Goal: Task Accomplishment & Management: Use online tool/utility

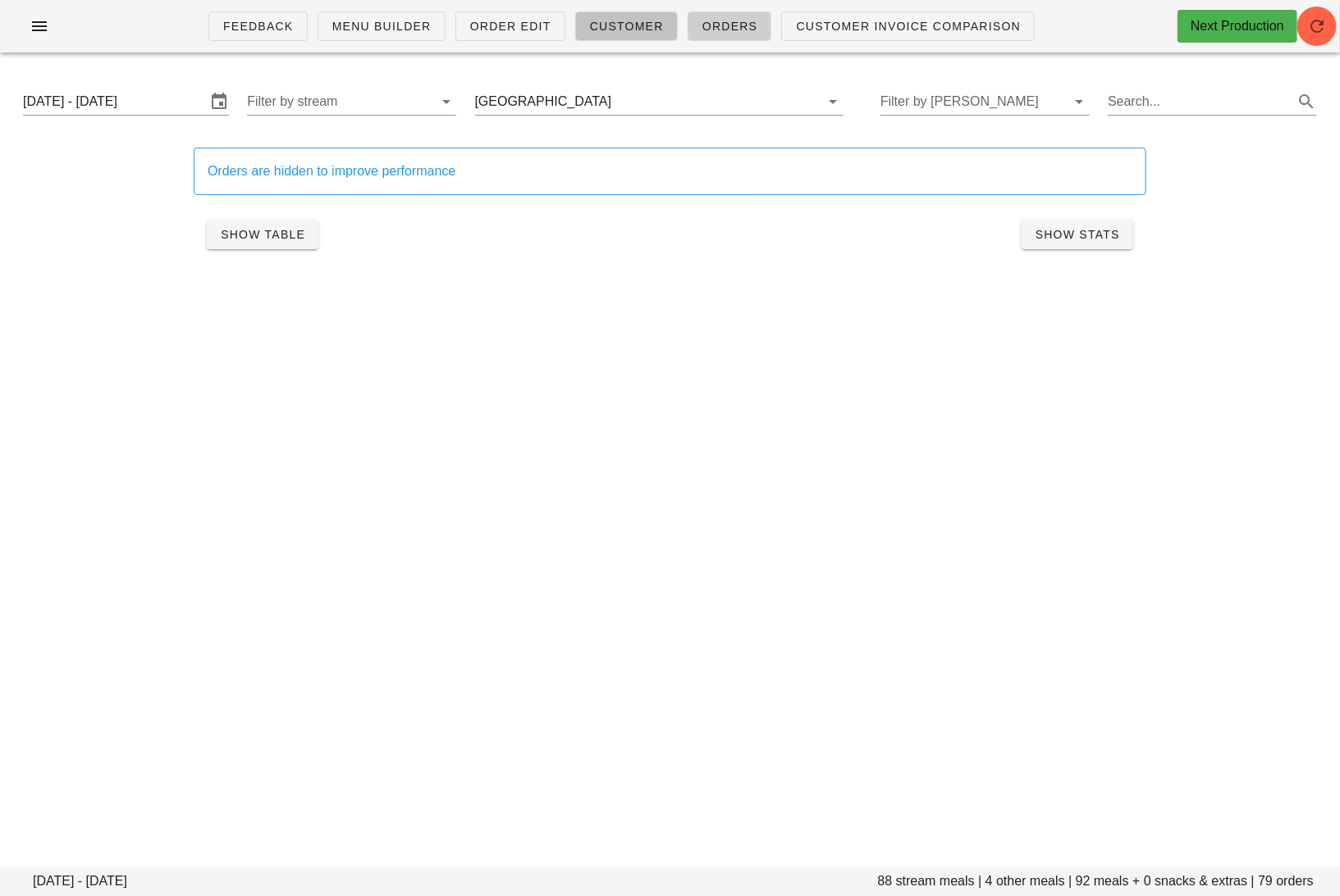
click at [609, 32] on span "Customer" at bounding box center [626, 27] width 75 height 13
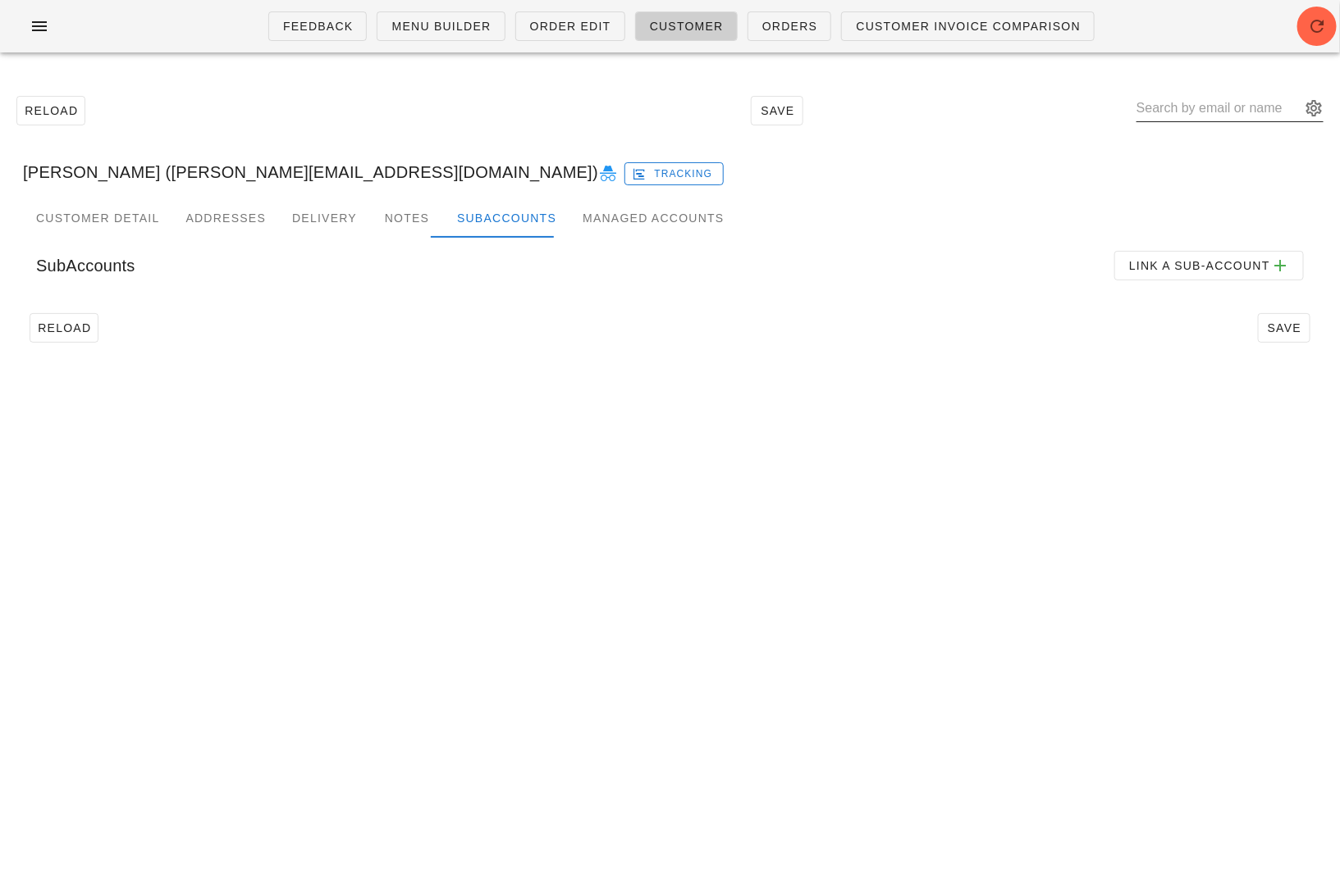
click at [1185, 120] on input "text" at bounding box center [1219, 109] width 164 height 27
paste input "[EMAIL_ADDRESS][DOMAIN_NAME]"
type input "[EMAIL_ADDRESS][DOMAIN_NAME]"
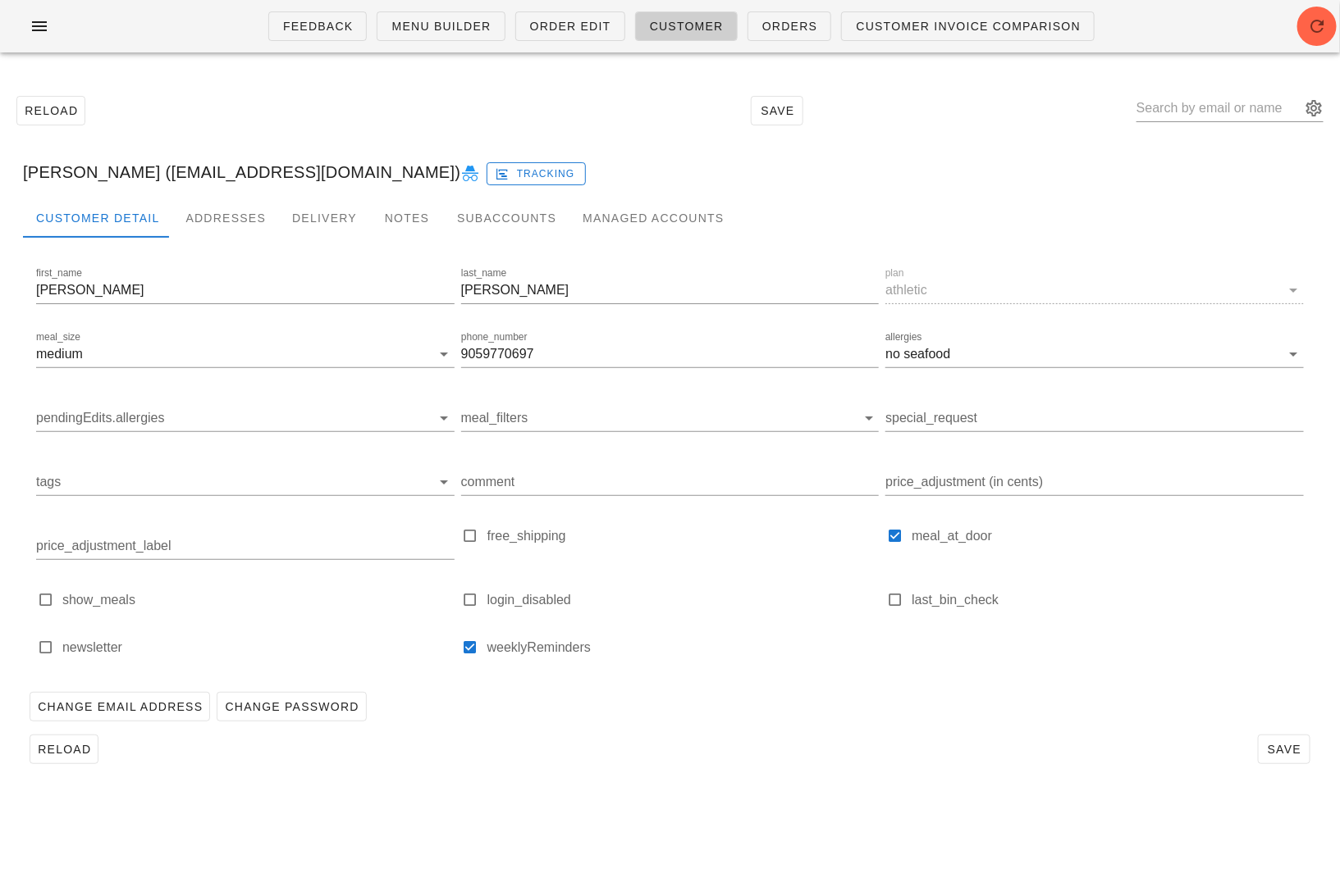
click at [543, 600] on label "login_disabled" at bounding box center [684, 600] width 392 height 17
checkbox input "true"
click at [1280, 747] on span "Save" at bounding box center [1284, 750] width 37 height 13
type input "Alexandra Dunlap (alexandradunlappr@gmail.com)"
click at [460, 175] on icon at bounding box center [470, 174] width 20 height 20
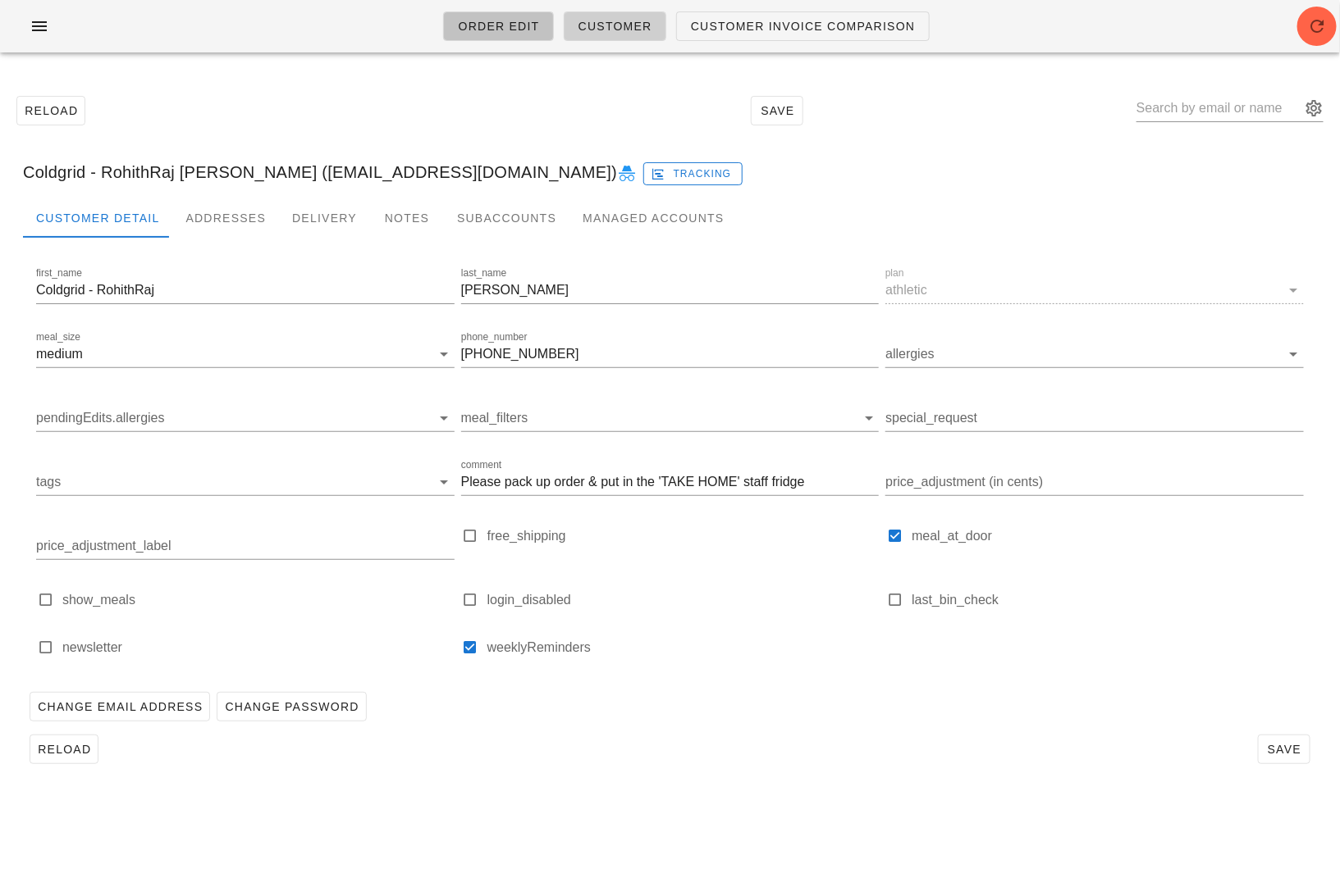
click at [510, 17] on link "Order Edit" at bounding box center [498, 27] width 110 height 30
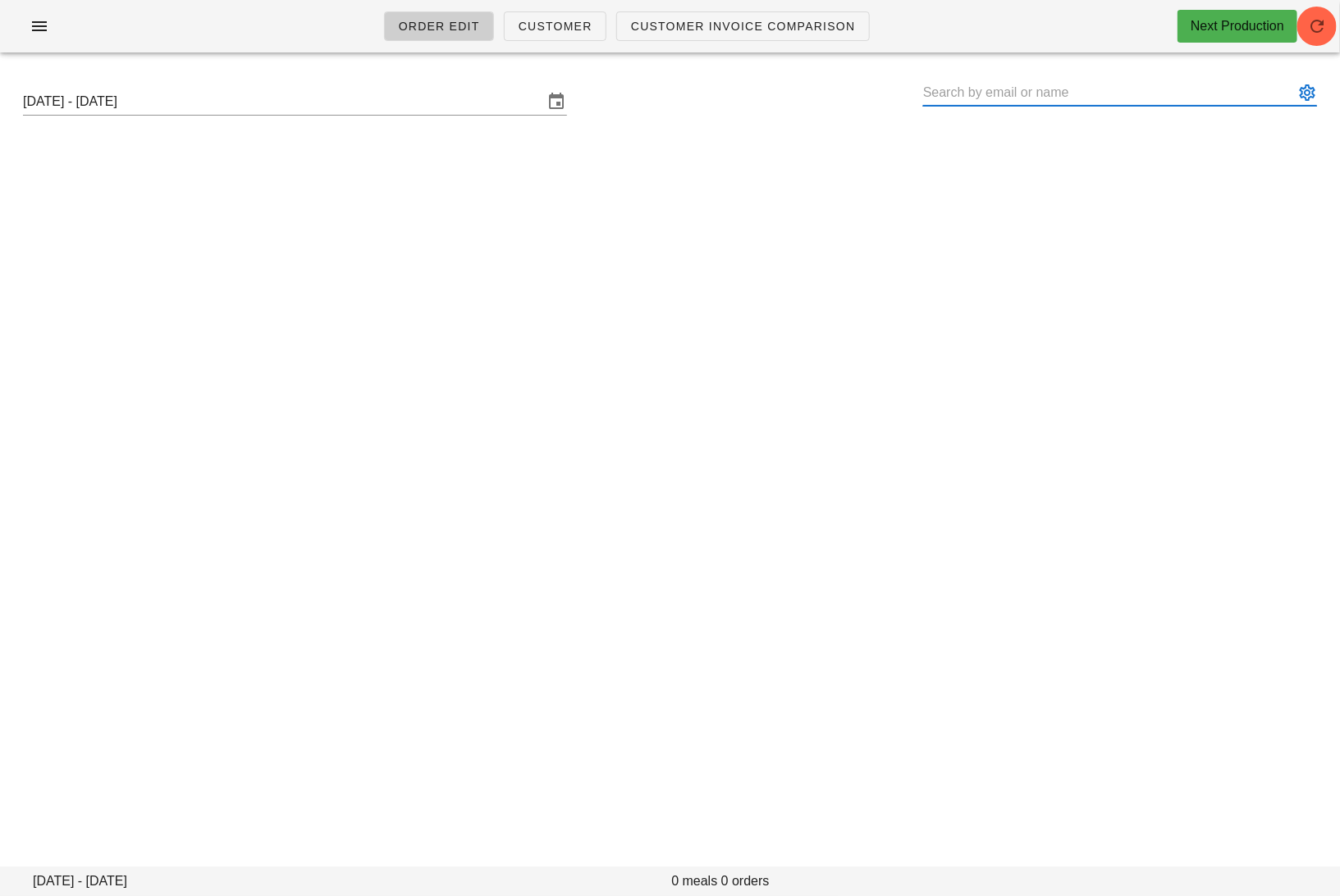
click at [1017, 97] on input "text" at bounding box center [1108, 93] width 371 height 27
paste input "[PERSON_NAME][EMAIL_ADDRESS][DOMAIN_NAME]"
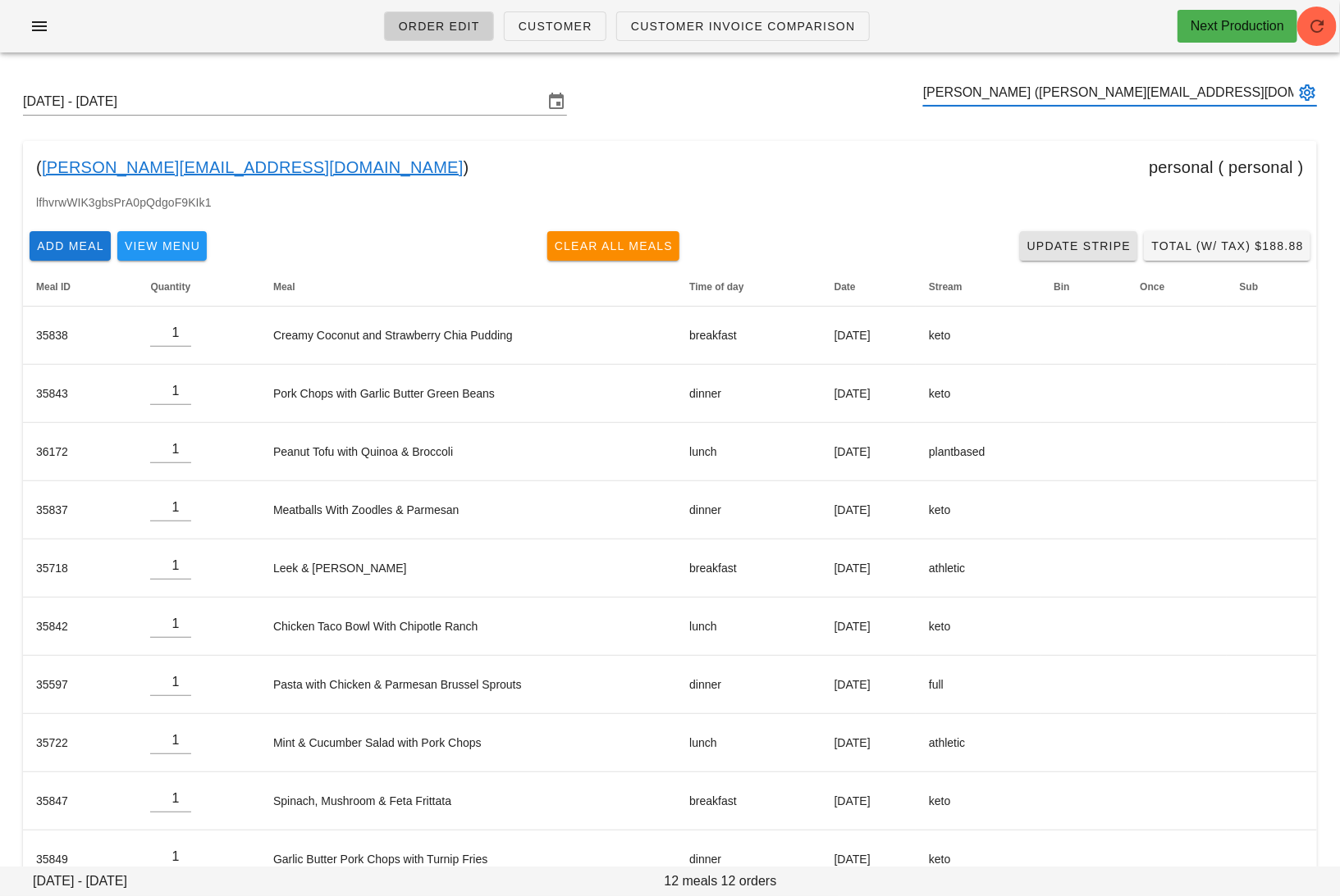
type input "Nicky Senyard (Nicky@kewpac.com)"
click at [1085, 239] on span "Update Stripe" at bounding box center [1078, 246] width 105 height 13
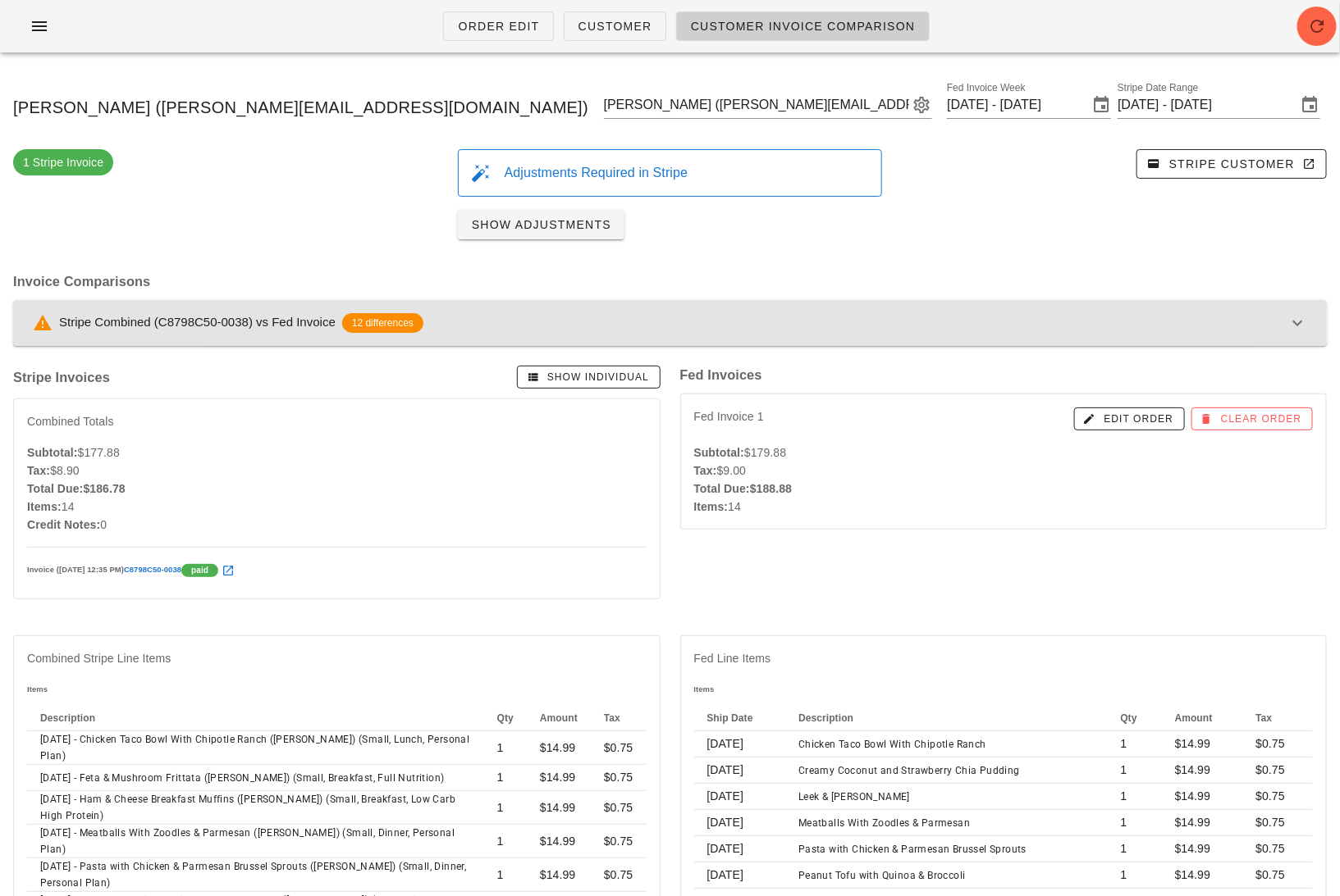
click at [1234, 313] on div "Stripe Combined (C8798C50-0038) vs Fed Invoice 12 differences" at bounding box center [660, 323] width 1254 height 20
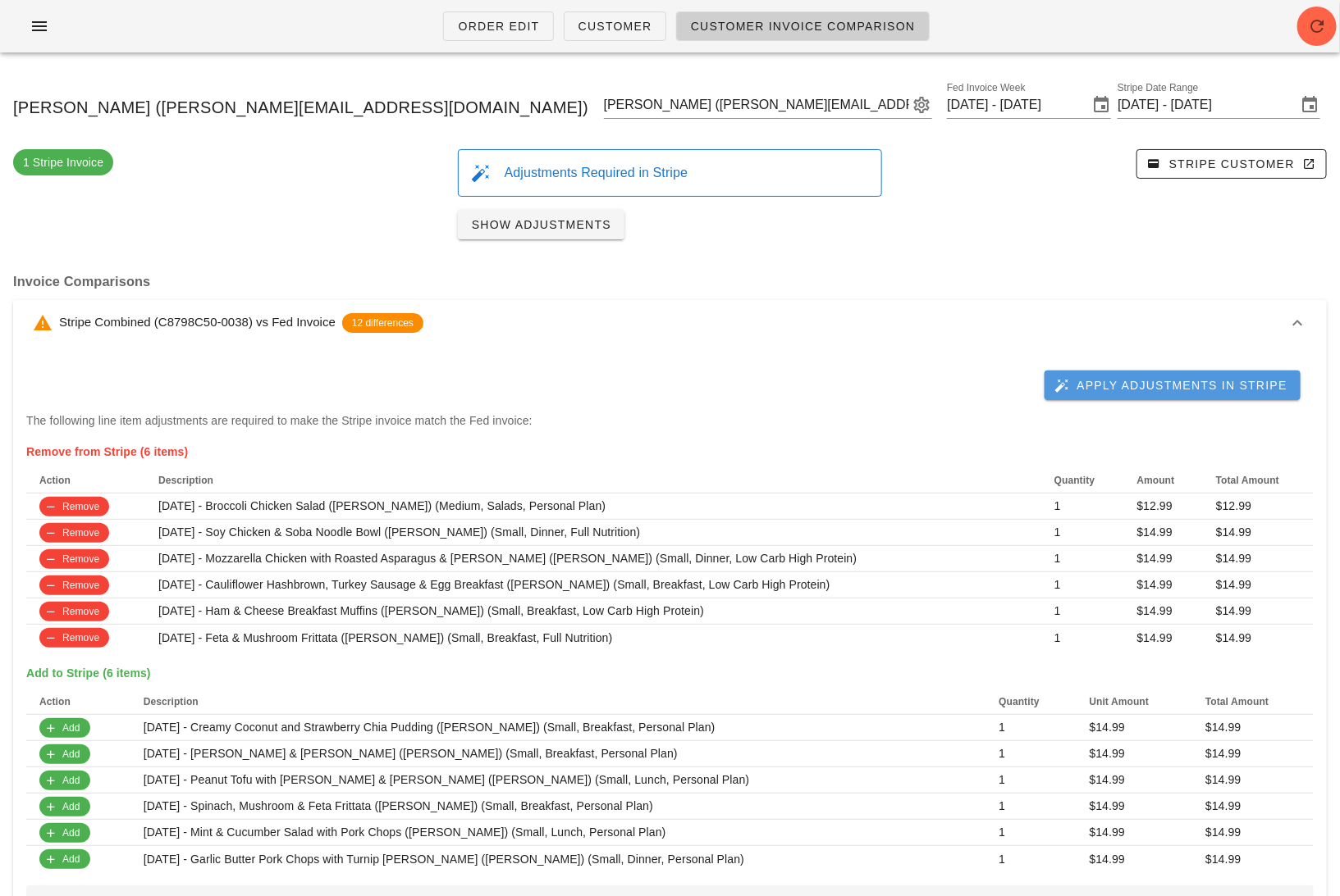
click at [1172, 384] on span "Apply Adjustments in Stripe" at bounding box center [1172, 385] width 230 height 15
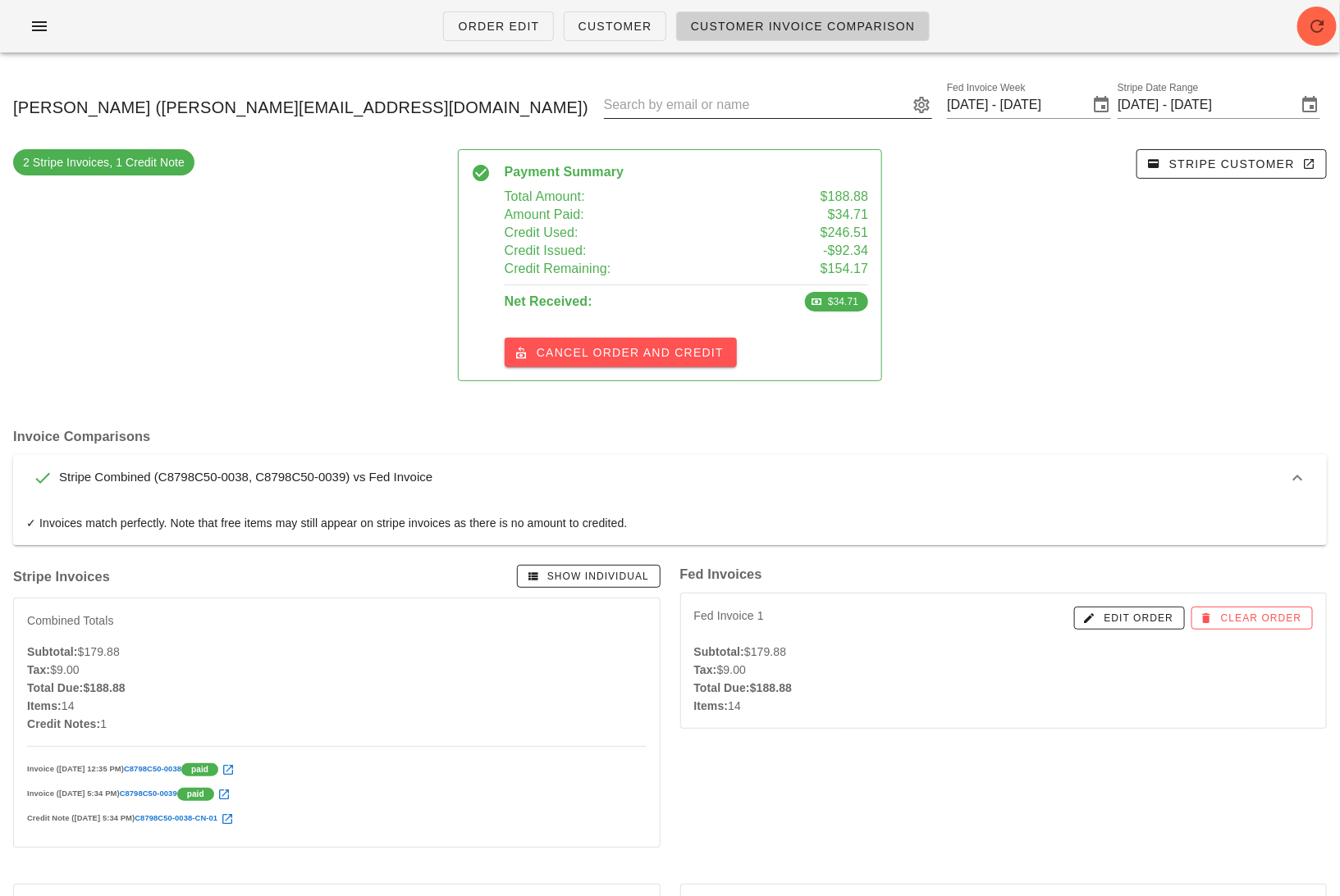
click at [683, 107] on input "text" at bounding box center [756, 105] width 305 height 27
paste input "yaowang101@gmail.com"
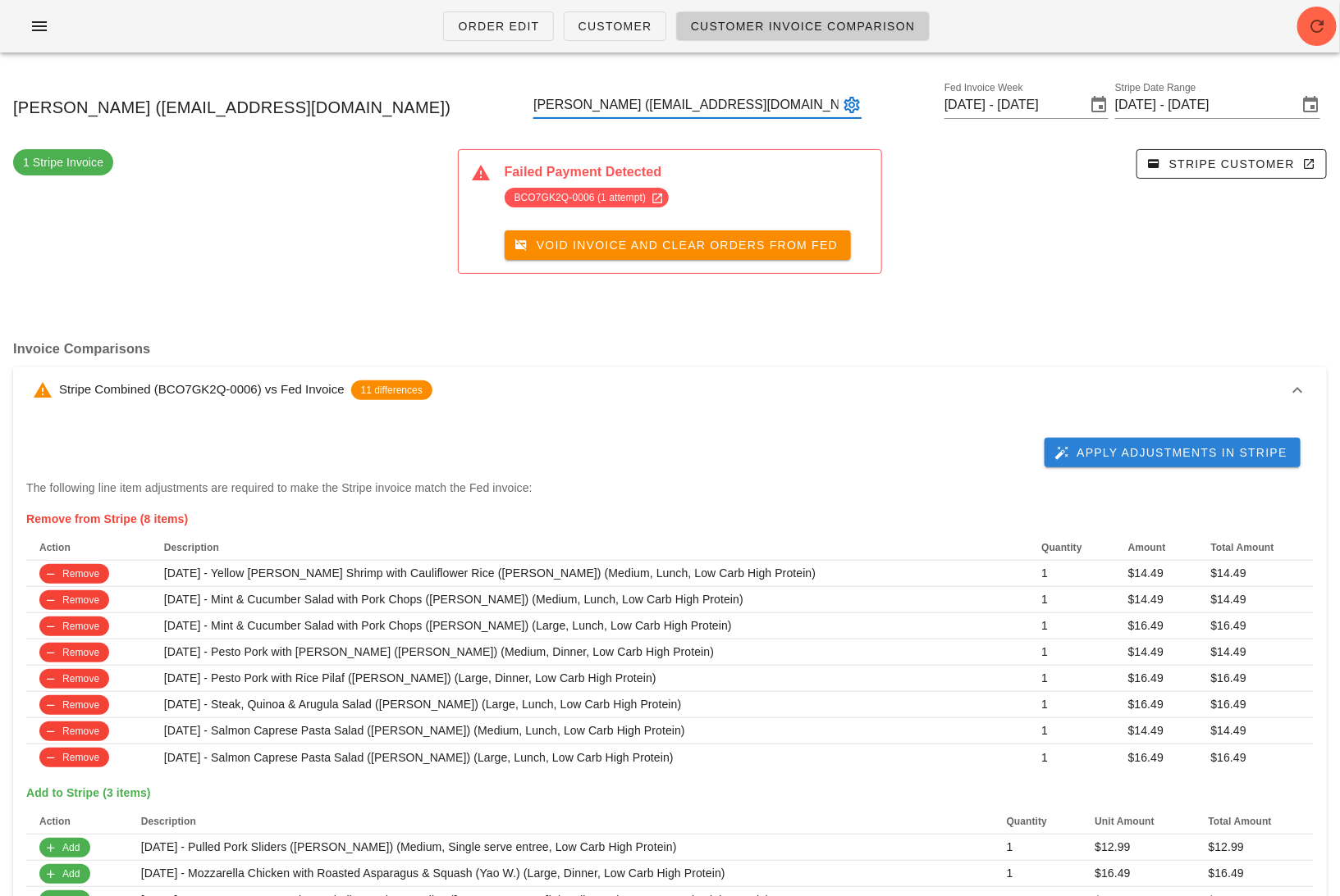
type input "Yao Wang (yaowang101@gmail.com)"
click at [1097, 451] on span "Apply Adjustments in Stripe" at bounding box center [1172, 453] width 230 height 15
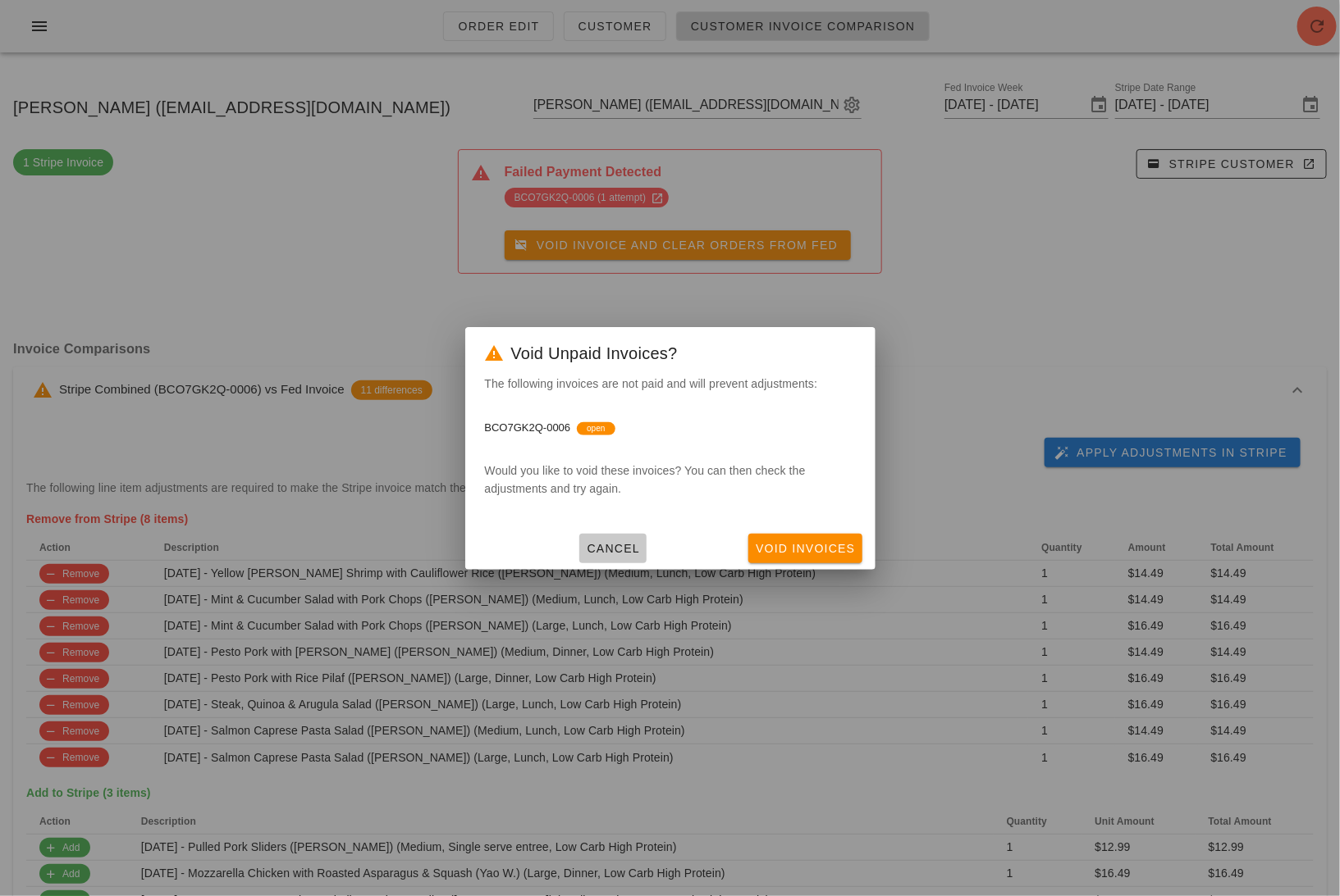
click at [628, 542] on span "Cancel" at bounding box center [612, 549] width 54 height 13
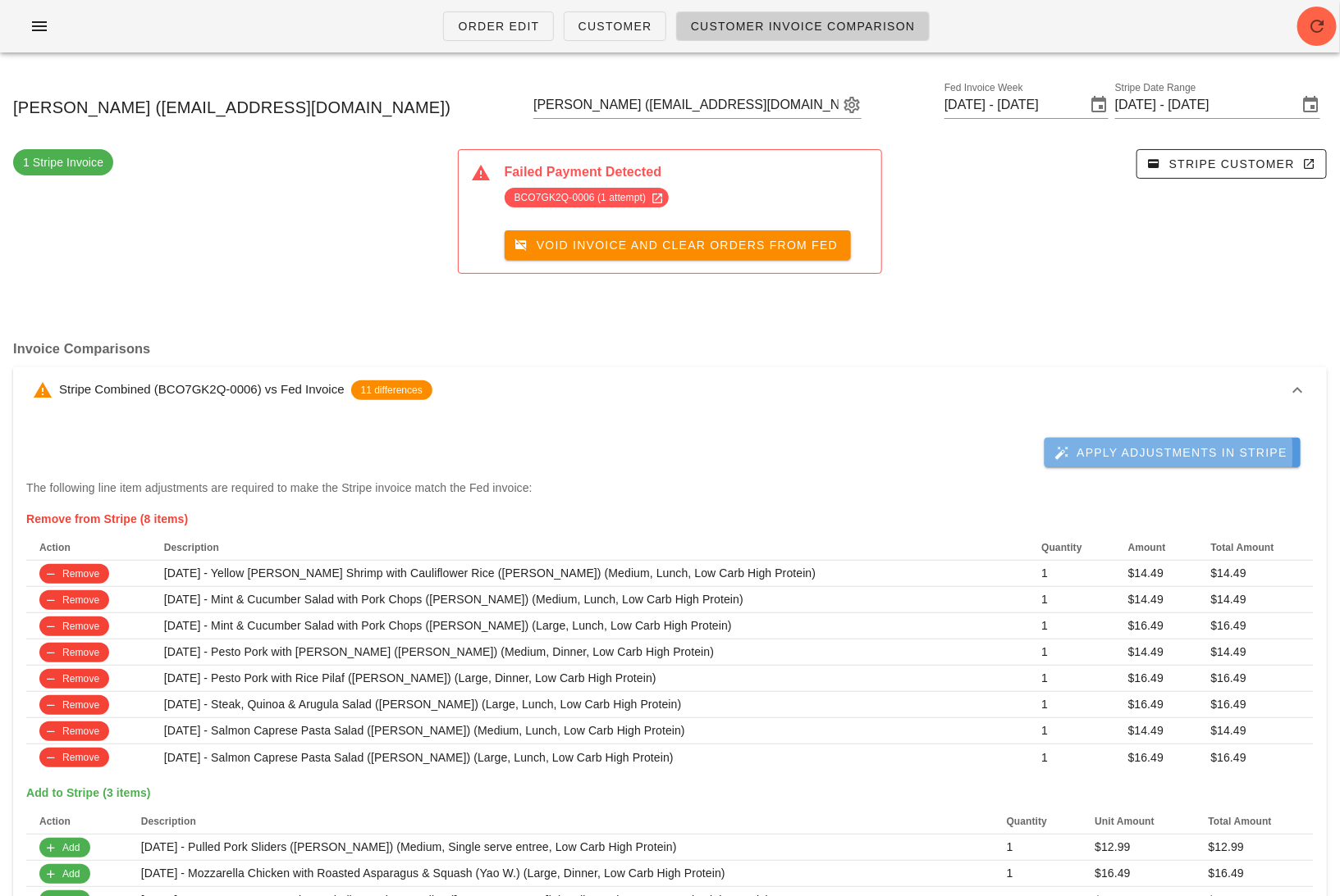
click at [1101, 460] on button "Apply Adjustments in Stripe" at bounding box center [1172, 453] width 256 height 30
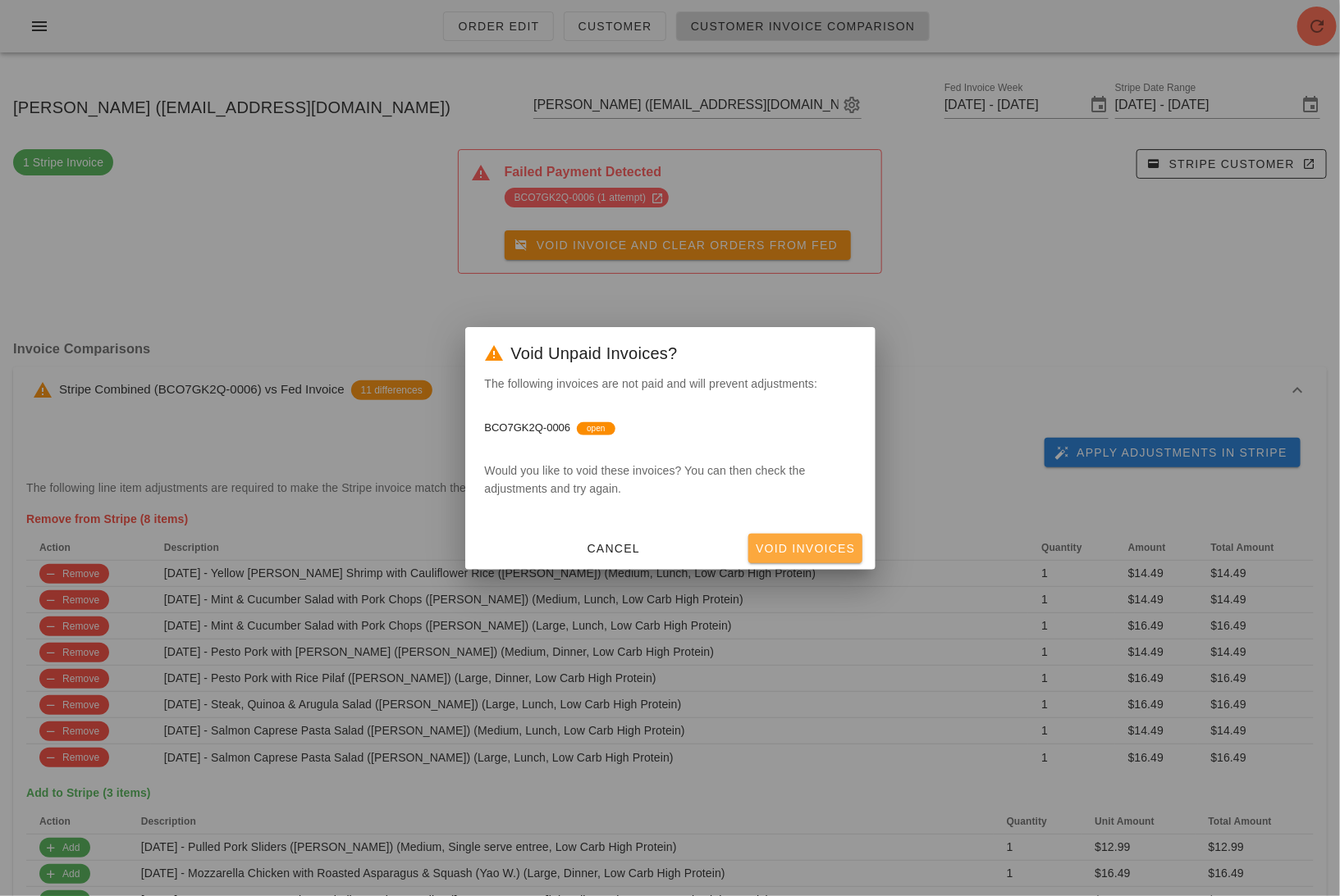
click at [795, 542] on span "Void Invoices" at bounding box center [805, 549] width 101 height 13
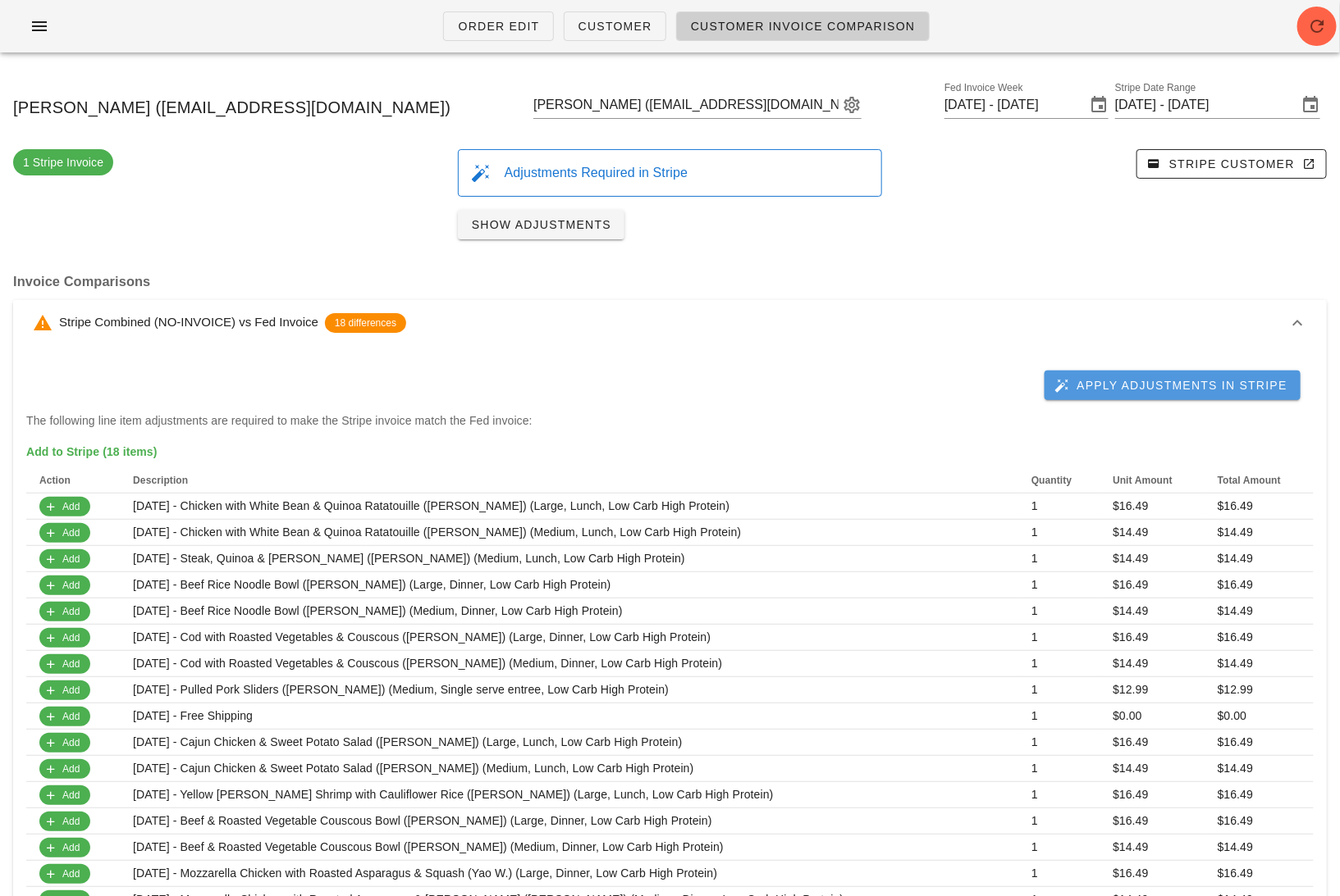
click at [1171, 378] on span "Apply Adjustments in Stripe" at bounding box center [1172, 385] width 230 height 15
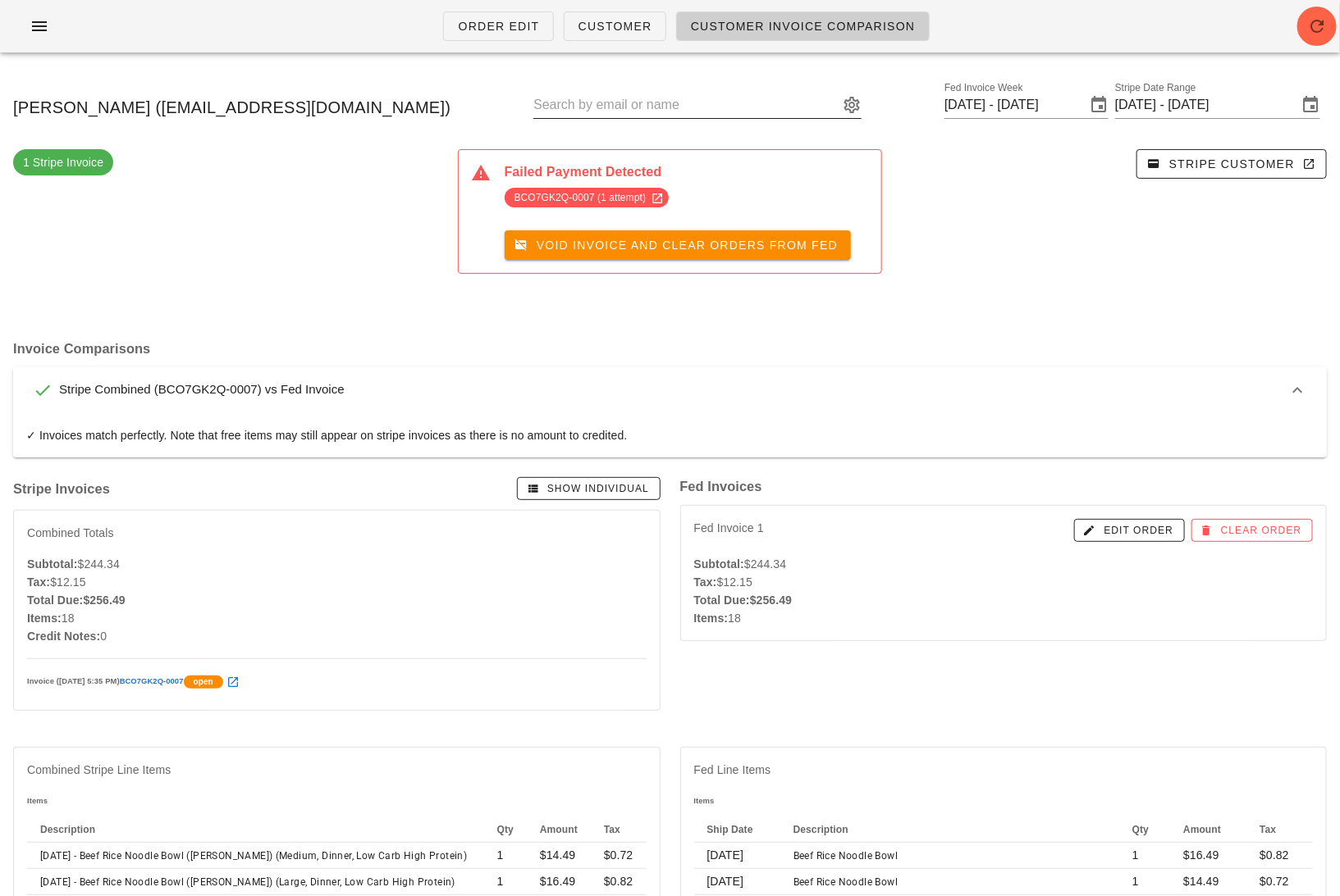
click at [692, 111] on input "text" at bounding box center [685, 105] width 305 height 27
paste input "soniawisniowska@gmail.com -"
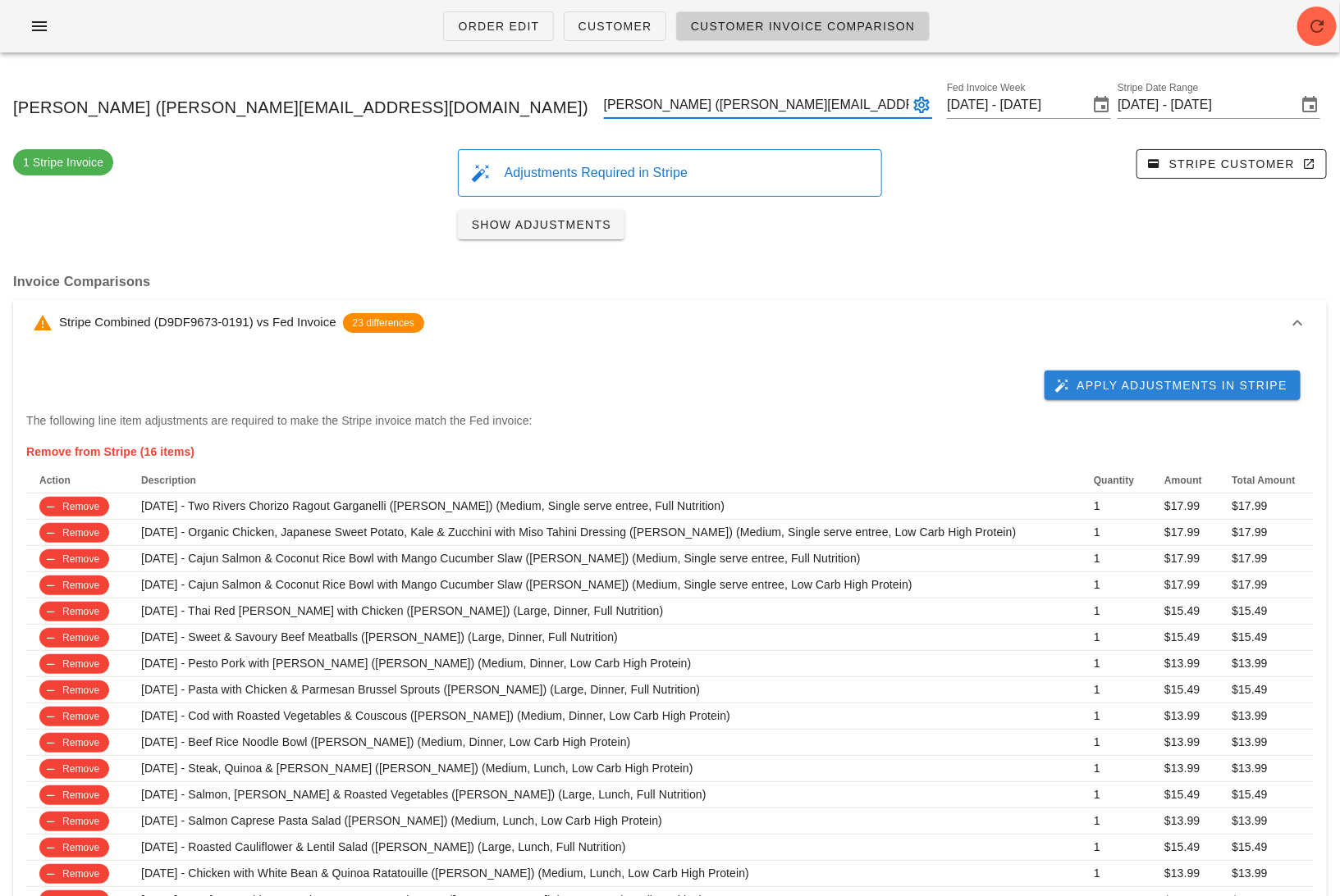
type input "Sonia Wisniowska (soniawisniowska@gmail.com)"
click at [1122, 379] on span "Apply Adjustments in Stripe" at bounding box center [1172, 385] width 230 height 15
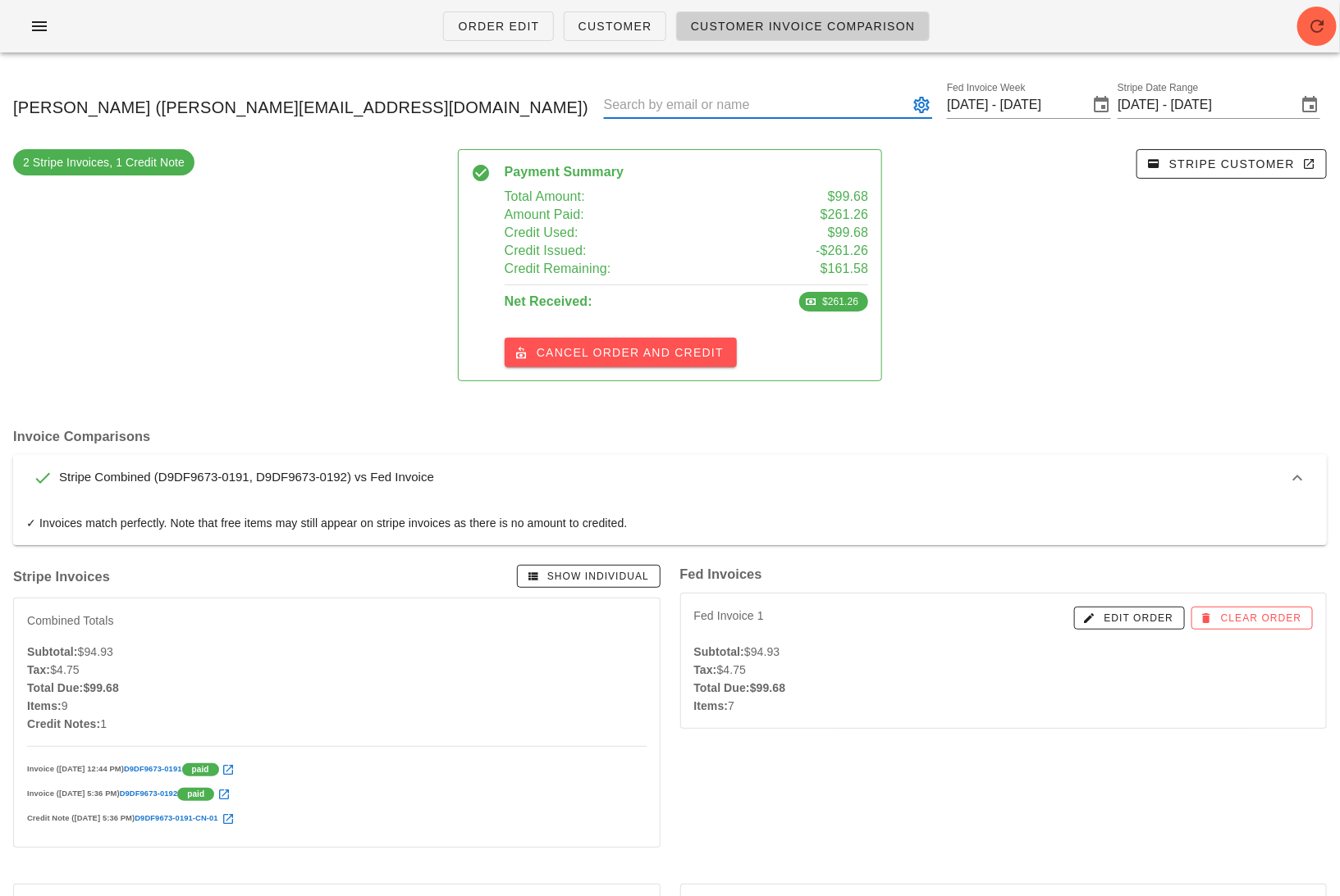
click at [723, 103] on input "text" at bounding box center [756, 105] width 305 height 27
paste input "kmbritt@gmail.com"
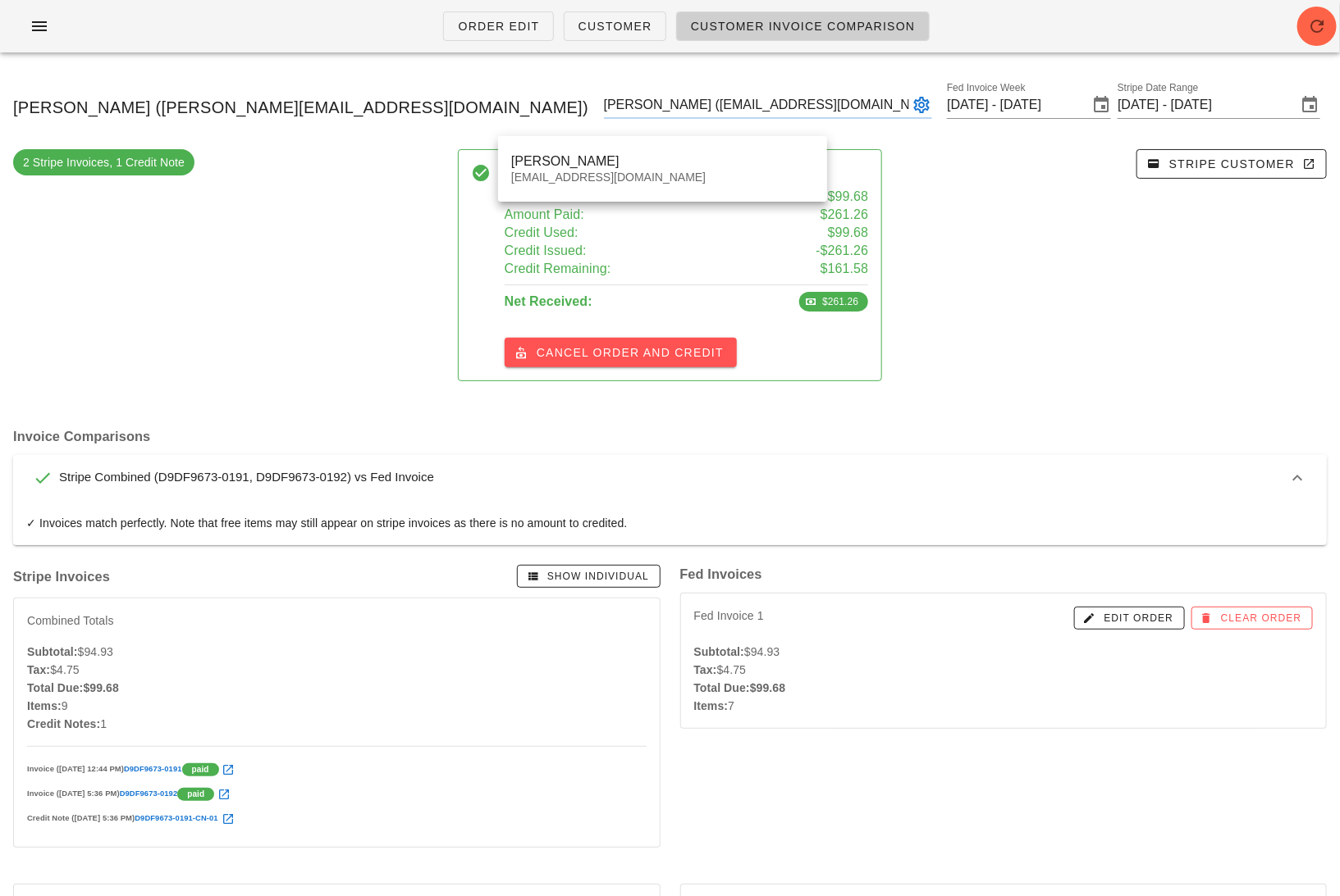
type input "Kate Britt (kmbritt@gmail.com)"
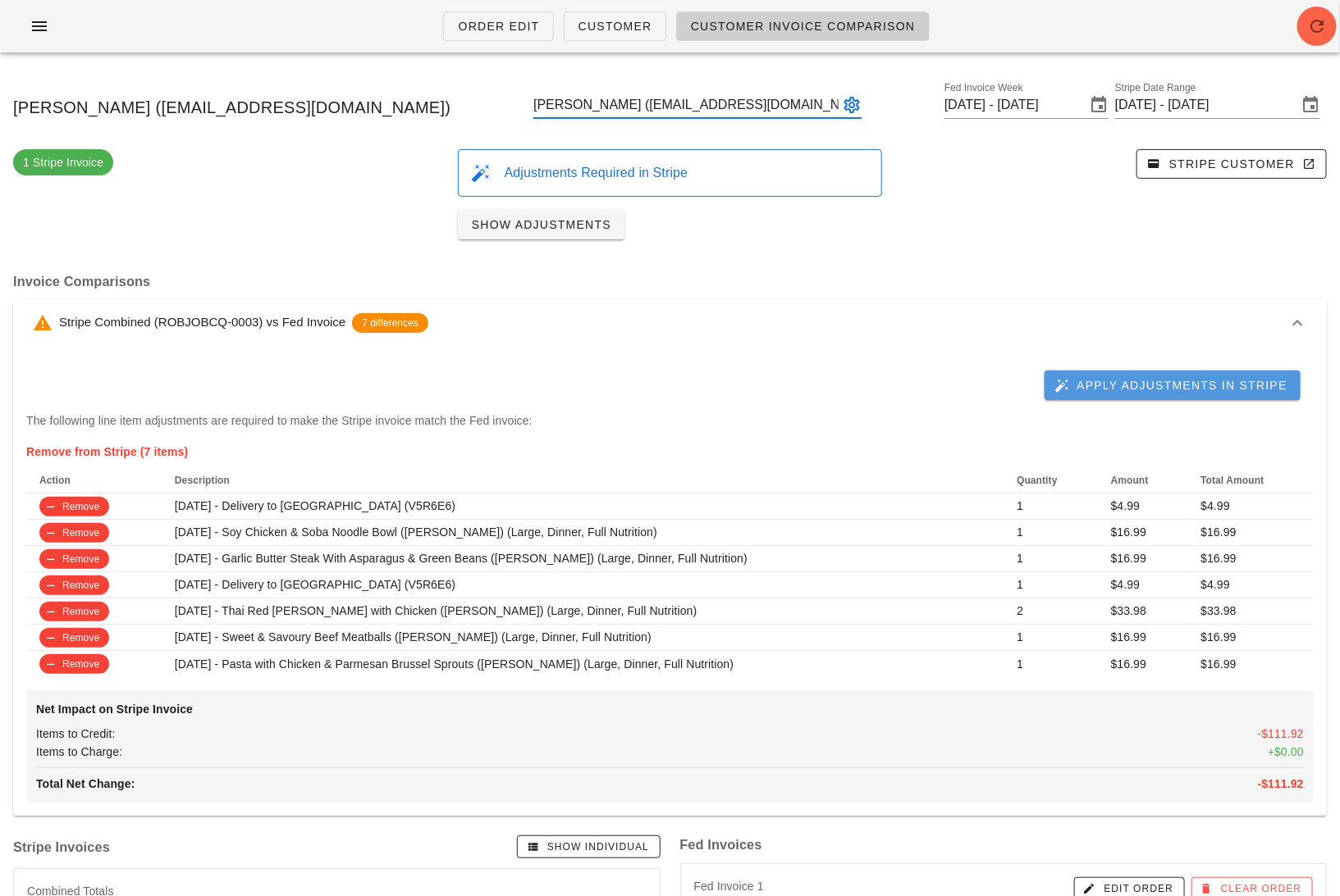
click at [1171, 392] on span "Apply Adjustments in Stripe" at bounding box center [1172, 385] width 230 height 15
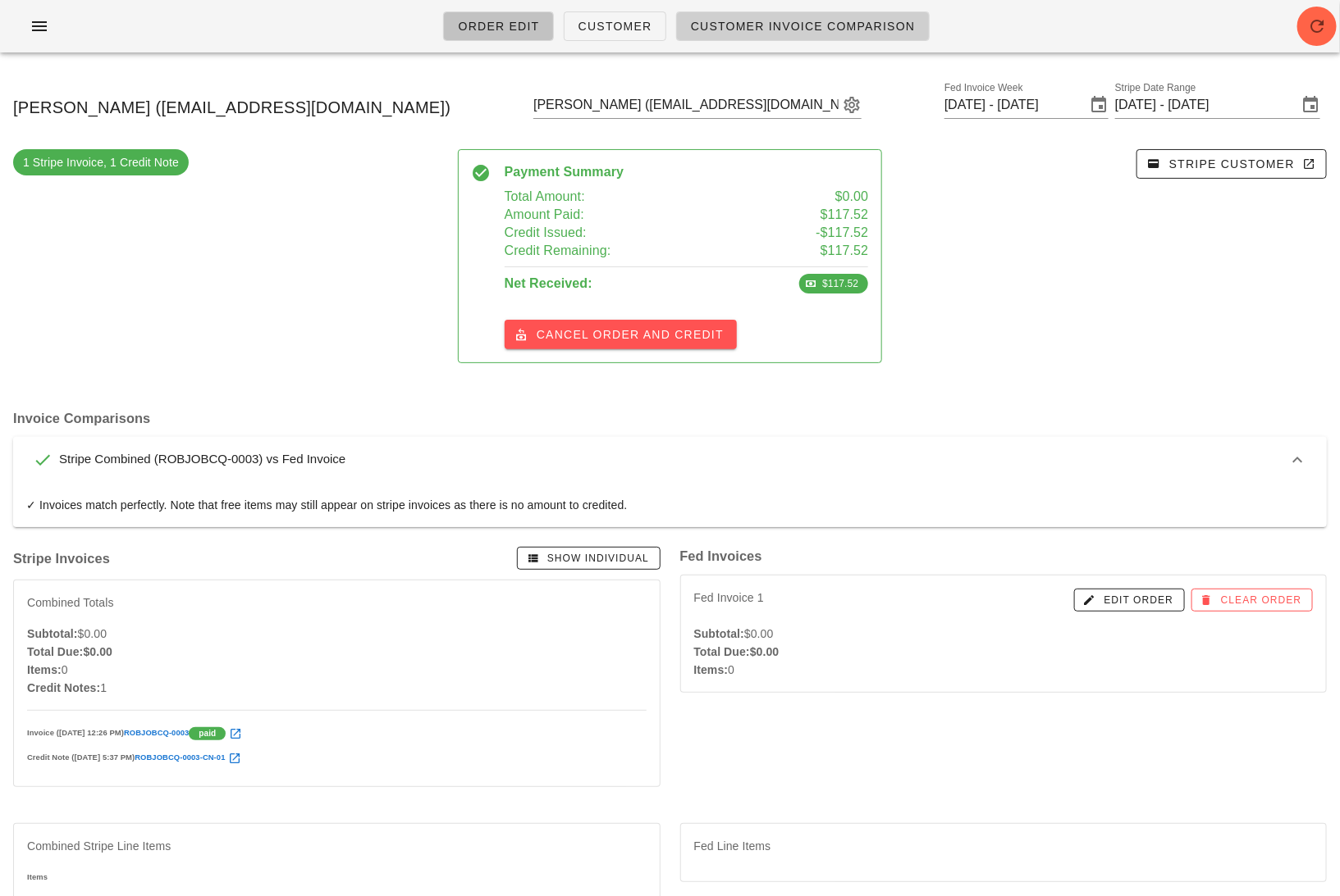
click at [505, 33] on span "Order Edit" at bounding box center [498, 27] width 82 height 13
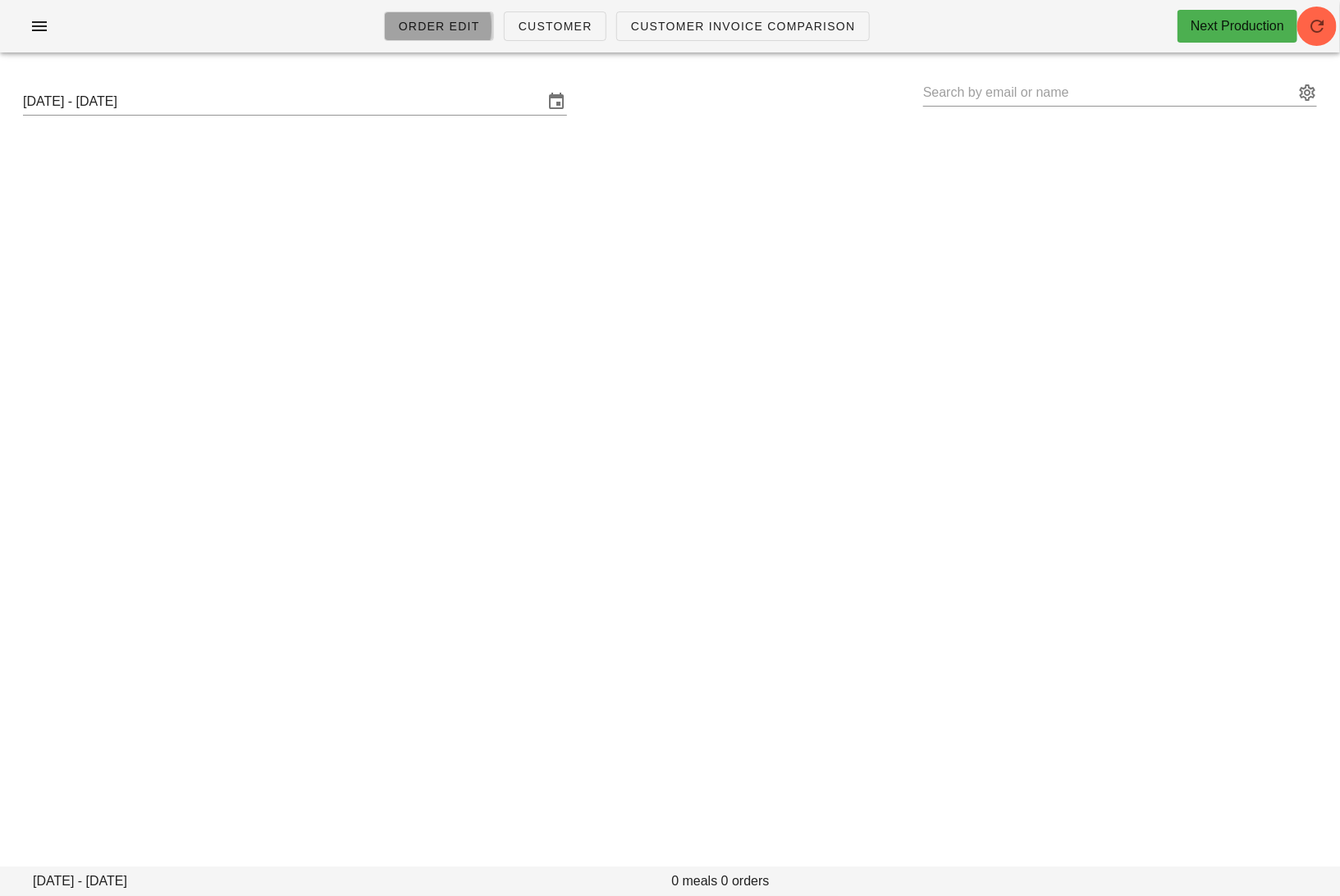
type input "Nicky Senyard (Nicky@kewpac.com)"
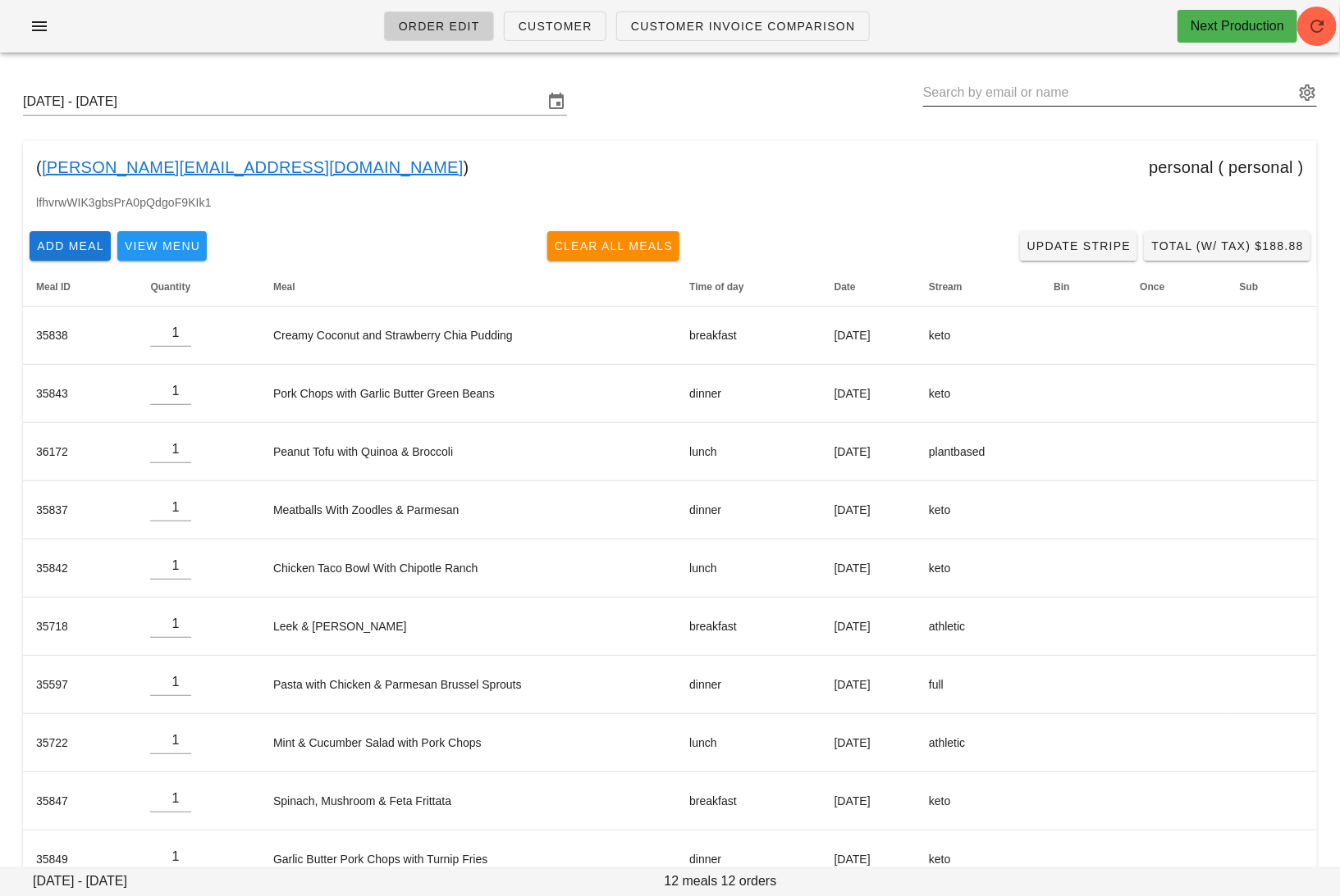
click at [1176, 95] on input "text" at bounding box center [1108, 93] width 371 height 27
paste input "kmbritt@gmail.com"
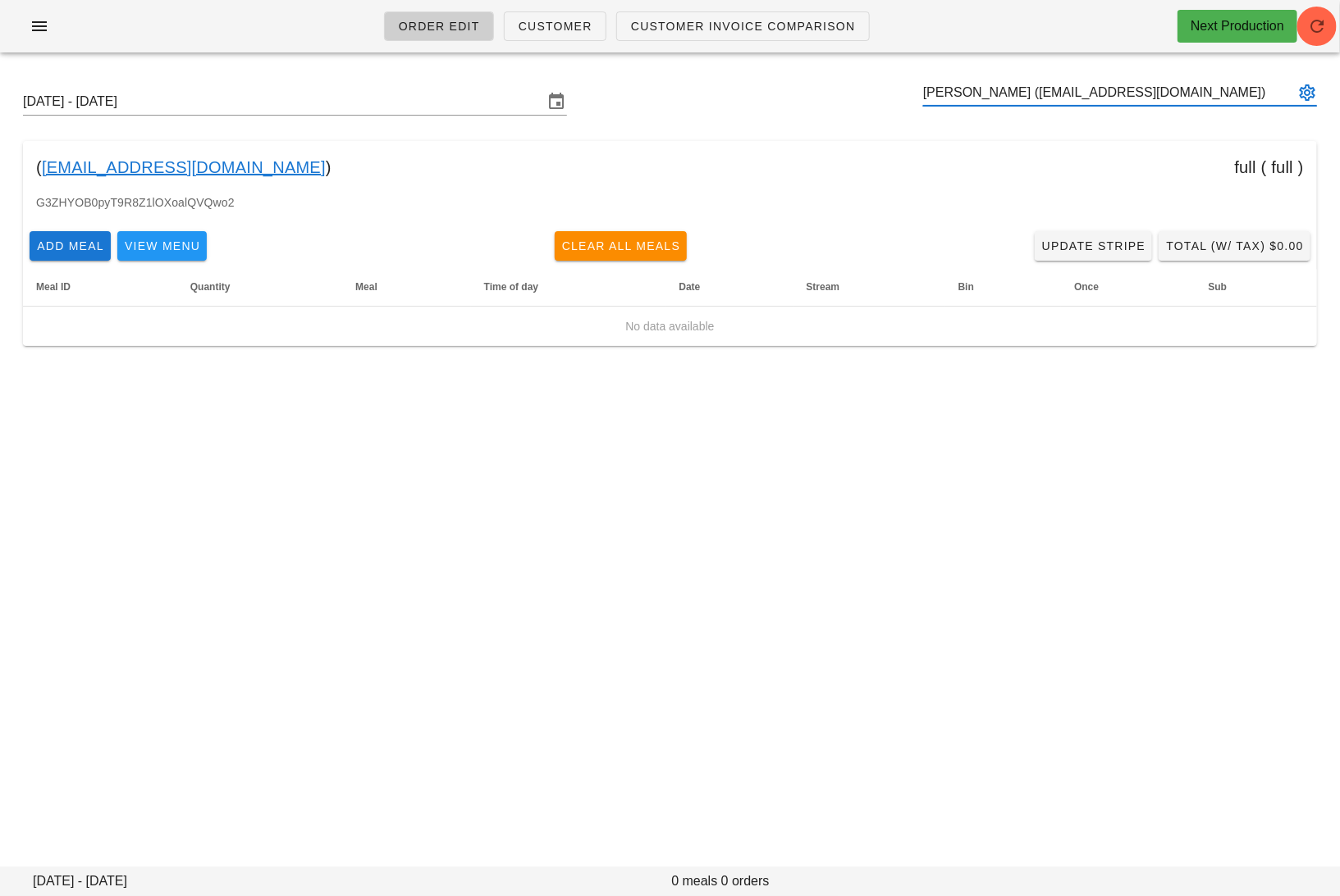
type input "Kate Britt (kmbritt@gmail.com)"
paste input "stephan.weis@gmail.com"
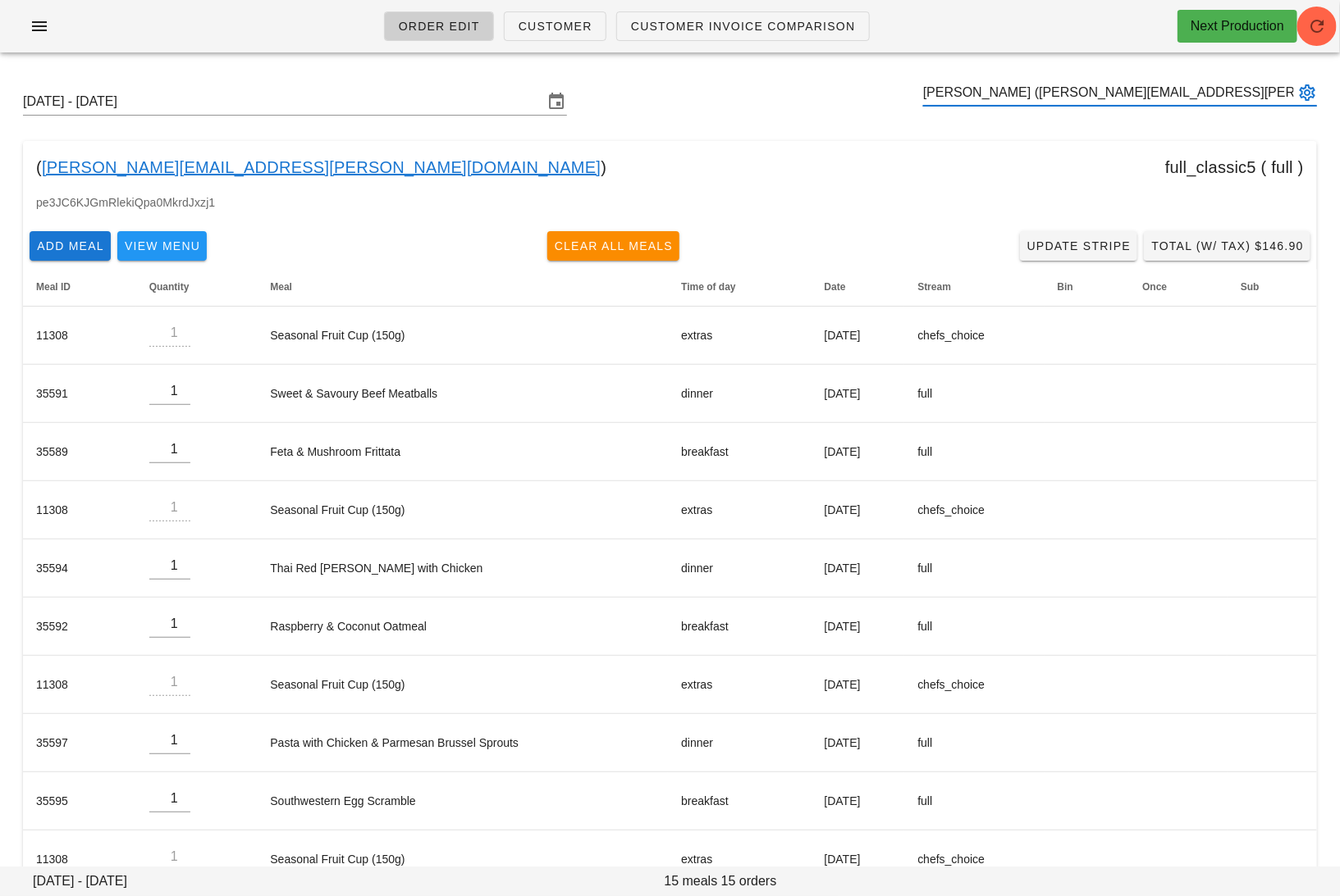
type input "Stephan Weis (stephan.weis@gmail.com)"
paste input "j.fernie@hotmail.ca"
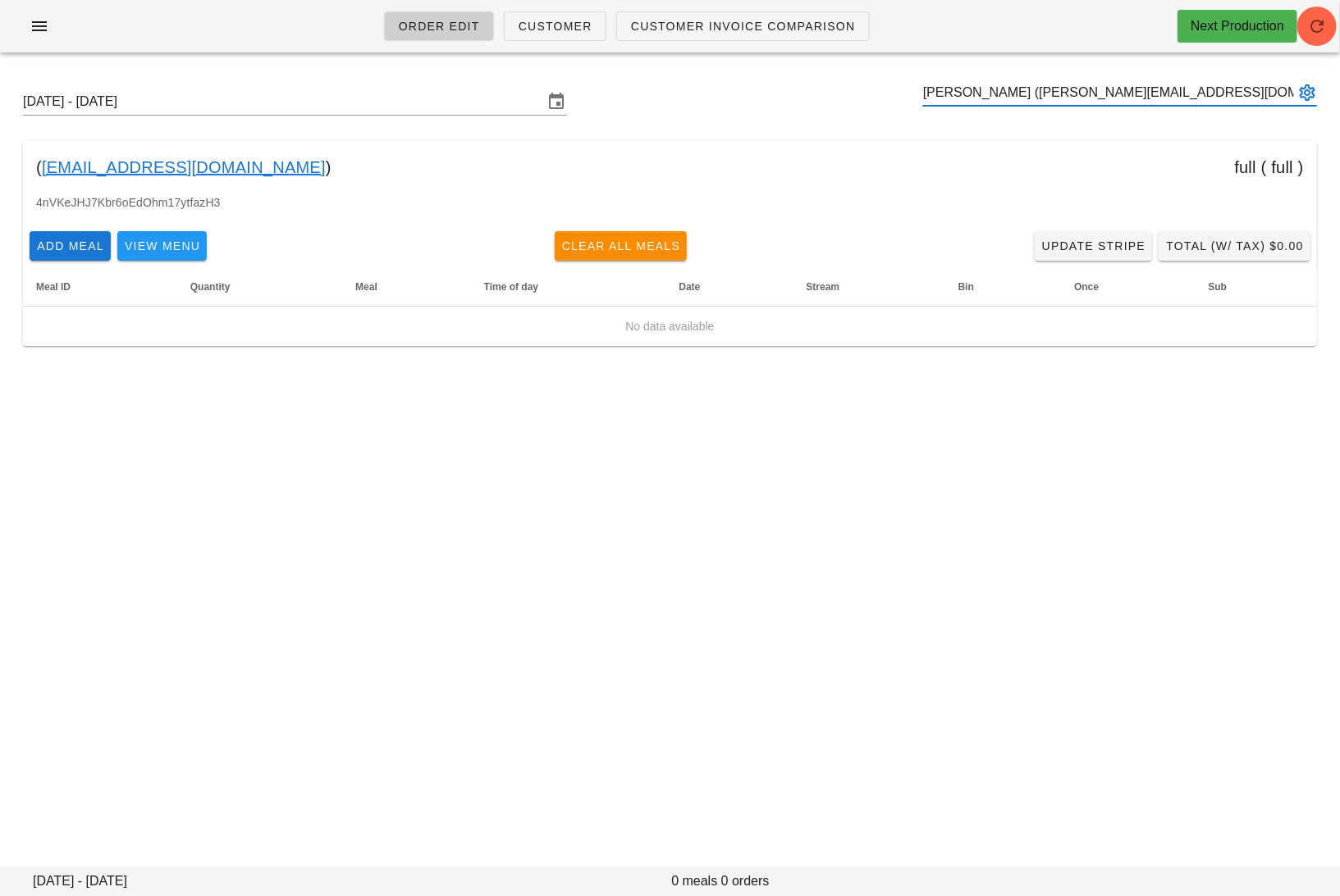
type input "Jackson Fernie (j.fernie@hotmail.ca)"
paste input "alexandradunlappr@gmail.com"
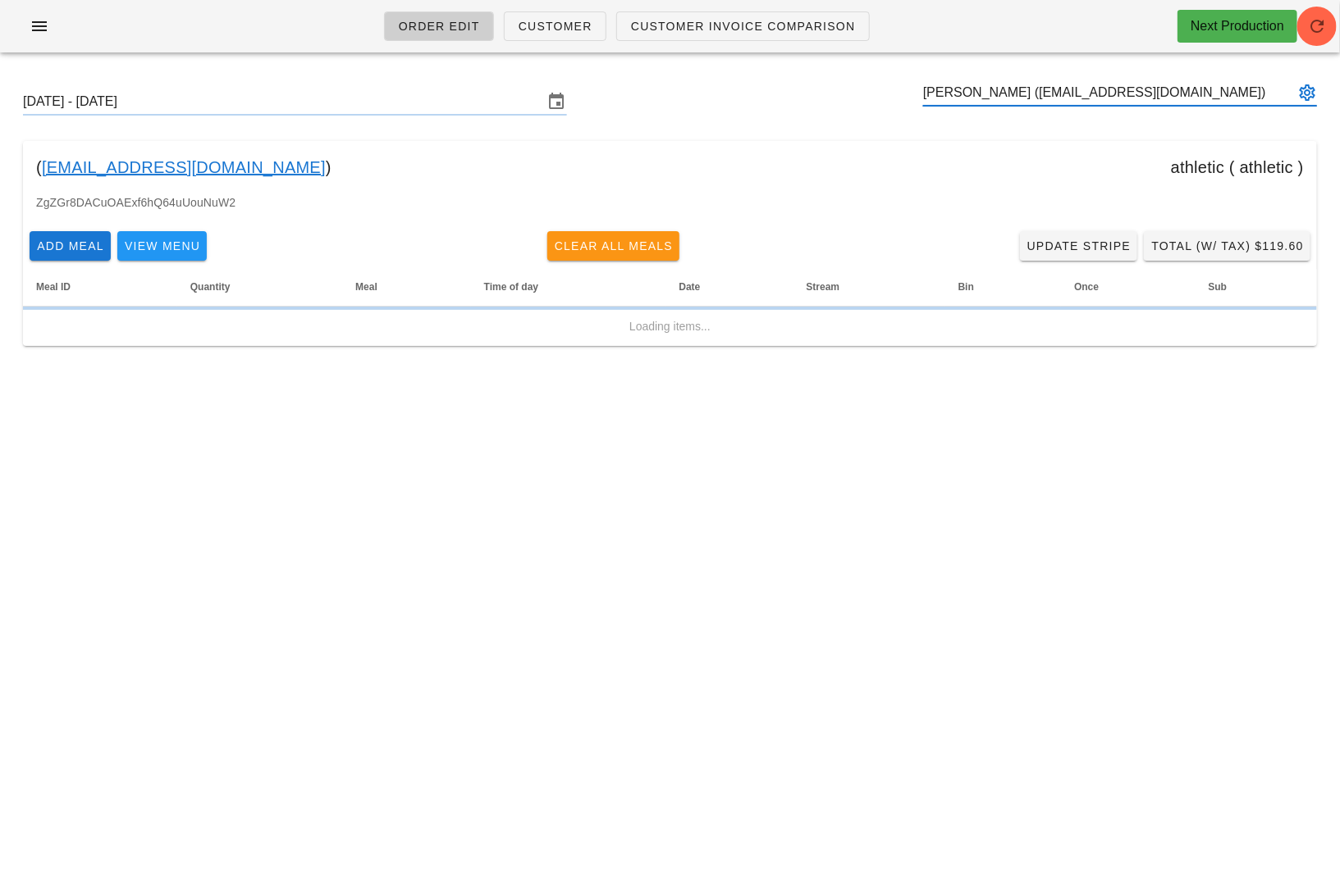
type input "Alexandra Dunlap (alexandradunlappr@gmail.com)"
click at [619, 239] on span "Clear All Meals" at bounding box center [614, 246] width 120 height 13
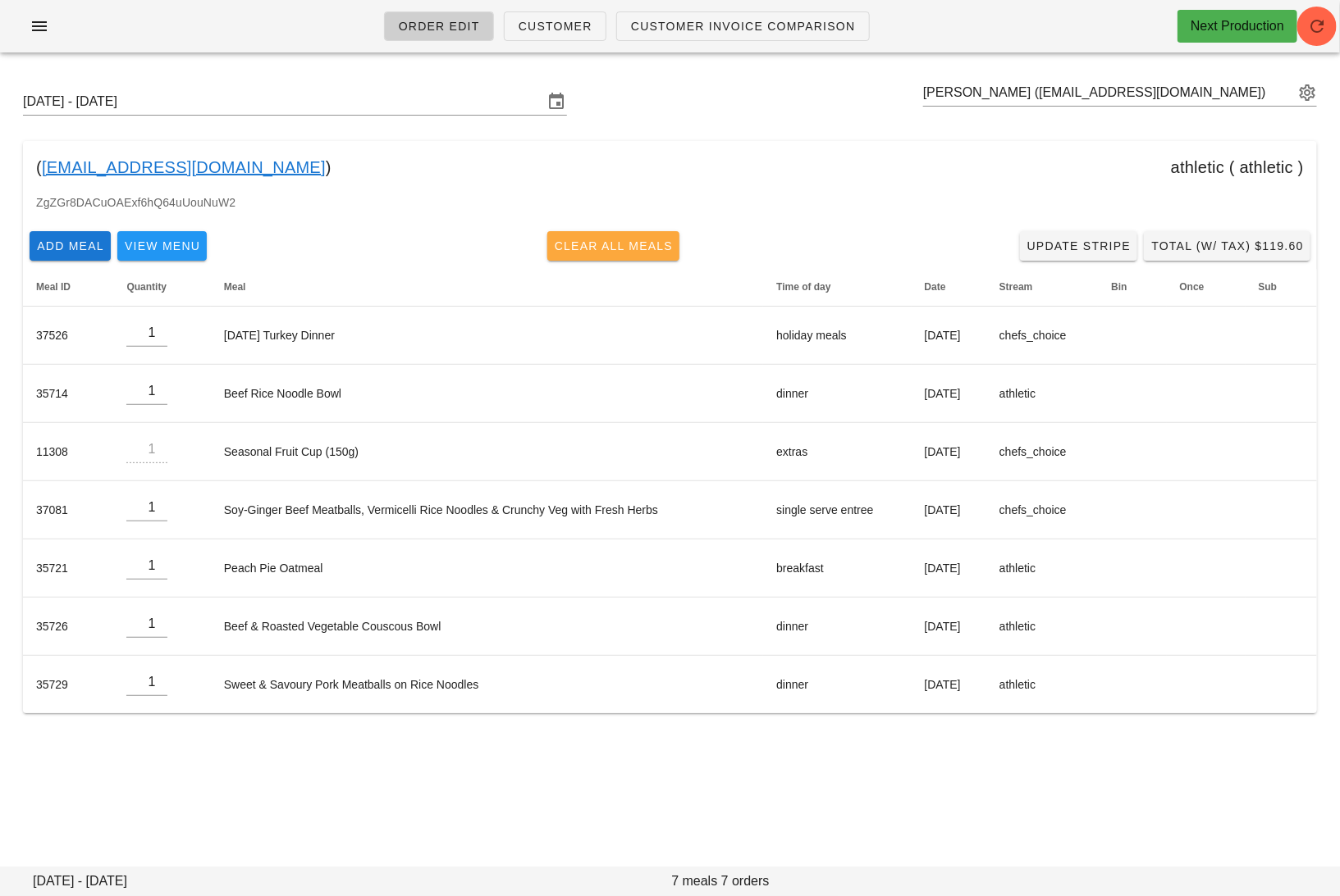
click at [633, 253] on button "Clear All Meals" at bounding box center [614, 246] width 133 height 30
type input "0"
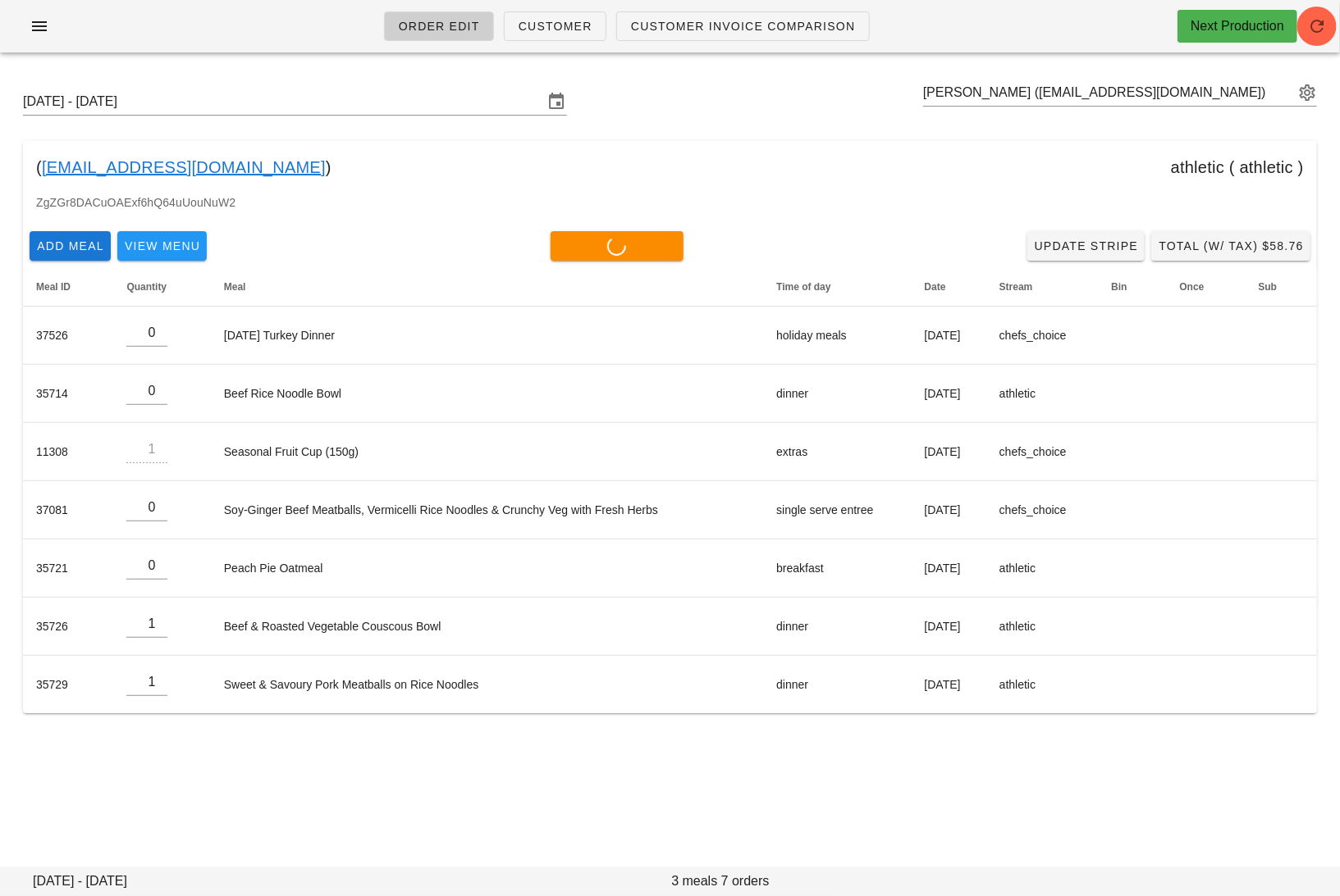
type input "0"
click at [1070, 86] on input "text" at bounding box center [1108, 93] width 371 height 27
paste input "rebeccatoles@gmail.com"
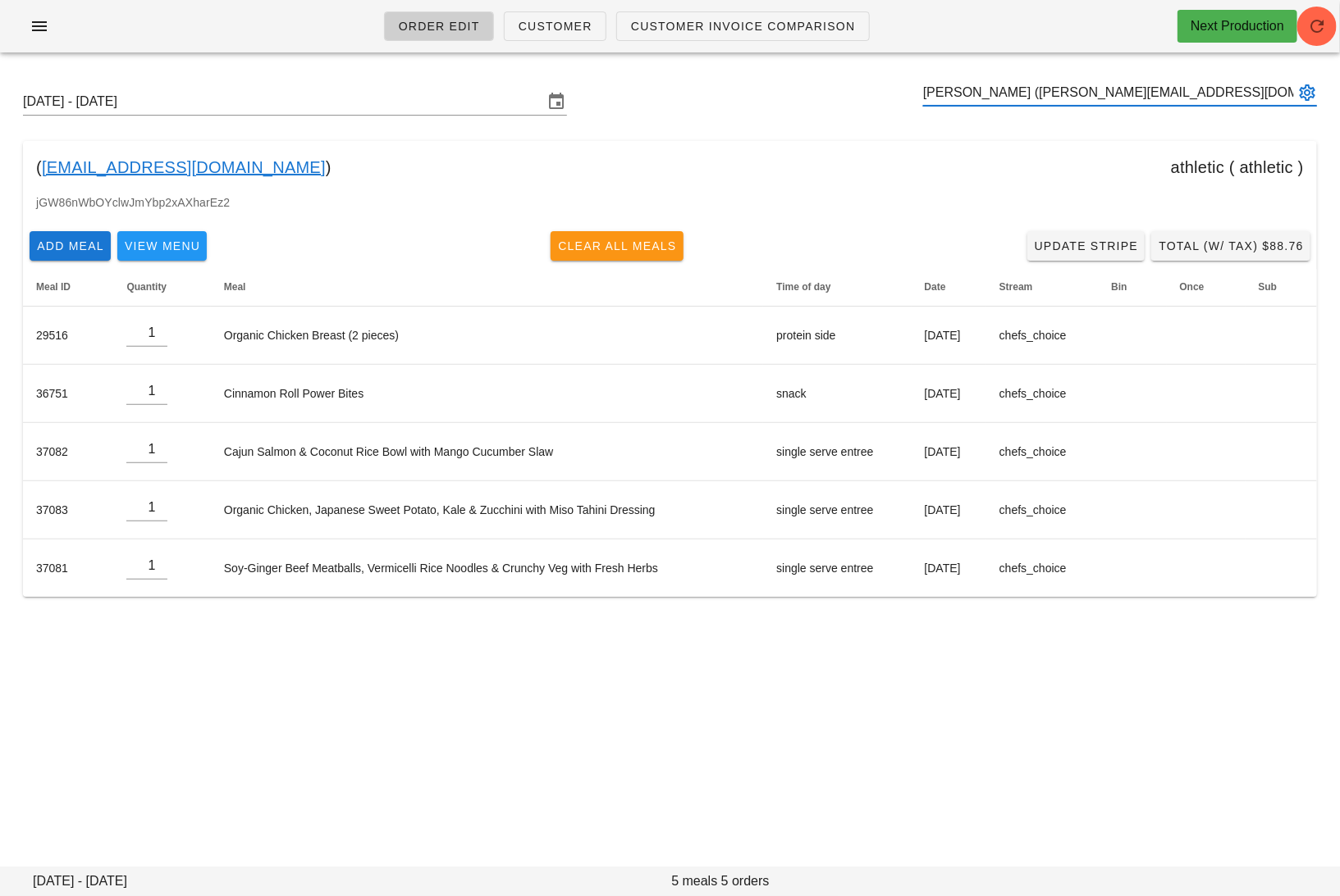
type input "[PERSON_NAME] ([PERSON_NAME][EMAIL_ADDRESS][DOMAIN_NAME])"
click at [598, 244] on span "Clear All Meals" at bounding box center [617, 246] width 120 height 13
type input "0"
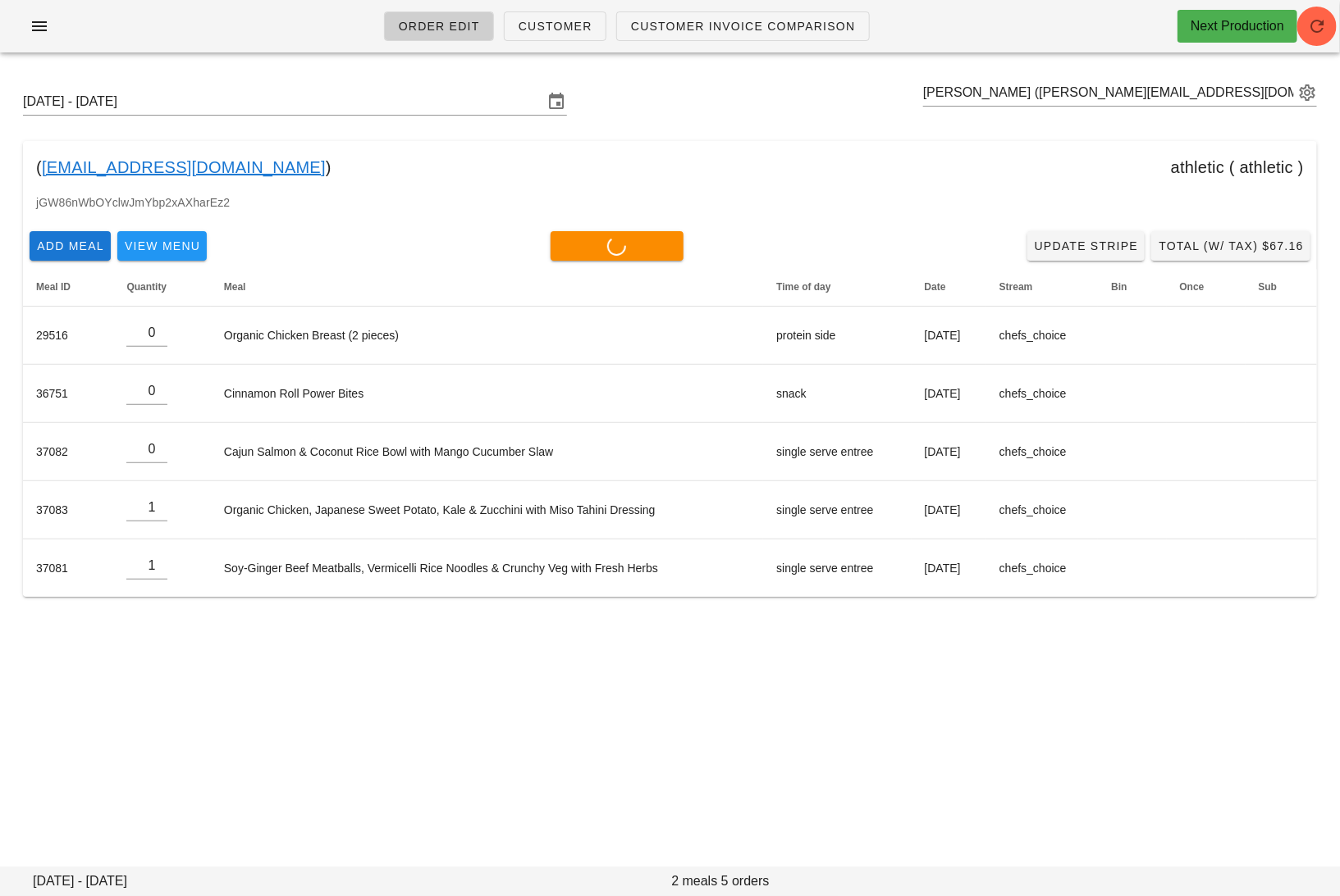
type input "0"
click at [1101, 91] on input "text" at bounding box center [1108, 93] width 371 height 27
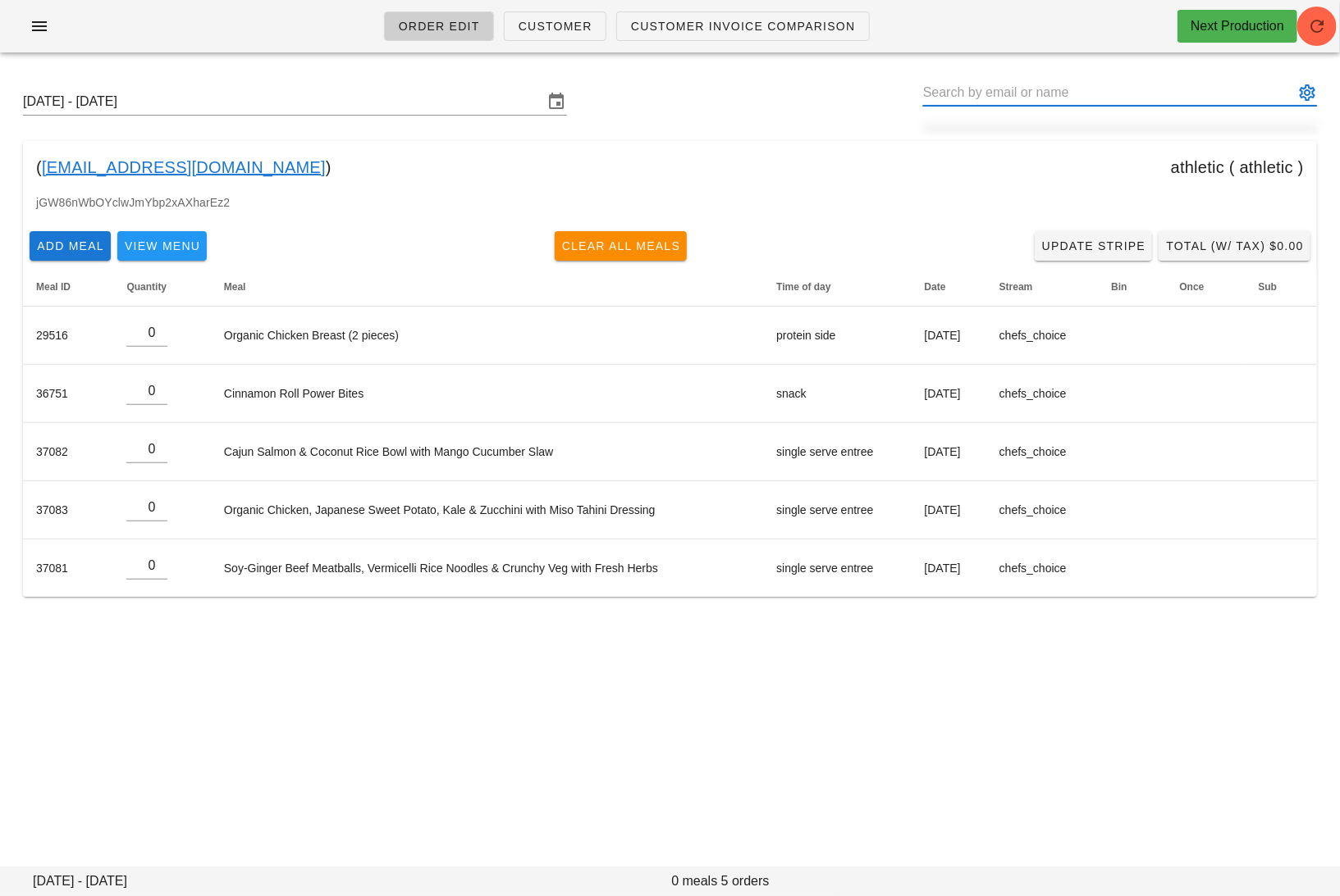
paste input "gurleen@maanfarms.com"
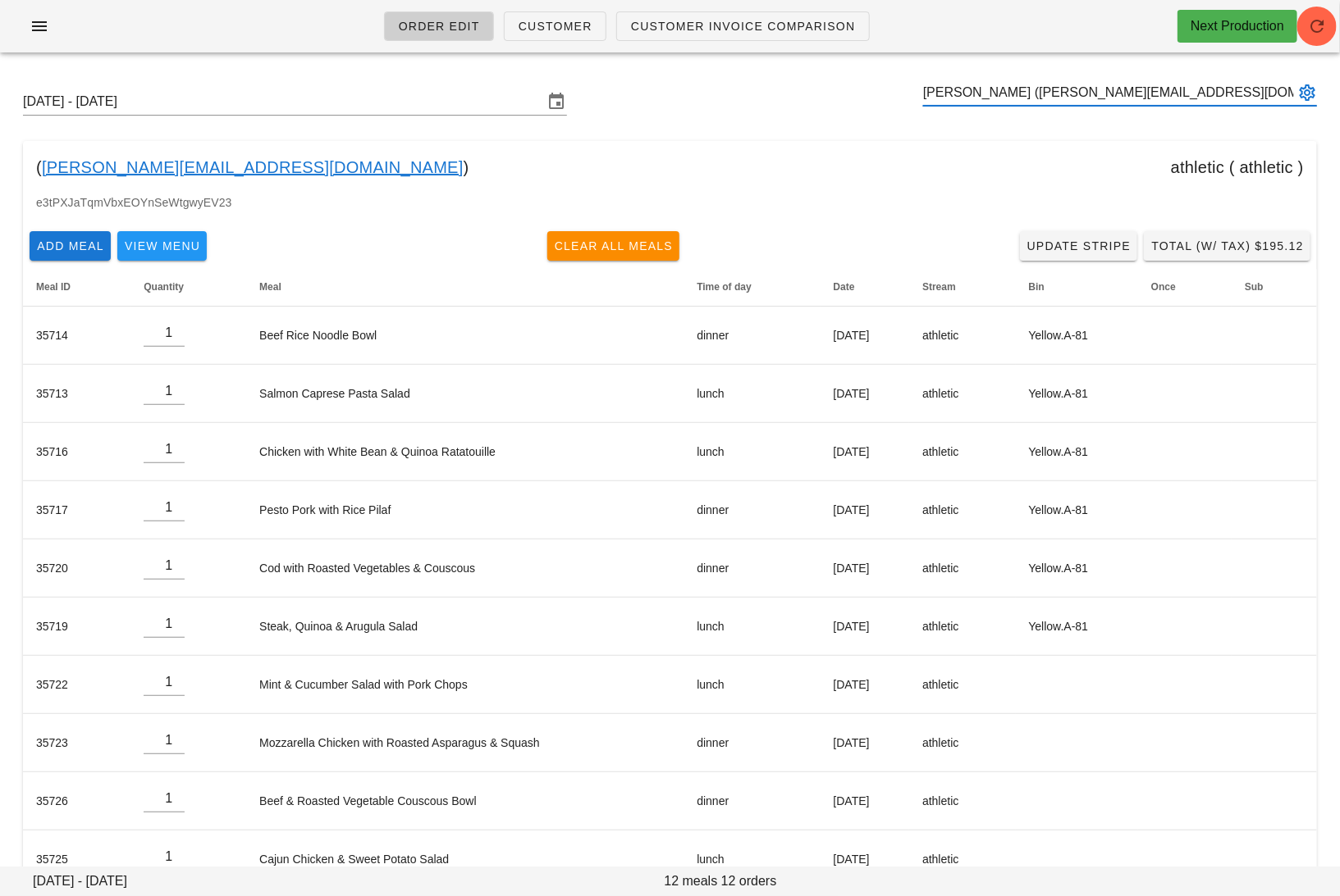
type input "Gurleen Maan (gurleen@maanfarms.com)"
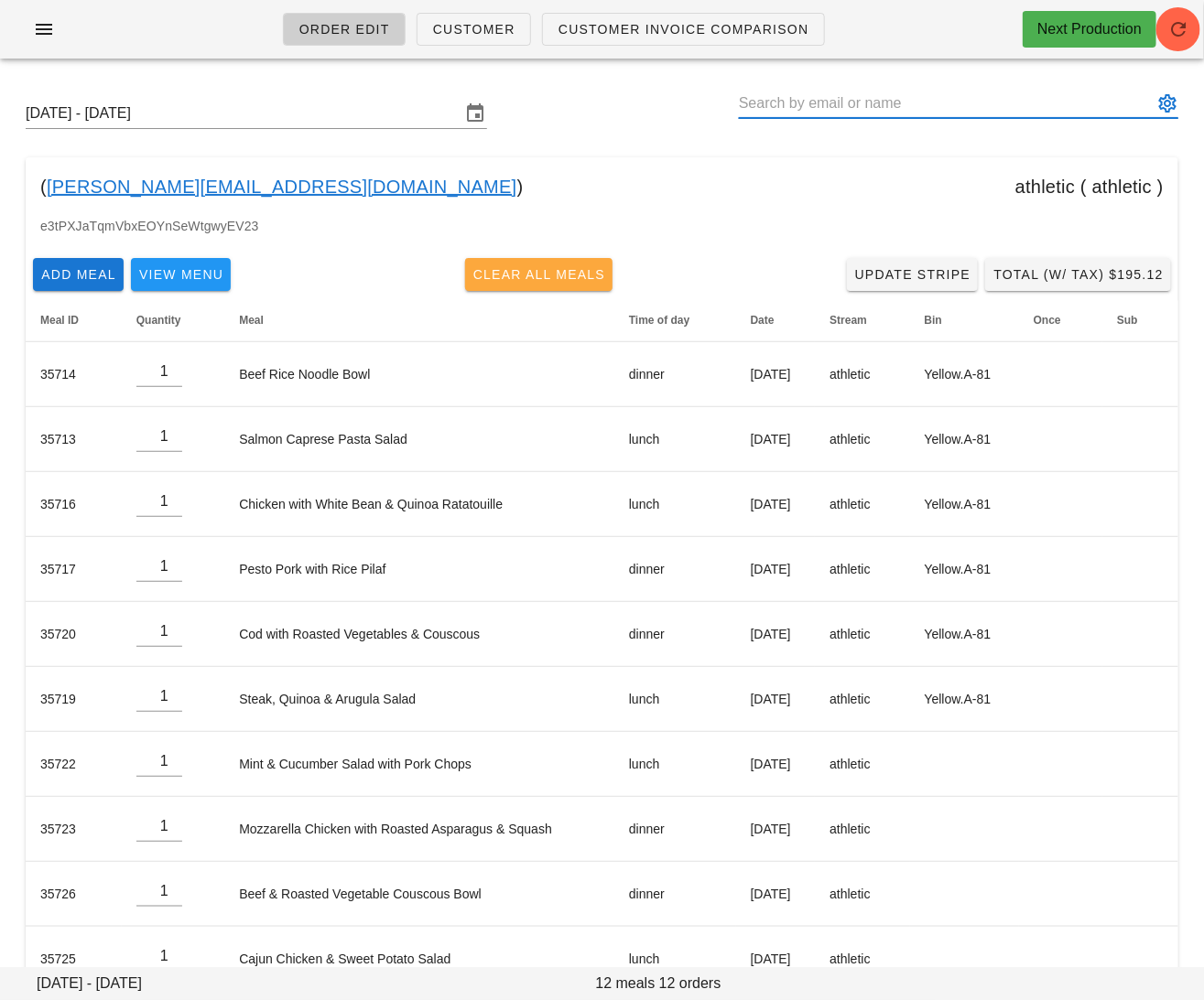
click at [549, 279] on span "Clear All Meals" at bounding box center [539, 274] width 133 height 15
type input "0"
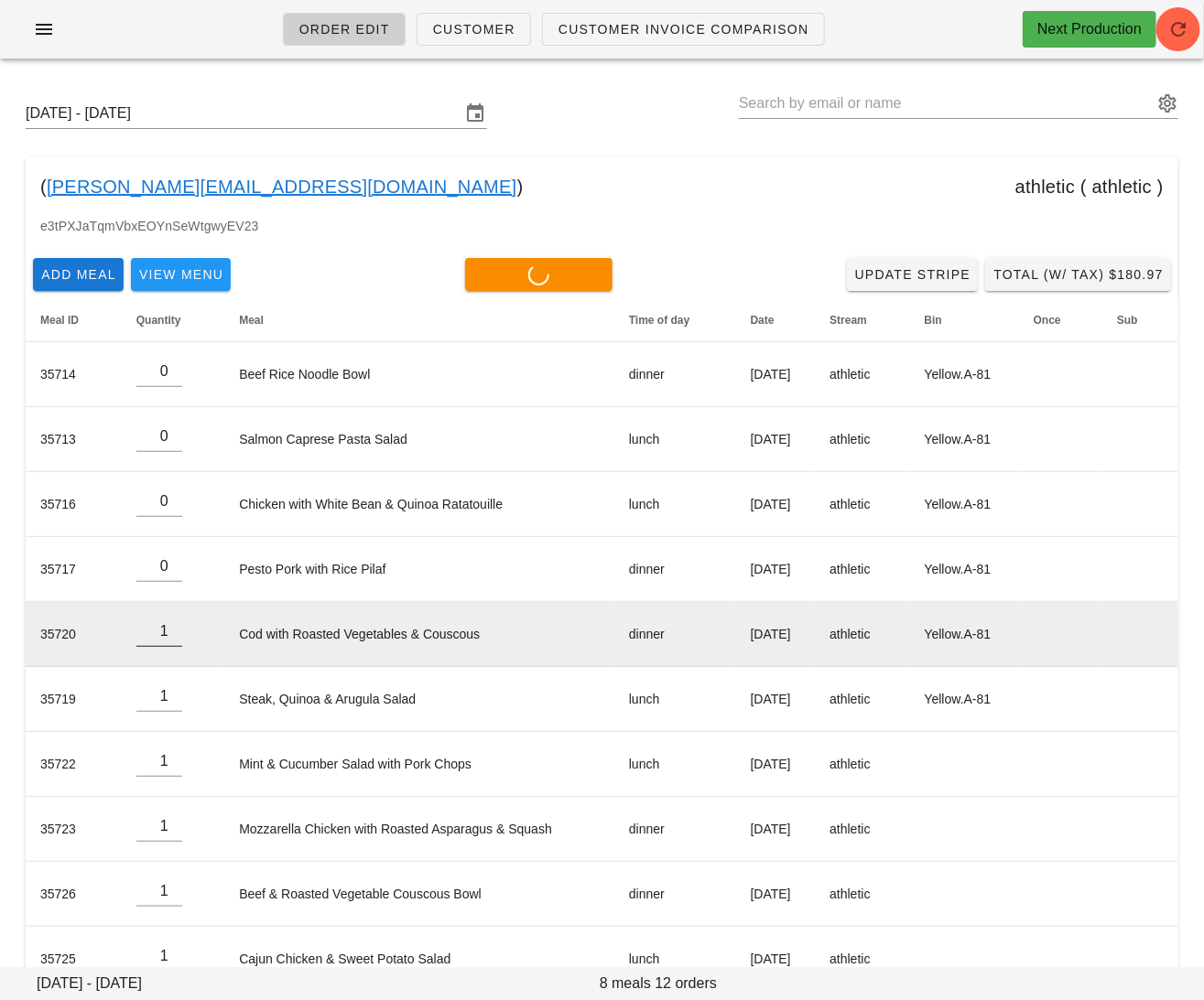
type input "0"
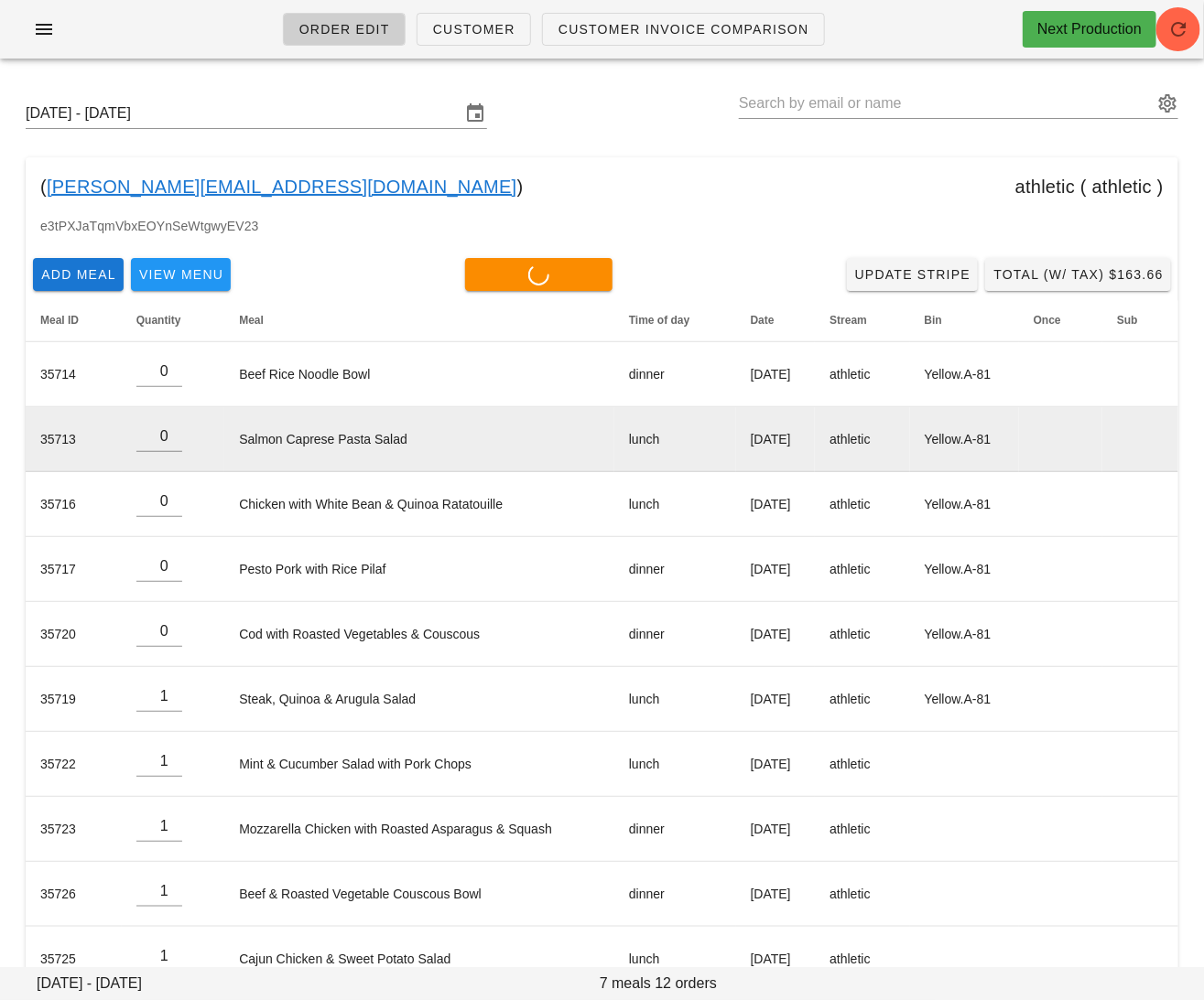
type input "0"
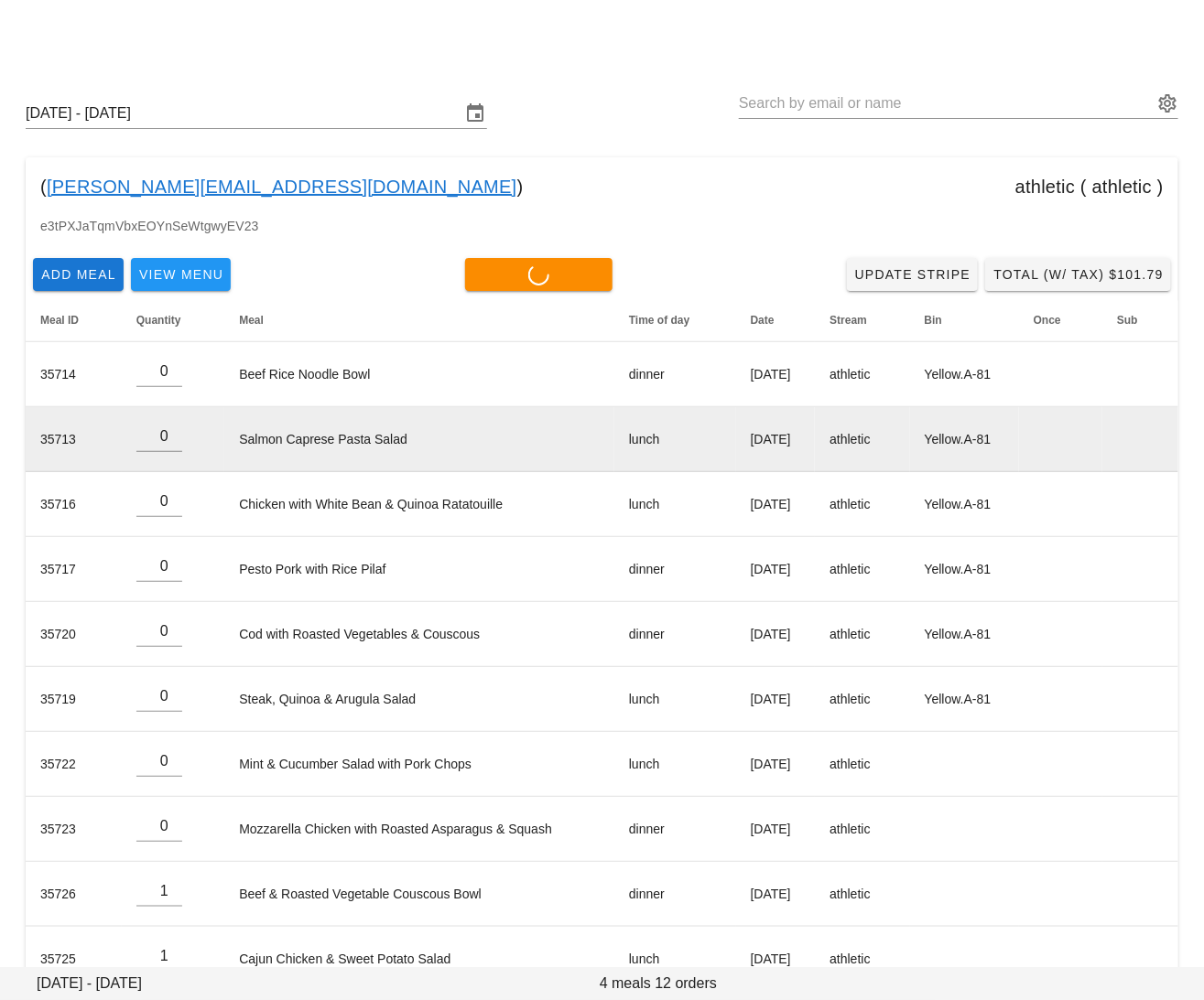
scroll to position [172, 0]
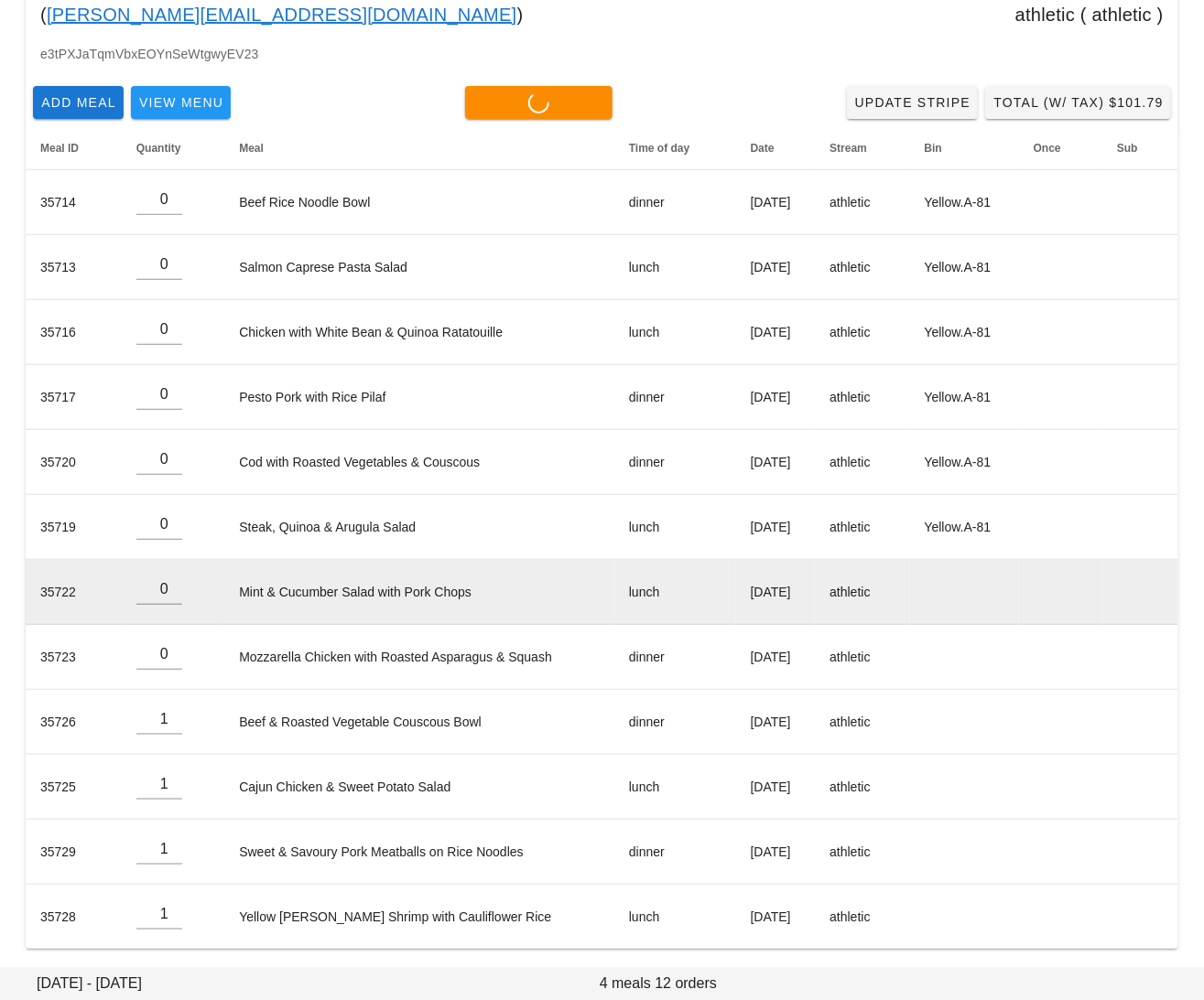
type input "0"
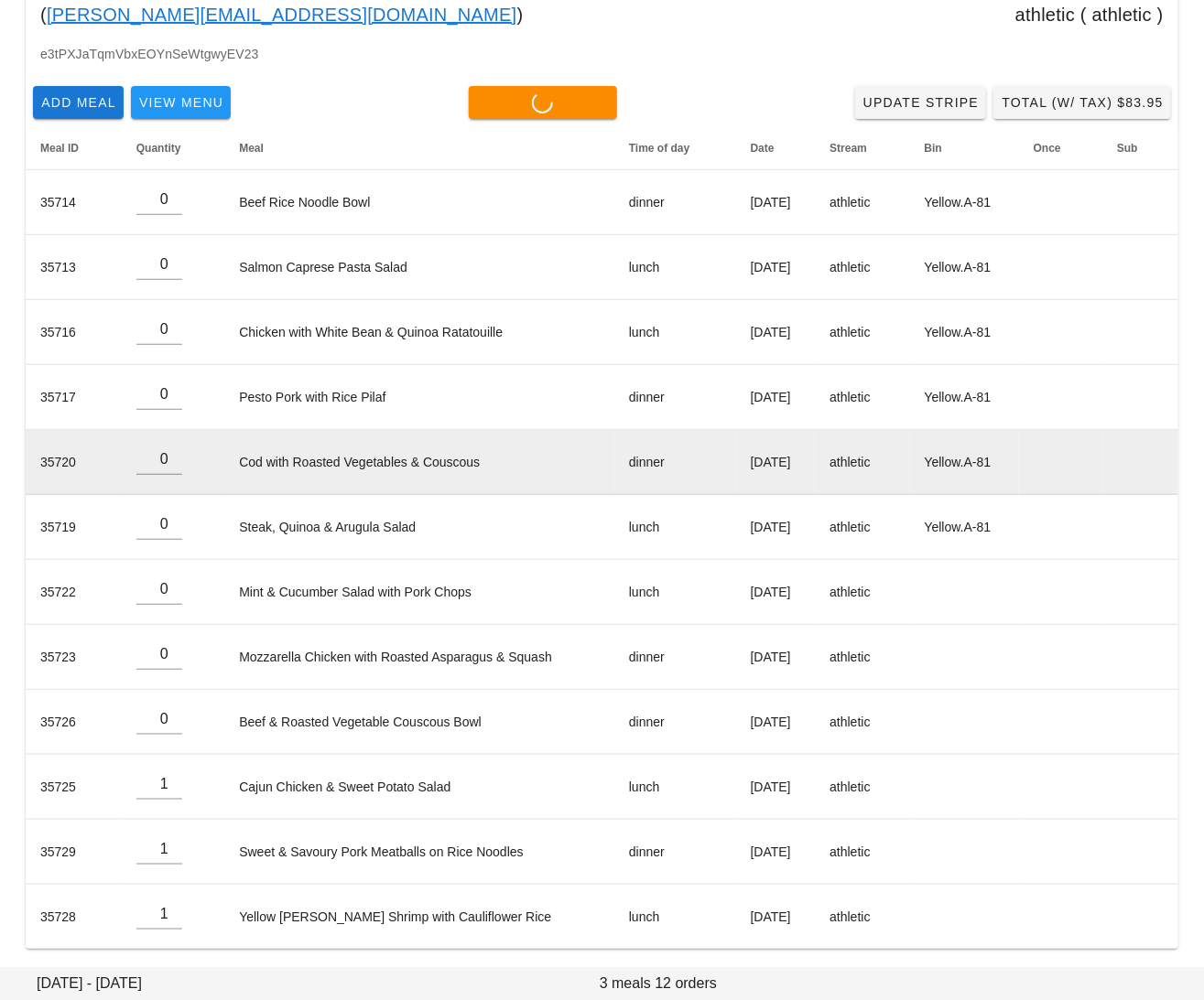
type input "0"
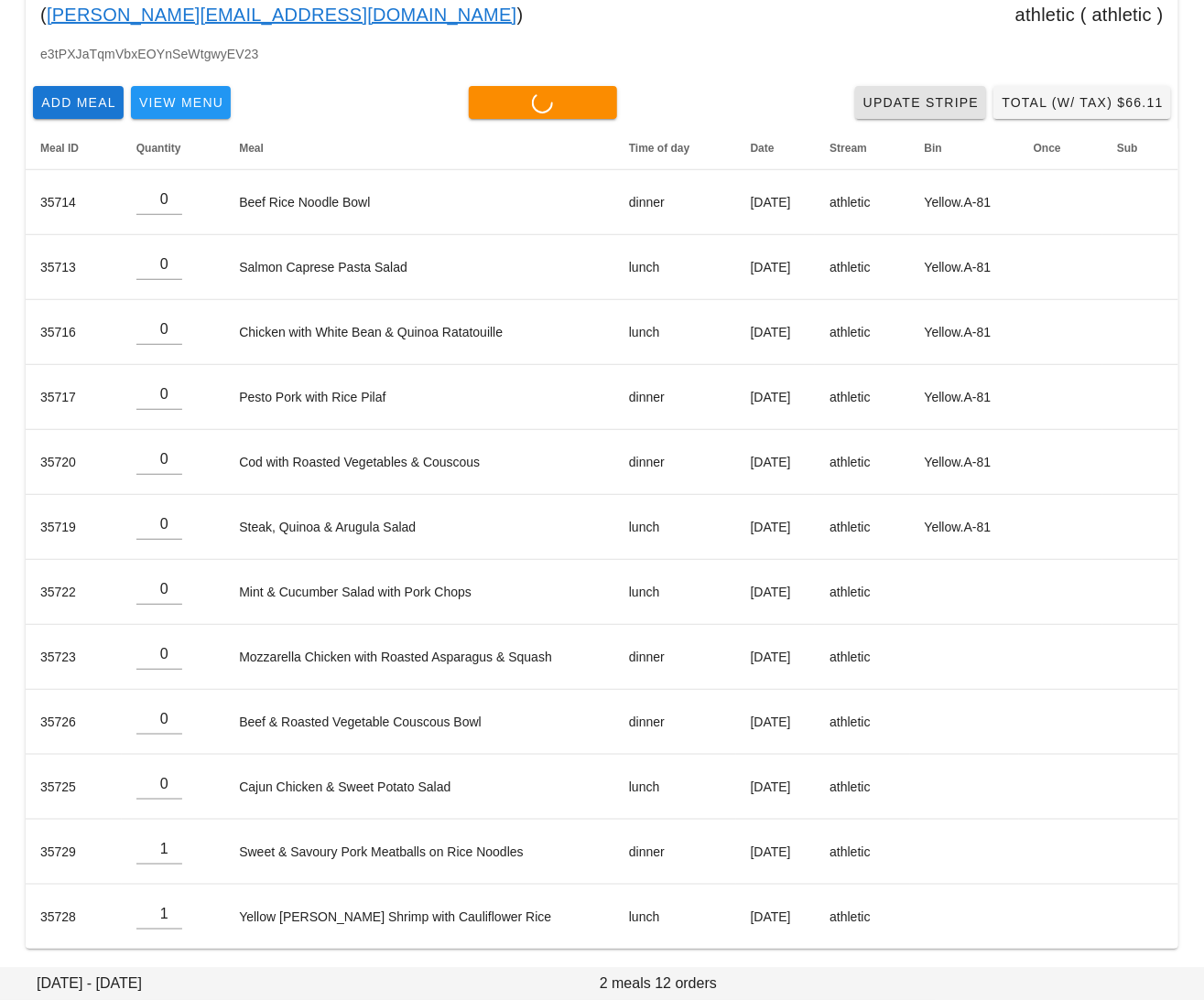
type input "0"
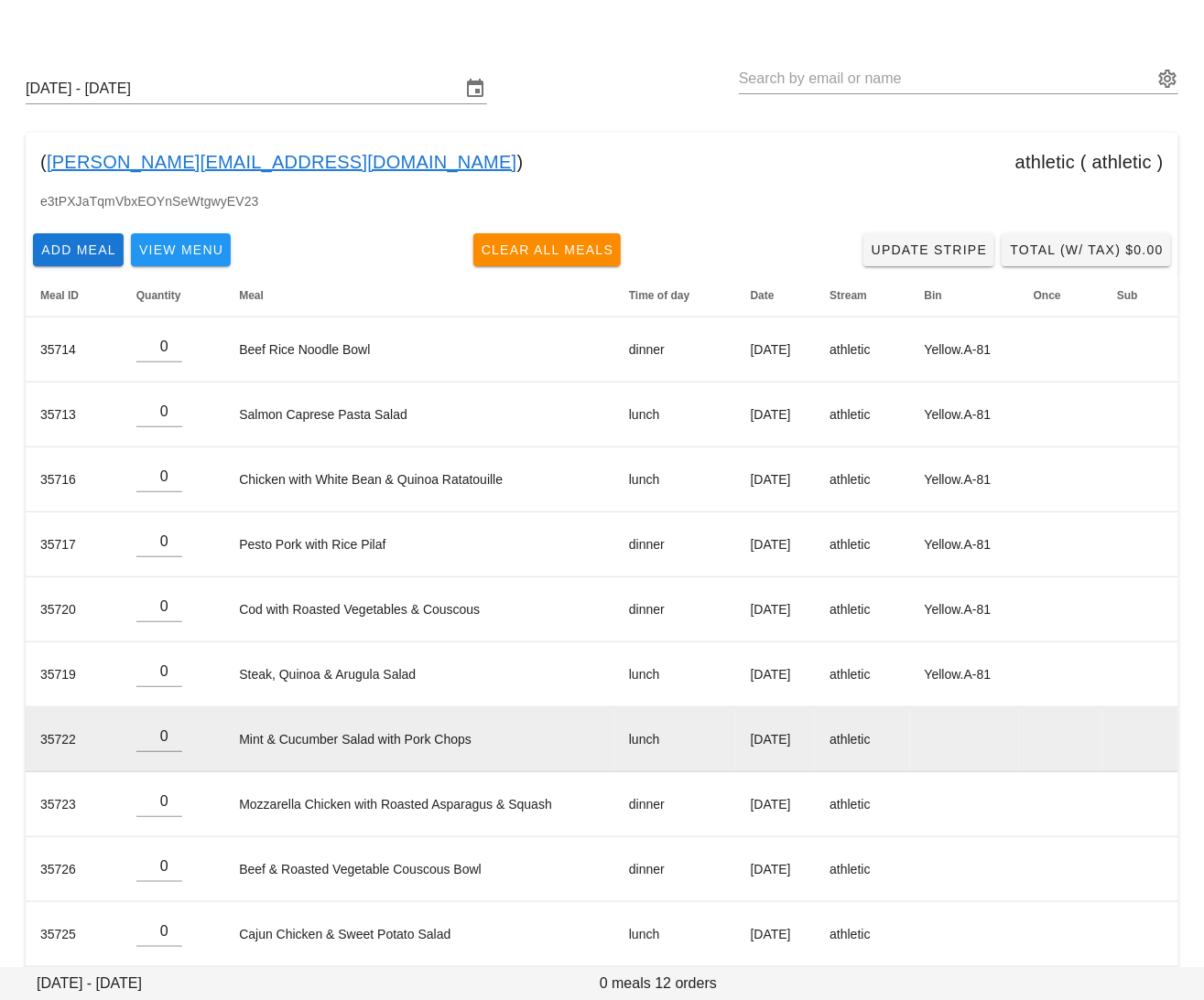
scroll to position [0, 0]
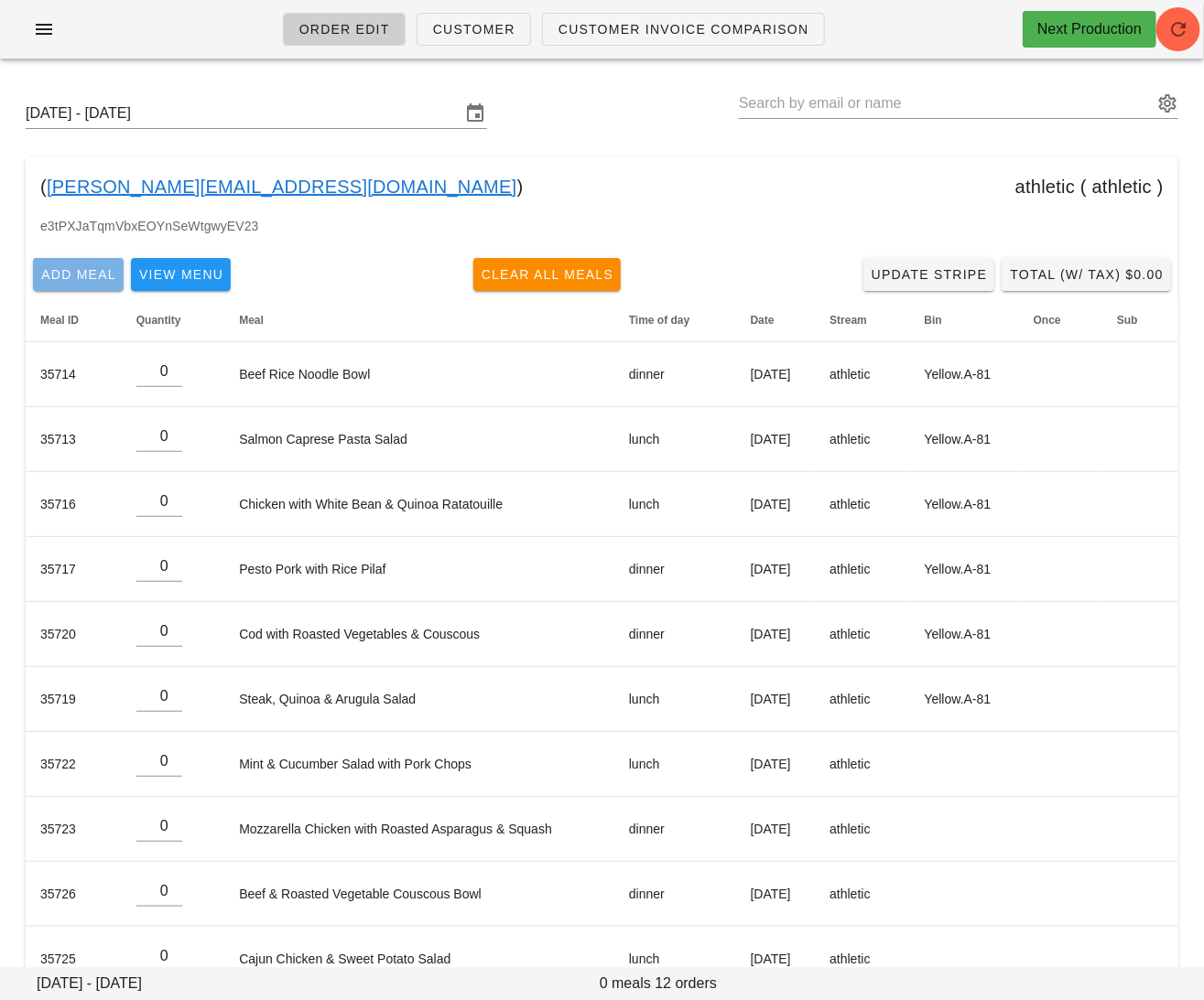
click at [82, 276] on span "Add Meal" at bounding box center [78, 274] width 76 height 15
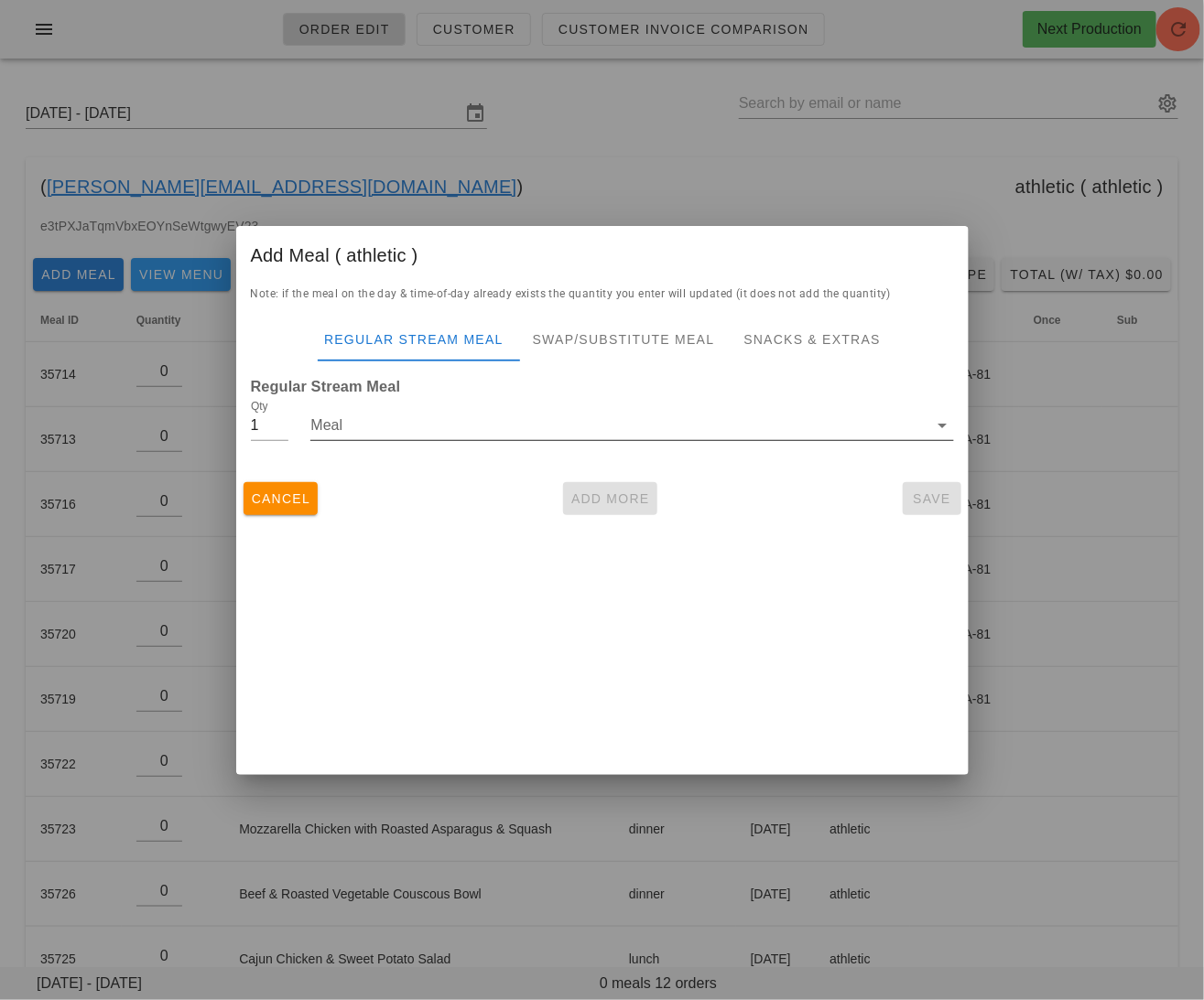
click at [547, 427] on input "Meal" at bounding box center [619, 425] width 617 height 30
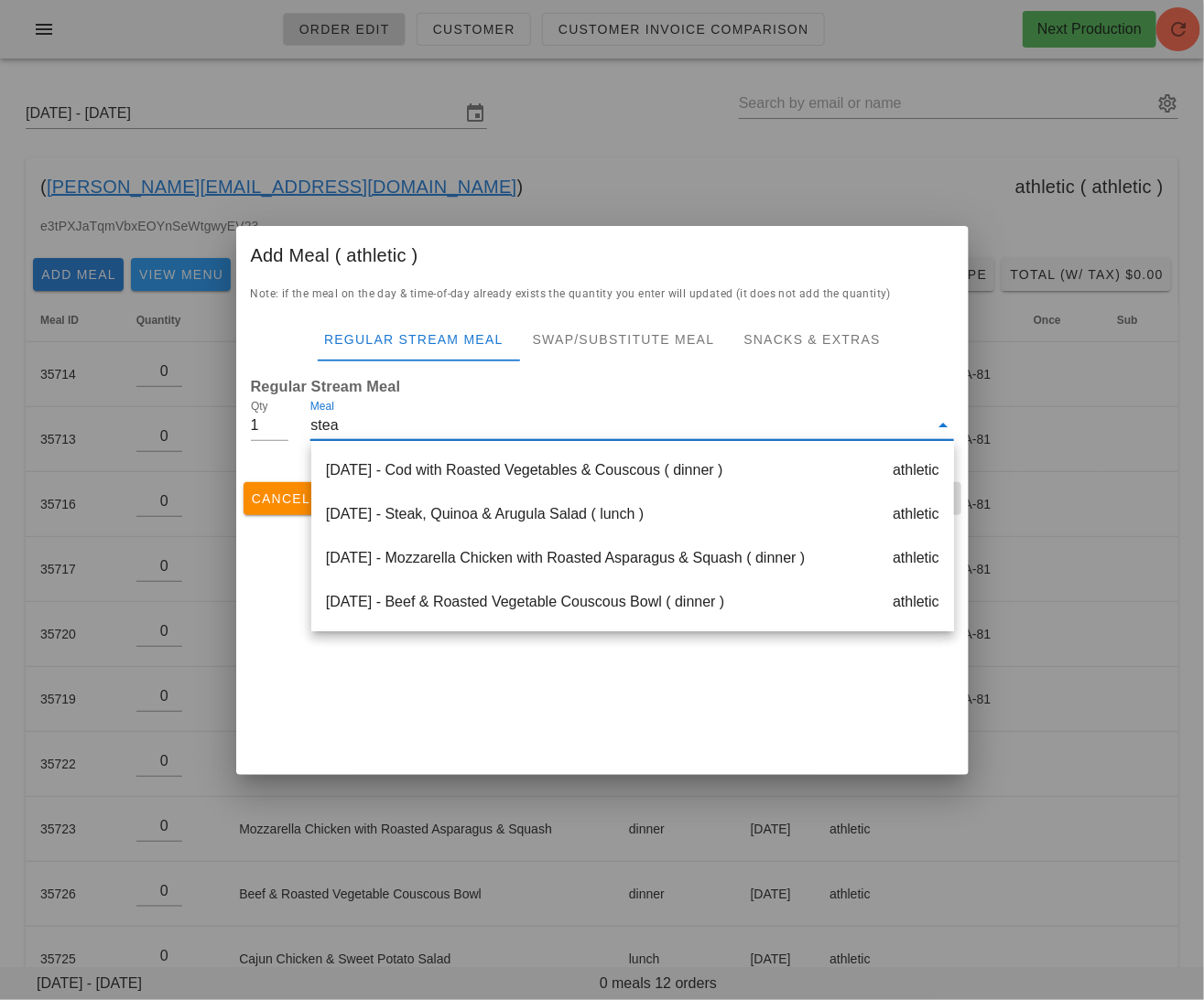
type input "steak"
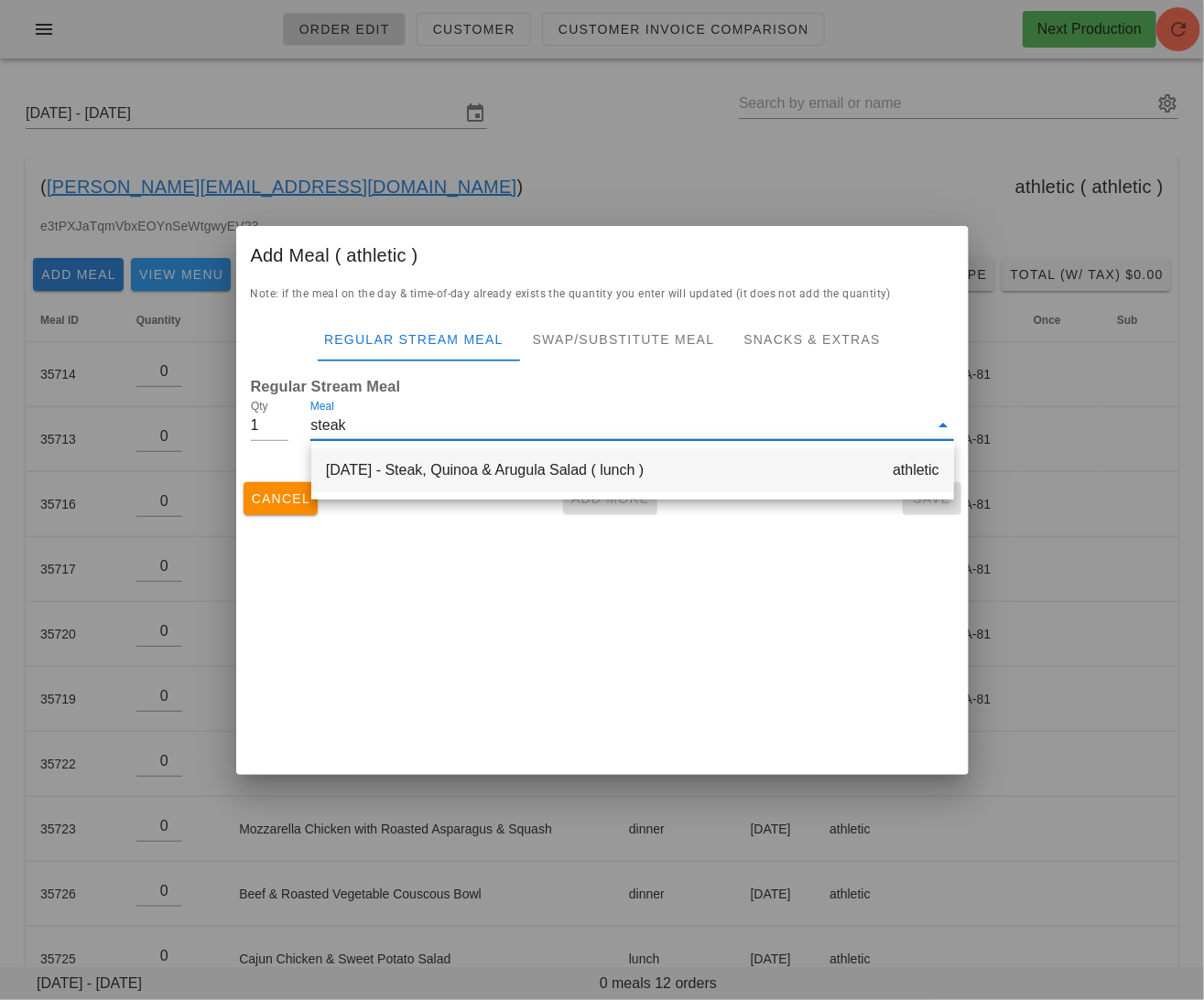
click at [591, 475] on div "Wednesday Oct 15 - Steak, Quinoa & Arugula Salad ( lunch ) athletic" at bounding box center [632, 470] width 642 height 44
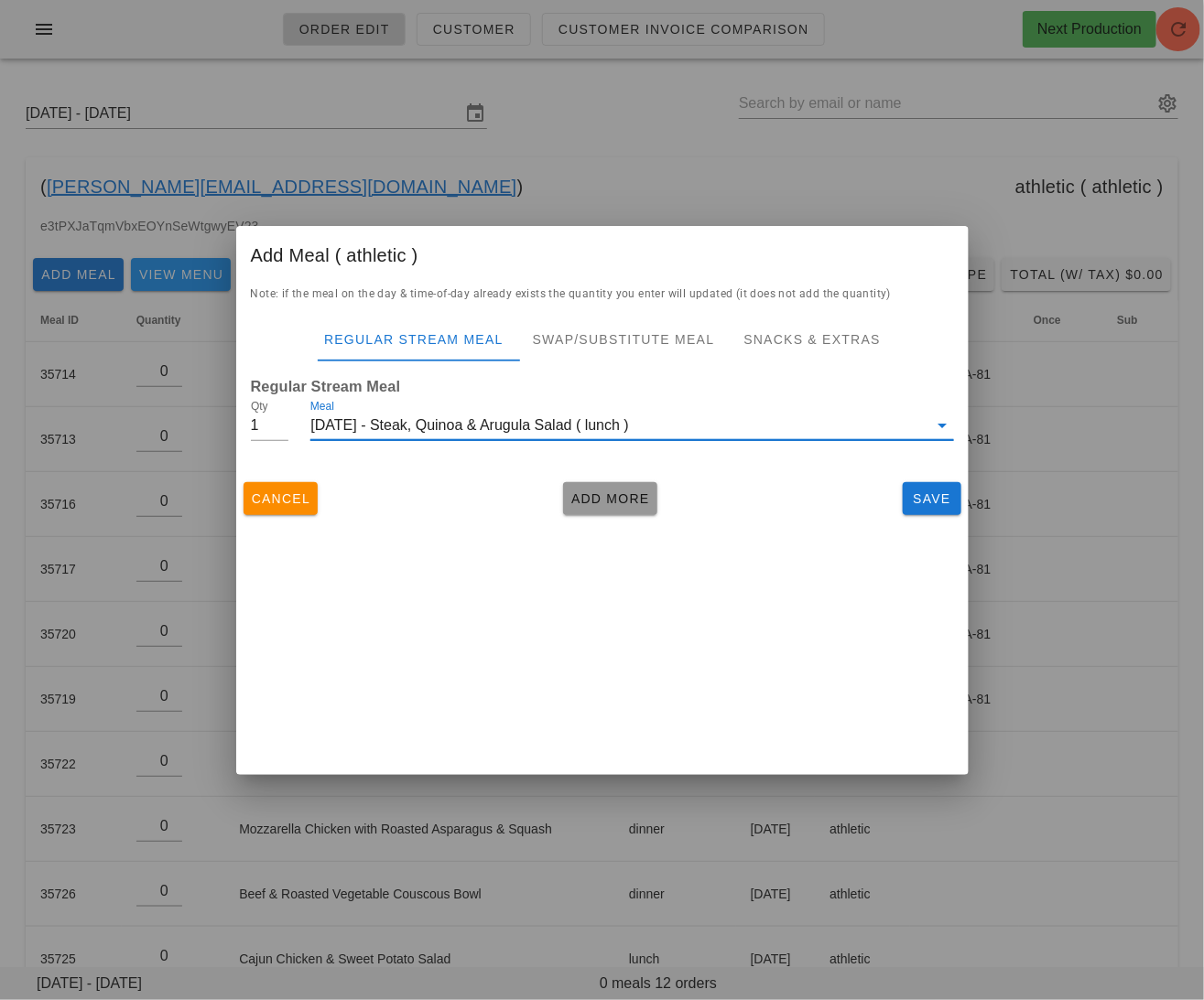
click at [611, 487] on button "Add More" at bounding box center [610, 499] width 95 height 33
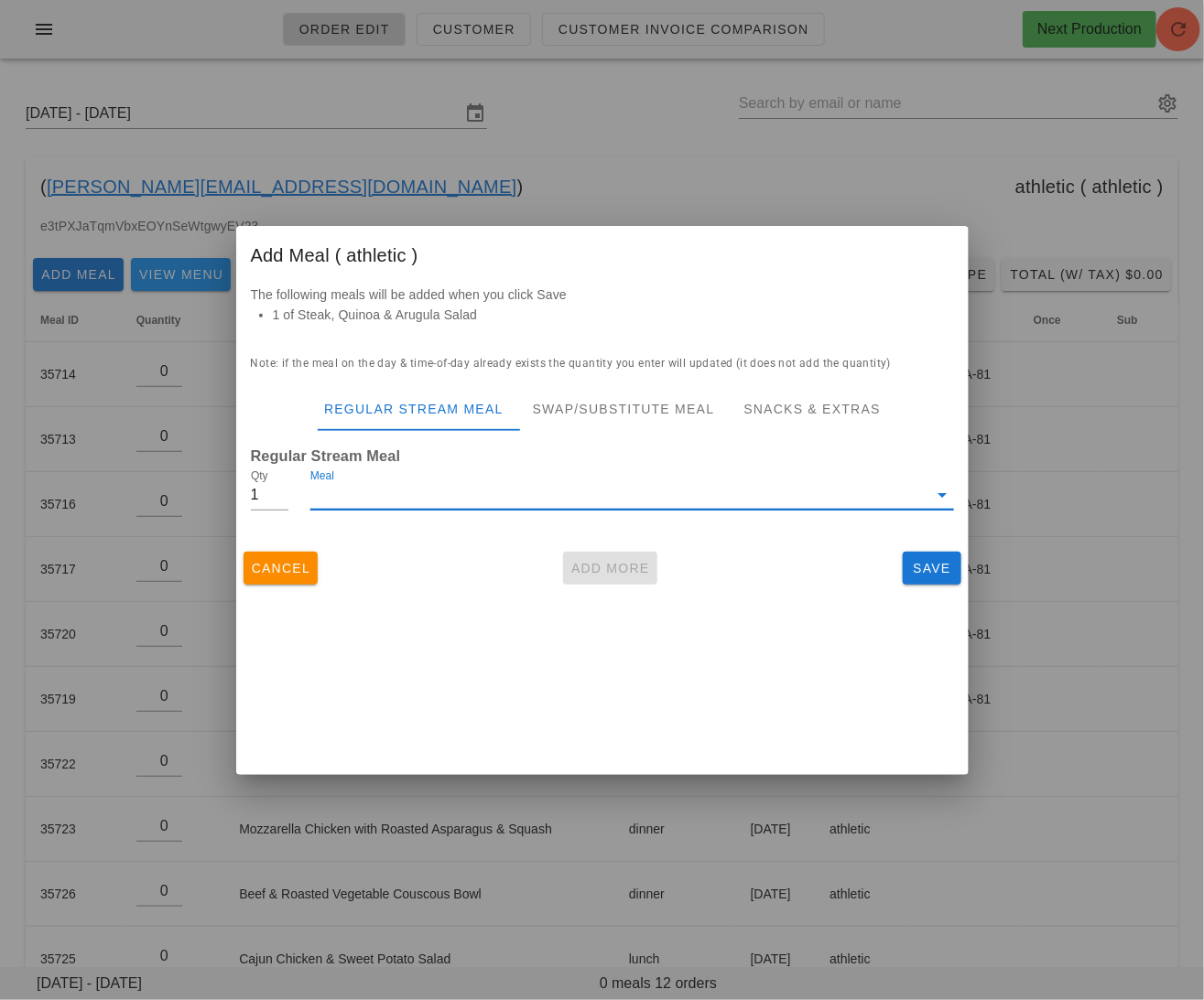
click at [417, 496] on input "Meal" at bounding box center [619, 495] width 617 height 30
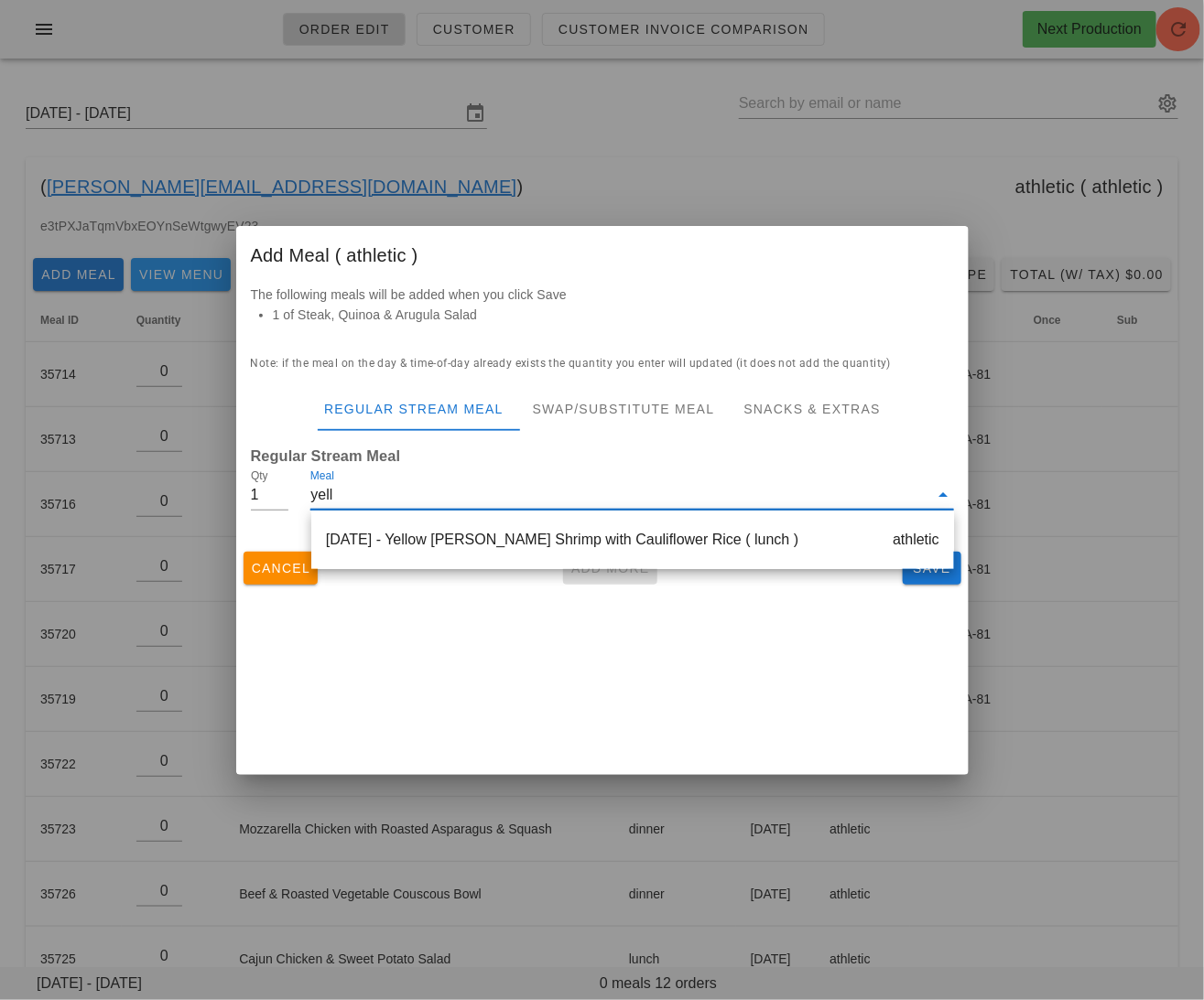
type input "yello"
click at [488, 528] on div "Saturday Oct 18 - Yellow Curry Shrimp with Cauliflower Rice ( lunch ) athletic" at bounding box center [632, 539] width 642 height 44
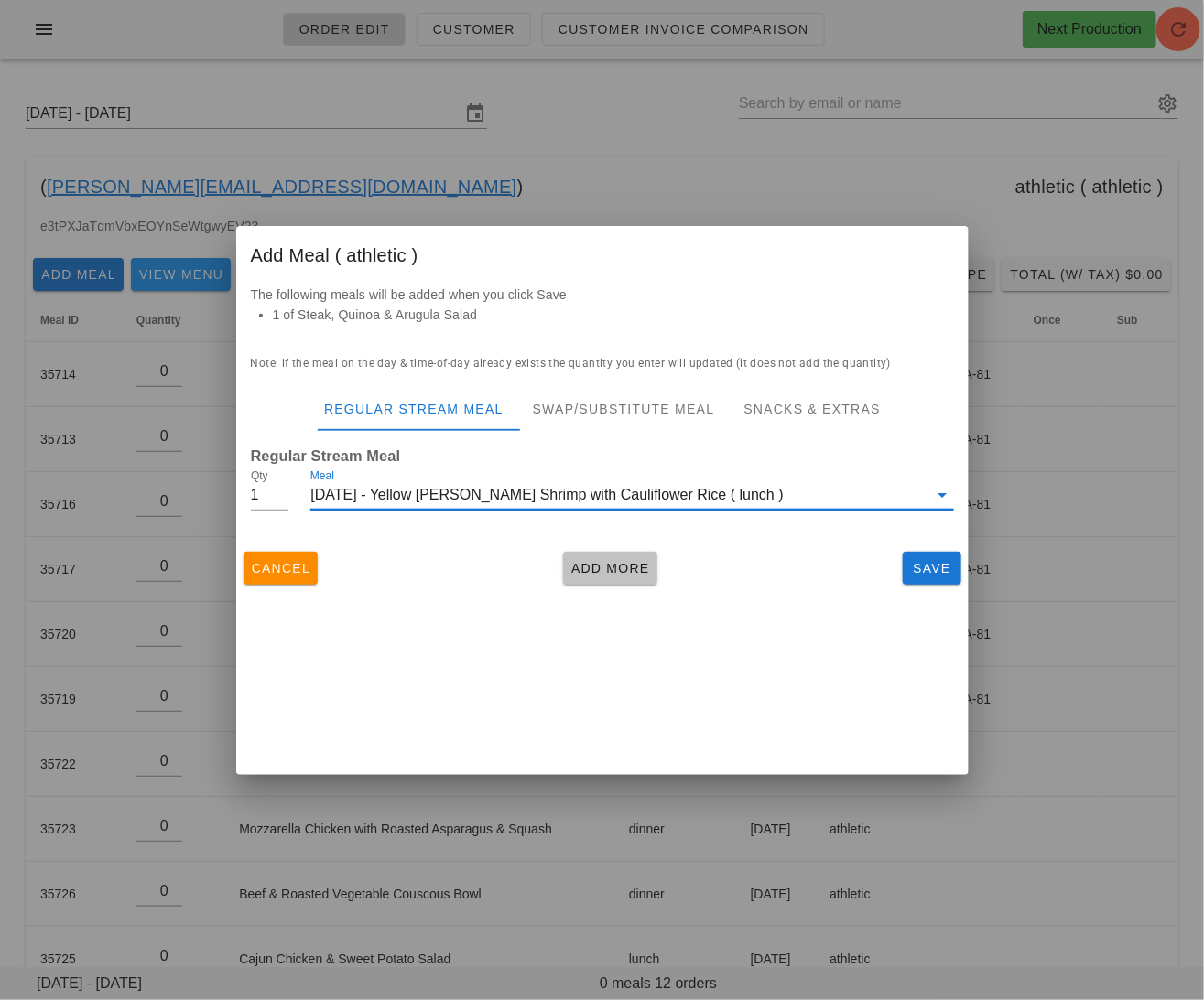
click at [620, 562] on span "Add More" at bounding box center [610, 568] width 80 height 15
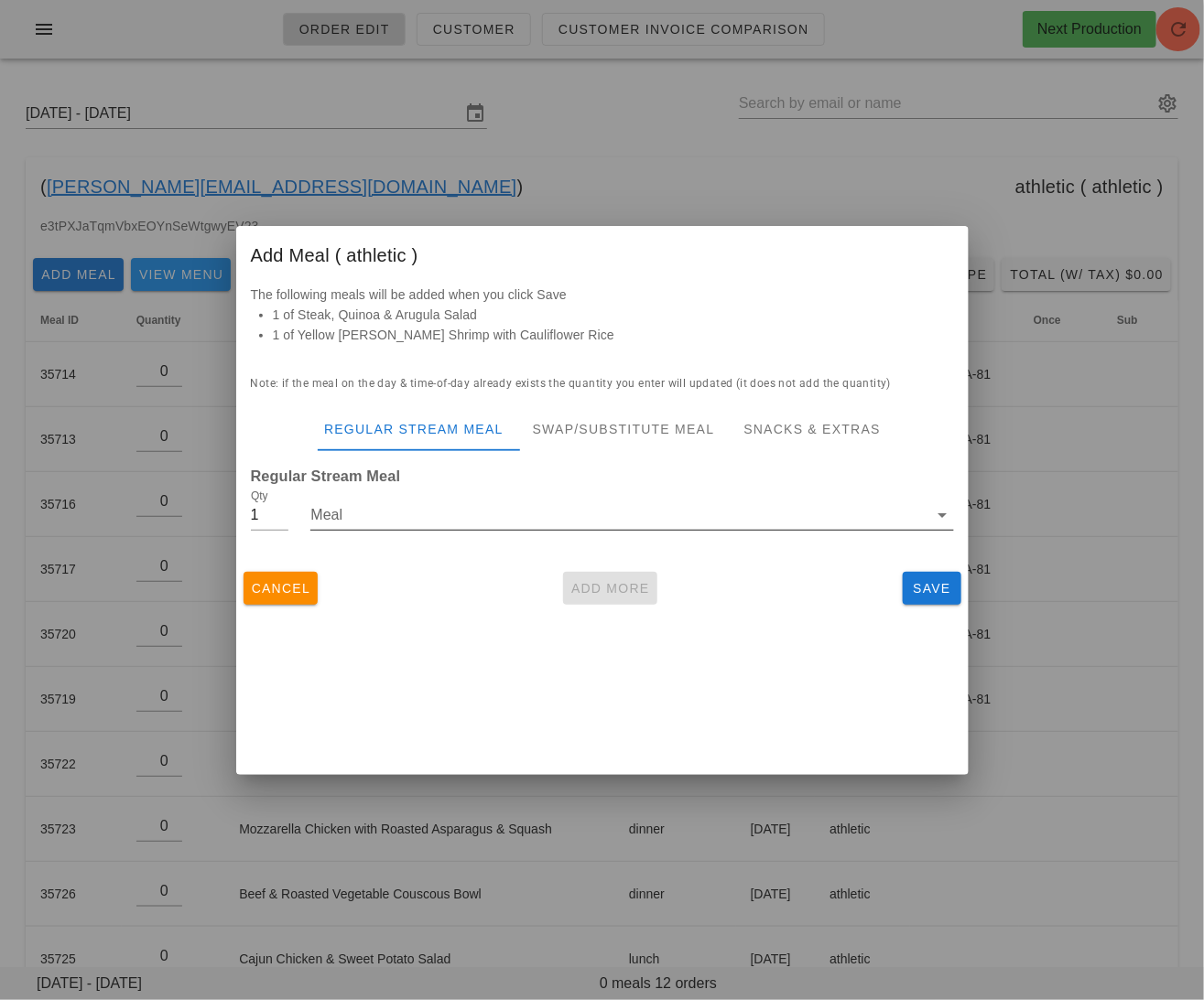
click at [502, 515] on input "Meal" at bounding box center [619, 515] width 617 height 30
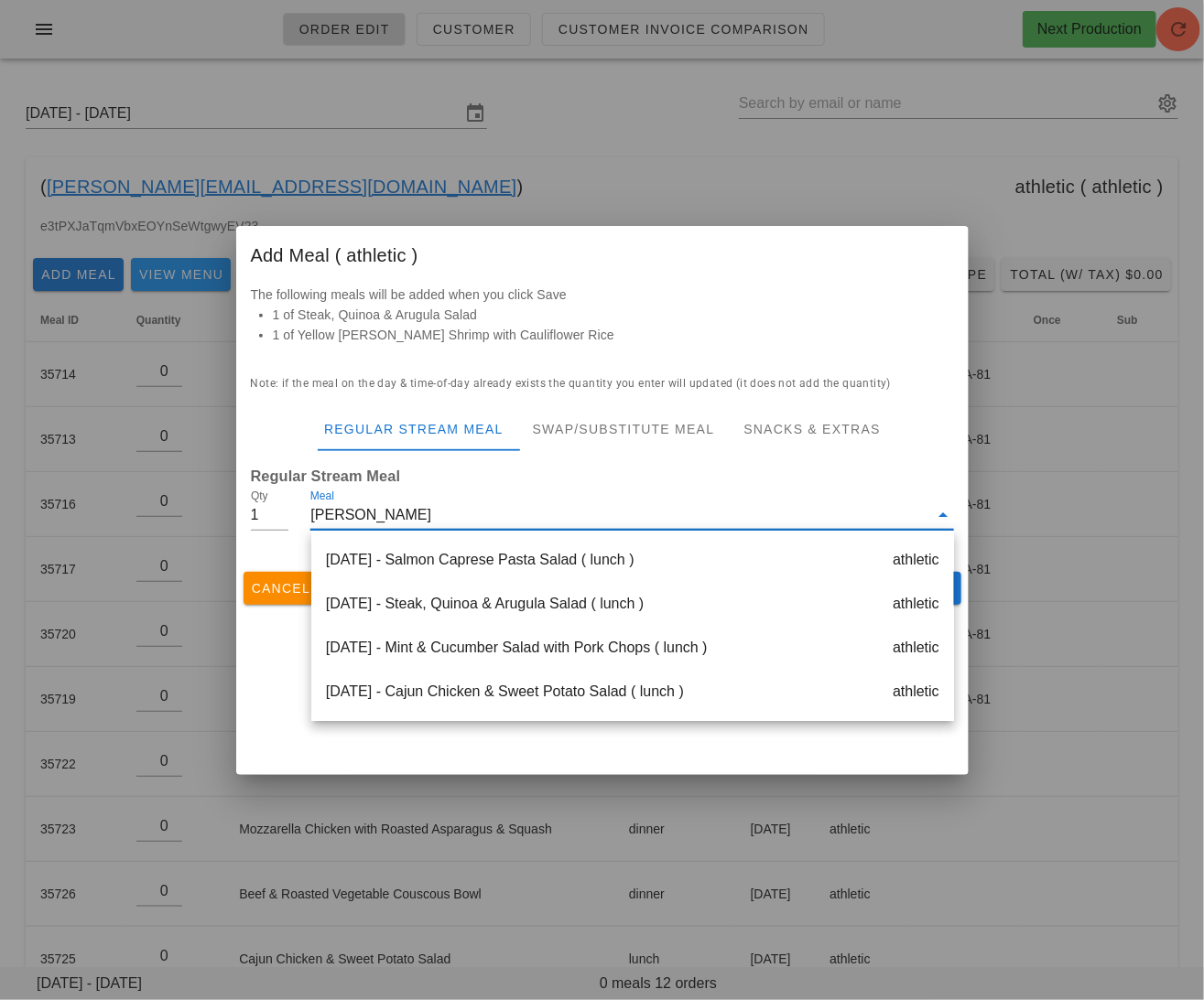
type input "salm"
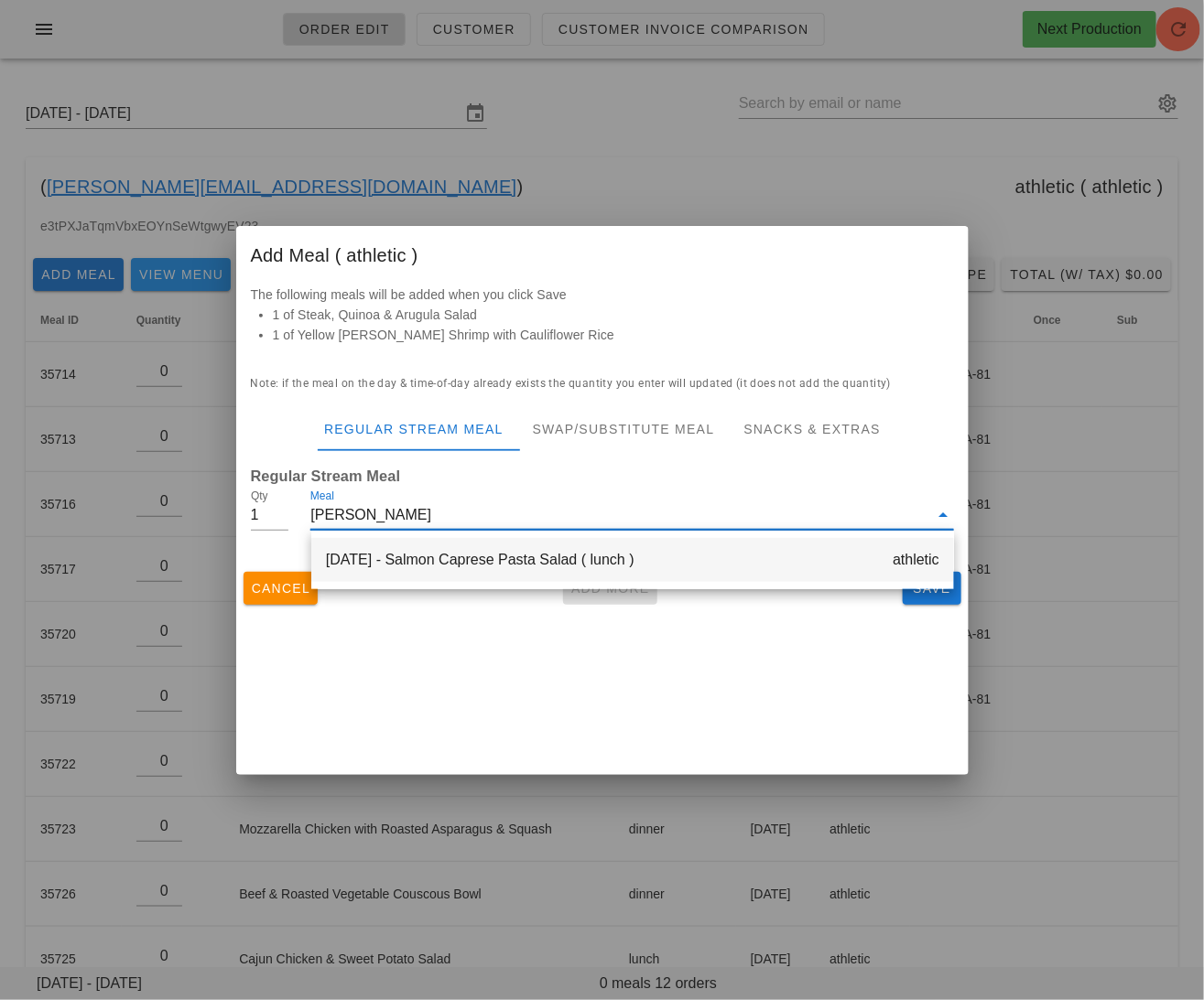
click at [606, 561] on div "Monday Oct 13 - Salmon Caprese Pasta Salad ( lunch ) athletic" at bounding box center [632, 560] width 642 height 44
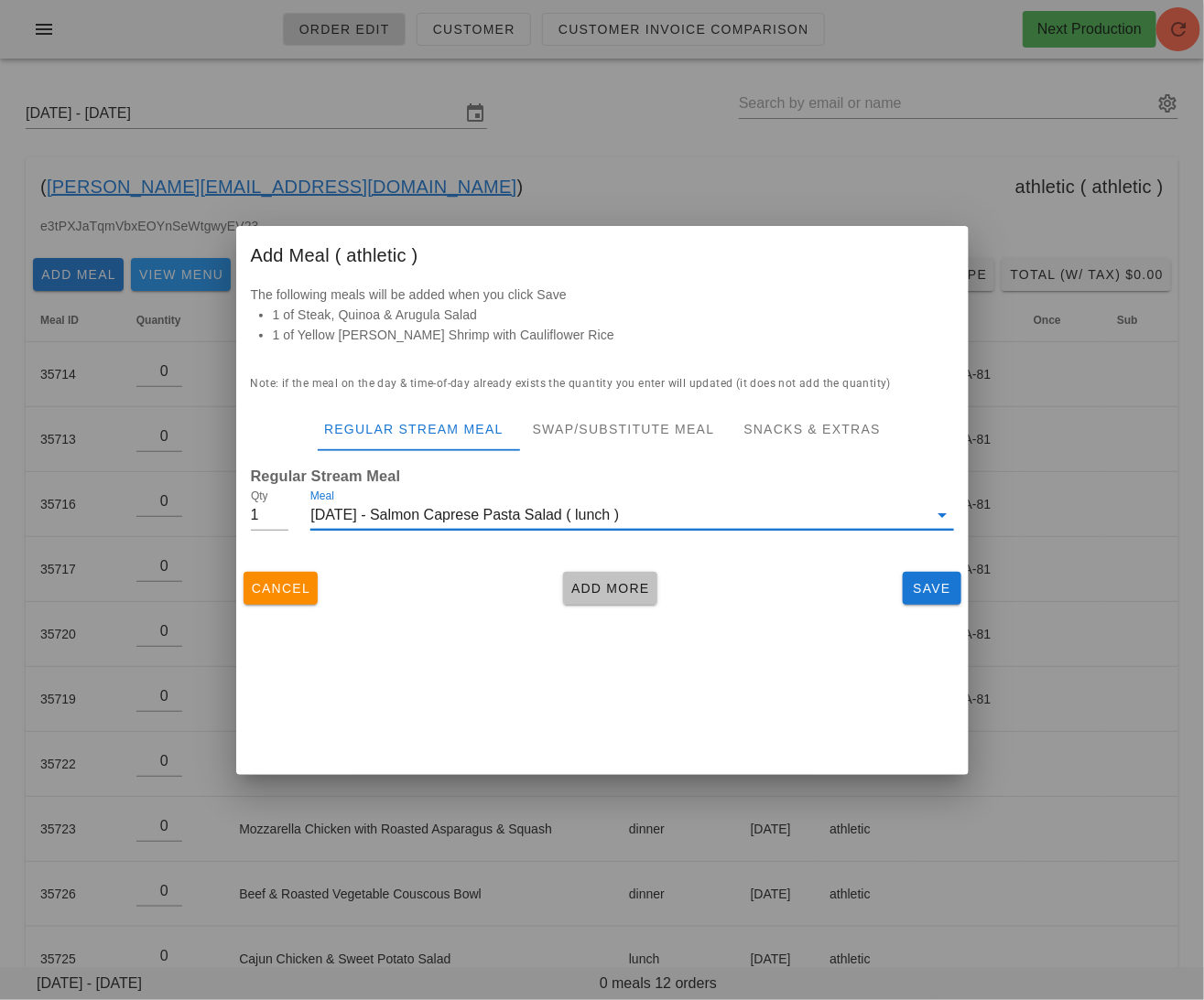
click at [602, 596] on span "Add More" at bounding box center [610, 589] width 80 height 15
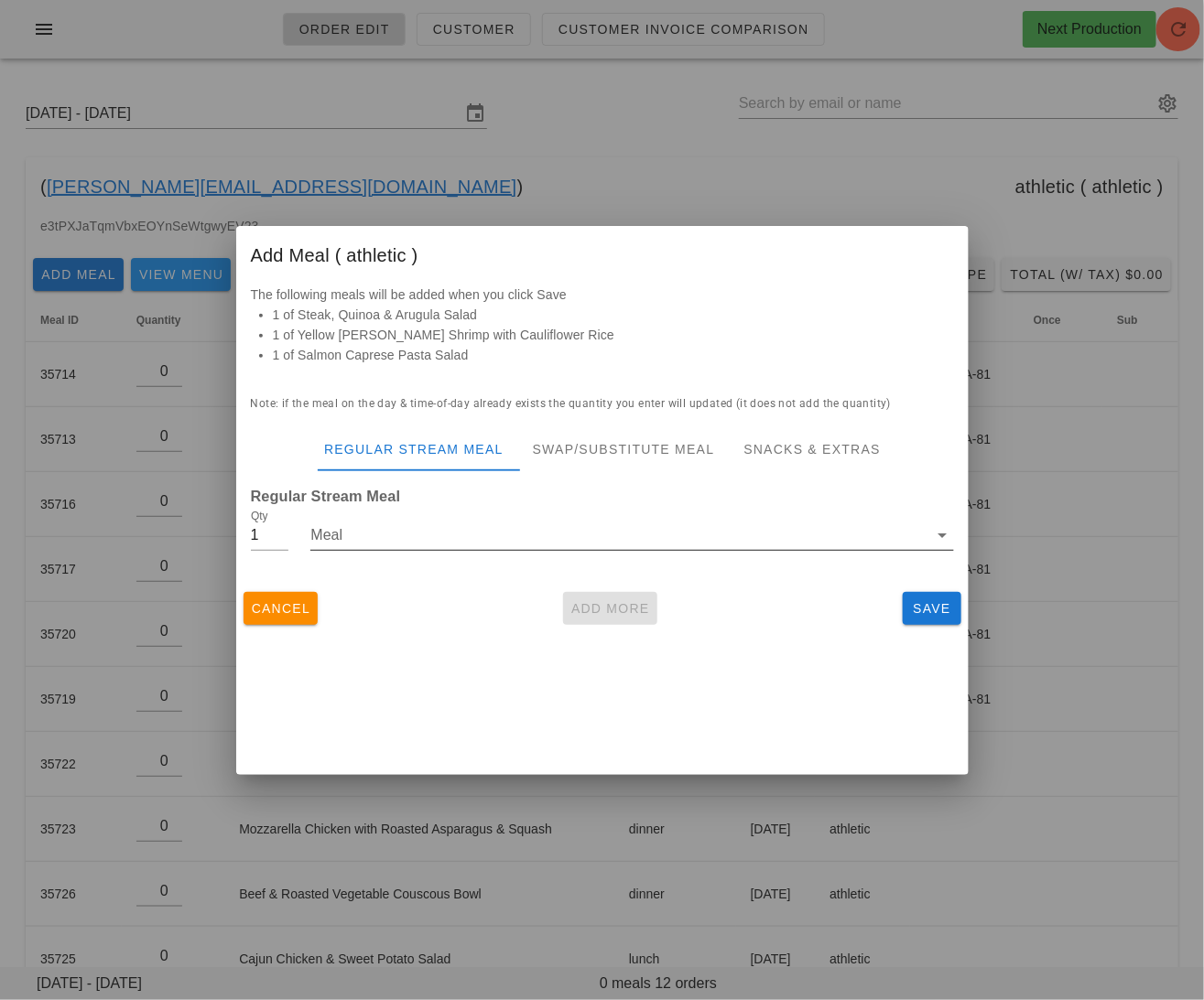
click at [488, 542] on input "Meal" at bounding box center [619, 536] width 617 height 30
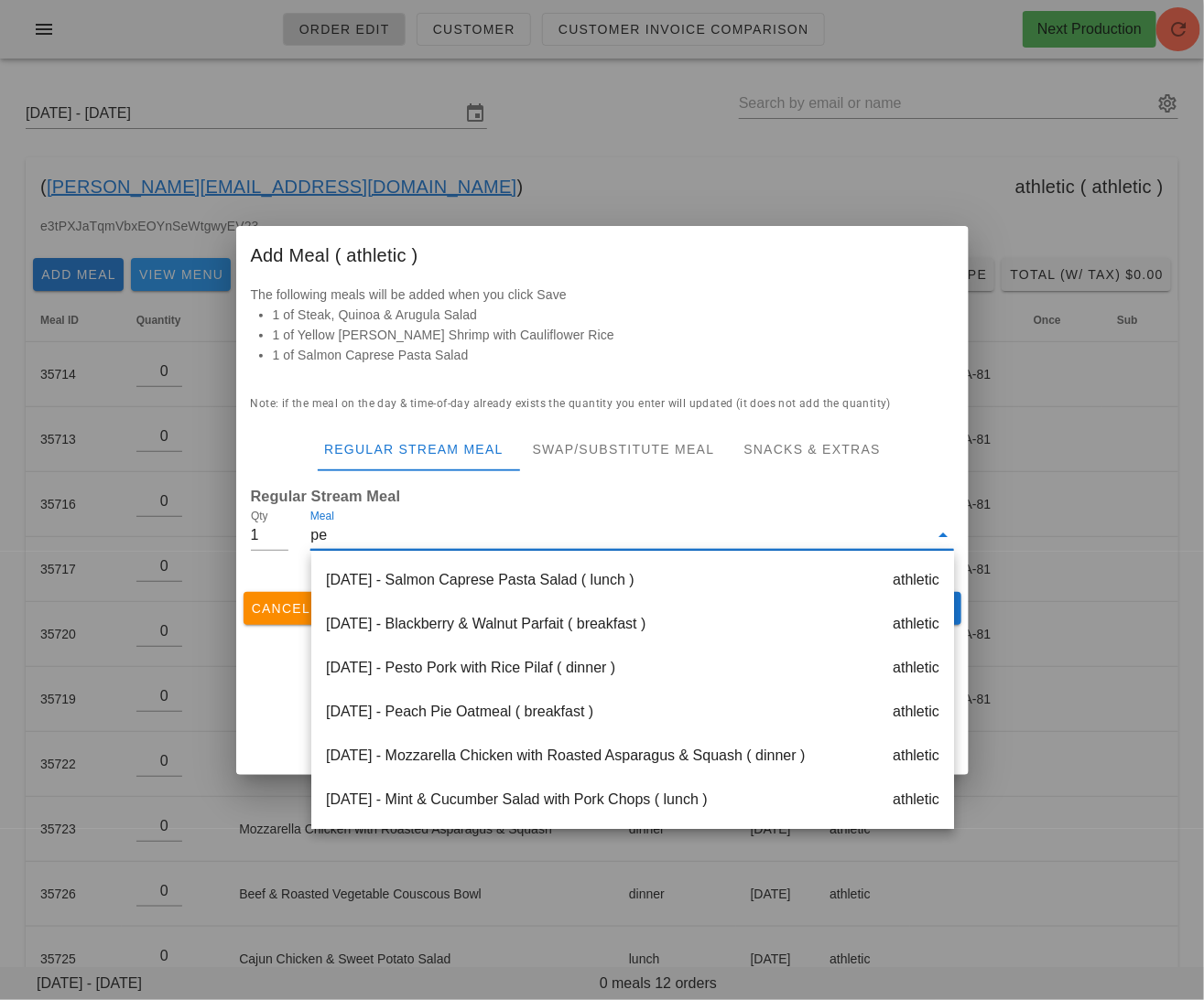
type input "pes"
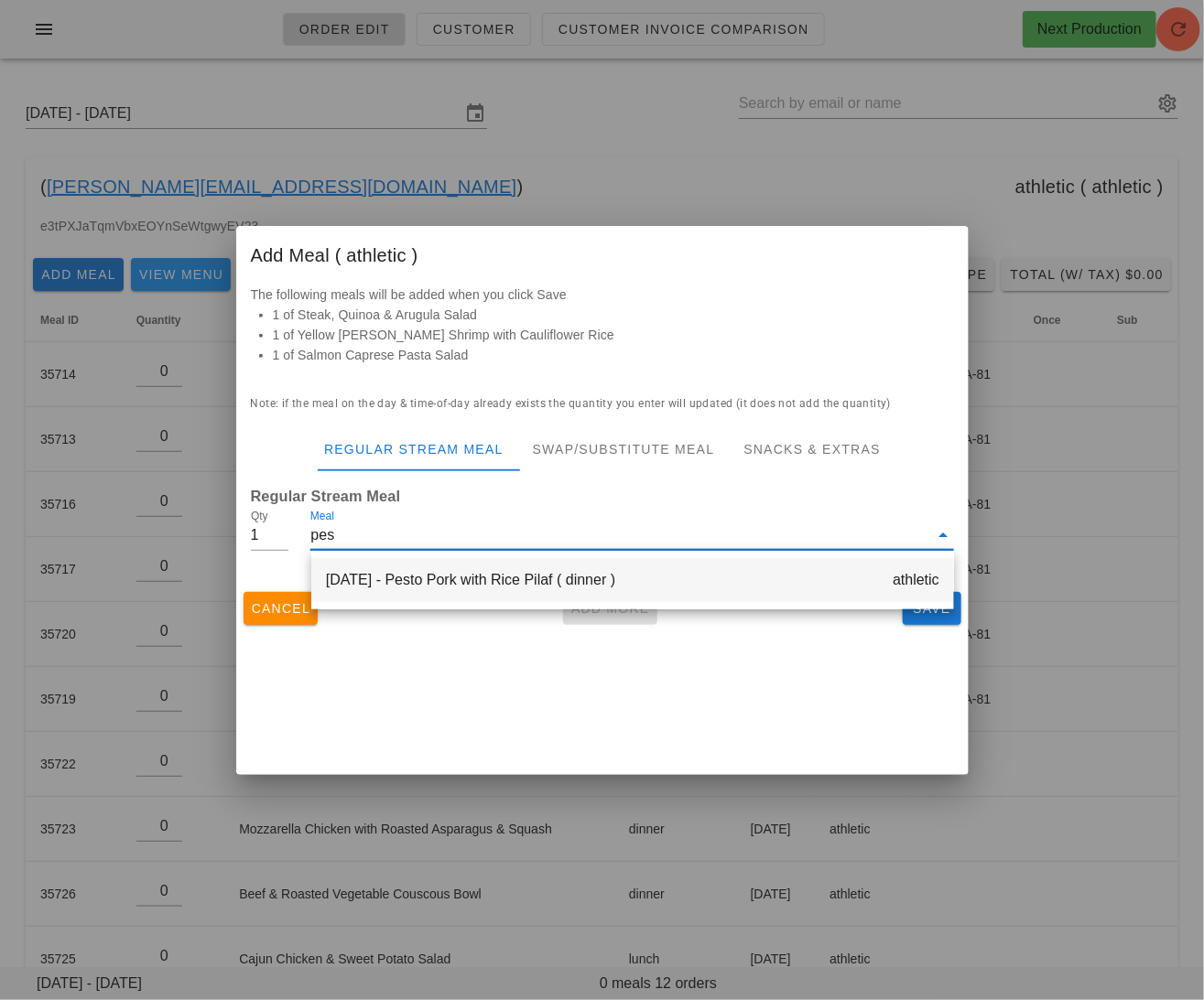
click at [449, 586] on div "Tuesday Oct 14 - Pesto Pork with Rice Pilaf ( dinner ) athletic" at bounding box center [632, 579] width 642 height 44
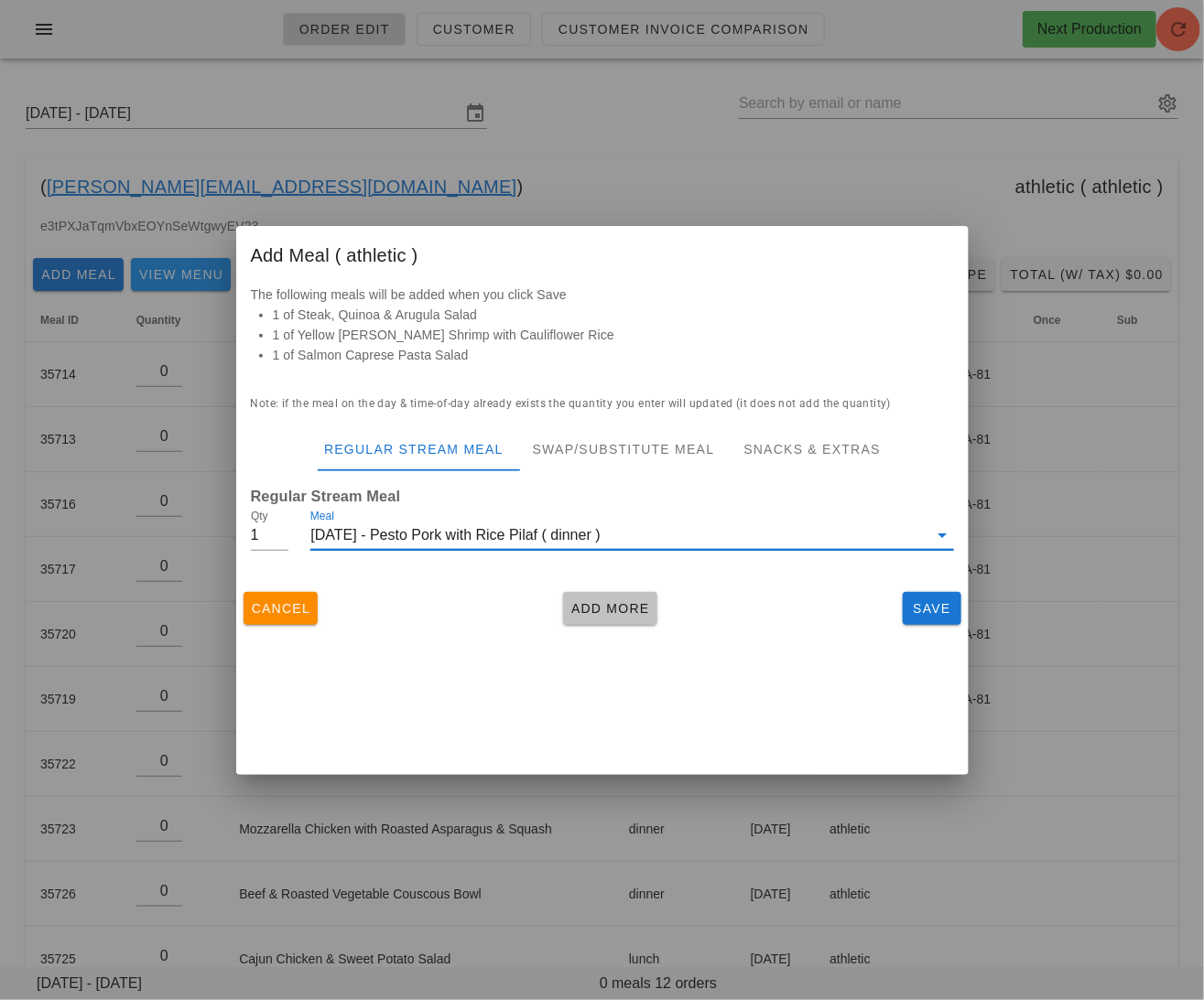
click at [592, 595] on button "Add More" at bounding box center [610, 609] width 95 height 33
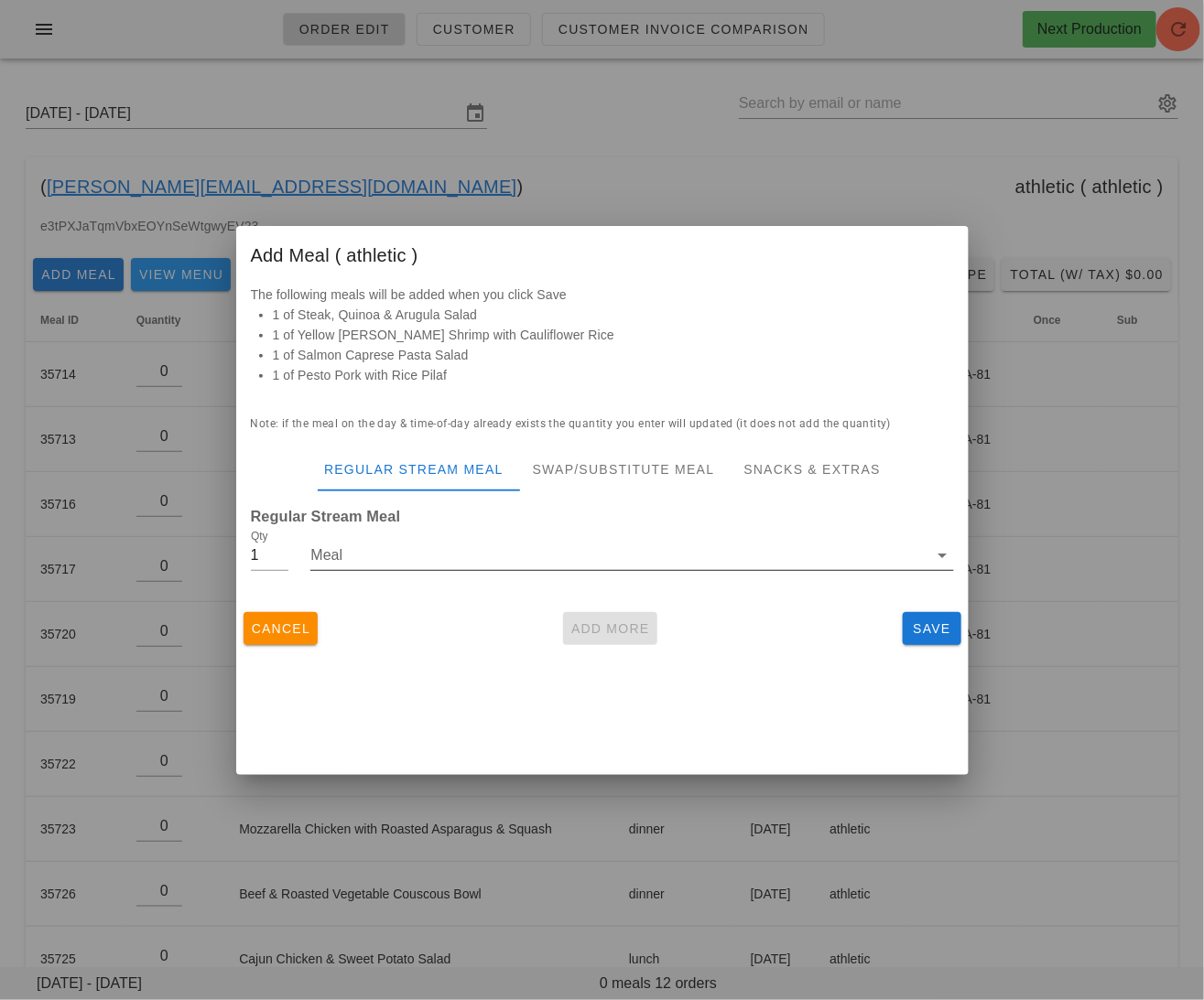
click at [475, 557] on input "Meal" at bounding box center [619, 556] width 617 height 30
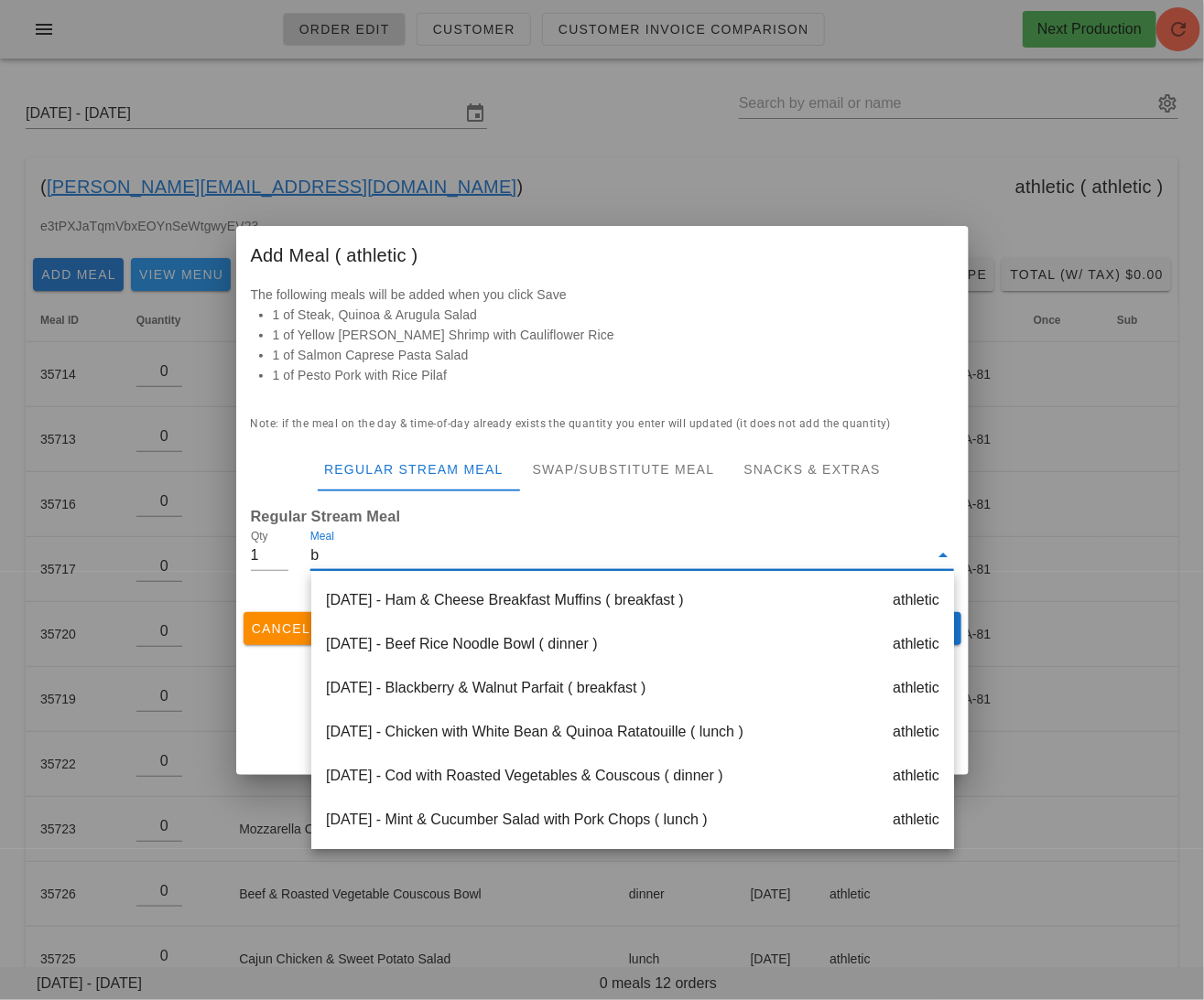
type input "be"
click at [523, 593] on div "Monday Oct 13 - Beef Rice Noodle Bowl ( dinner ) athletic" at bounding box center [632, 600] width 642 height 44
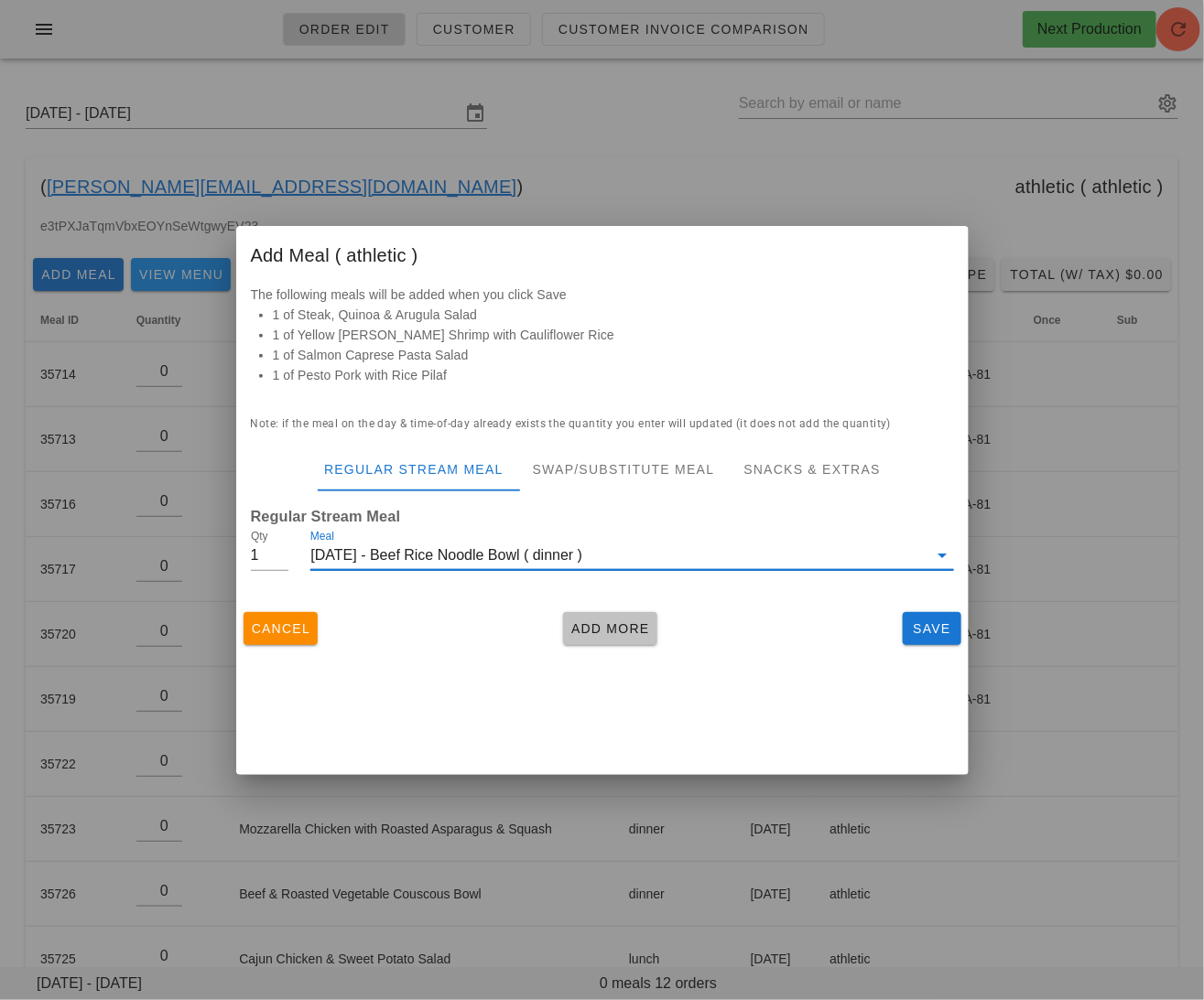
click at [592, 622] on span "Add More" at bounding box center [610, 629] width 80 height 15
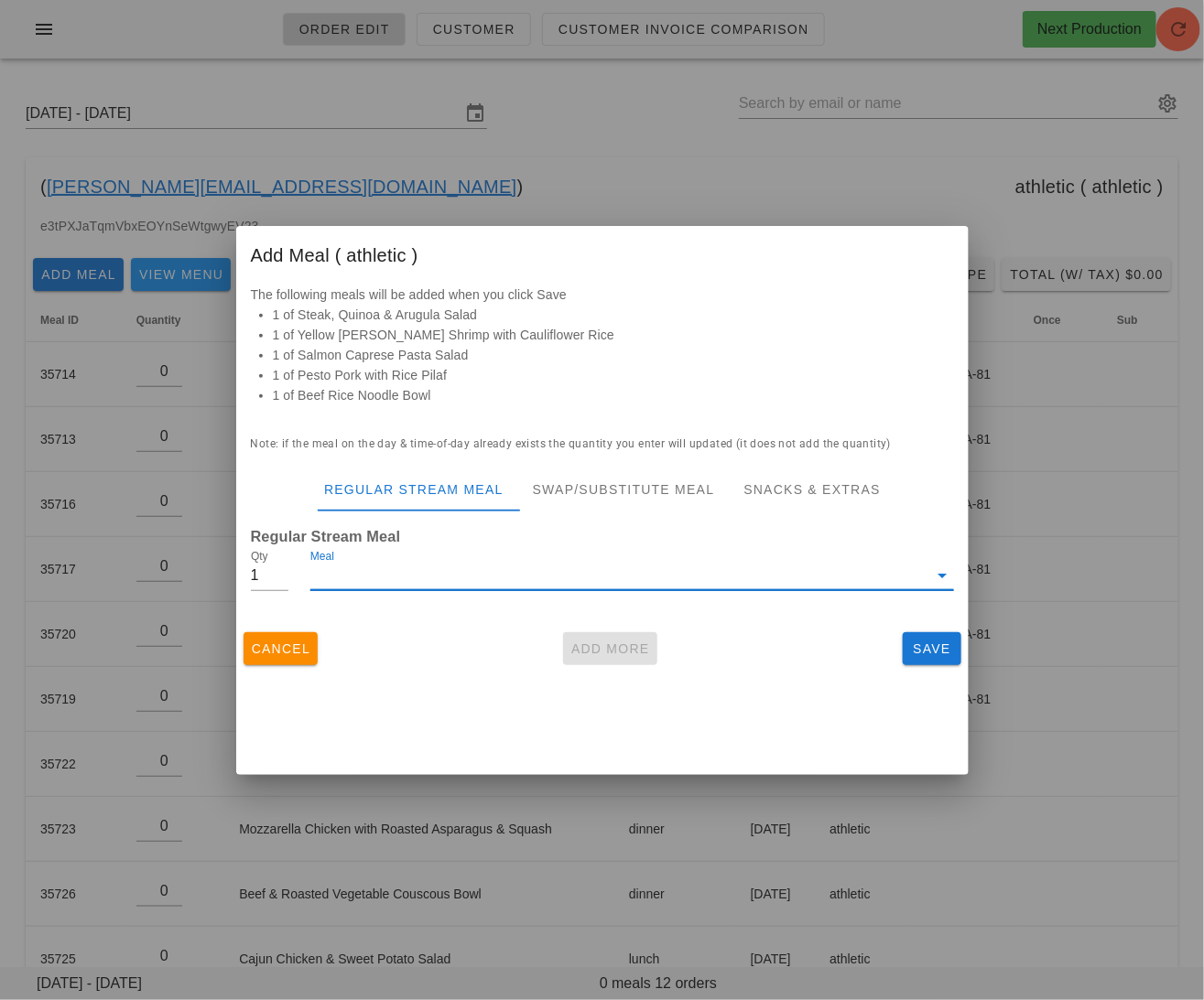
click at [473, 568] on input "Meal" at bounding box center [619, 576] width 617 height 30
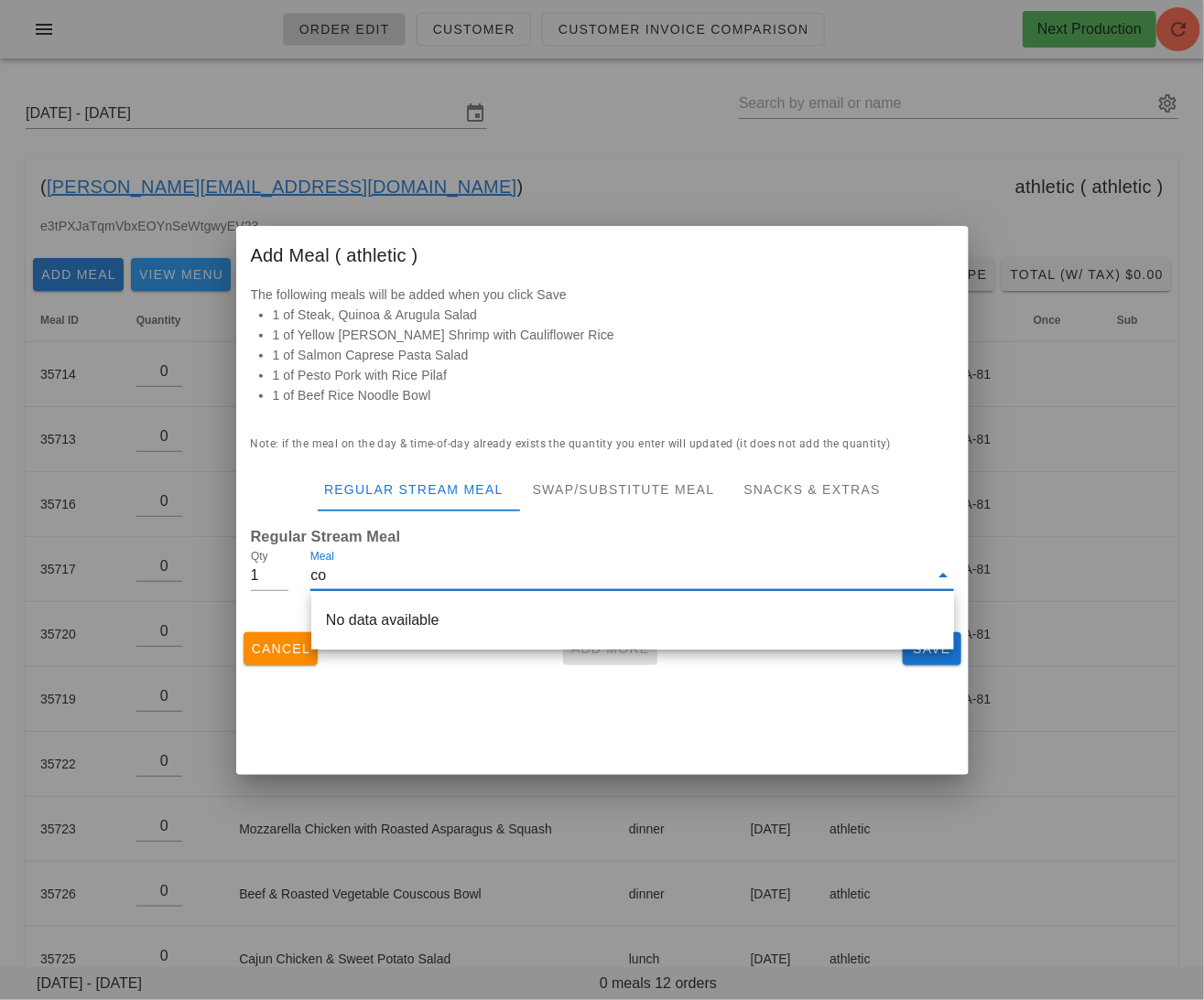
type input "cod"
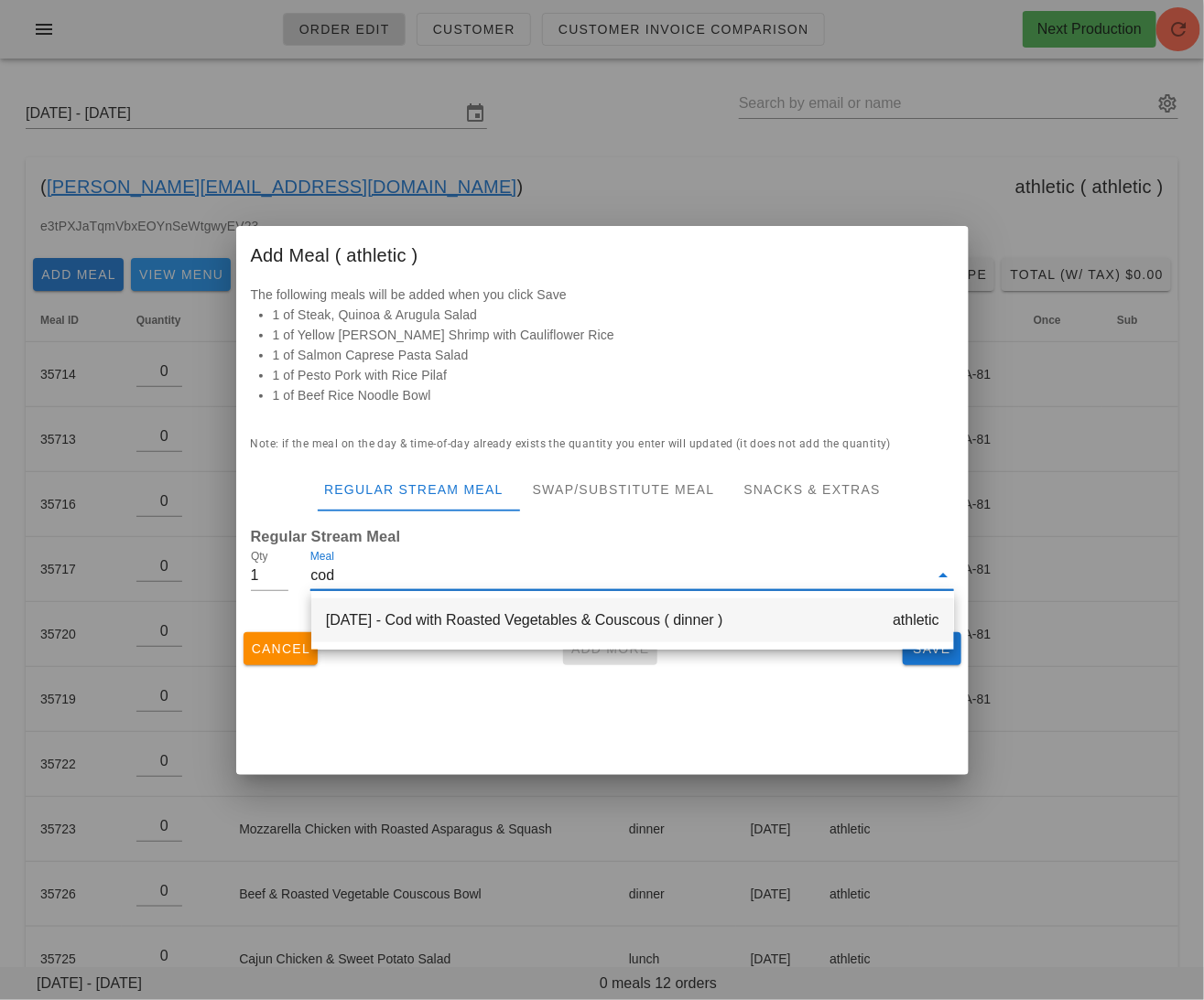
click at [460, 623] on div "Wednesday Oct 15 - Cod with Roasted Vegetables & Couscous ( dinner ) athletic" at bounding box center [632, 620] width 642 height 44
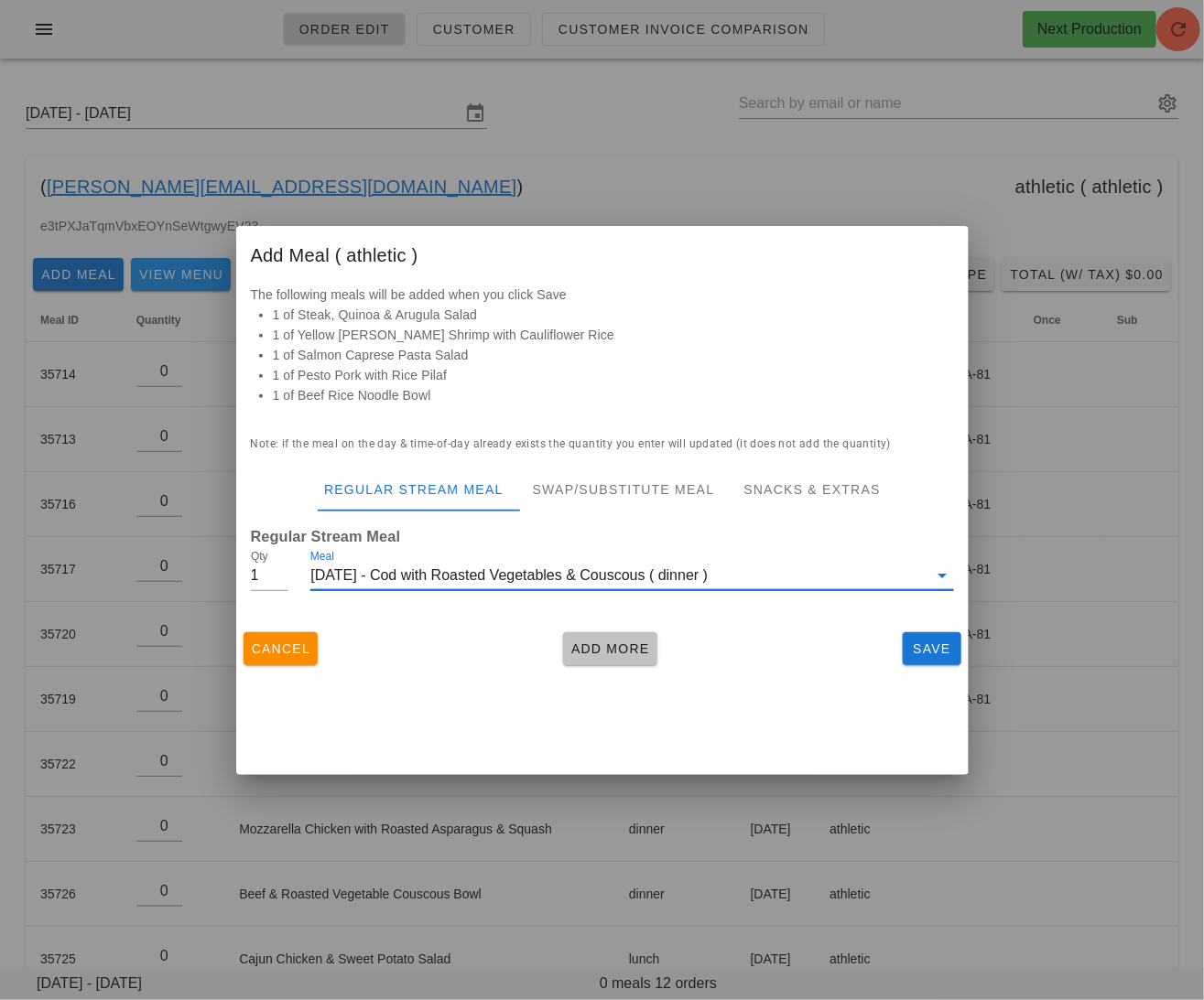
click at [615, 642] on span "Add More" at bounding box center [610, 649] width 80 height 15
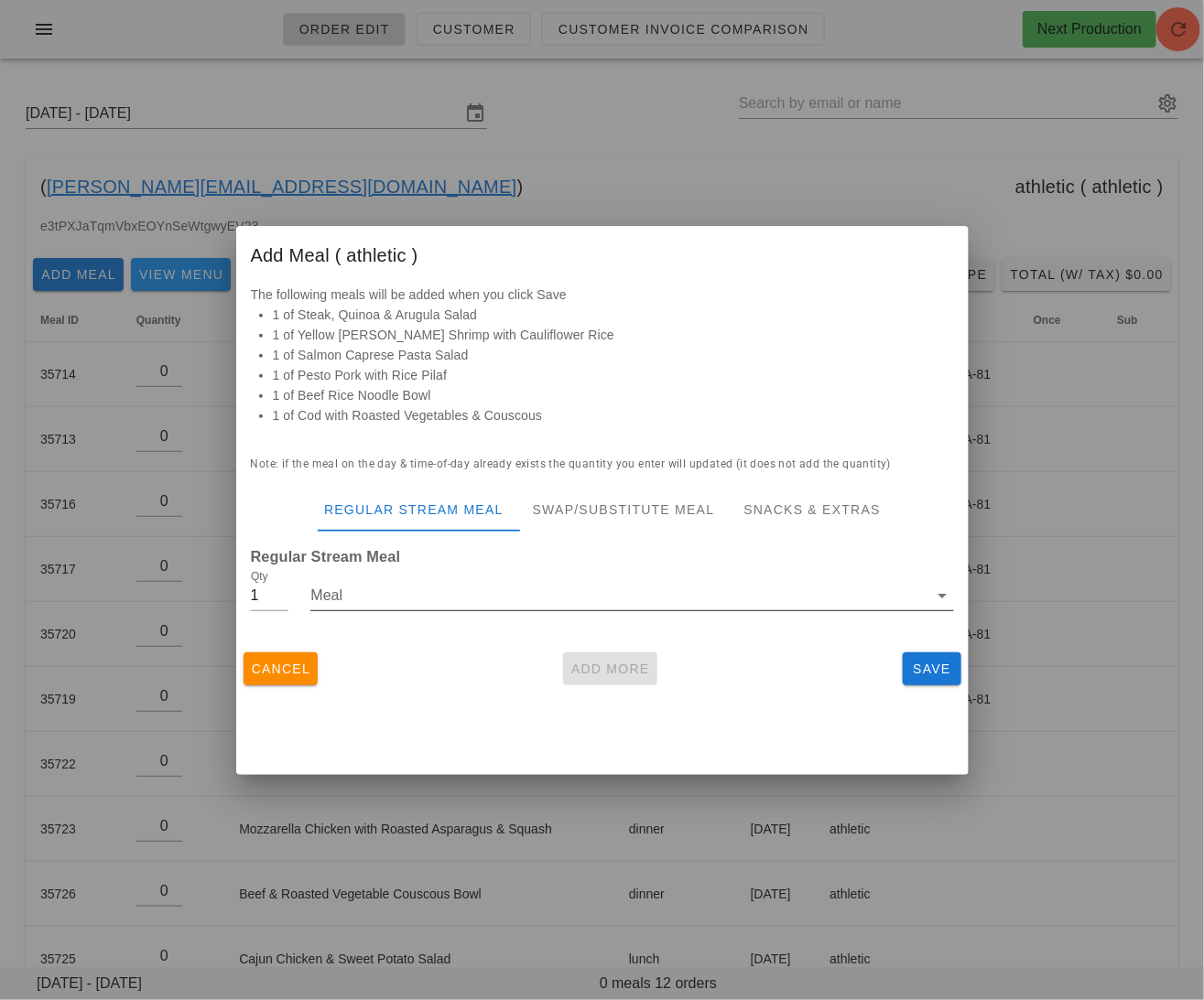
click at [498, 589] on input "Meal" at bounding box center [619, 596] width 617 height 30
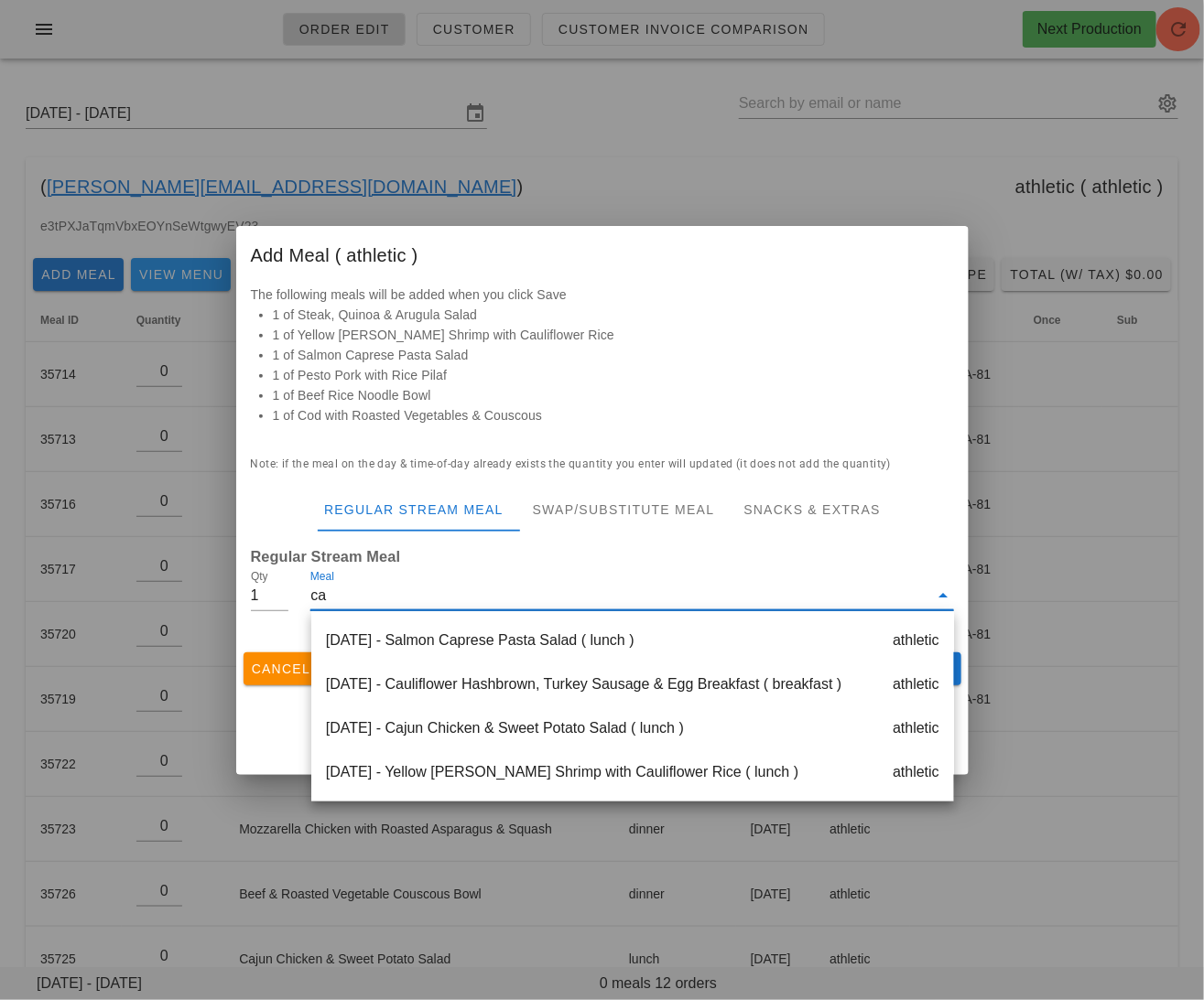
type input "caj"
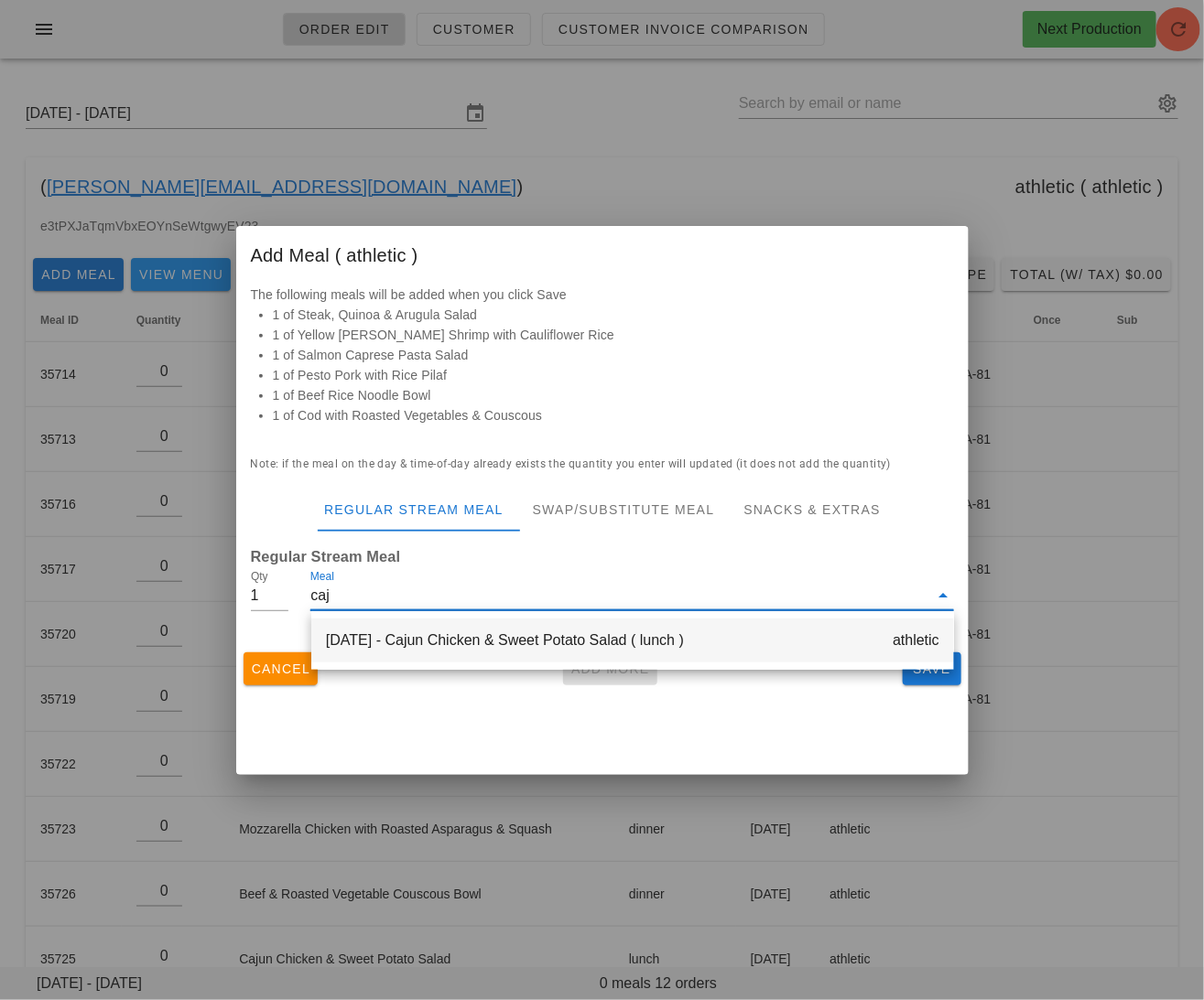
click at [587, 645] on div "Friday Oct 17 - Cajun Chicken & Sweet Potato Salad ( lunch ) athletic" at bounding box center [632, 640] width 642 height 44
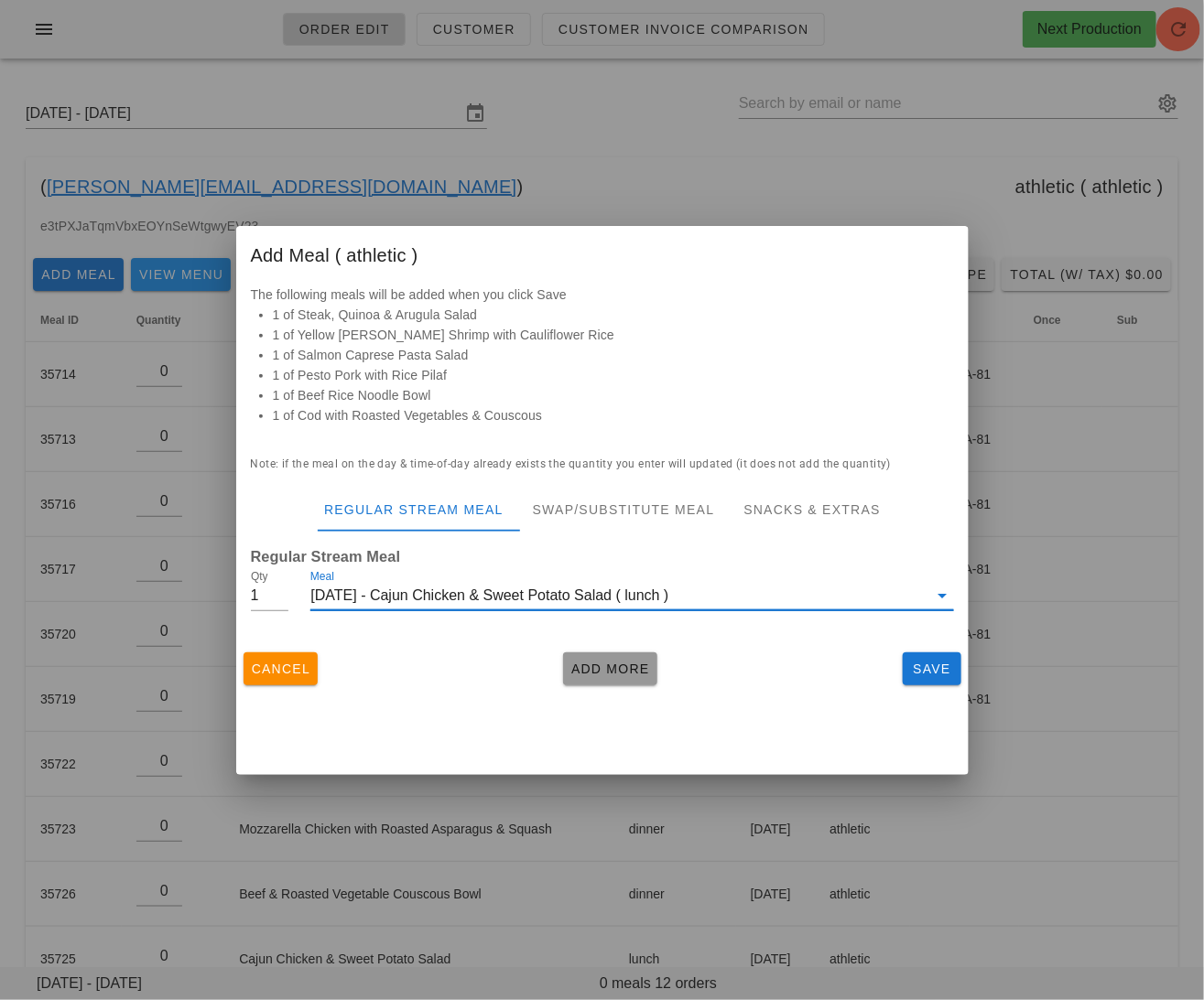
click at [610, 676] on span "Add More" at bounding box center [610, 669] width 80 height 15
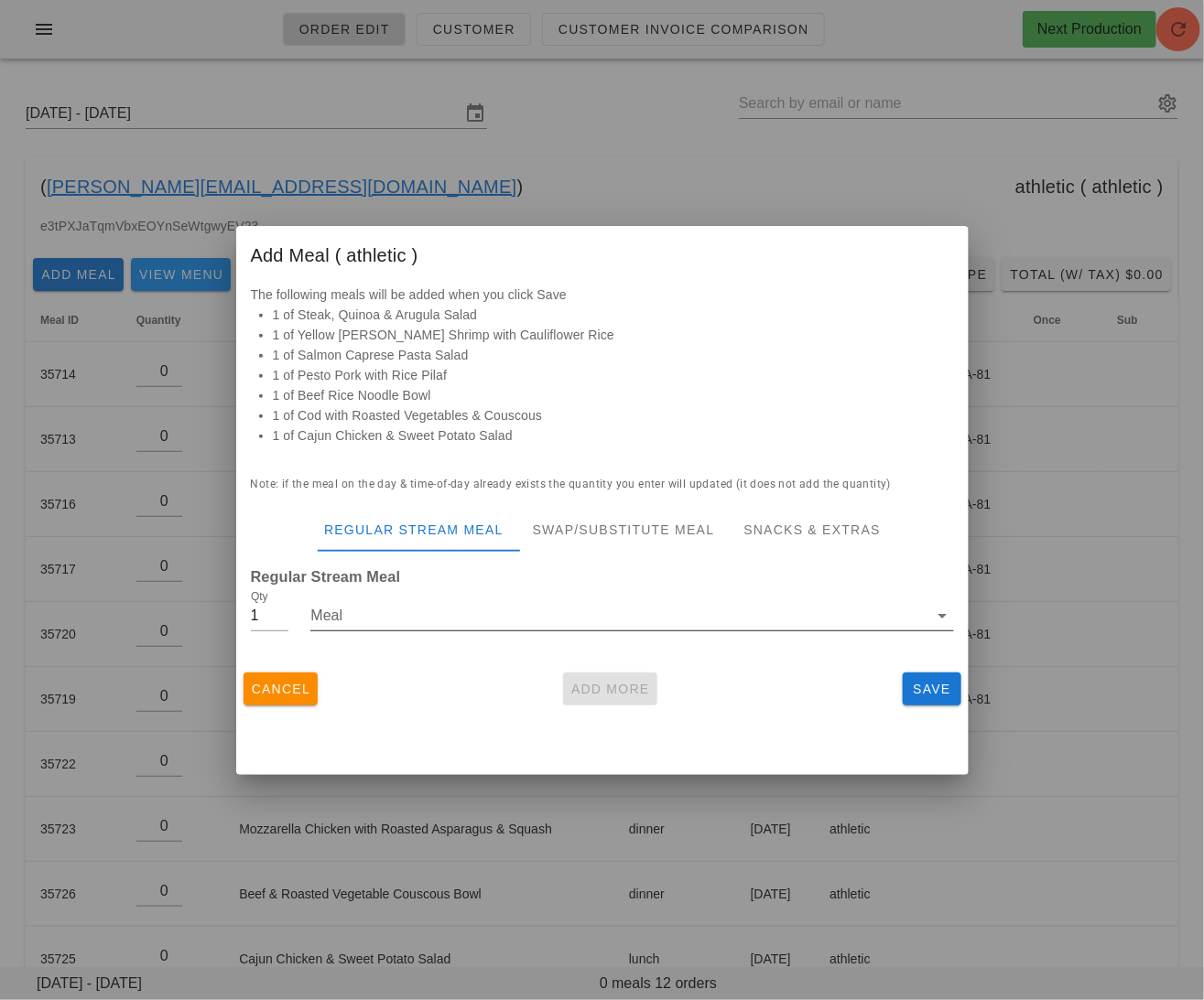
click at [506, 618] on input "Meal" at bounding box center [619, 616] width 617 height 30
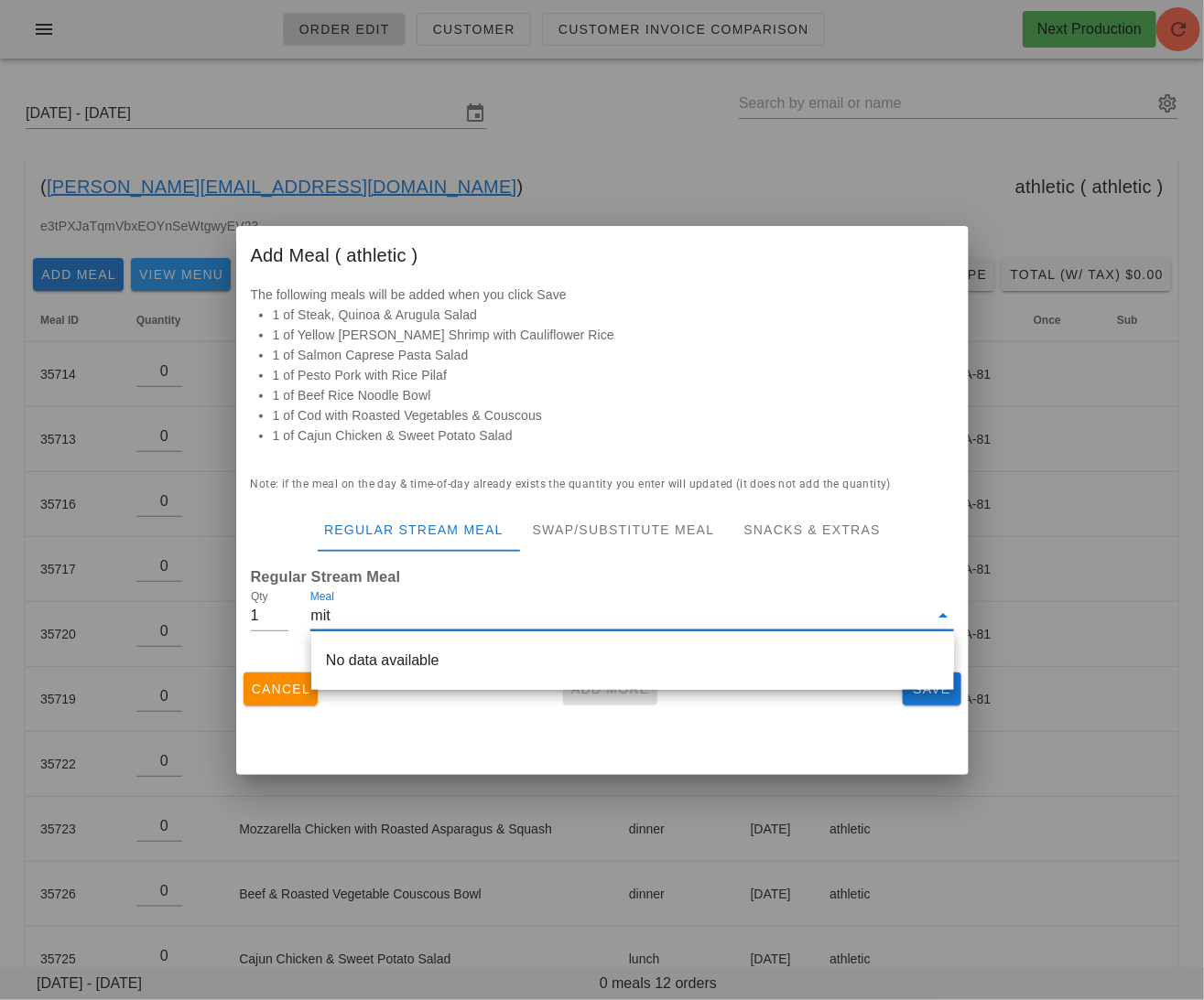
type input "mi"
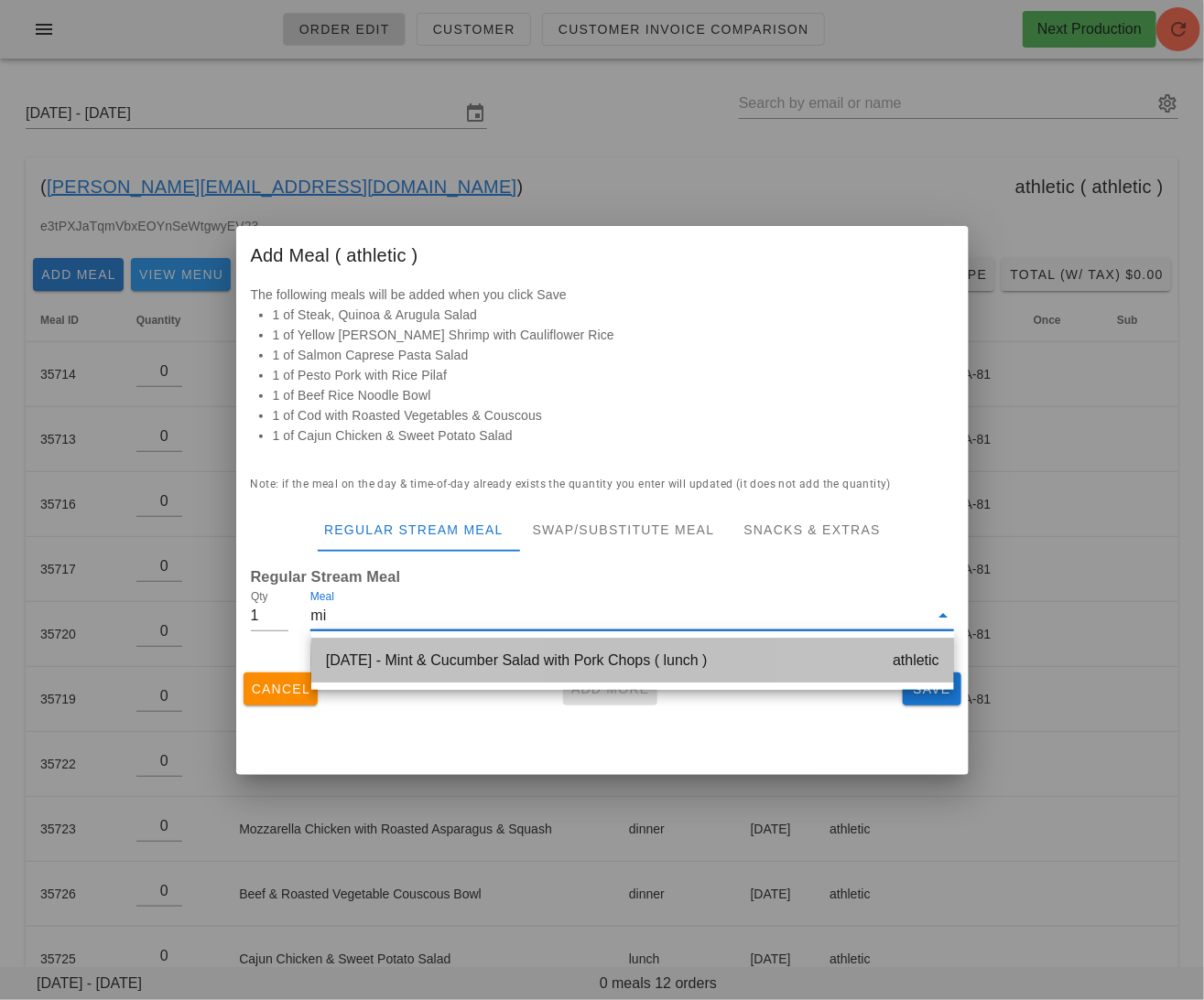
click at [475, 653] on div "Thursday Oct 16 - Mint & Cucumber Salad with Pork Chops ( lunch ) athletic" at bounding box center [632, 660] width 642 height 44
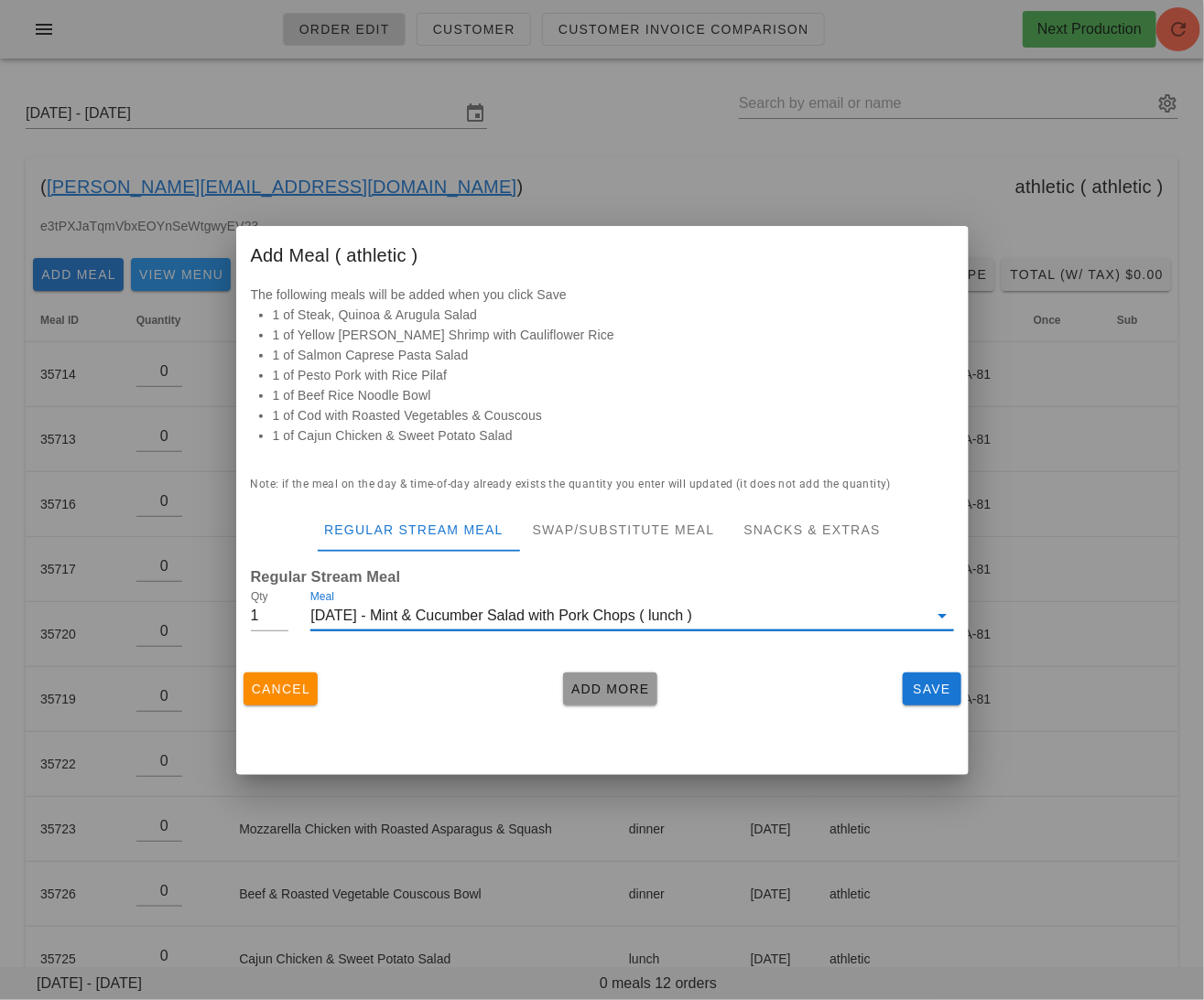
click at [605, 694] on span "Add More" at bounding box center [610, 690] width 80 height 15
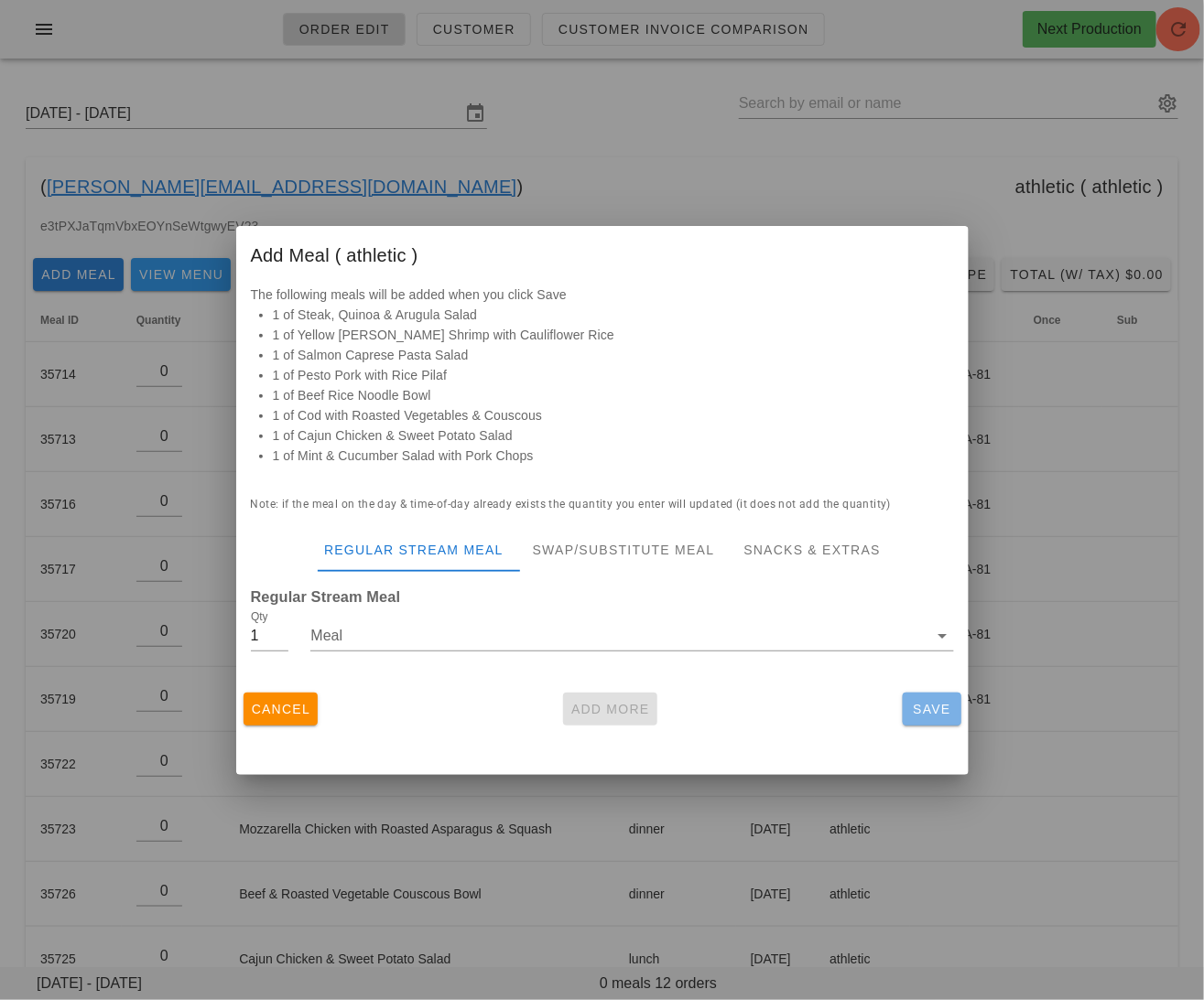
click at [938, 710] on span "Save" at bounding box center [932, 709] width 44 height 15
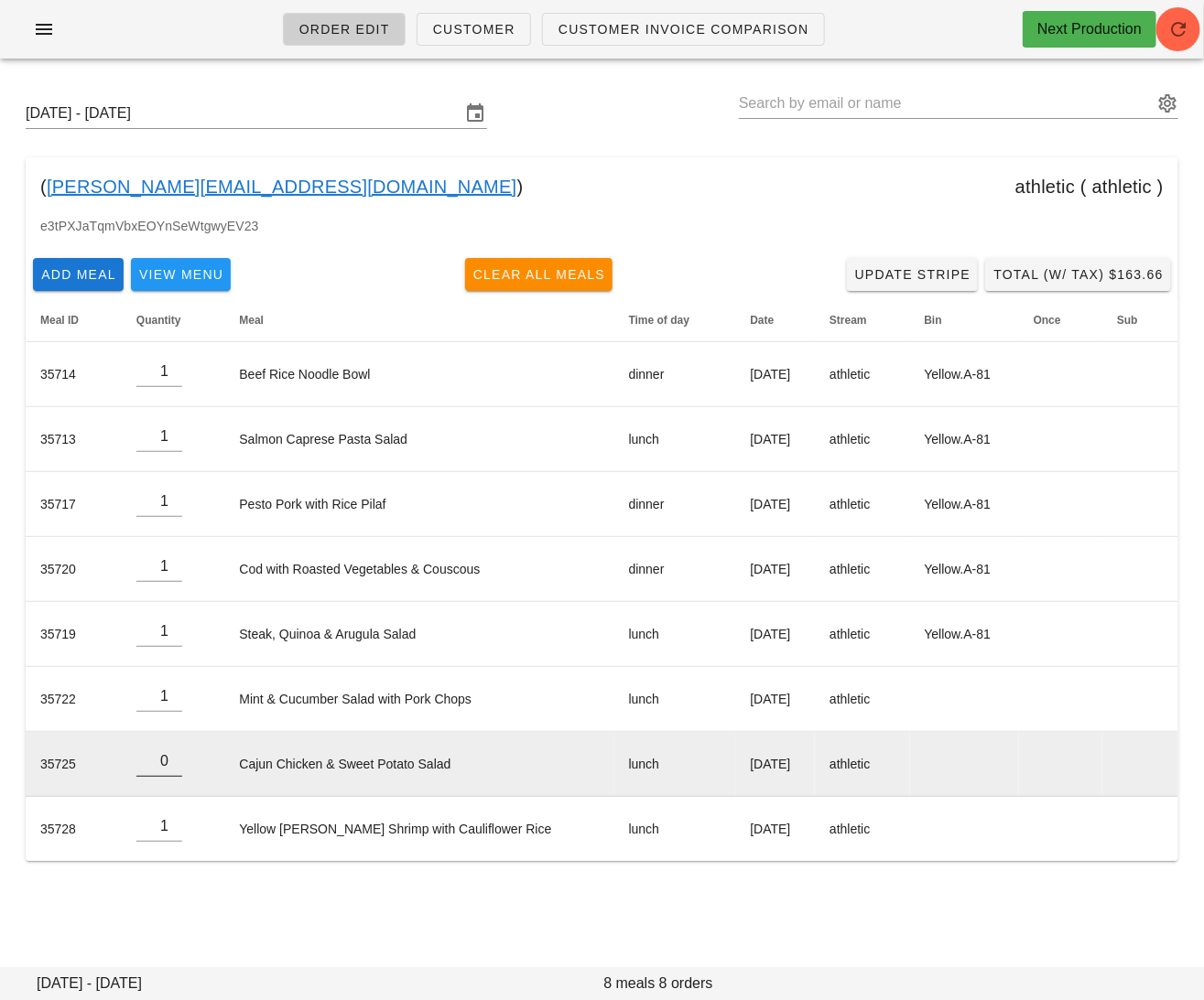
type input "0"
click at [180, 766] on input "0" at bounding box center [158, 762] width 45 height 30
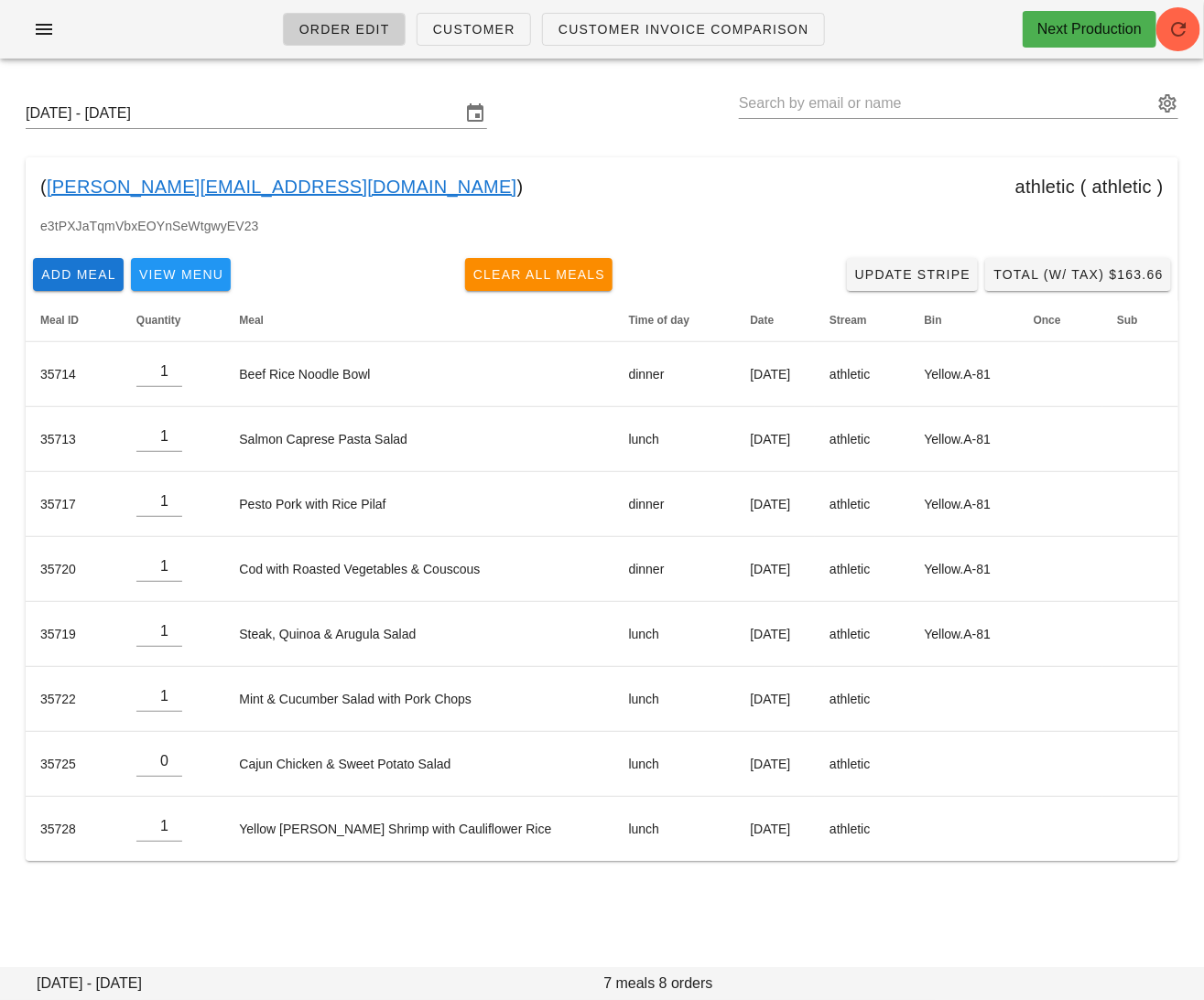
click at [272, 870] on div "Sunday October 12 - Saturday October 18 ( gurleen@maanfarms.com ) athletic ( at…" at bounding box center [602, 480] width 1204 height 814
click at [53, 279] on span "Add Meal" at bounding box center [78, 274] width 76 height 15
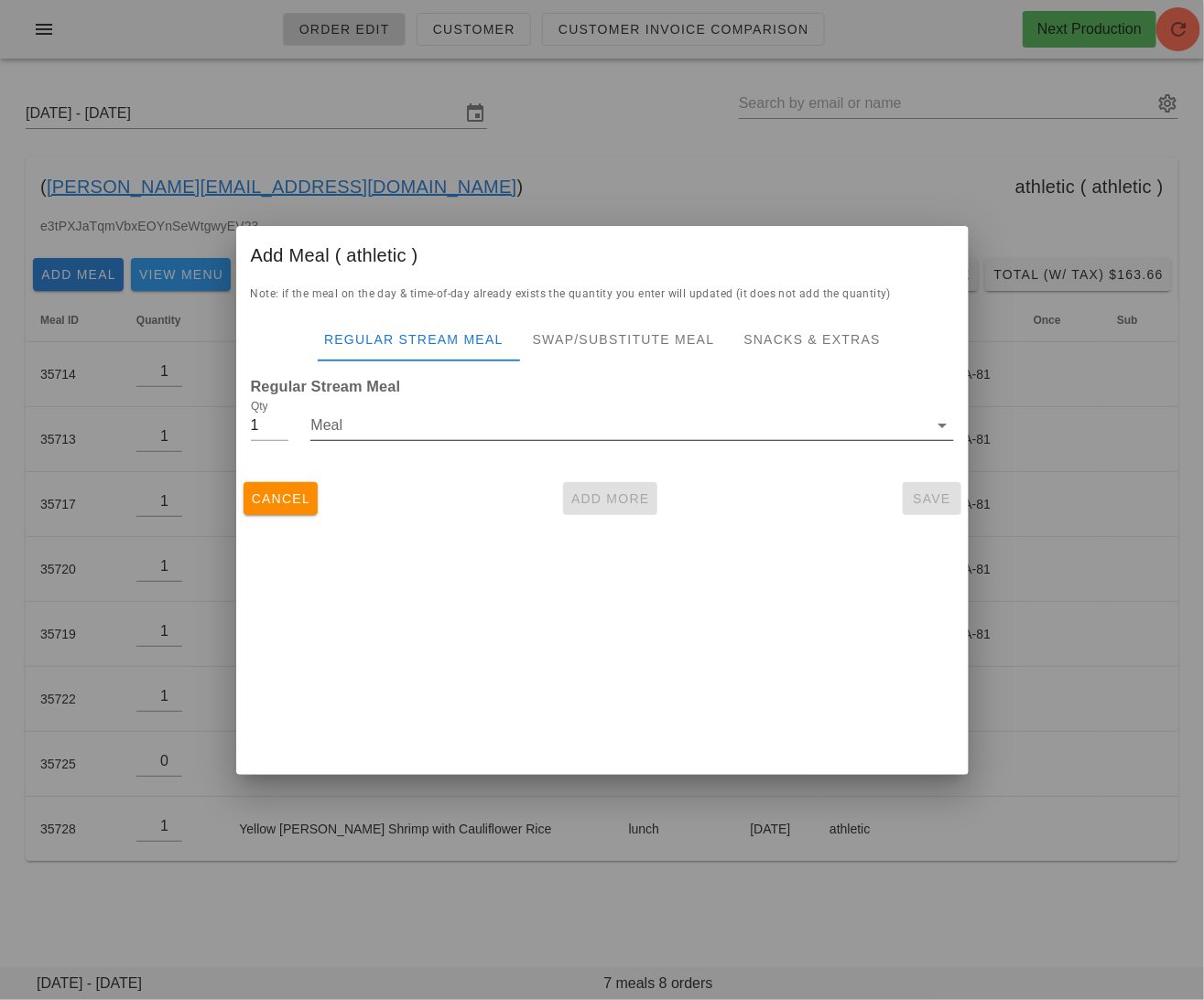
click at [429, 429] on input "Meal" at bounding box center [619, 425] width 617 height 30
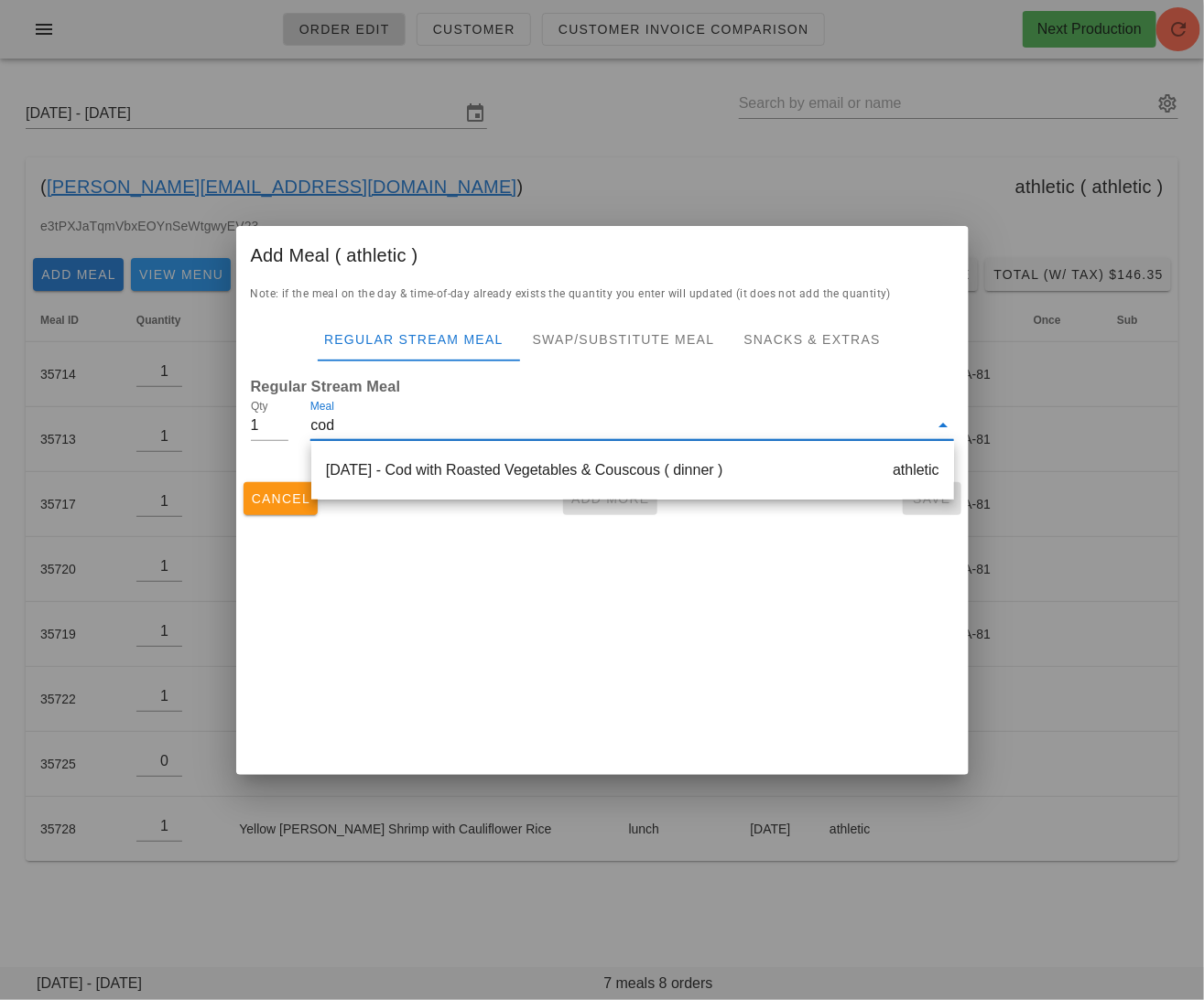
type input "cod"
click at [268, 506] on span "Cancel" at bounding box center [281, 499] width 60 height 15
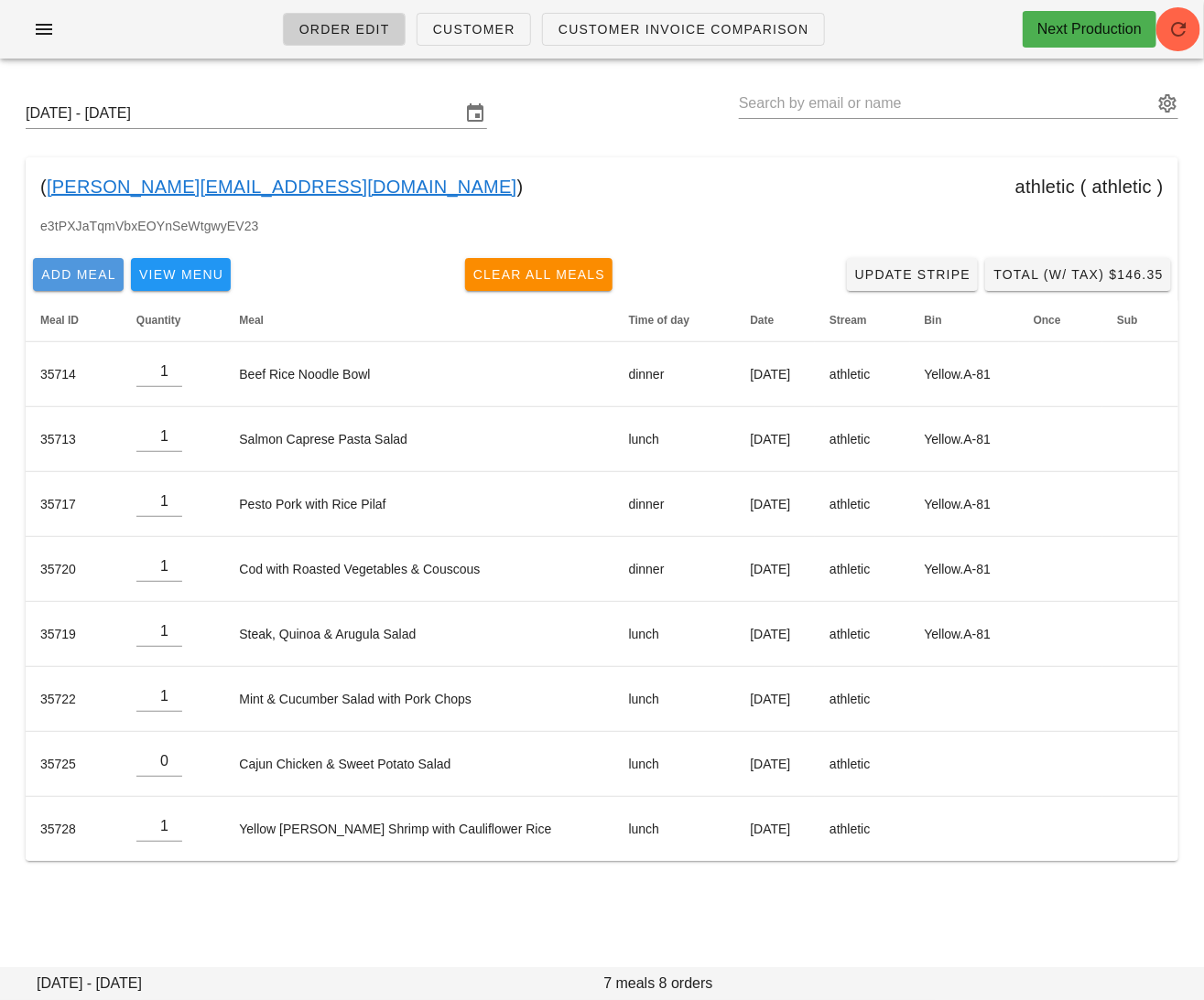
click at [78, 280] on span "Add Meal" at bounding box center [78, 274] width 76 height 15
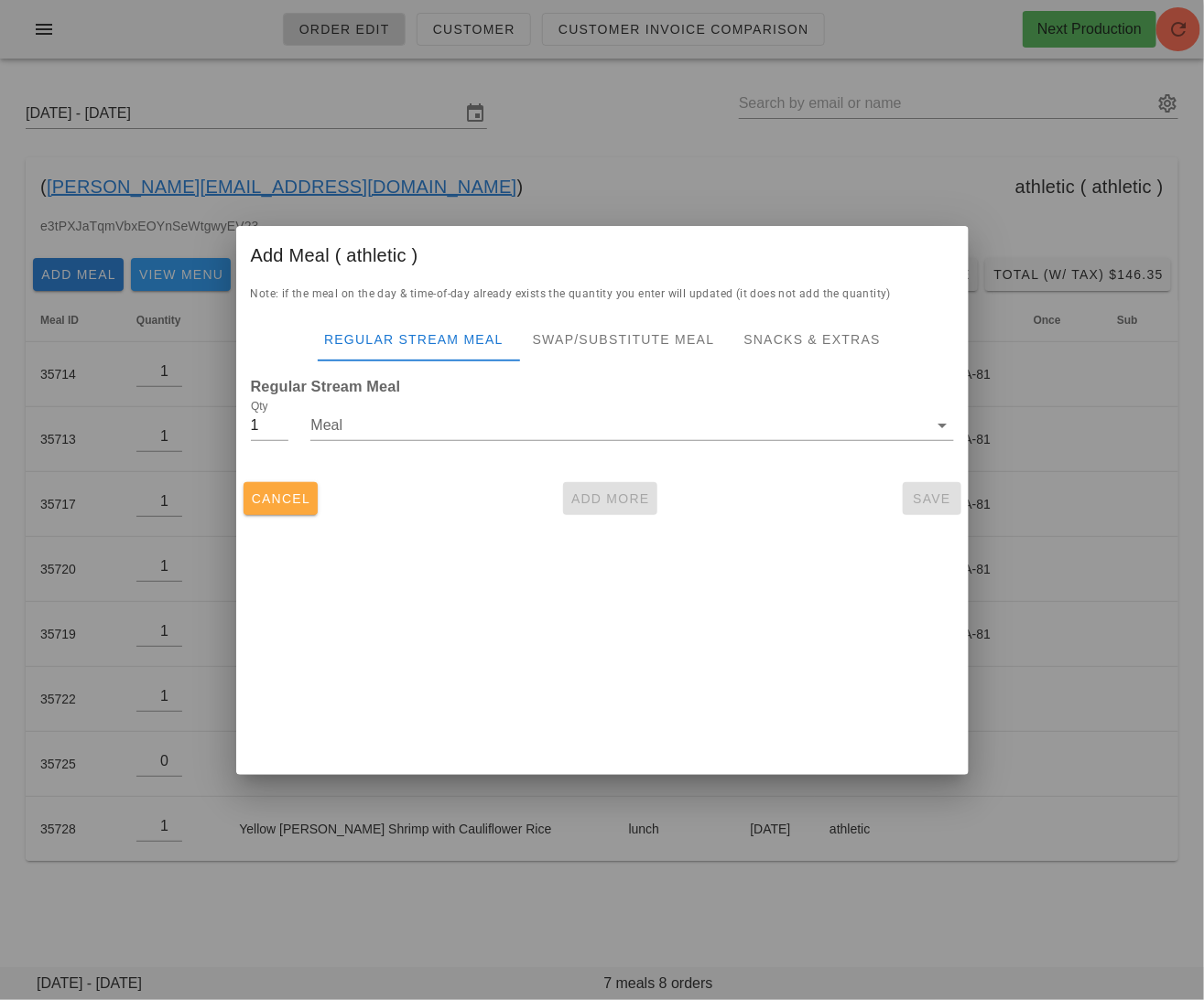
click at [266, 494] on span "Cancel" at bounding box center [281, 499] width 60 height 15
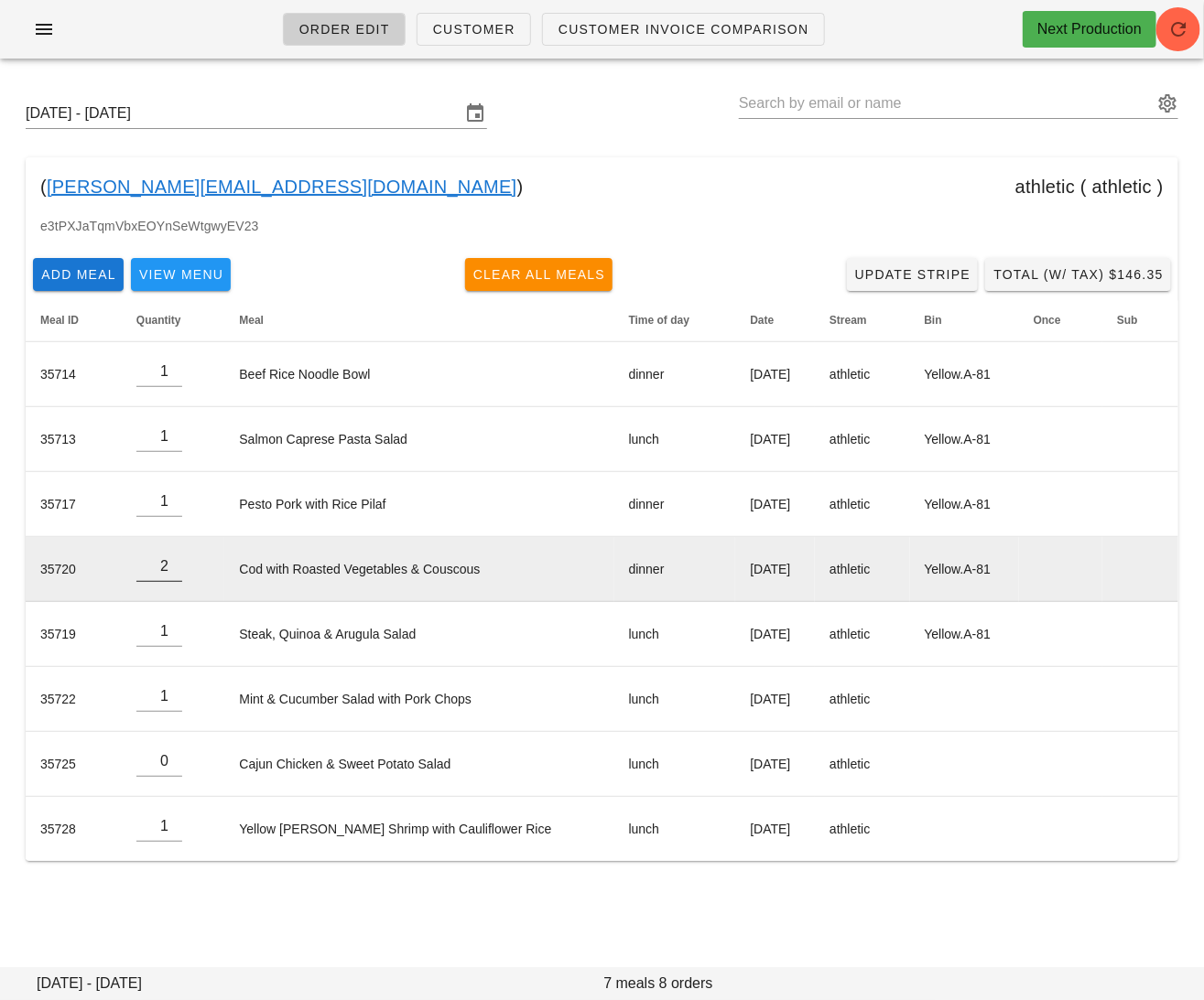
type input "2"
click at [181, 556] on input "2" at bounding box center [158, 566] width 45 height 30
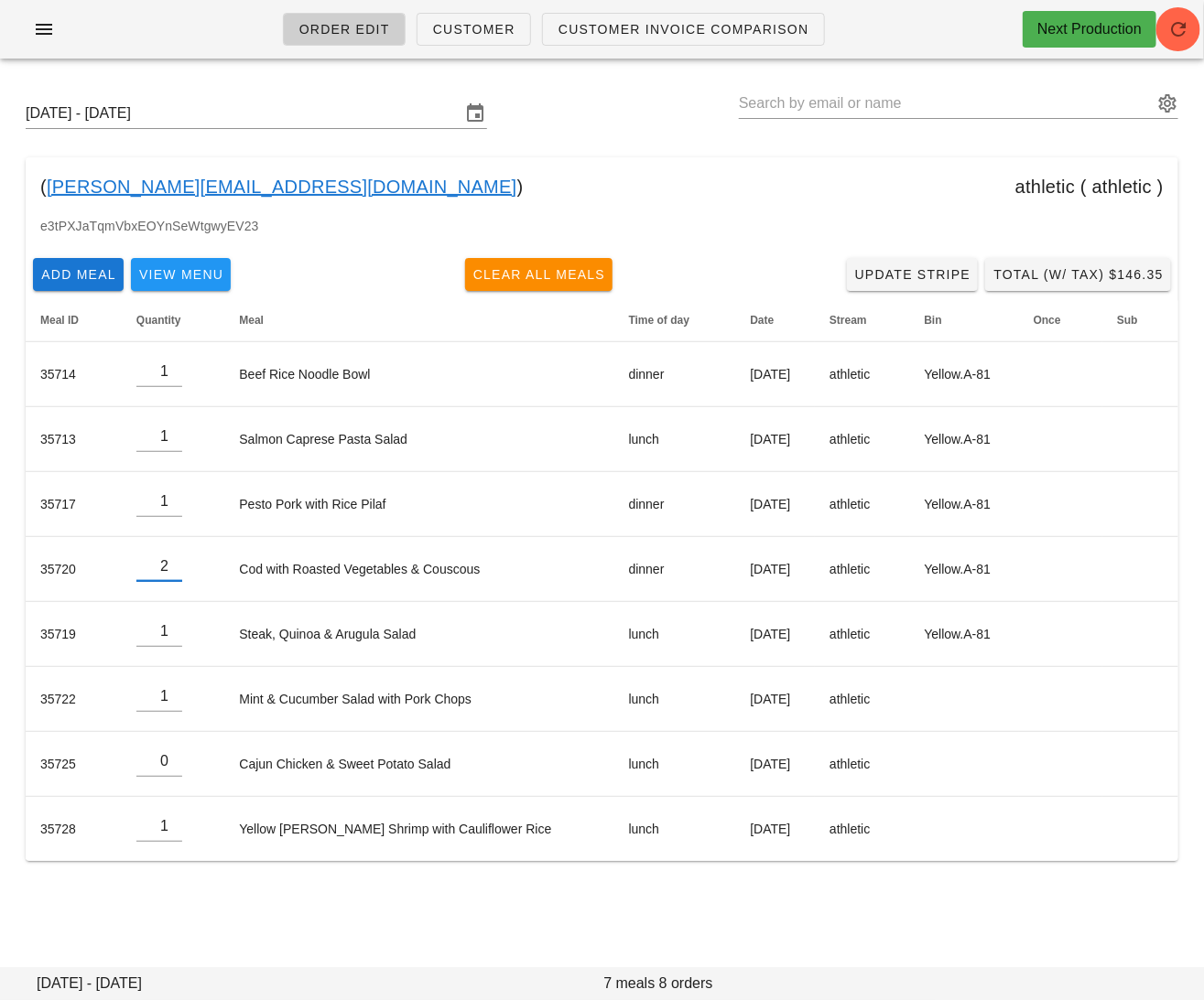
click at [365, 210] on div "( gurleen@maanfarms.com ) athletic ( athletic )" at bounding box center [602, 186] width 1152 height 58
click at [62, 275] on span "Add Meal" at bounding box center [78, 274] width 76 height 15
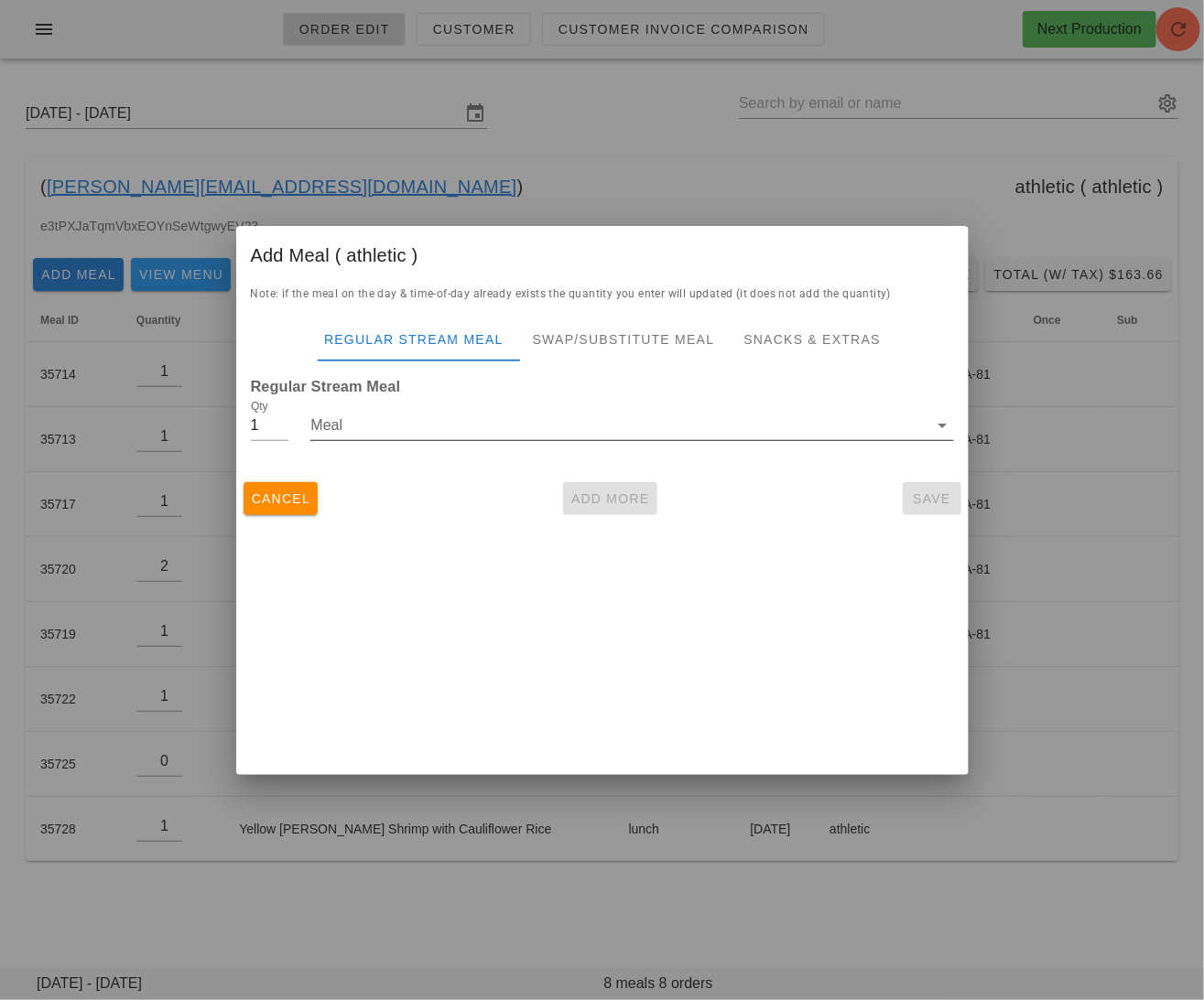
click at [444, 424] on input "Meal" at bounding box center [619, 425] width 617 height 30
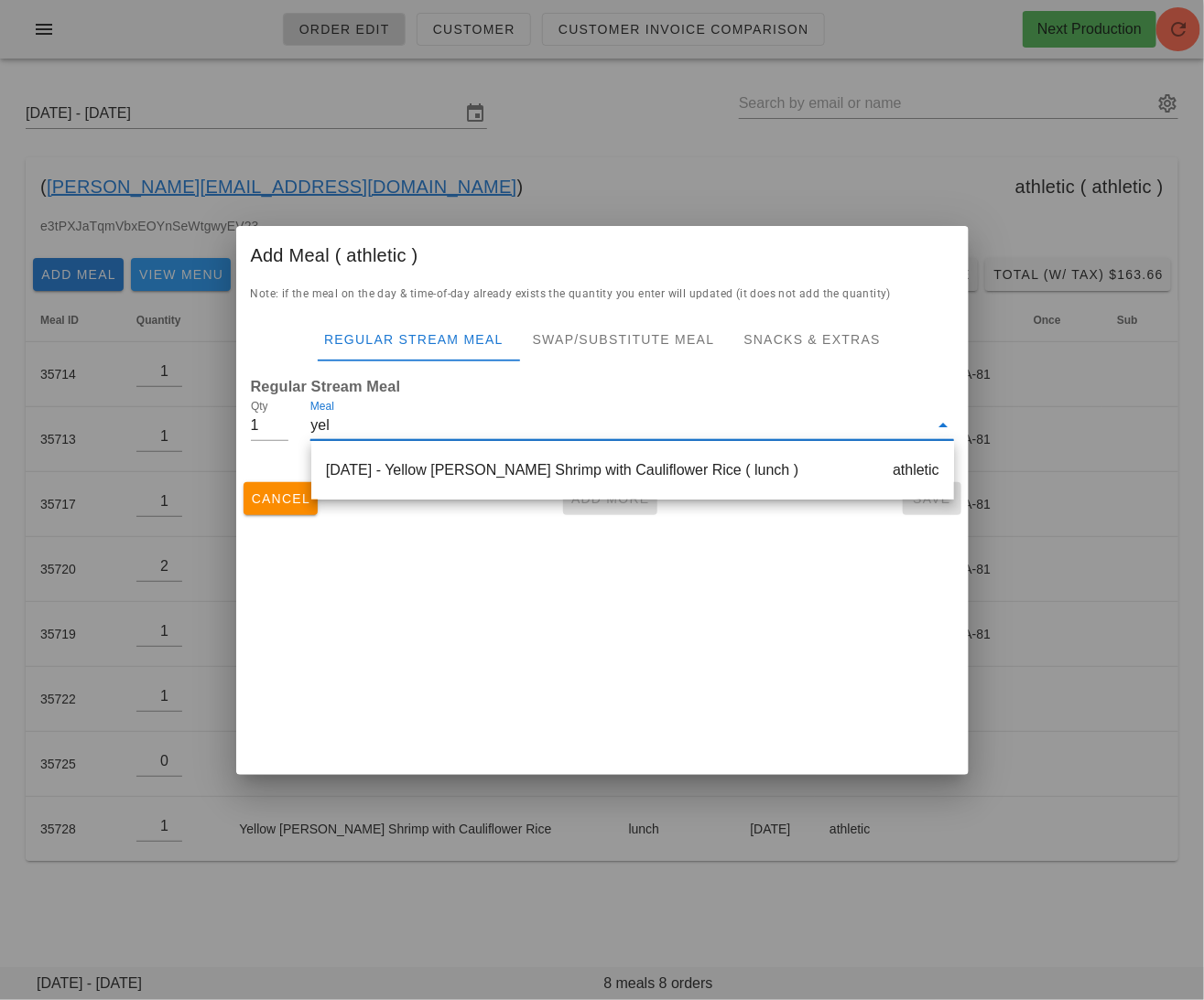
type input "yell"
click at [475, 476] on div "Saturday Oct 18 - Yellow Curry Shrimp with Cauliflower Rice ( lunch ) athletic" at bounding box center [632, 470] width 642 height 44
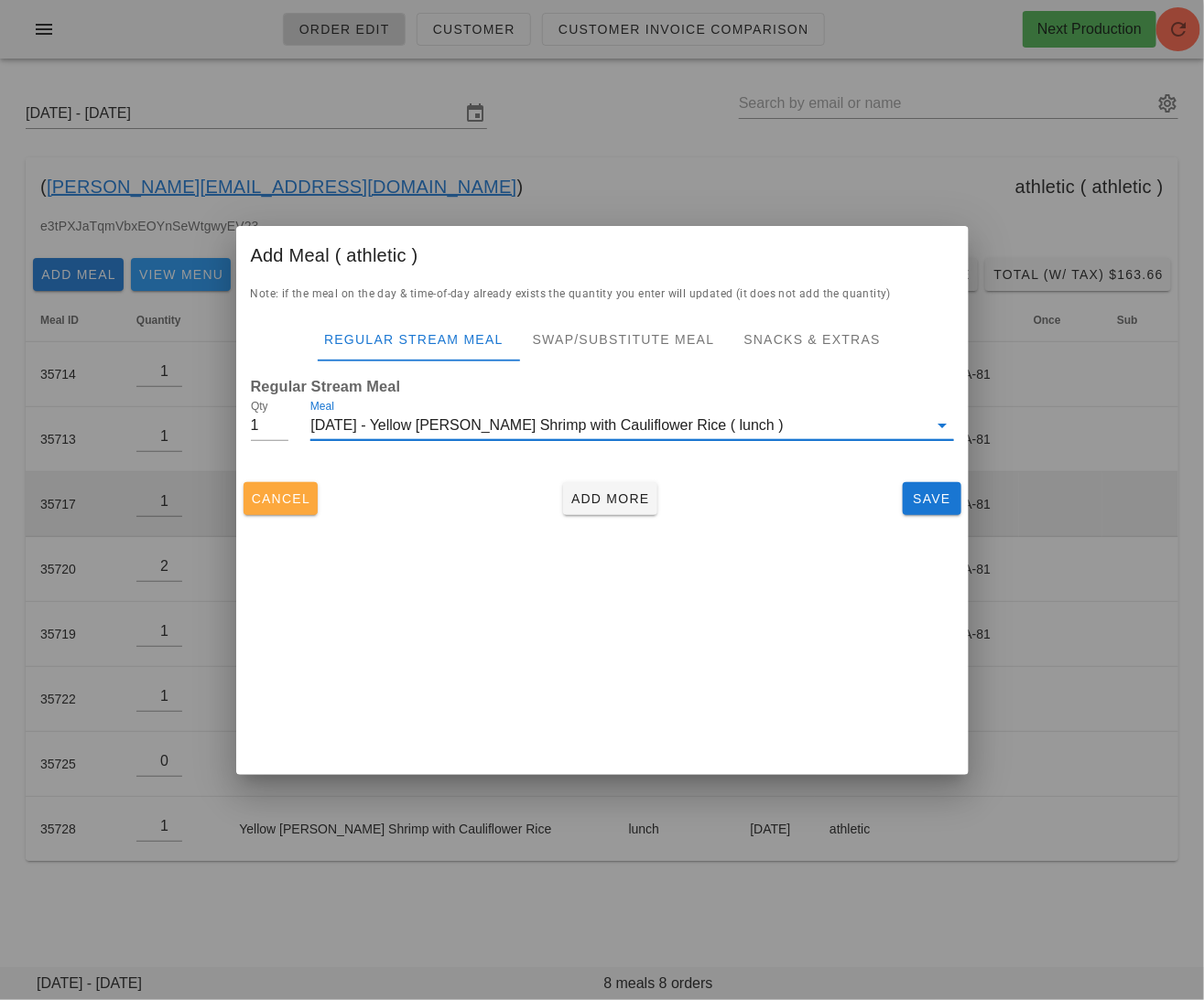
click at [270, 501] on span "Cancel" at bounding box center [281, 499] width 60 height 15
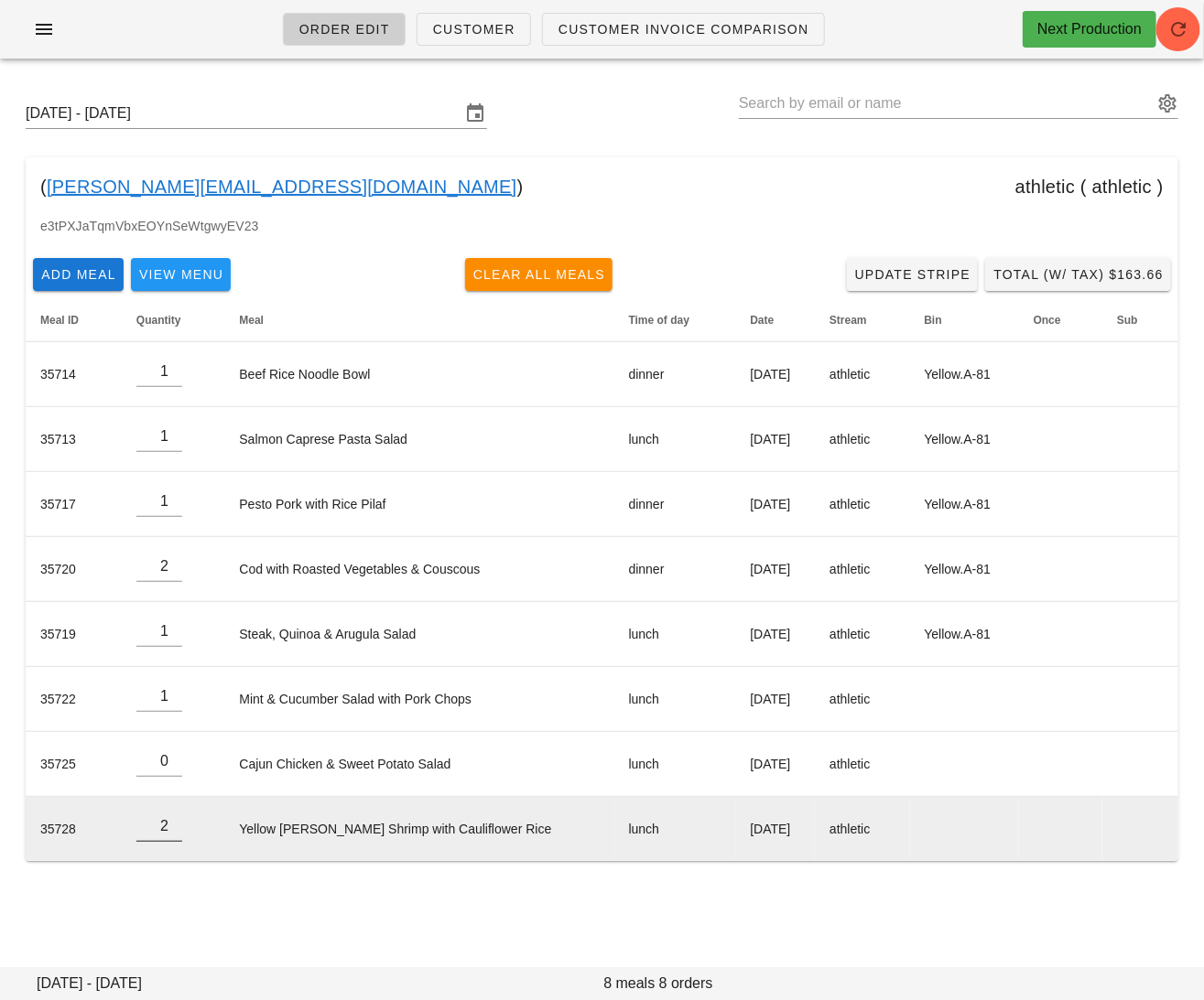
type input "2"
click at [180, 821] on input "2" at bounding box center [158, 827] width 45 height 30
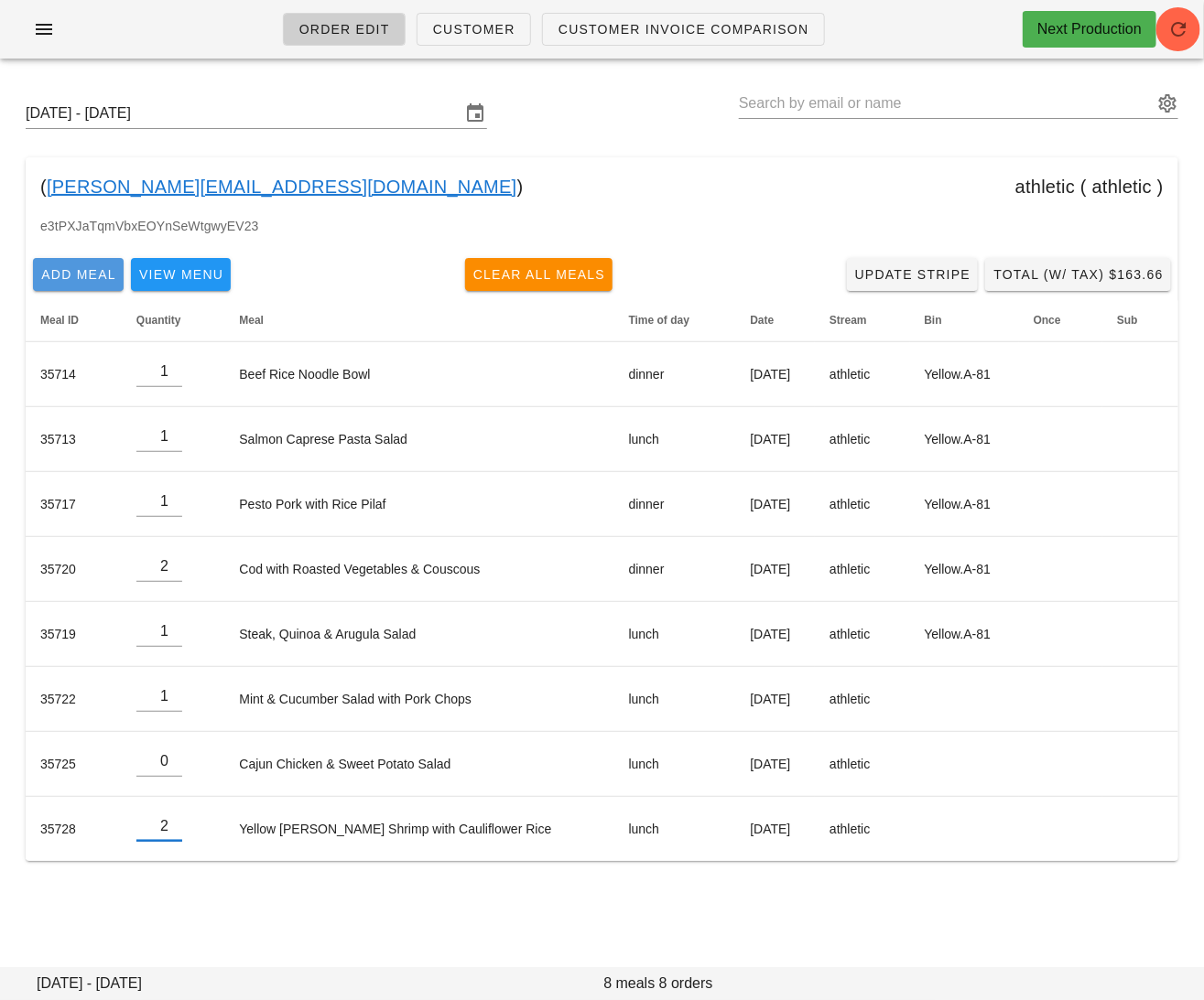
click at [66, 275] on span "Add Meal" at bounding box center [78, 274] width 76 height 15
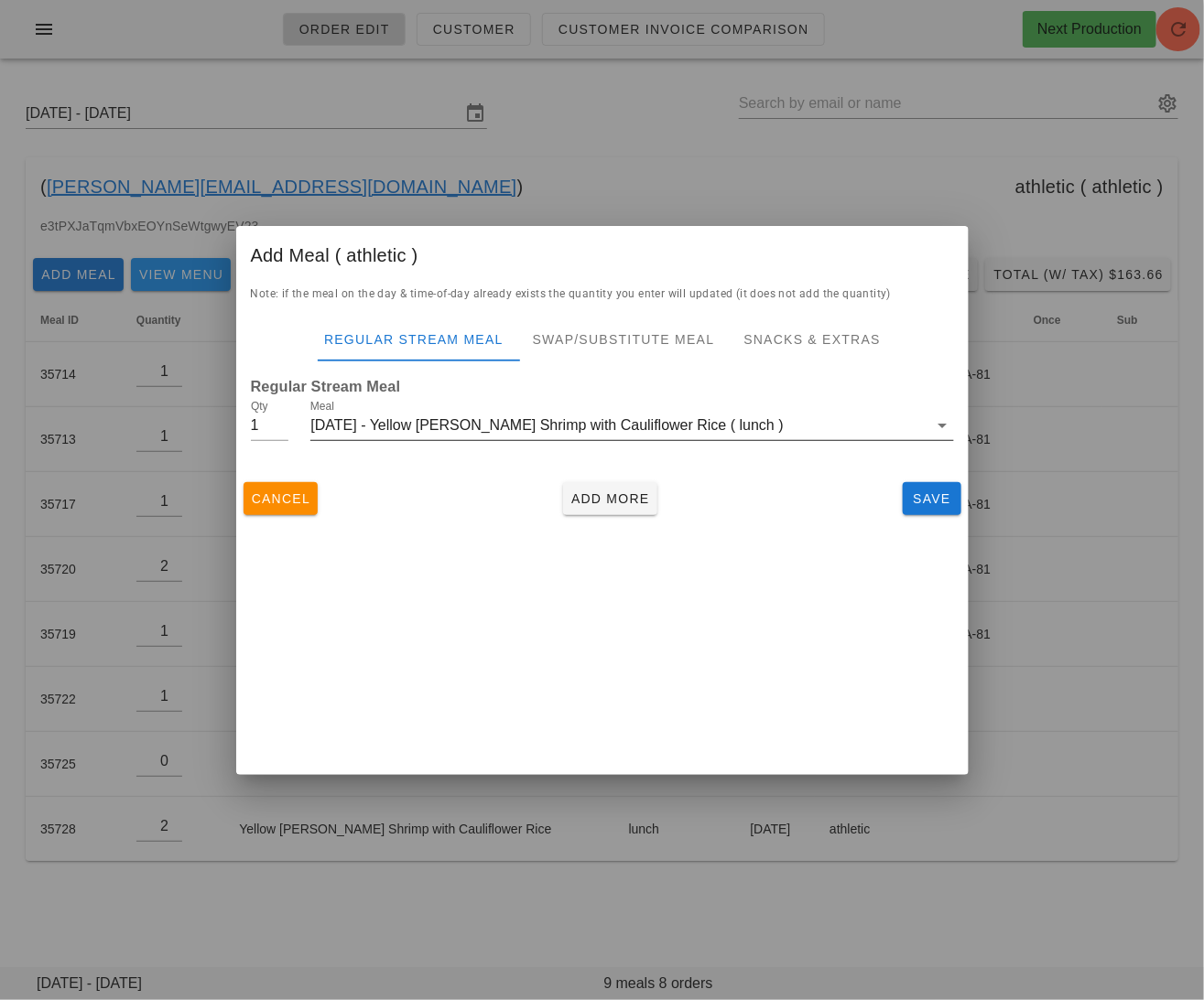
click at [474, 431] on div "Saturday Oct 18 - Yellow Curry Shrimp with Cauliflower Rice ( lunch )" at bounding box center [619, 425] width 617 height 30
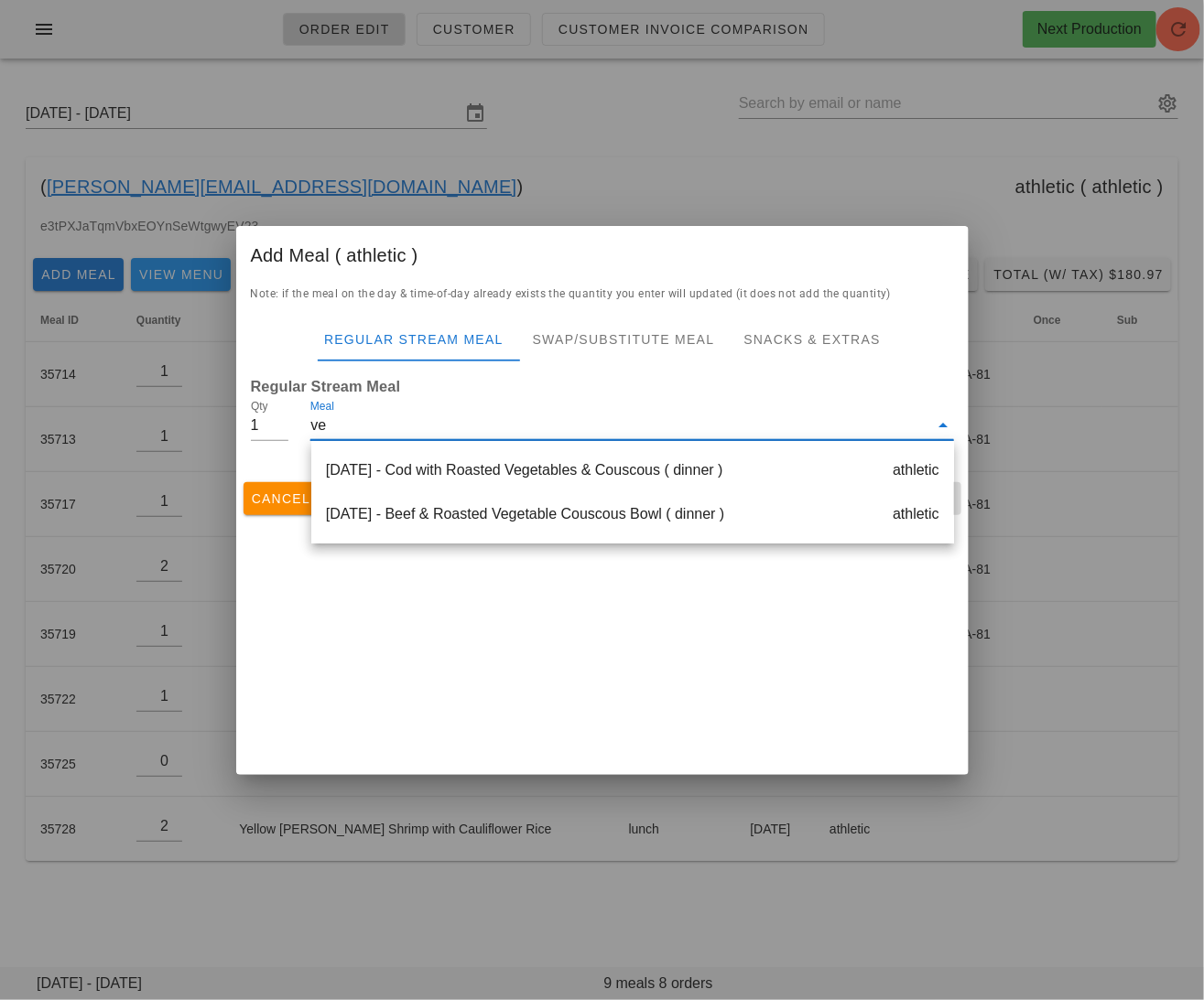
type input "v"
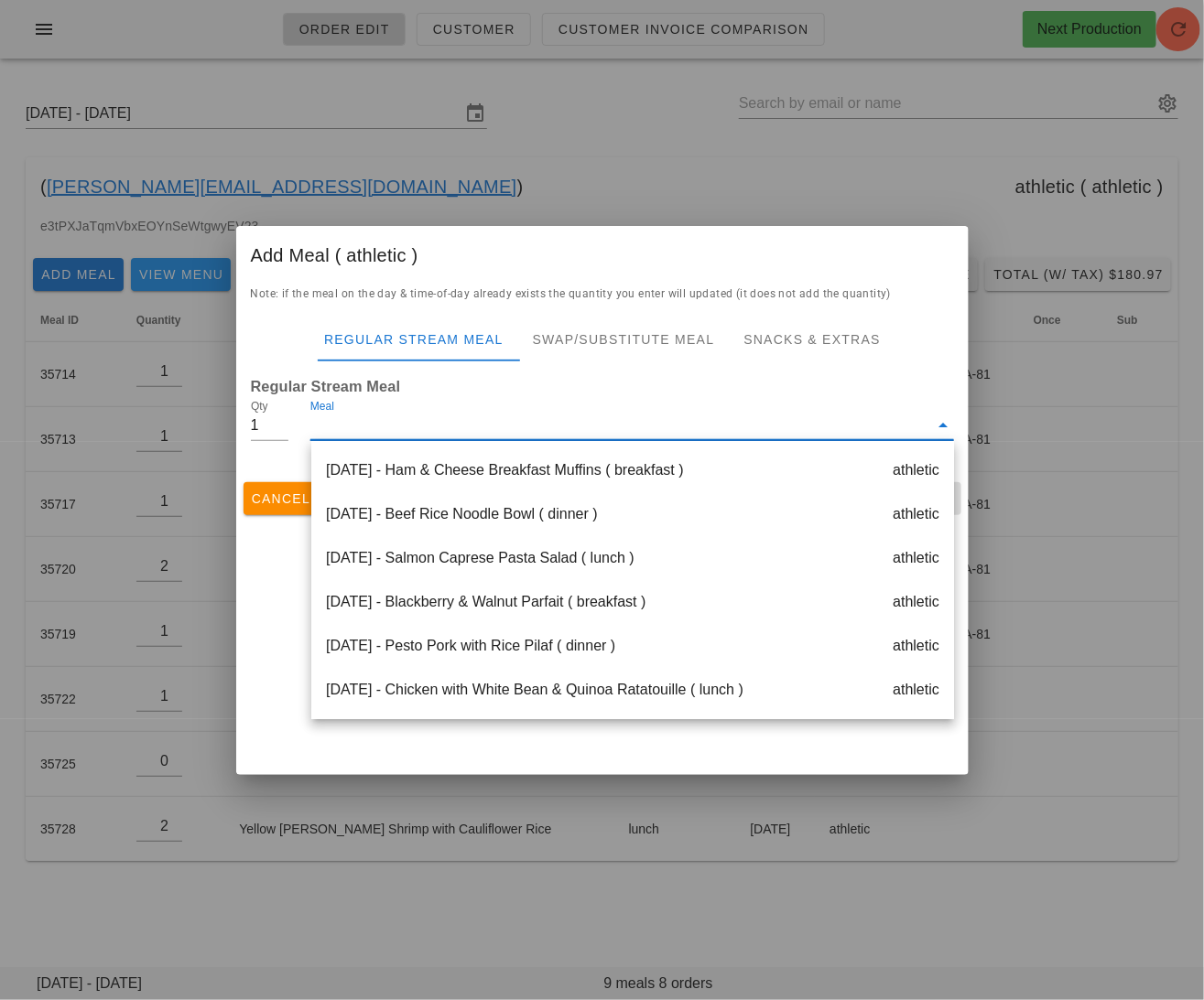
type input "v"
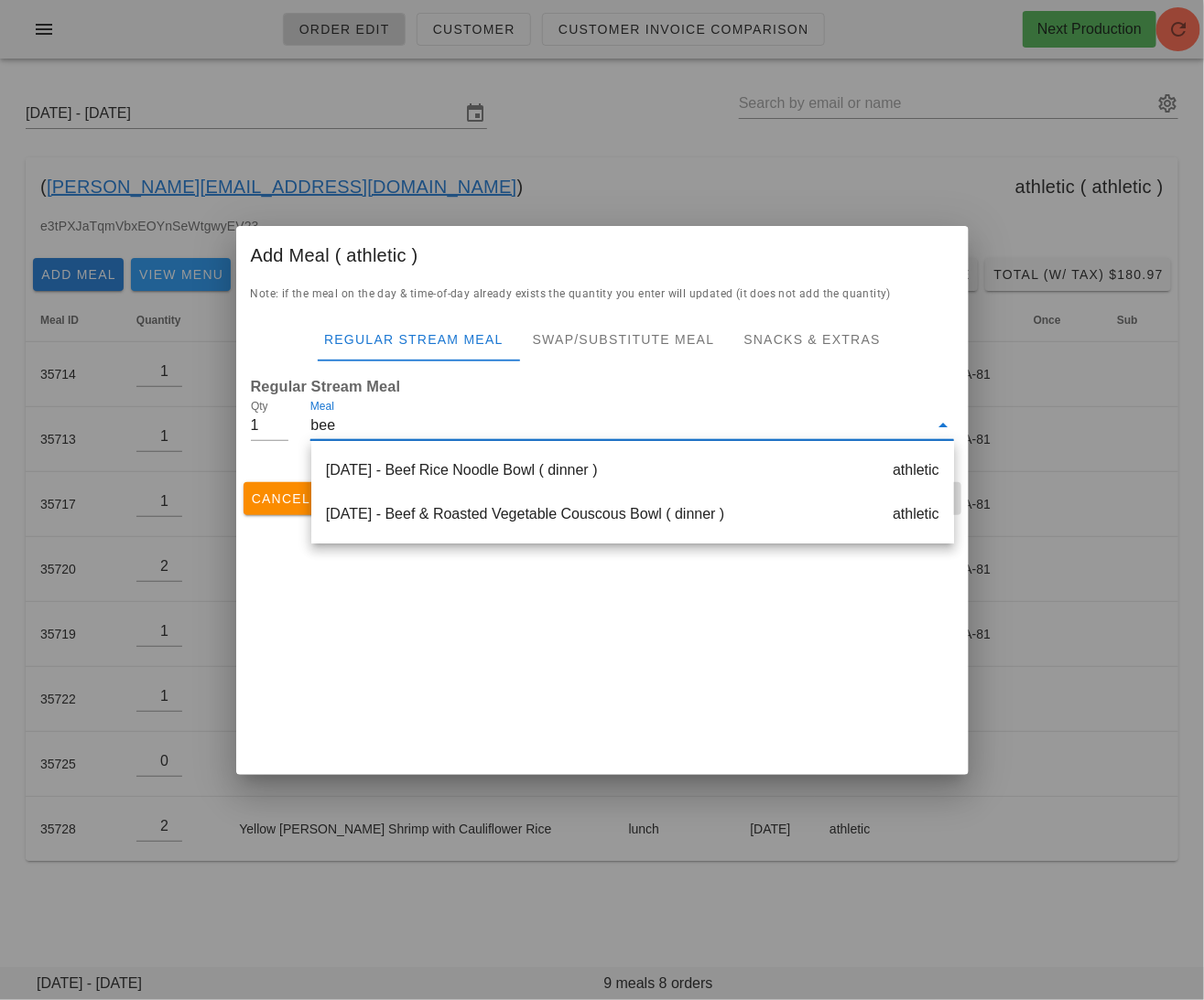
type input "beef"
click at [518, 515] on div "Friday Oct 17 - Beef & Roasted Vegetable Couscous Bowl ( dinner ) athletic" at bounding box center [632, 513] width 642 height 44
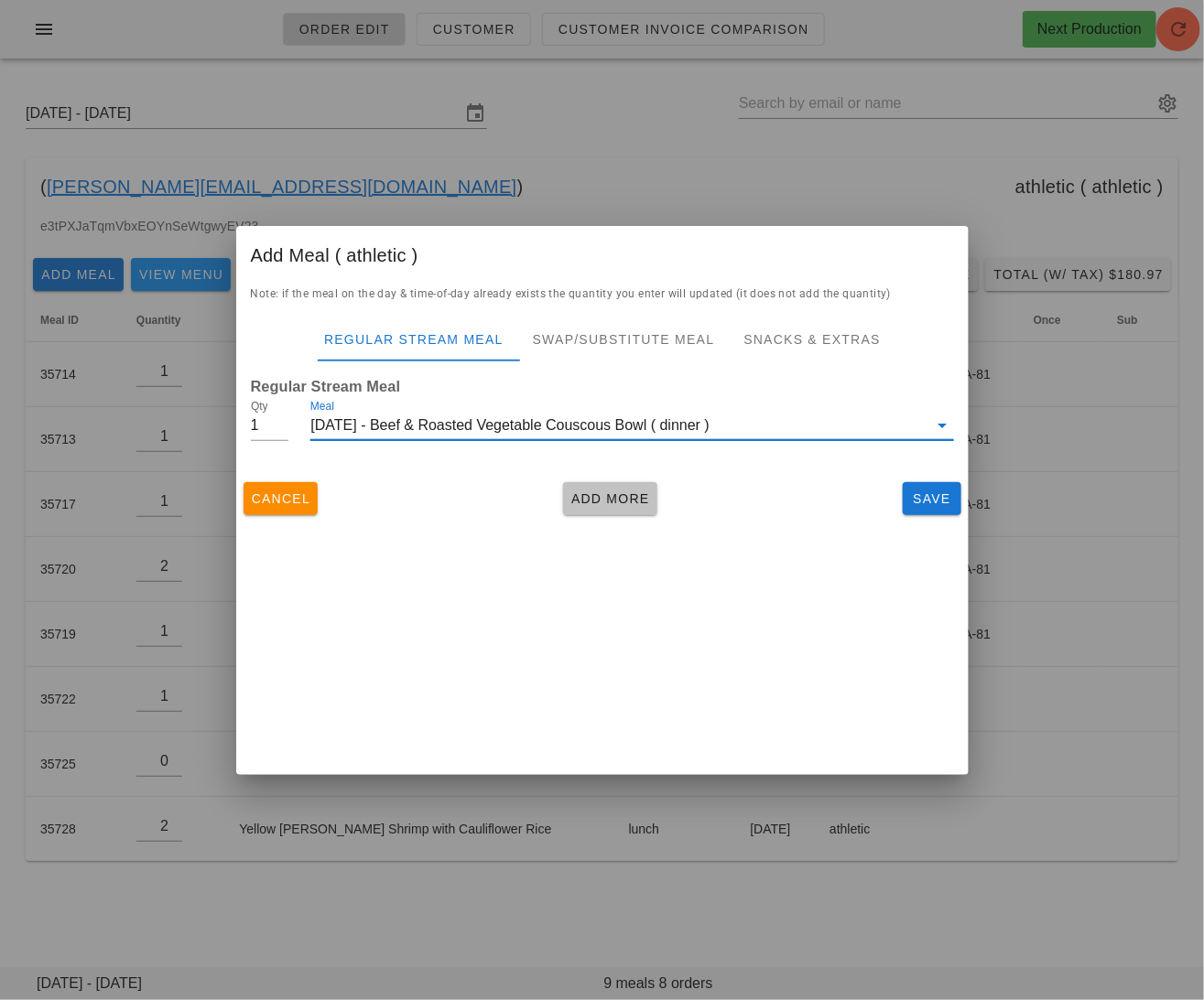
click at [623, 495] on span "Add More" at bounding box center [610, 499] width 80 height 15
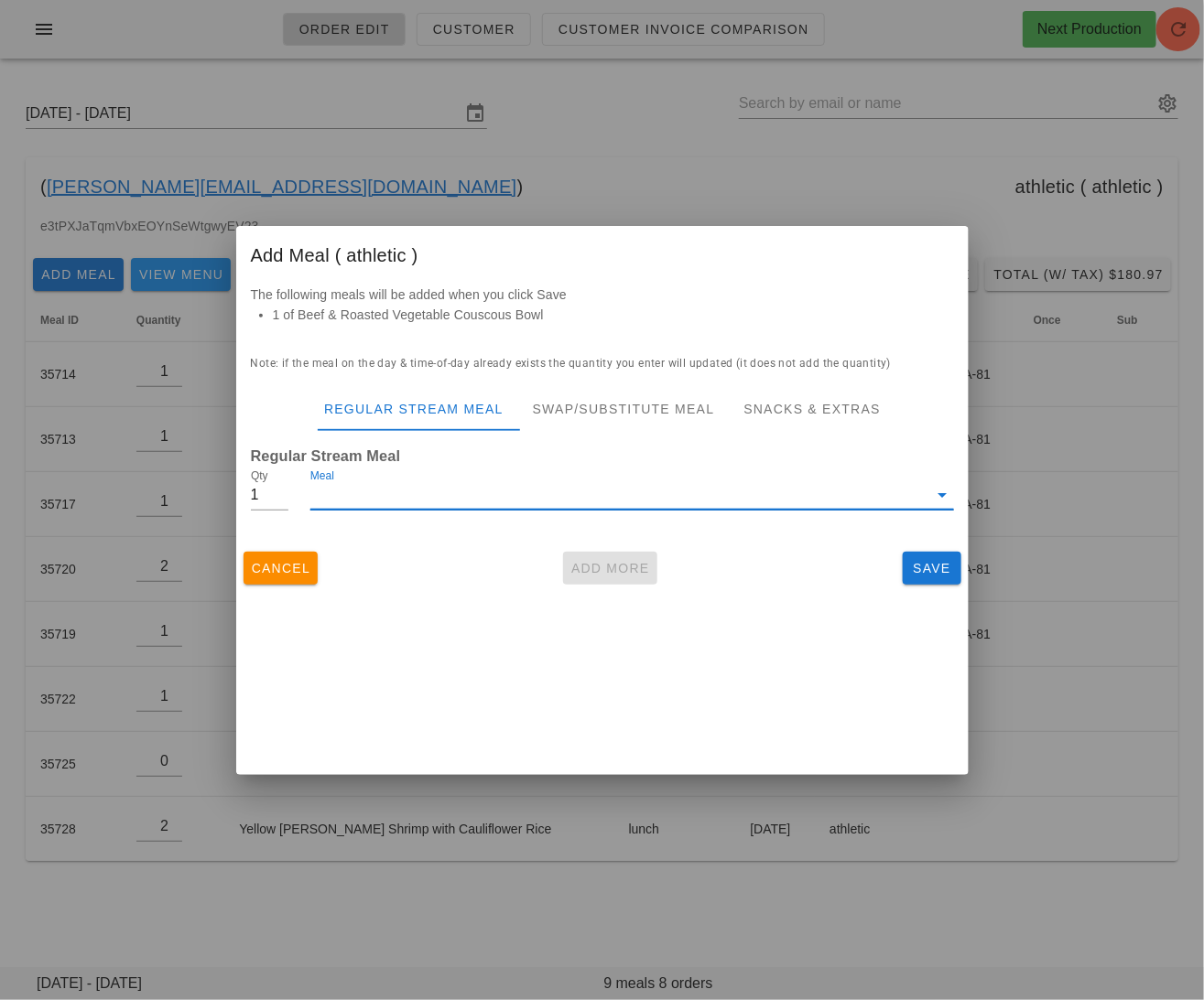
click at [471, 508] on input "Meal" at bounding box center [619, 495] width 617 height 30
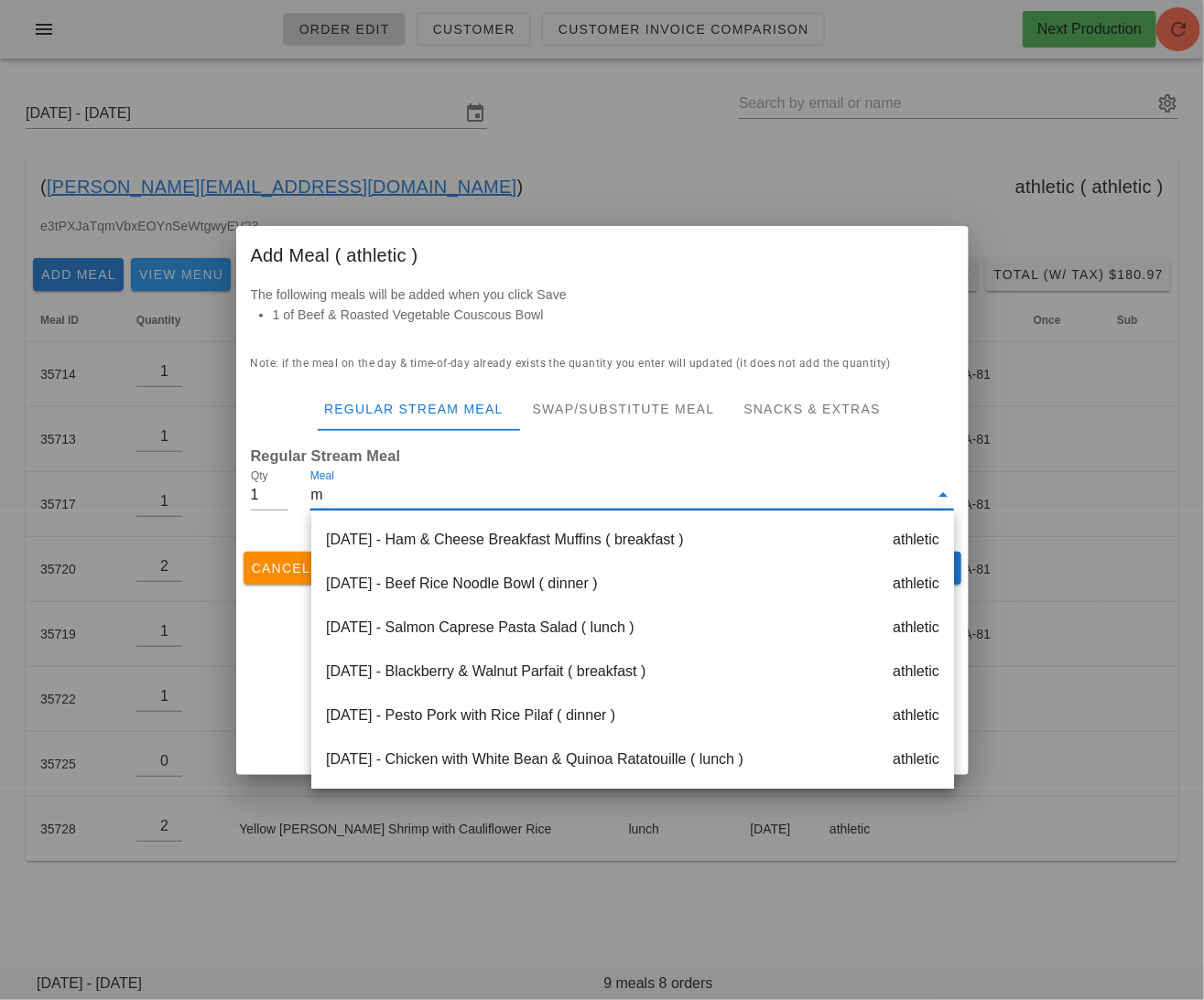
type input "mo"
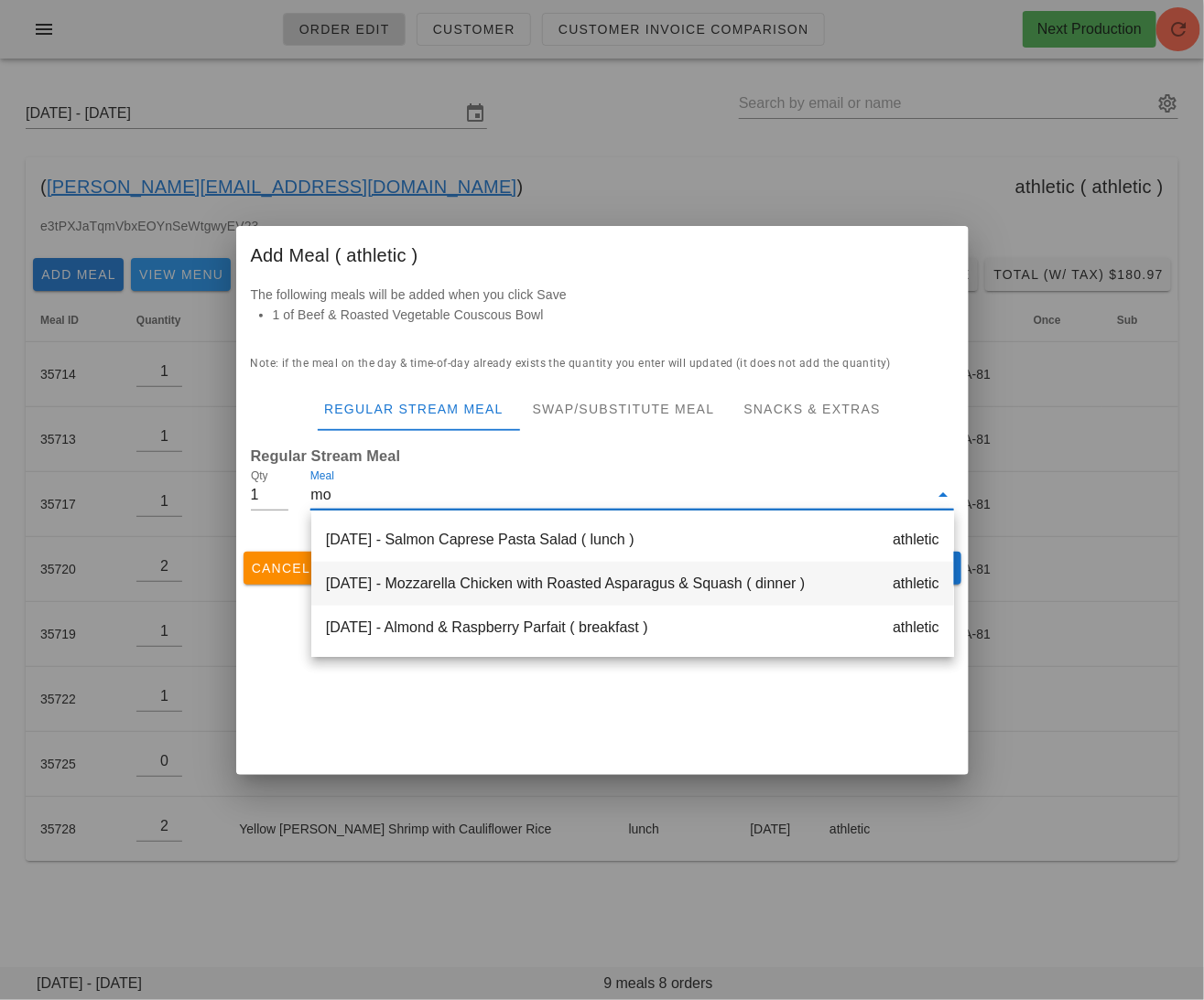
click at [497, 578] on div "Thursday Oct 16 - Mozzarella Chicken with Roasted Asparagus & Squash ( dinner )…" at bounding box center [632, 583] width 642 height 44
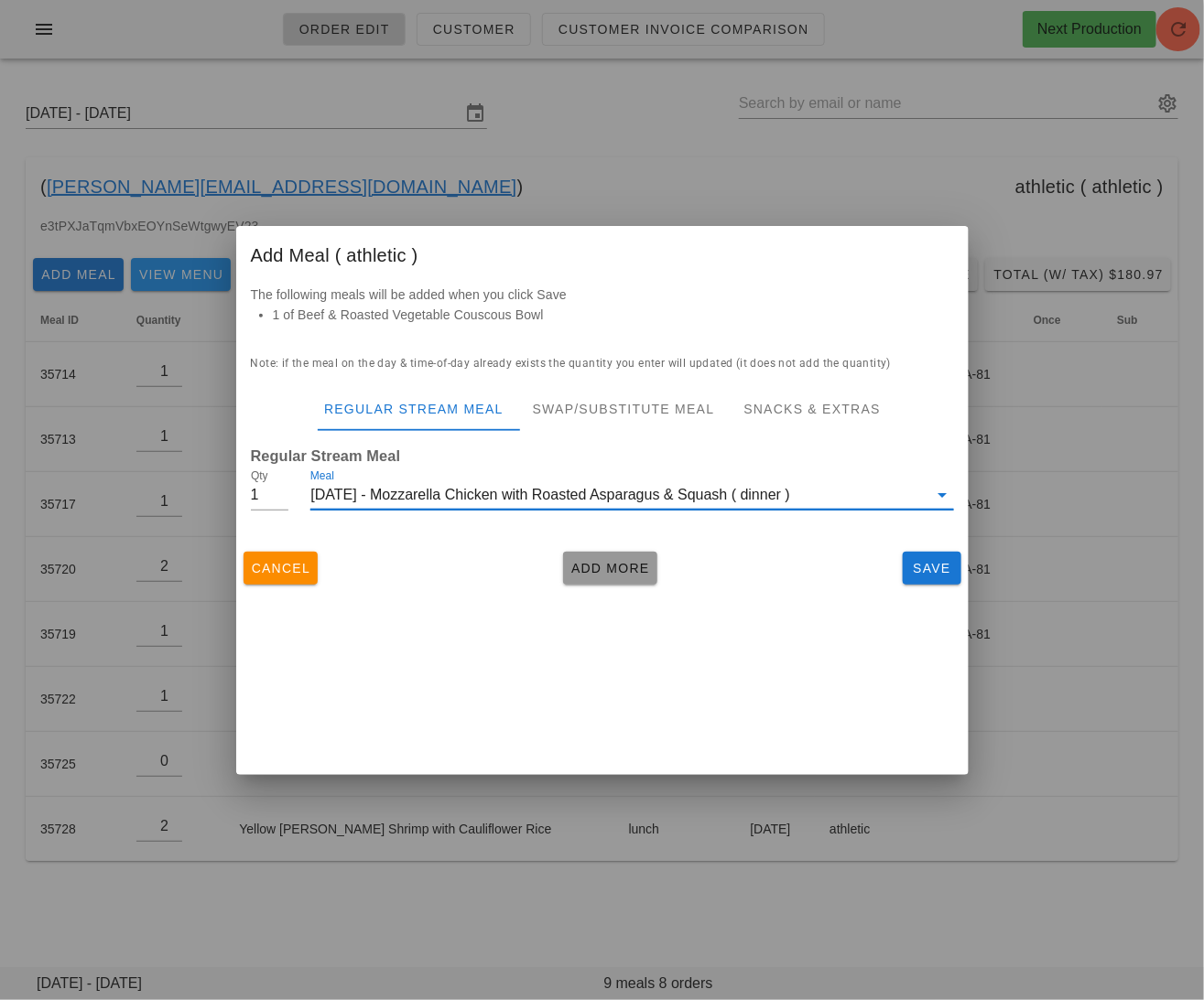
click at [593, 568] on span "Add More" at bounding box center [610, 568] width 80 height 15
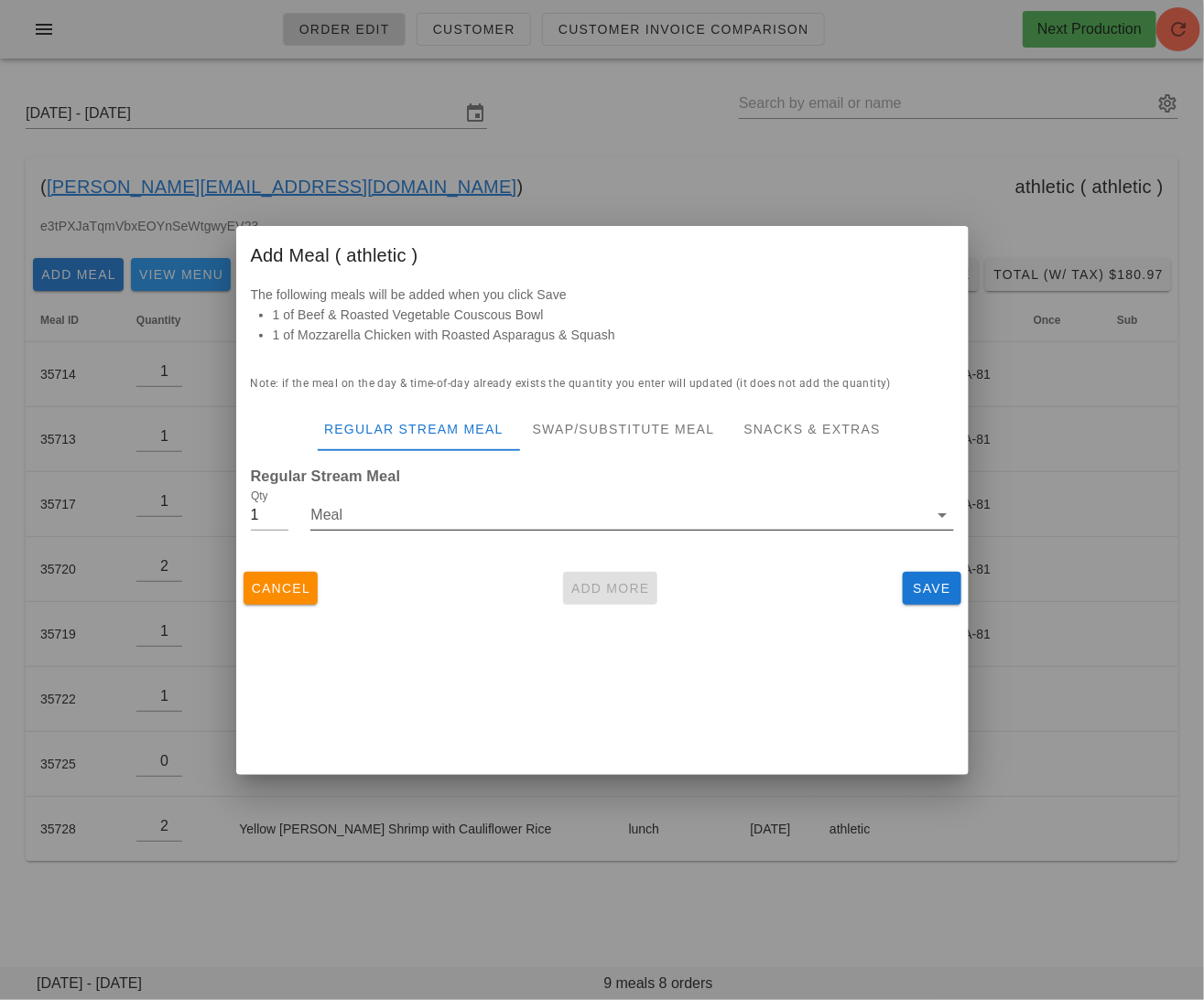
click at [418, 509] on input "Meal" at bounding box center [619, 515] width 617 height 30
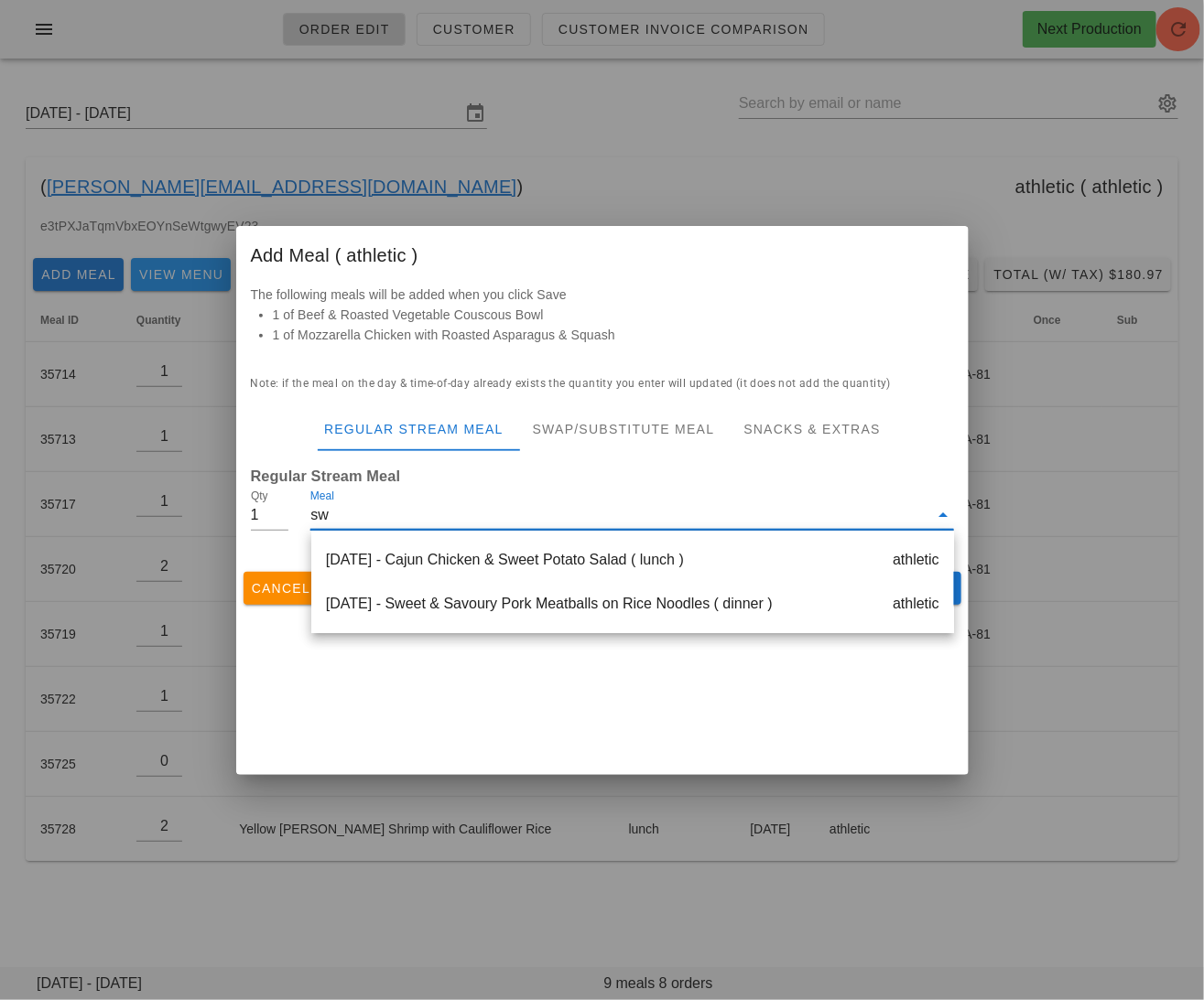
type input "swe"
click at [417, 599] on div "Saturday Oct 18 - Sweet & Savoury Pork Meatballs on Rice Noodles ( dinner ) ath…" at bounding box center [632, 603] width 642 height 44
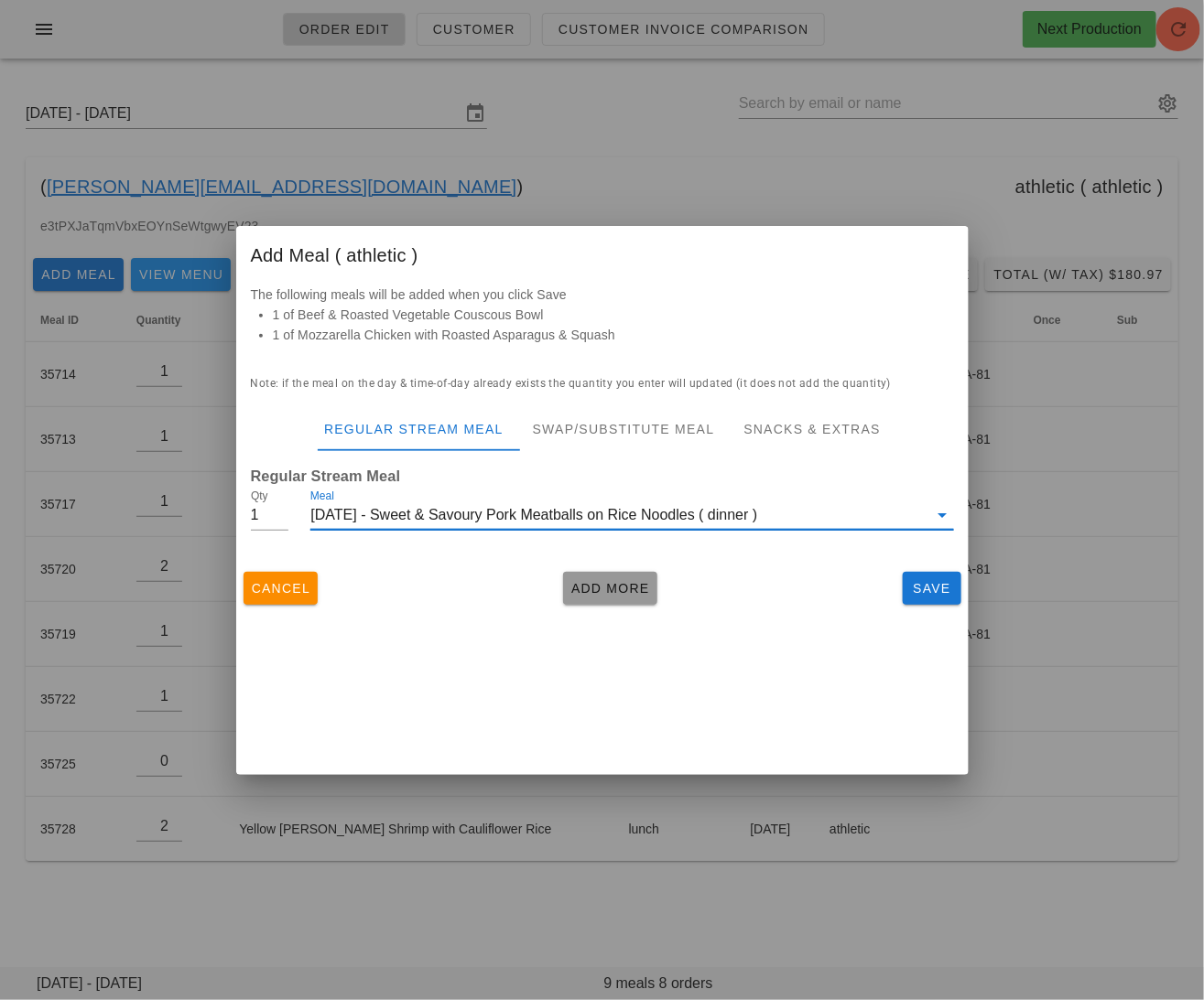
click at [607, 593] on span "Add More" at bounding box center [610, 589] width 80 height 15
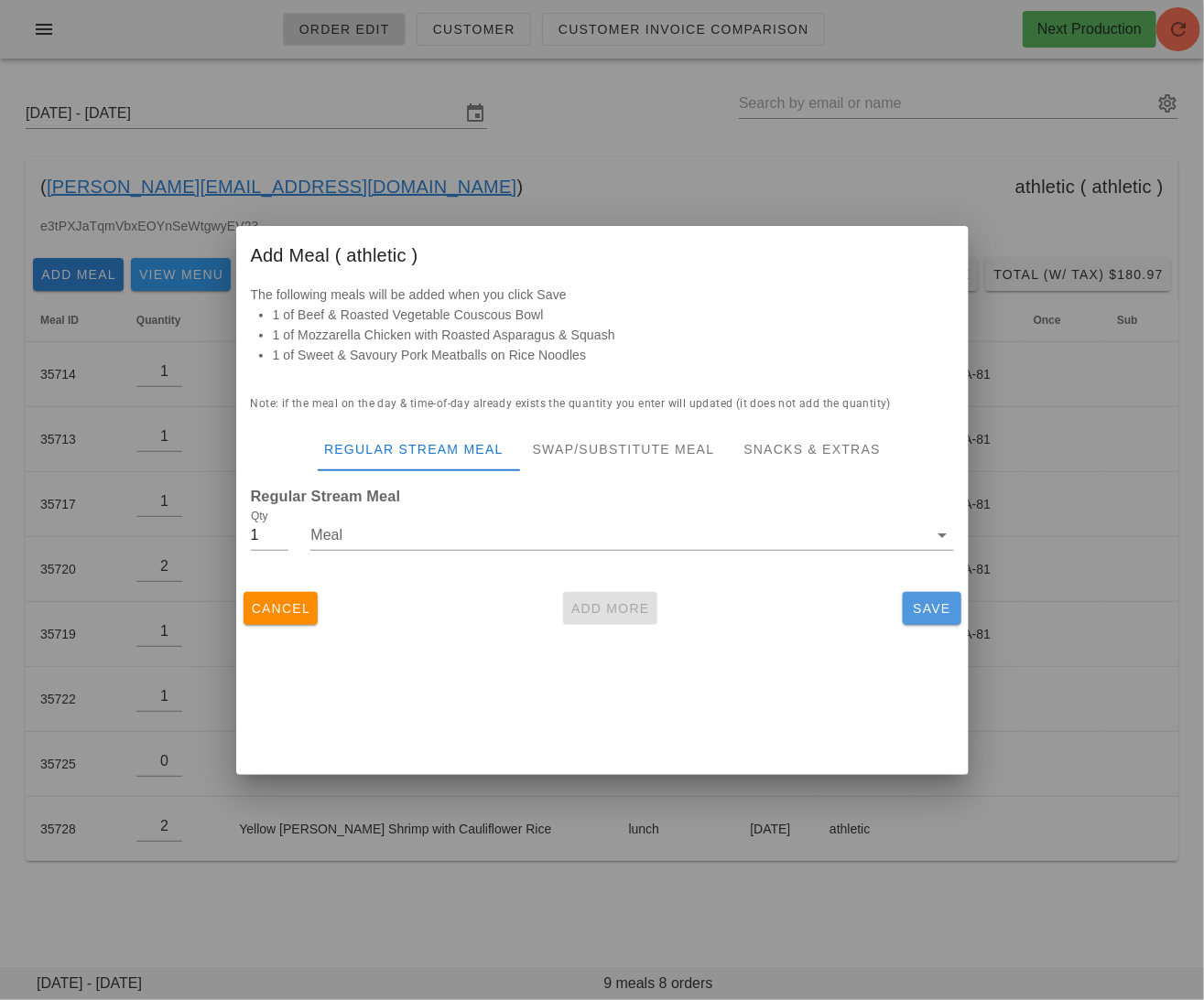
click at [938, 609] on span "Save" at bounding box center [932, 609] width 44 height 15
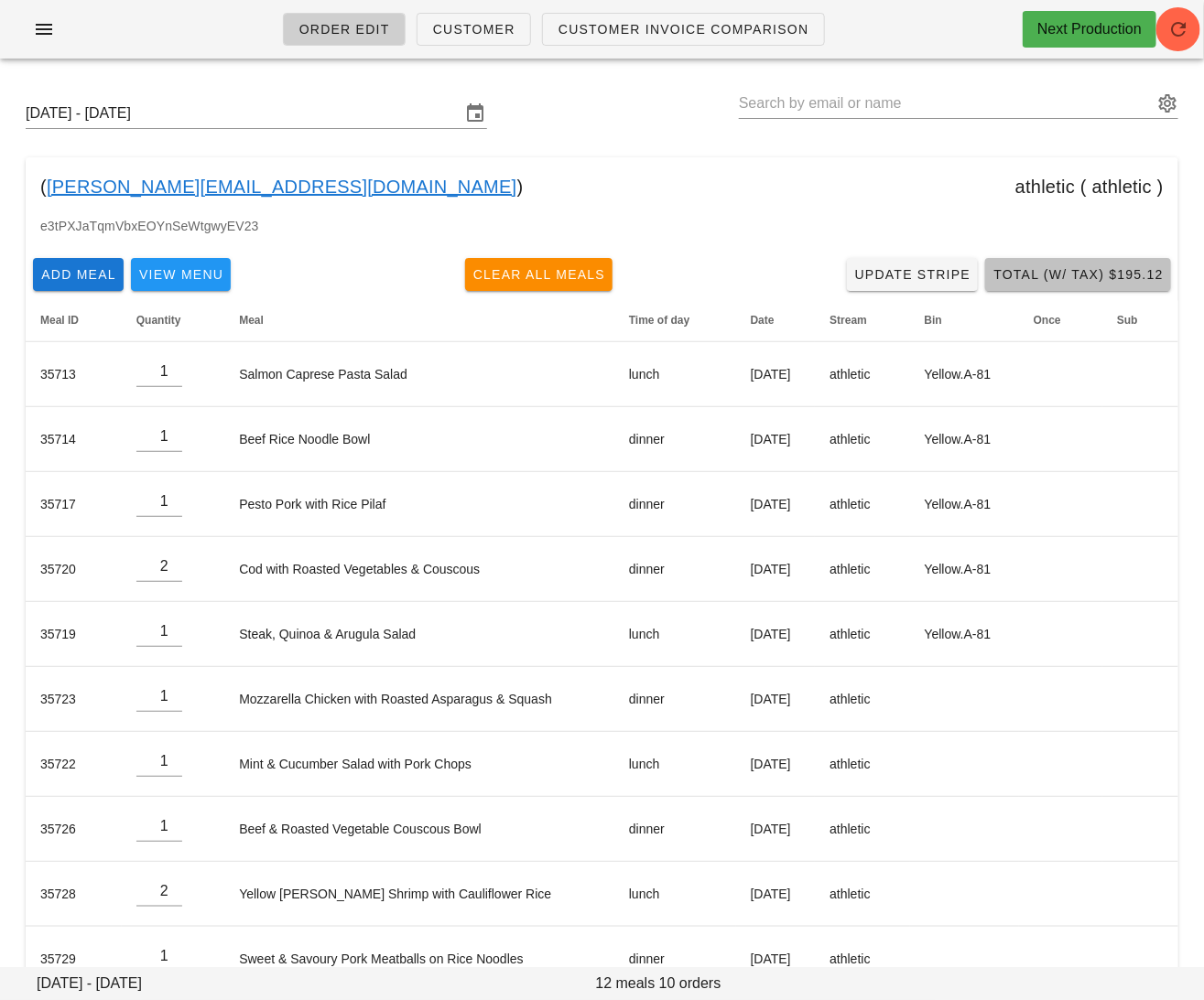
click at [1071, 267] on span "Total (w/ Tax) $195.12" at bounding box center [1078, 274] width 171 height 15
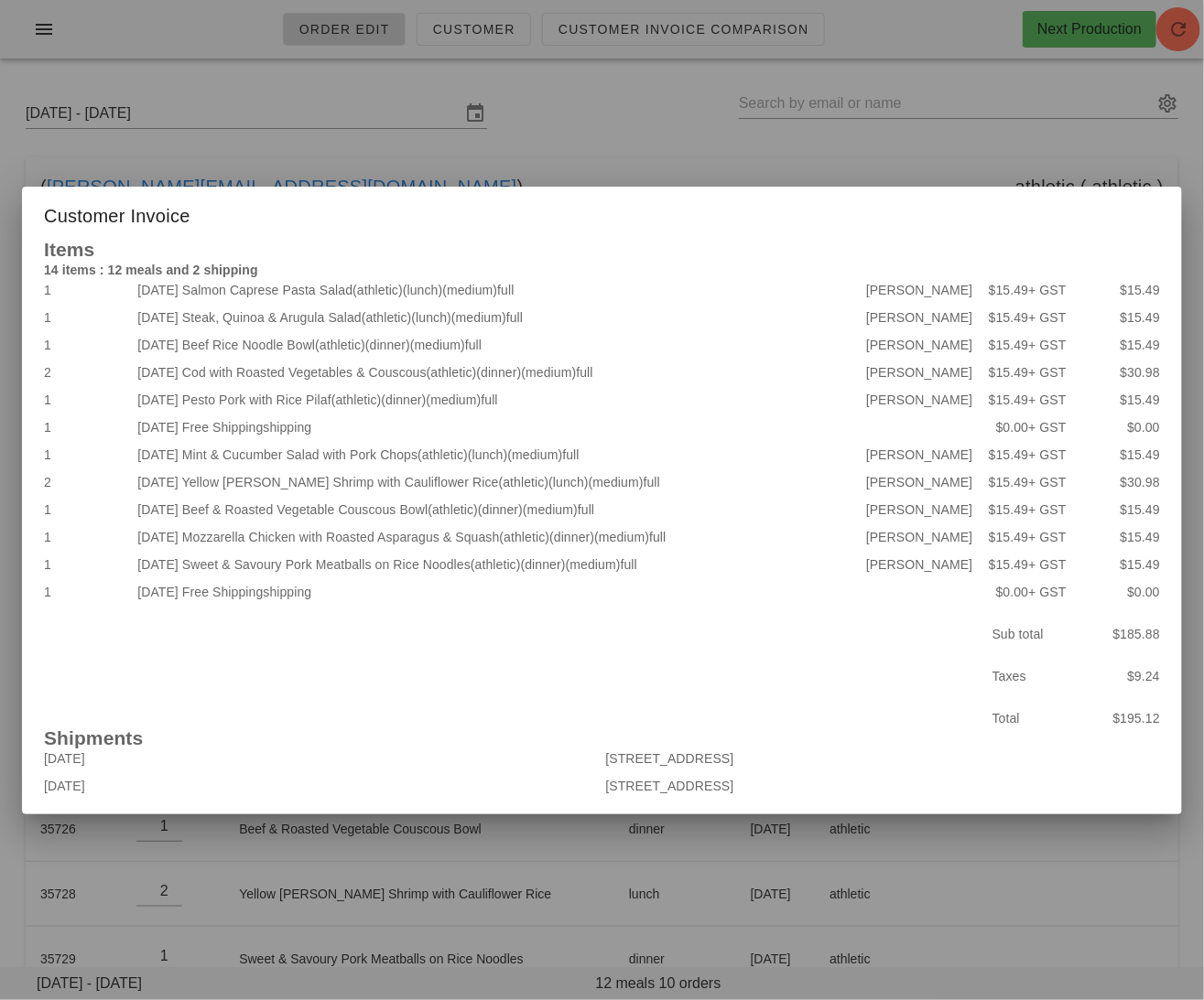
click at [593, 133] on div at bounding box center [602, 500] width 1204 height 1000
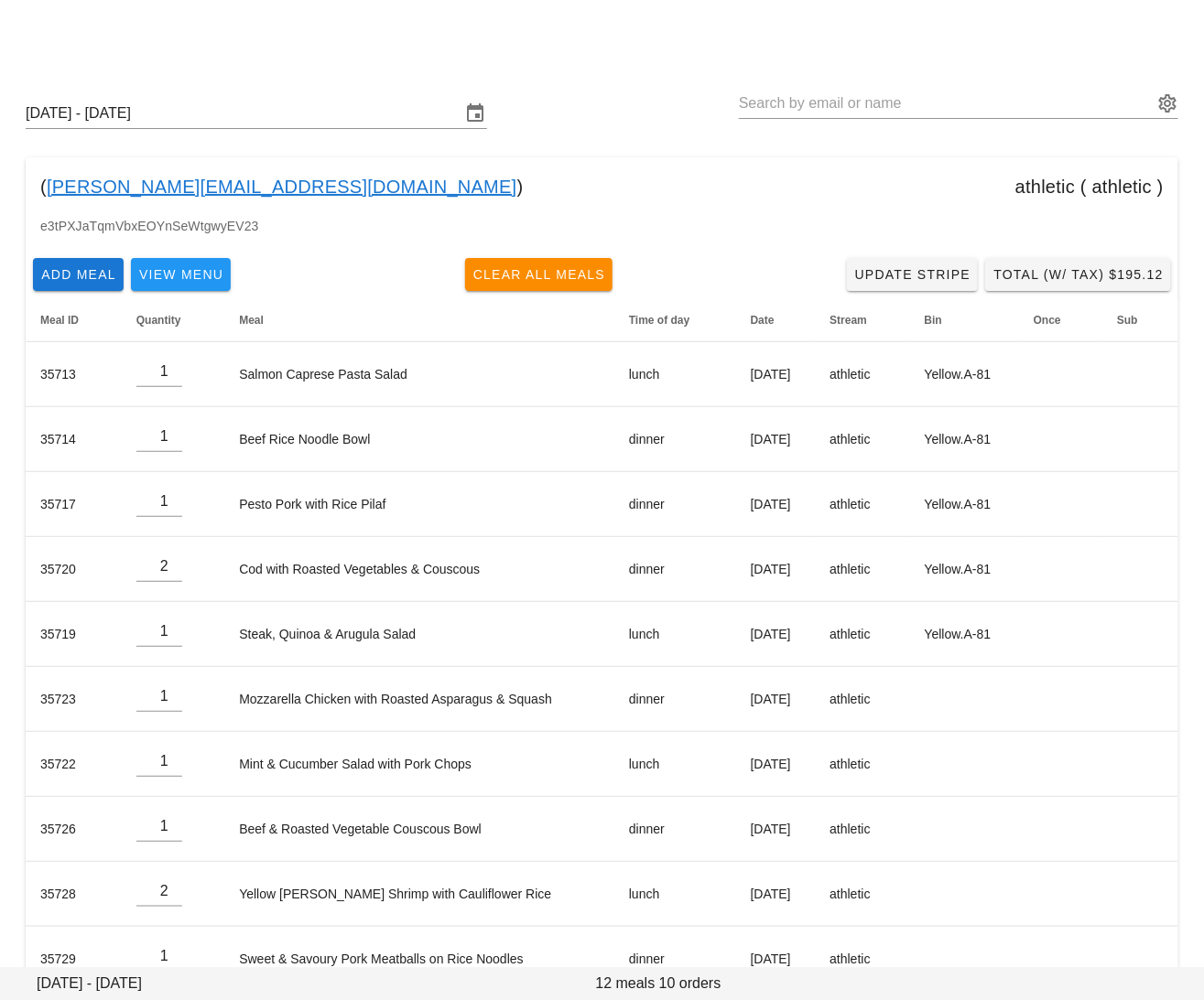
scroll to position [43, 0]
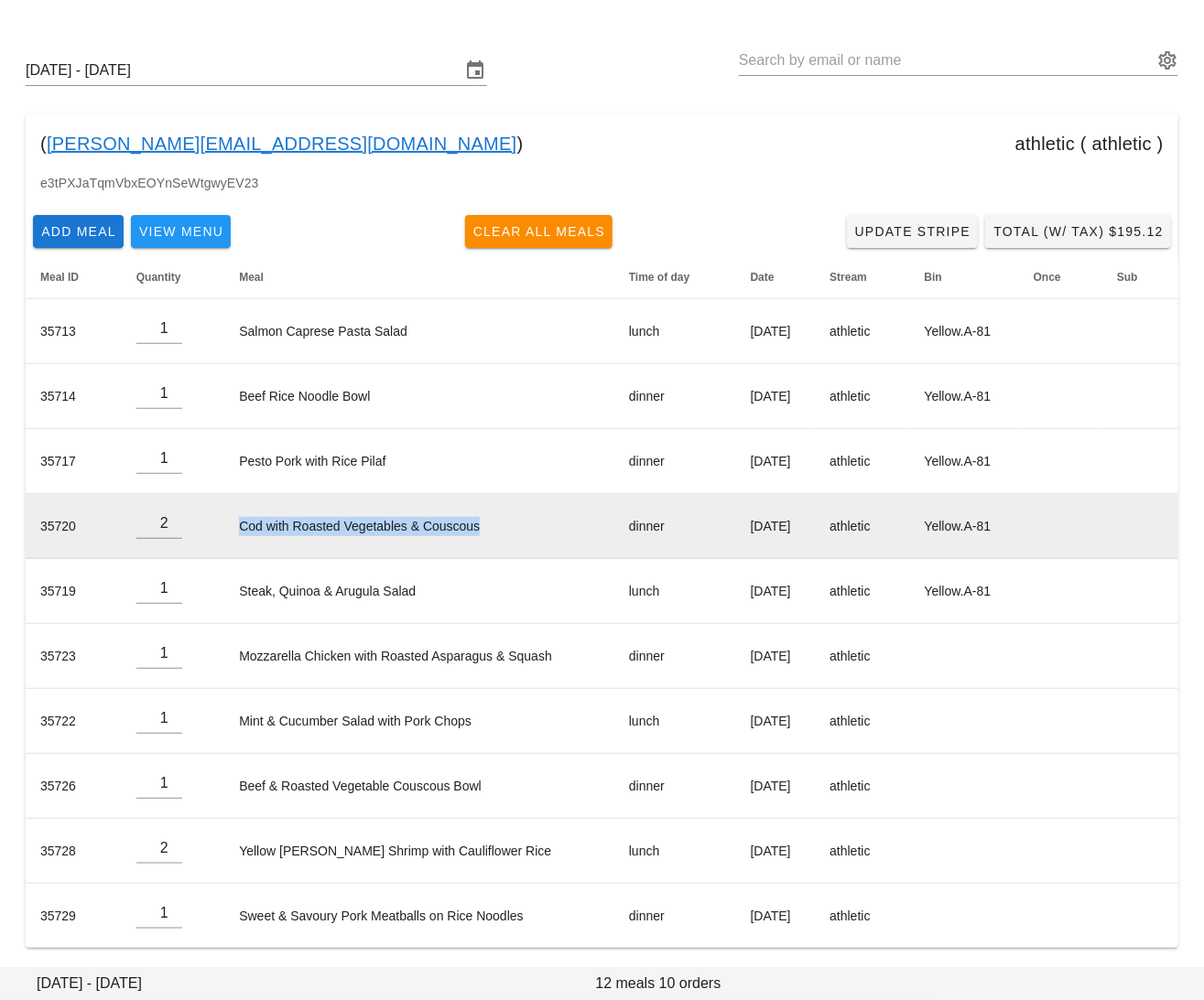
drag, startPoint x: 495, startPoint y: 532, endPoint x: 231, endPoint y: 531, distance: 264.0
click at [231, 531] on td "Cod with Roasted Vegetables & Couscous" at bounding box center [419, 526] width 390 height 65
copy td "Cod with Roasted Vegetables & Couscous"
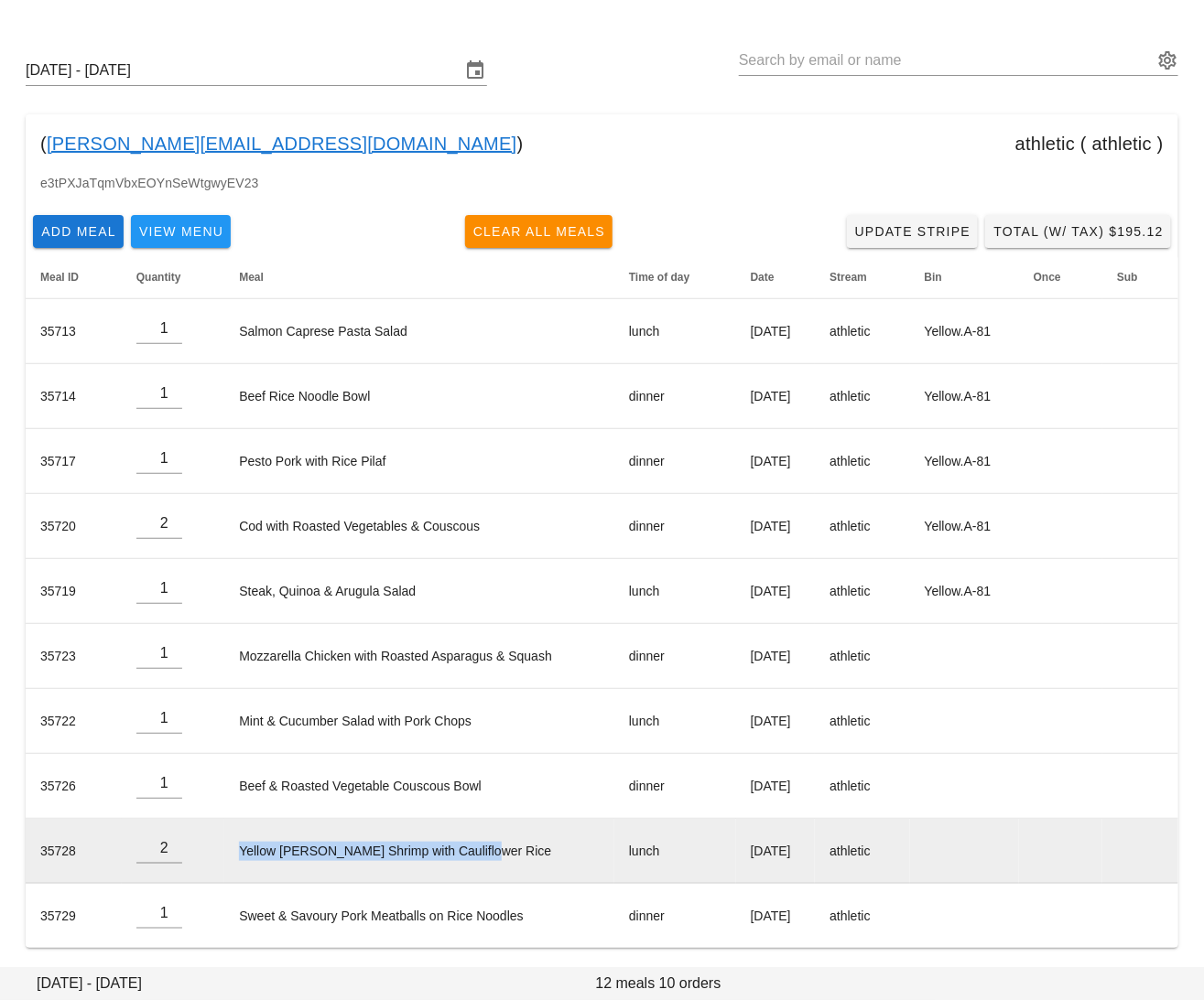
drag, startPoint x: 500, startPoint y: 849, endPoint x: 235, endPoint y: 853, distance: 265.0
click at [233, 851] on td "Yellow Curry Shrimp with Cauliflower Rice" at bounding box center [419, 852] width 390 height 65
copy td "ellow Curry Shrimp with Cauliflower Rice"
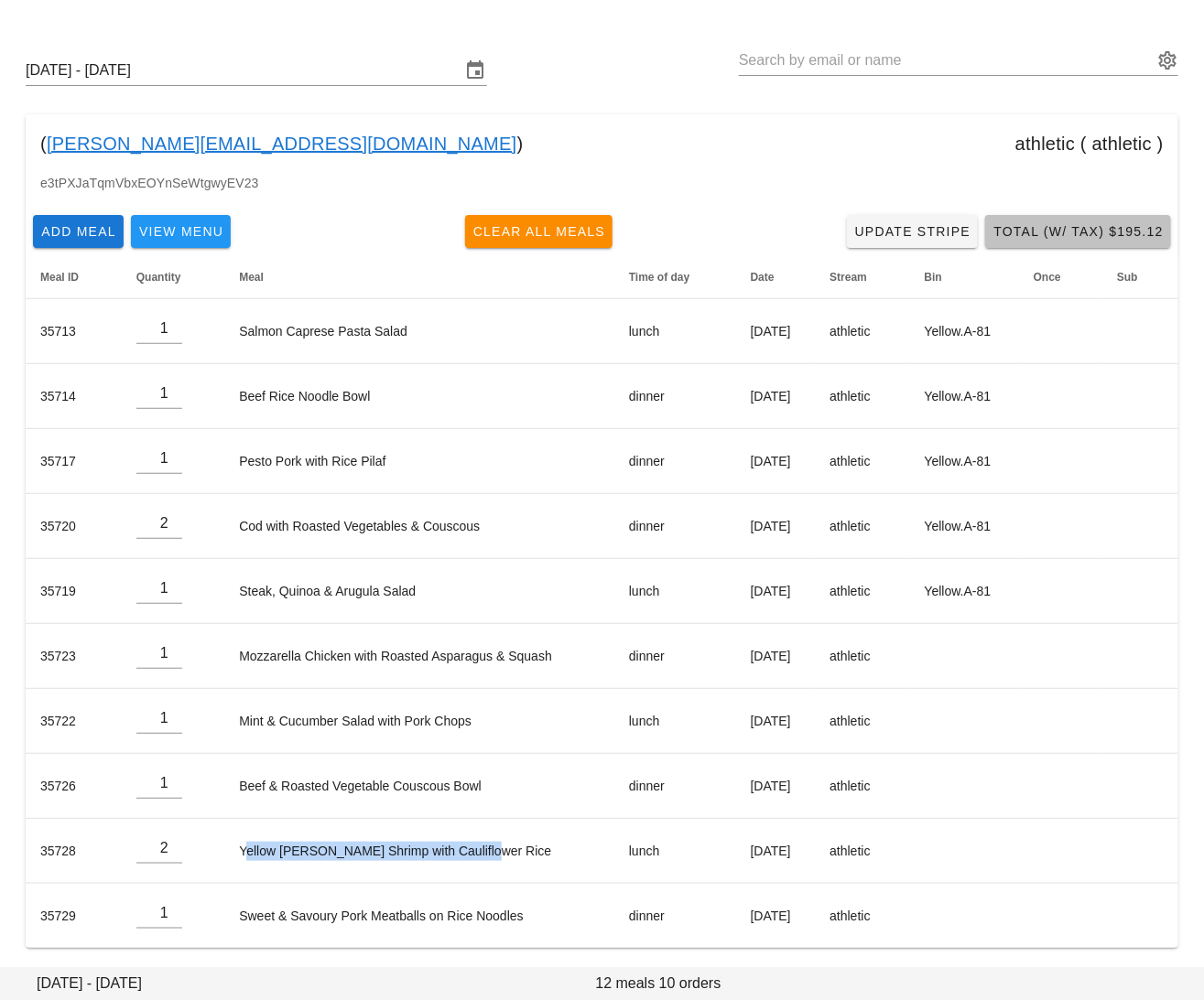
click at [1050, 230] on span "Total (w/ Tax) $195.12" at bounding box center [1078, 232] width 171 height 15
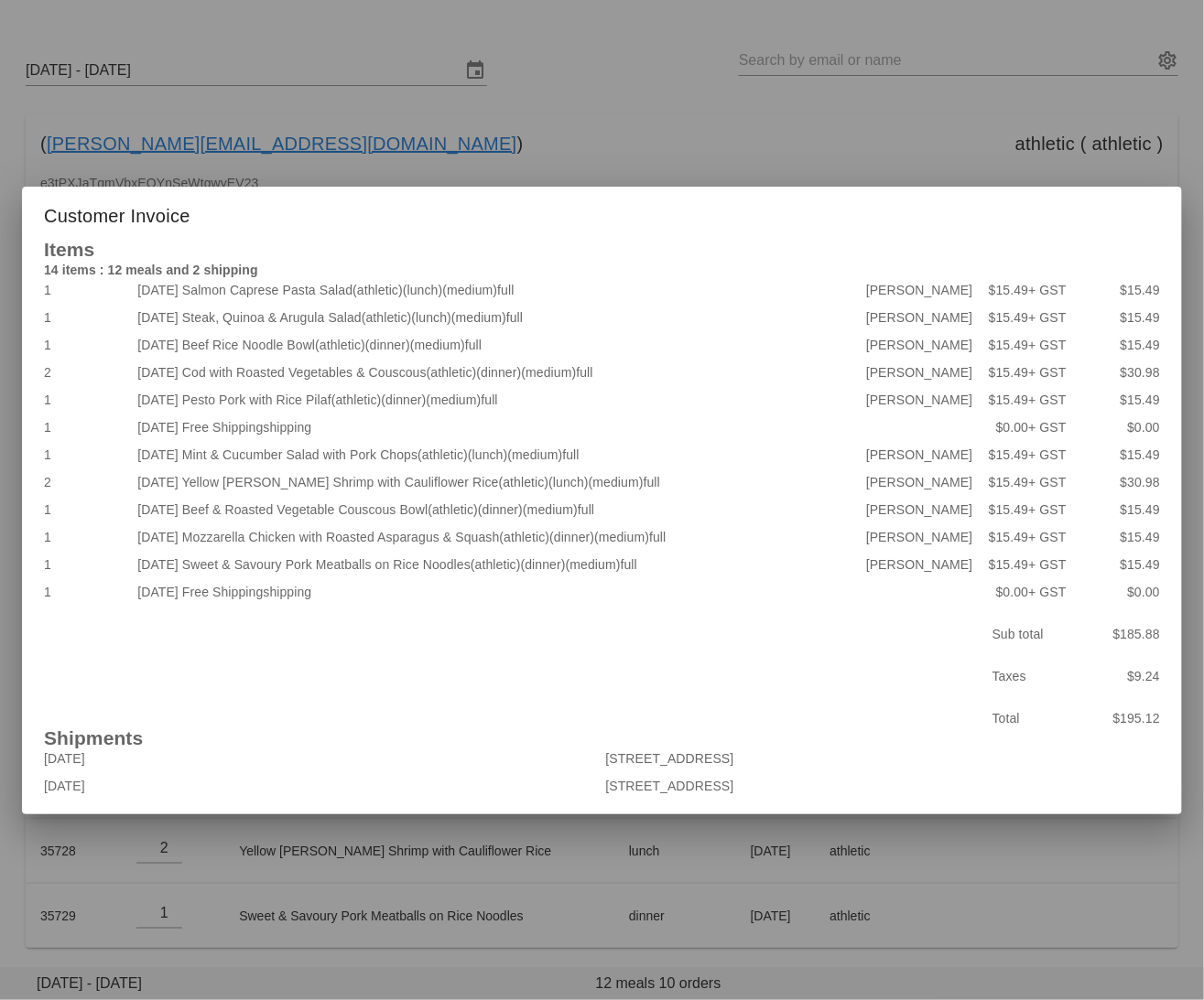
click at [890, 159] on div at bounding box center [602, 500] width 1204 height 1000
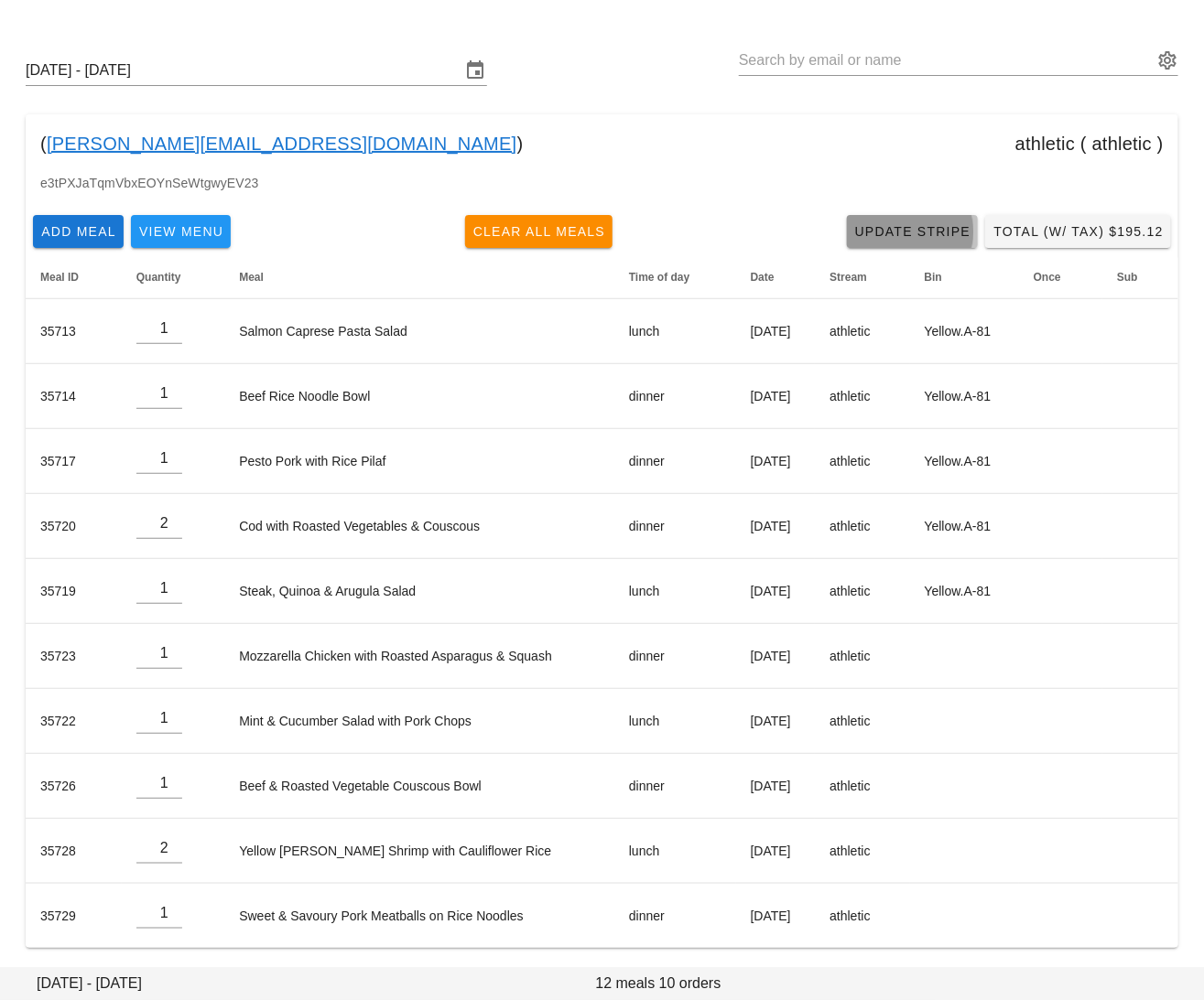
click at [924, 242] on link "Update Stripe" at bounding box center [912, 232] width 132 height 33
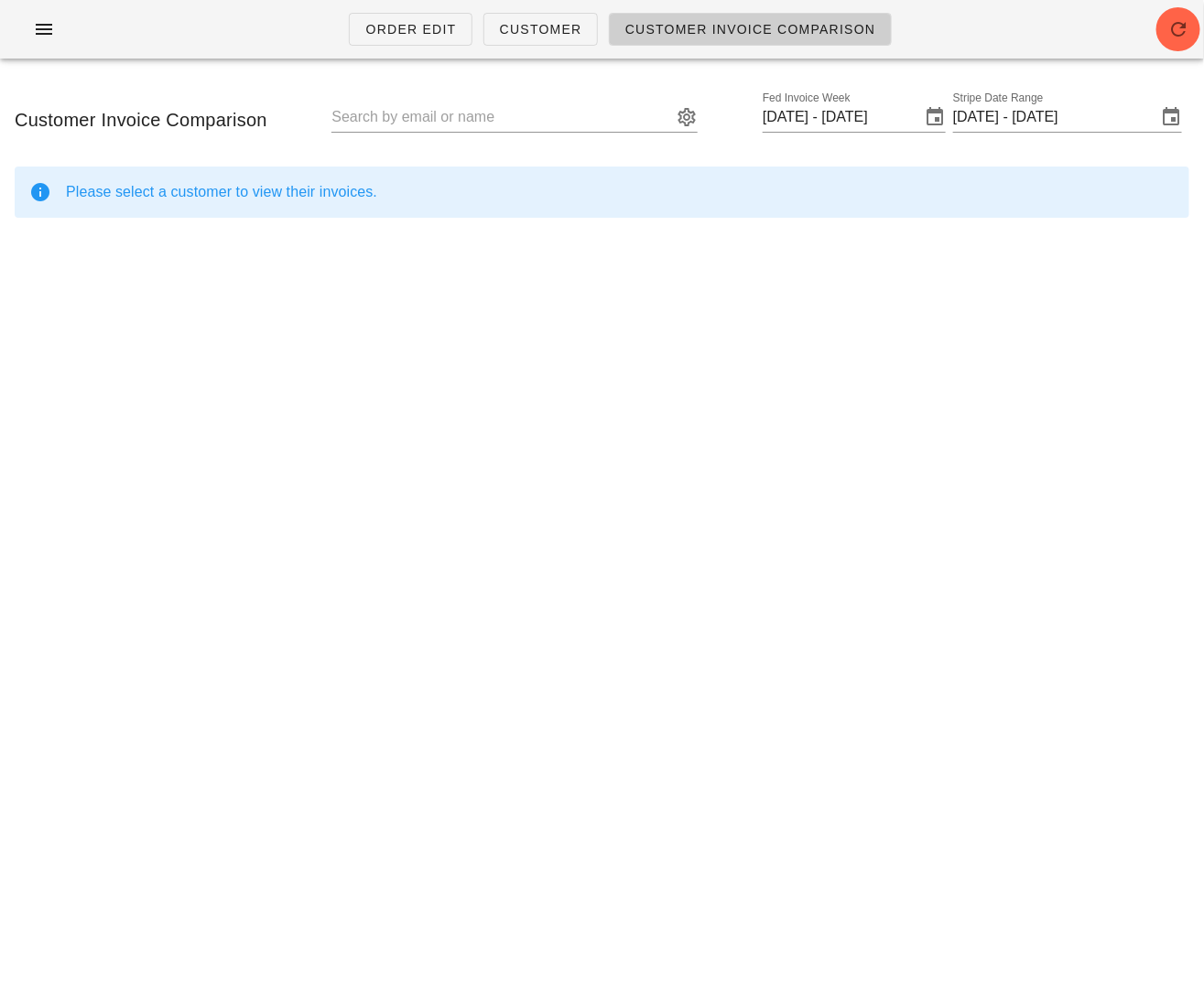
type input "Gurleen Maan (gurleen@maanfarms.com)"
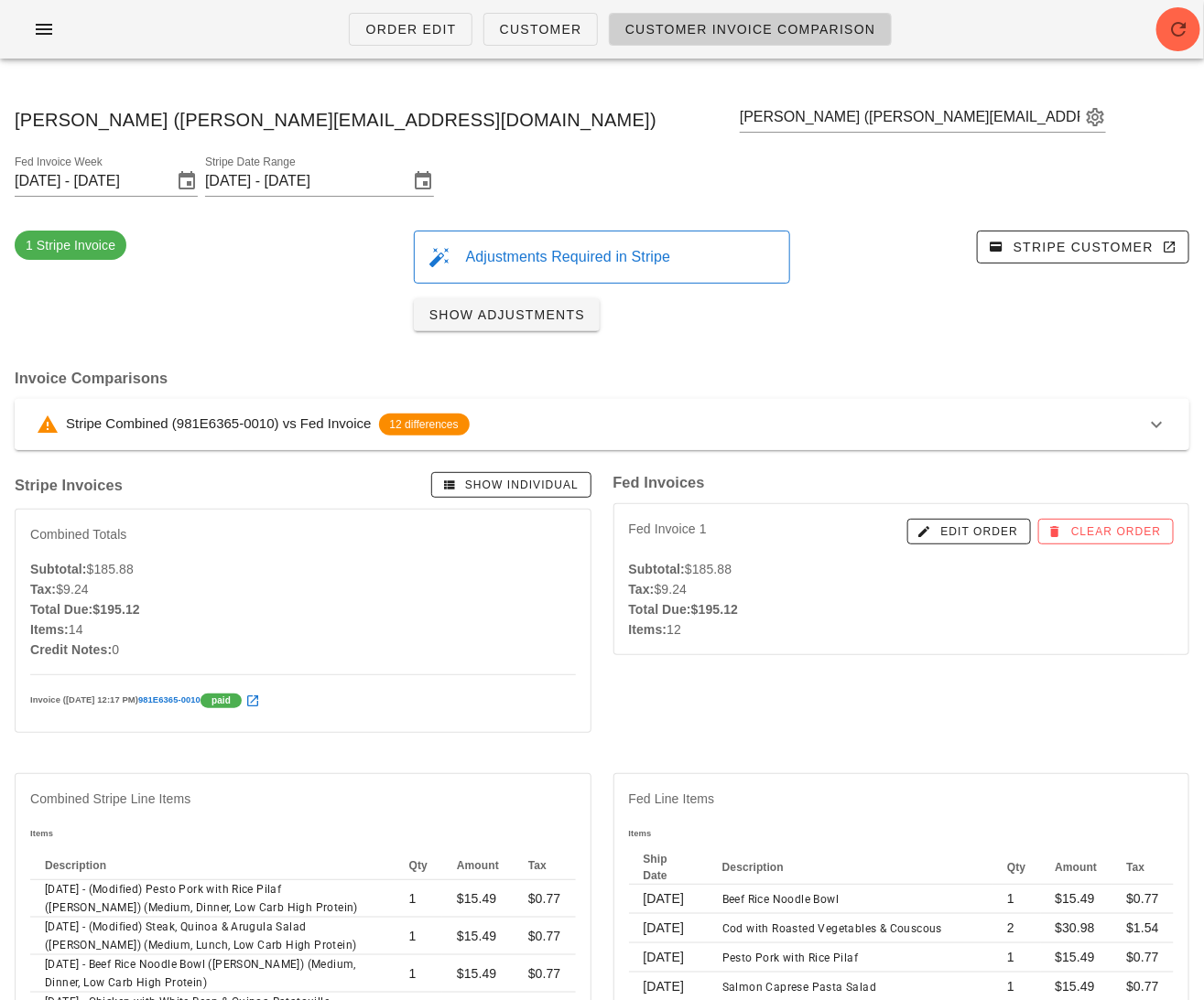
click at [552, 413] on div "Stripe Combined (981E6365-0010) vs Fed Invoice 12 differences" at bounding box center [591, 424] width 1109 height 22
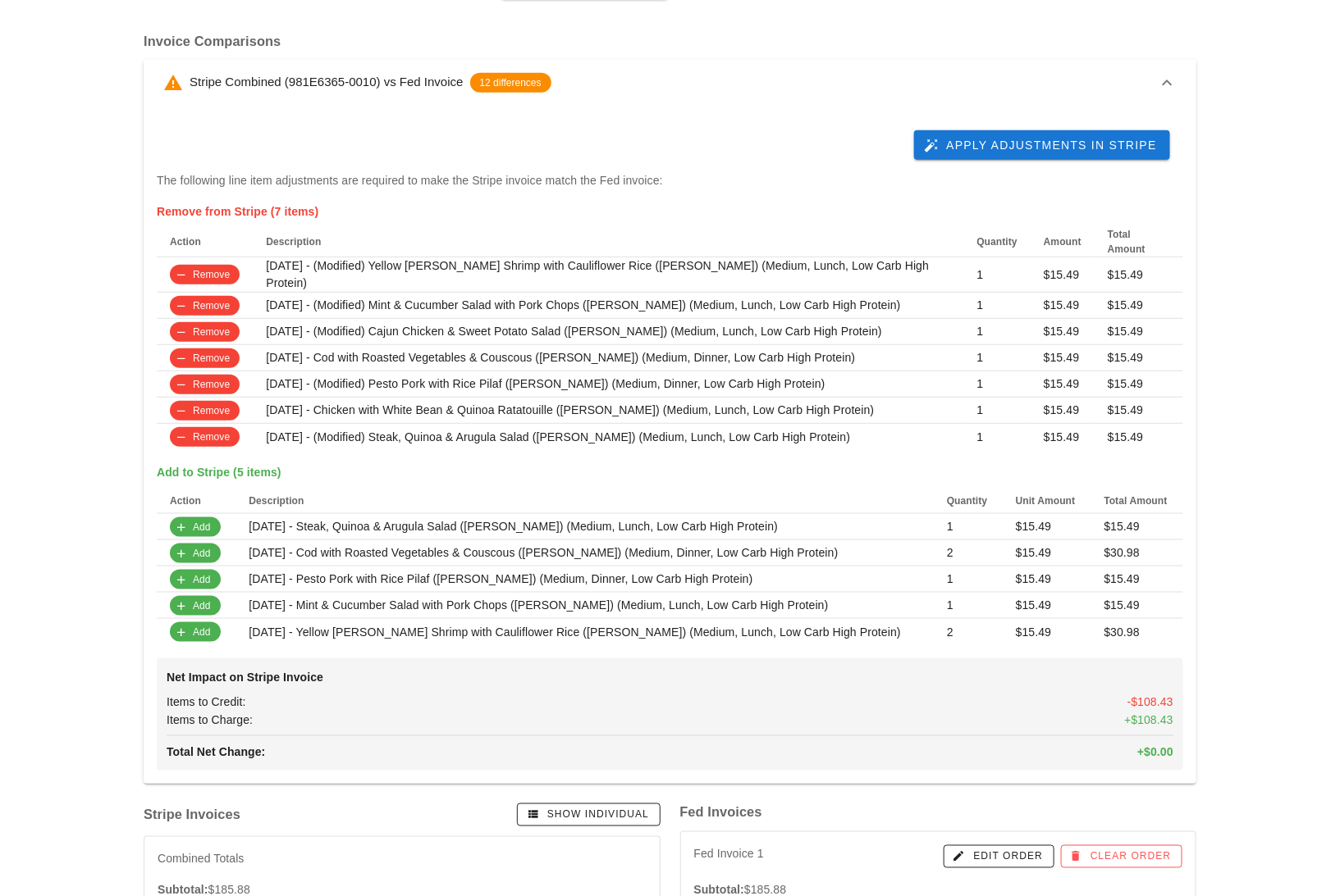
scroll to position [307, 0]
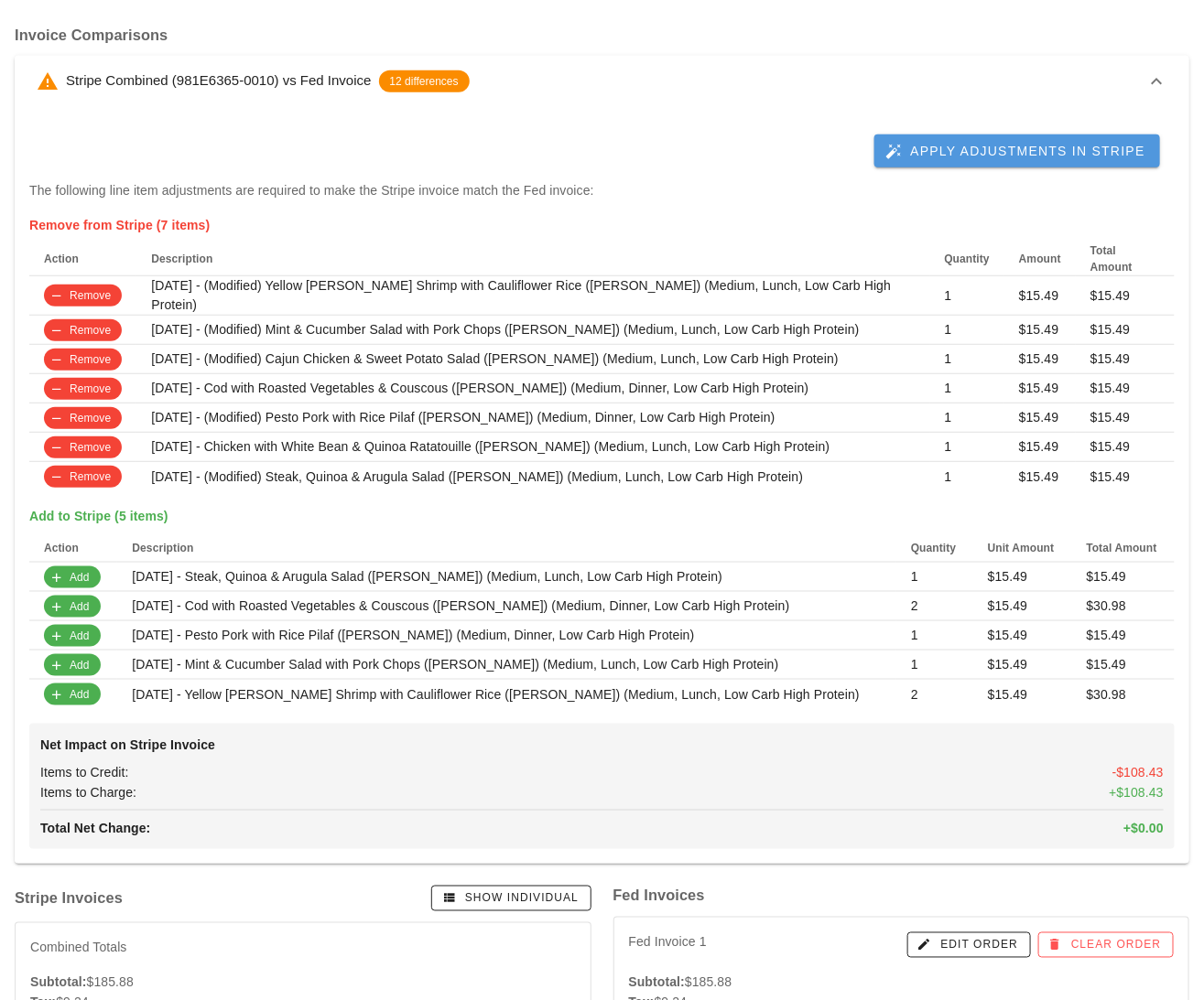
click at [1008, 143] on span "Apply Adjustments in Stripe" at bounding box center [1017, 151] width 257 height 17
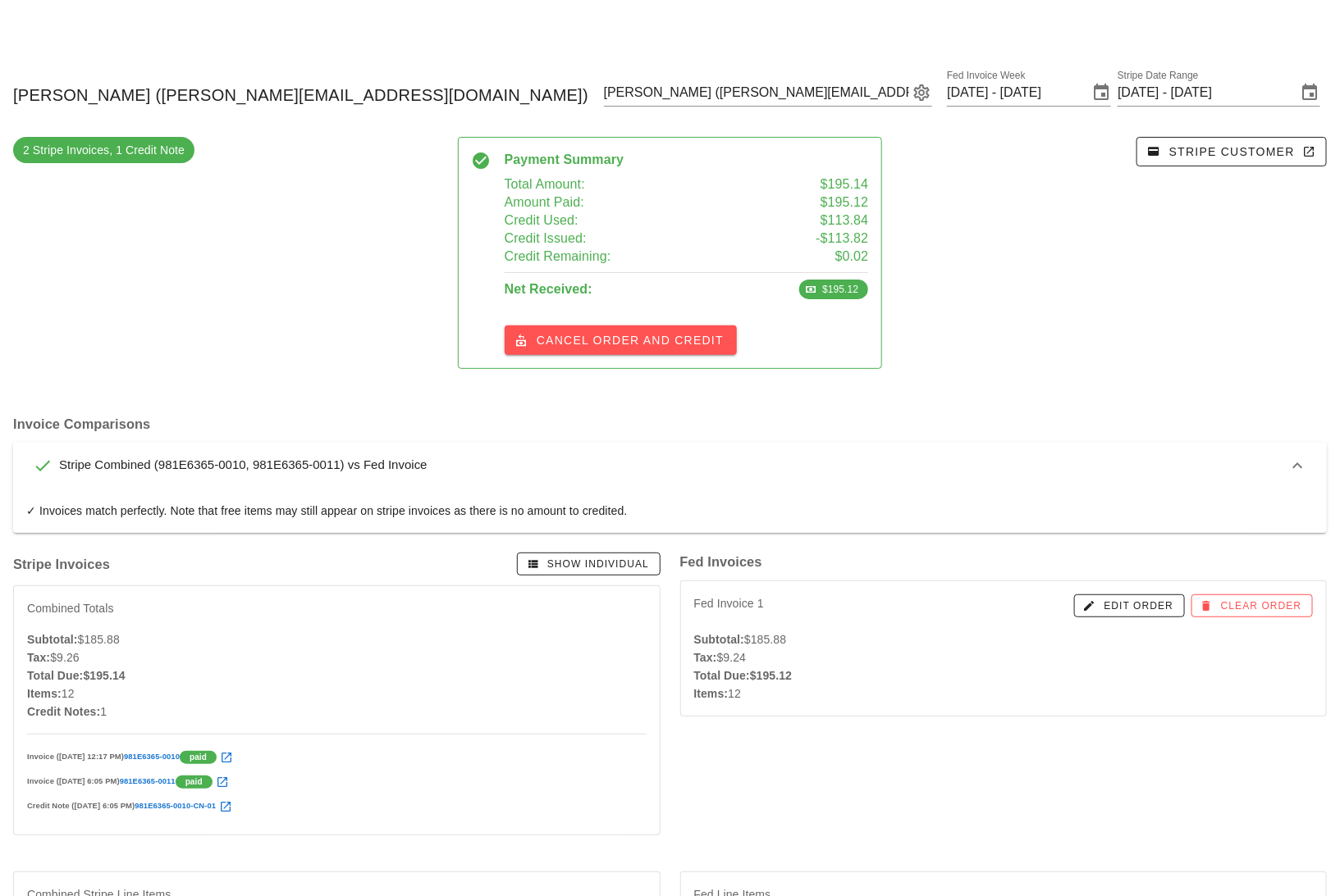
scroll to position [0, 0]
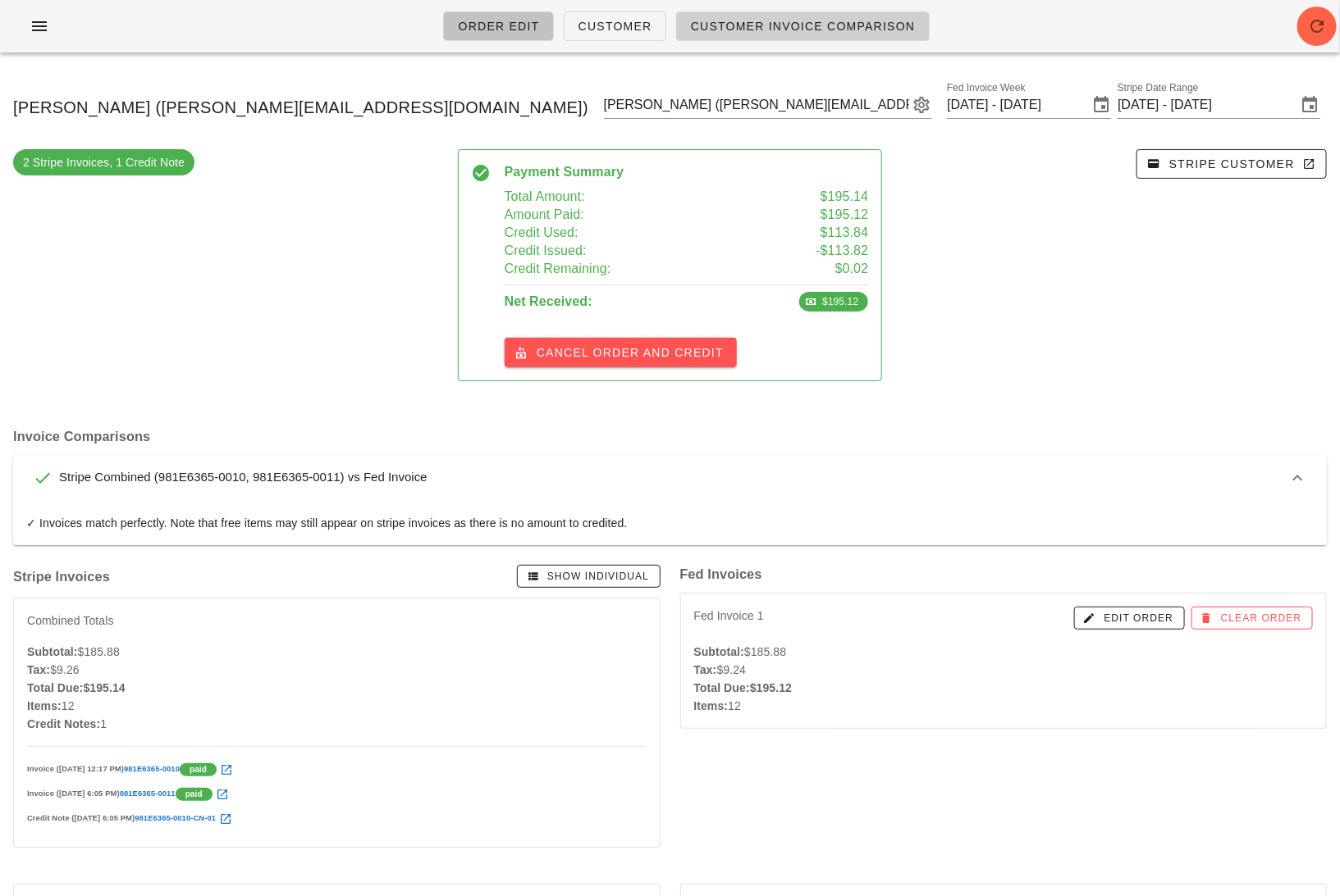
click at [507, 23] on span "Order Edit" at bounding box center [498, 27] width 82 height 13
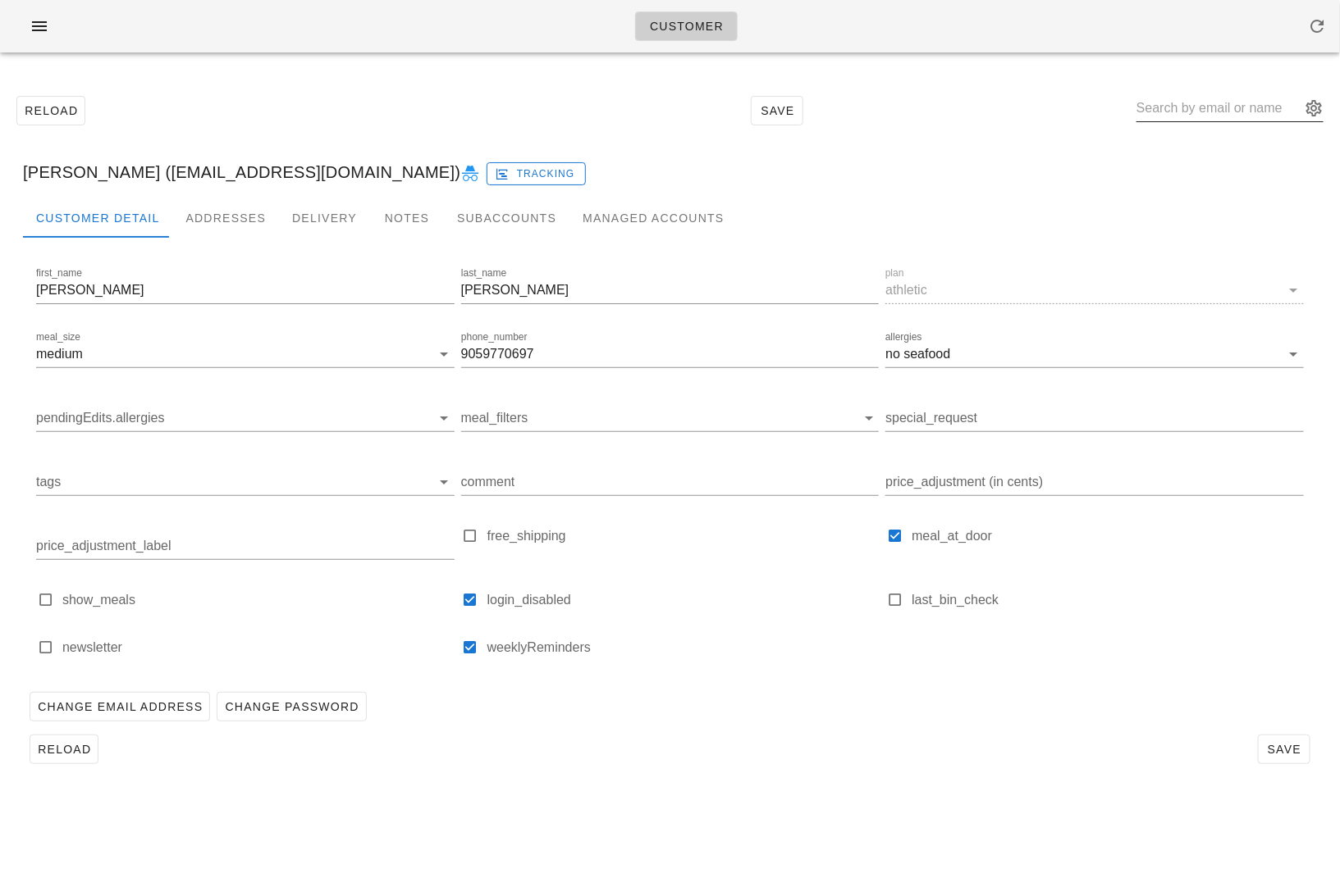
click at [1206, 110] on input "text" at bounding box center [1219, 109] width 164 height 27
paste input "rebeccatoles@gmail.com"
type input "[EMAIL_ADDRESS][DOMAIN_NAME]"
click at [559, 592] on label "login_disabled" at bounding box center [684, 600] width 392 height 17
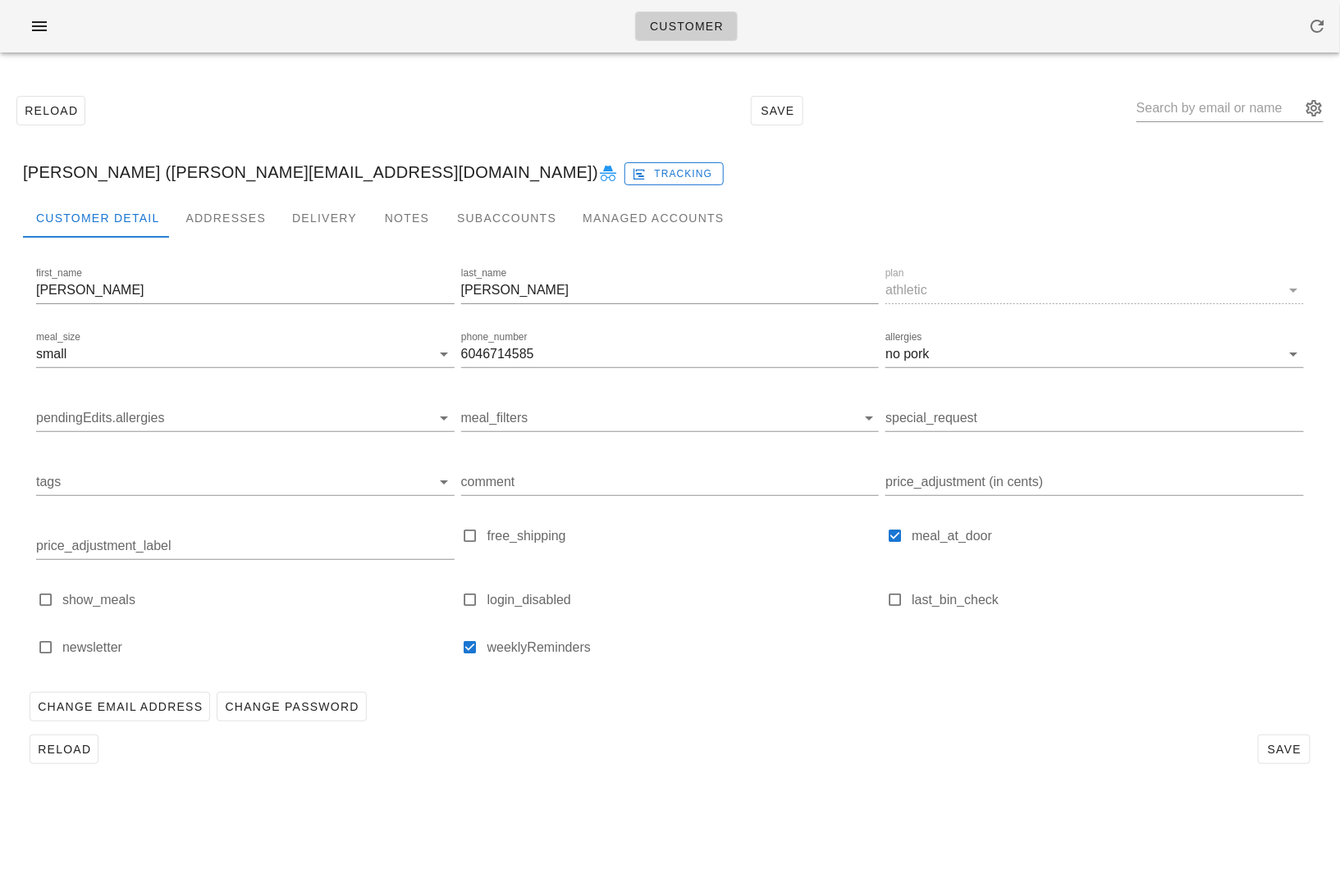
type input "[PERSON_NAME] ([PERSON_NAME][EMAIL_ADDRESS][DOMAIN_NAME])"
checkbox input "true"
click at [1283, 743] on span "Save" at bounding box center [1284, 750] width 37 height 13
click at [598, 174] on icon at bounding box center [608, 174] width 20 height 20
click at [32, 28] on icon "button" at bounding box center [40, 27] width 20 height 20
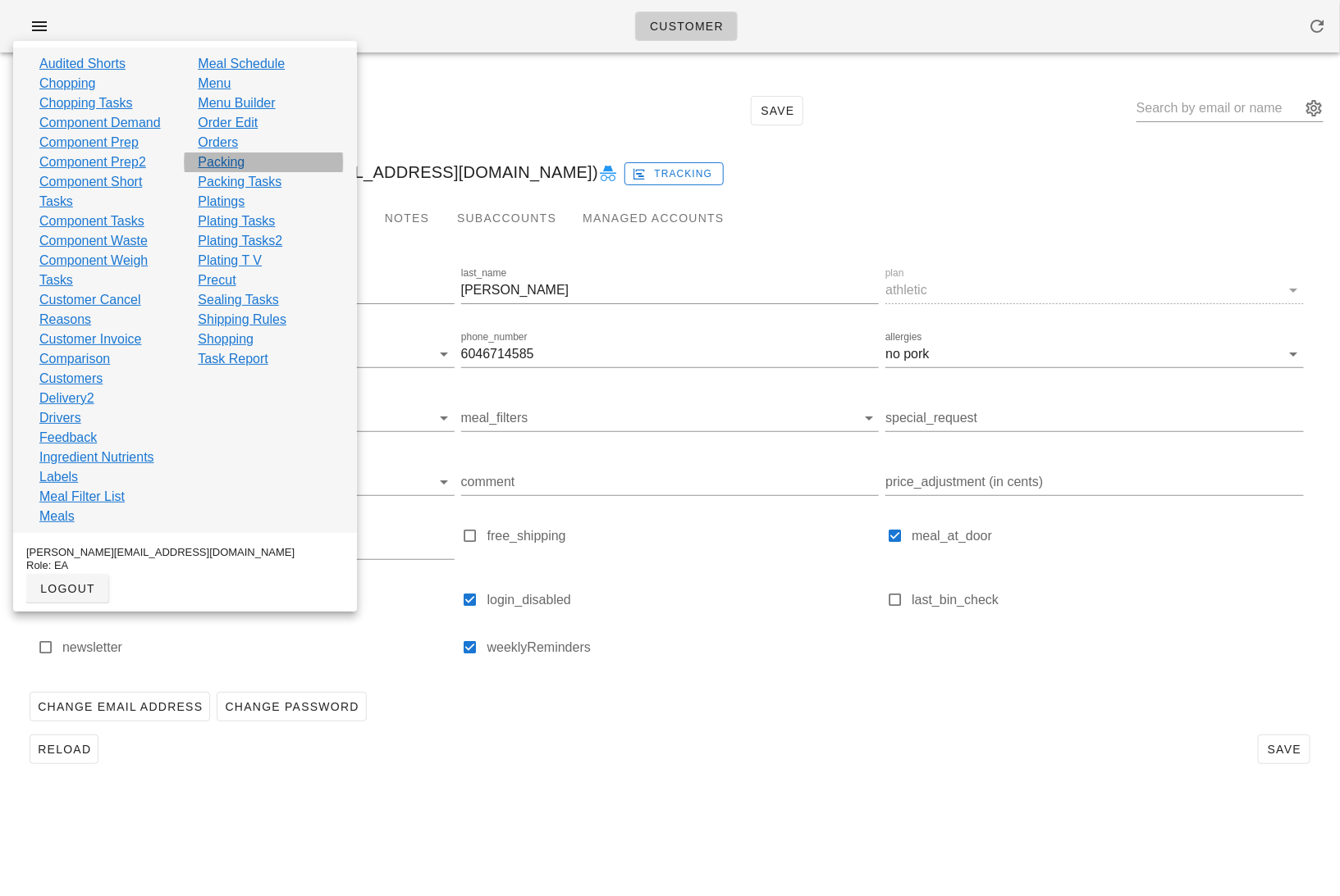
click at [233, 164] on link "Packing" at bounding box center [221, 163] width 47 height 20
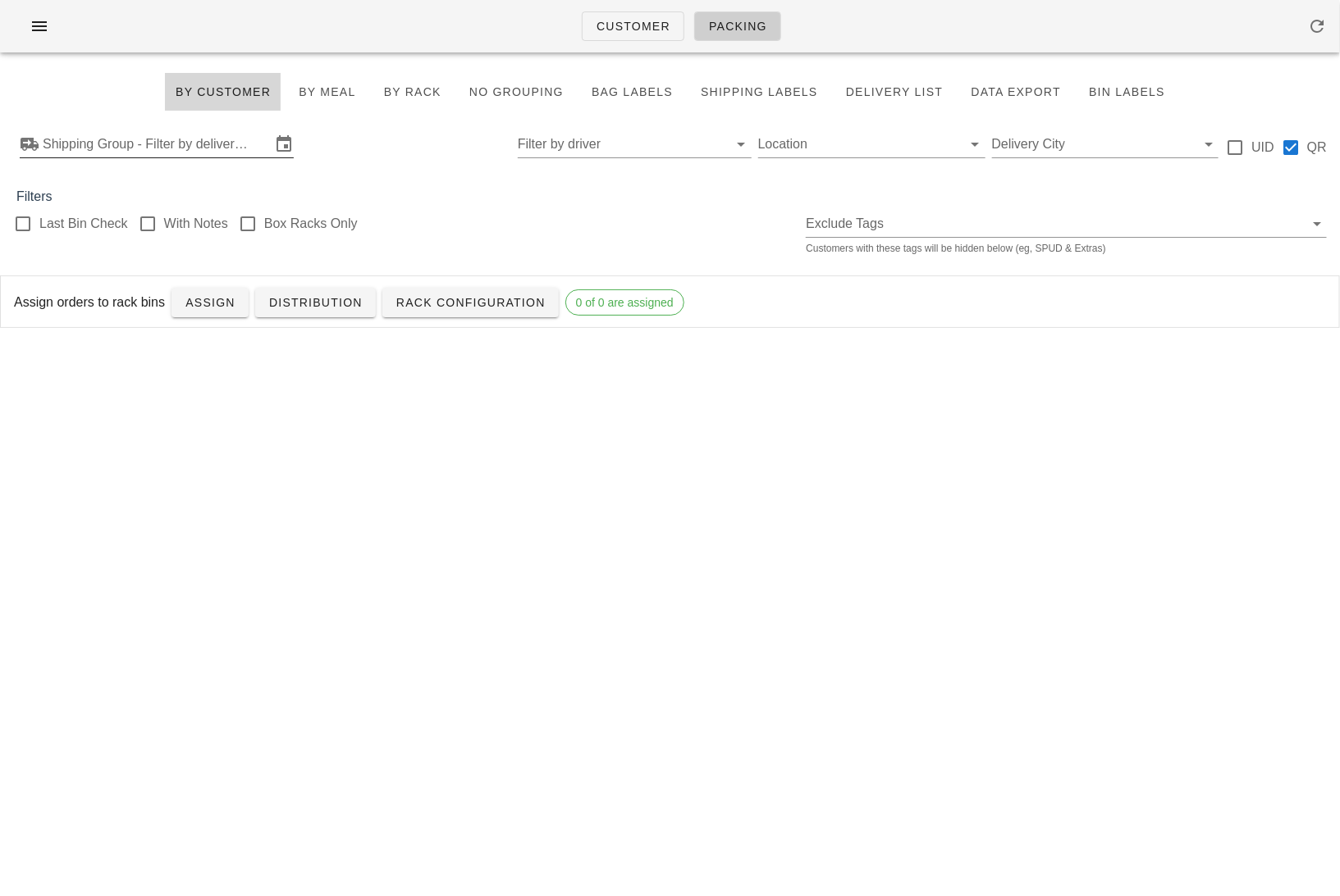
click at [218, 143] on input "Shipping Group - Filter by delivery logistics" at bounding box center [156, 144] width 228 height 27
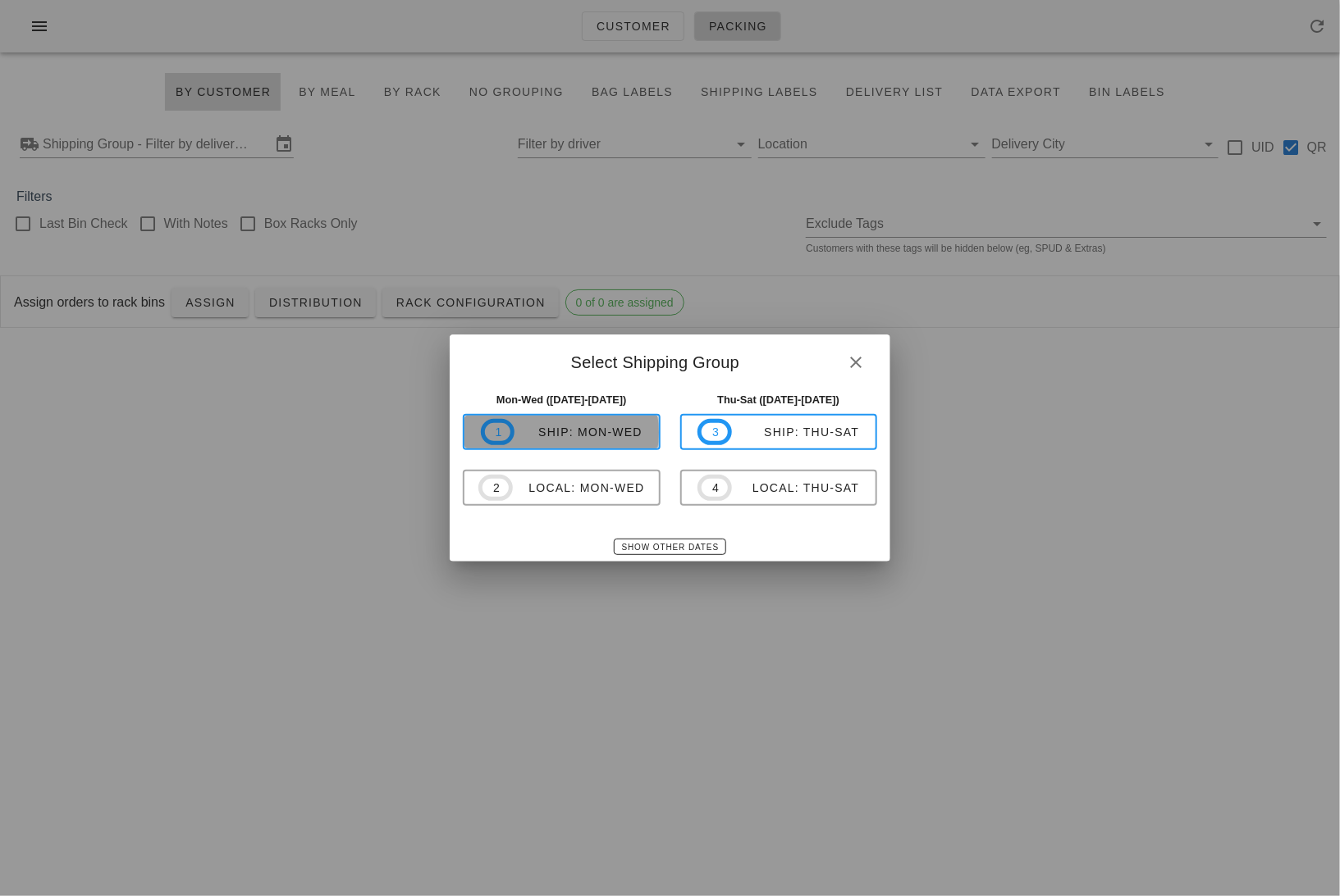
click at [580, 433] on div "ship: Mon-Wed" at bounding box center [578, 433] width 128 height 13
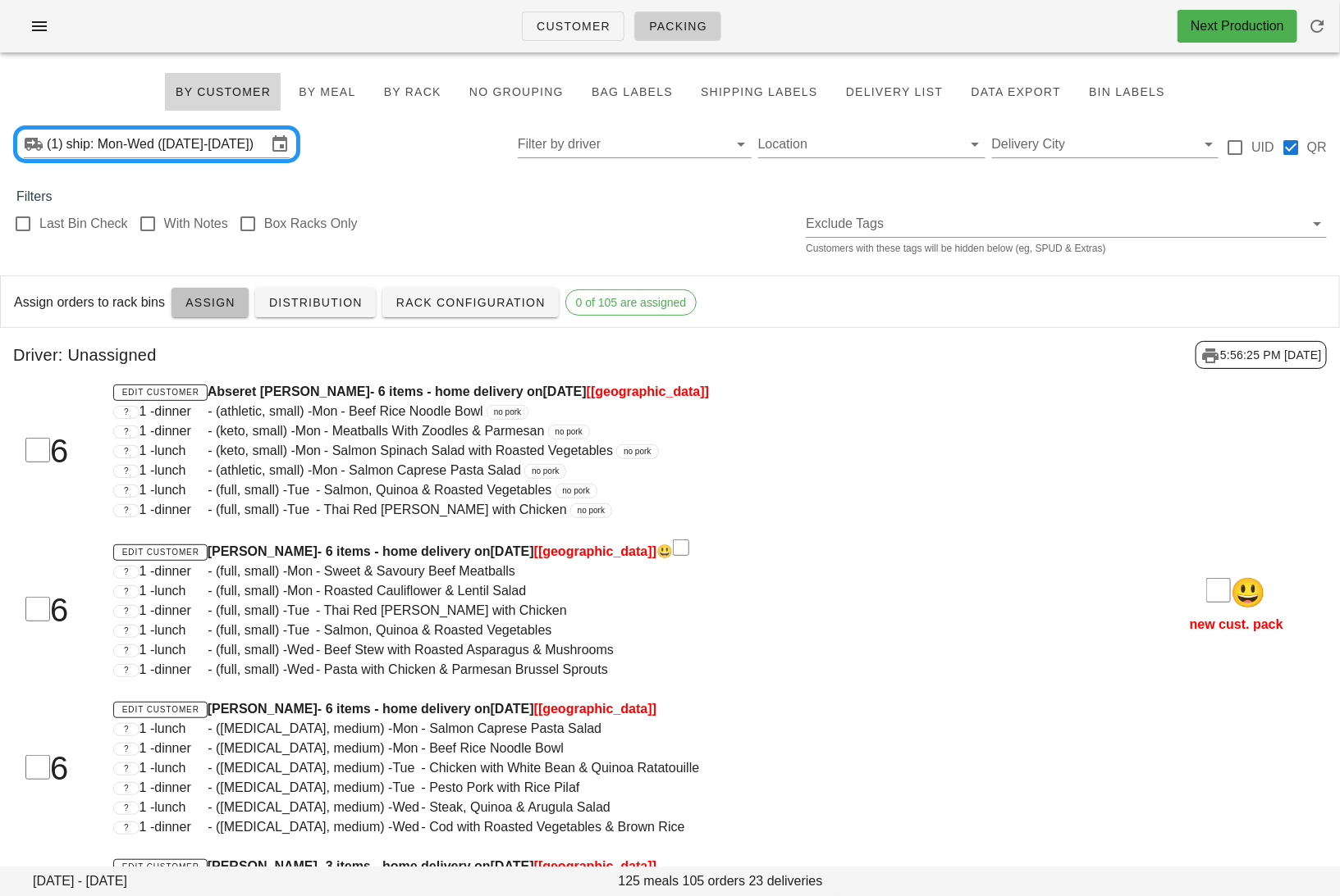
click at [211, 305] on span "Assign" at bounding box center [209, 303] width 51 height 13
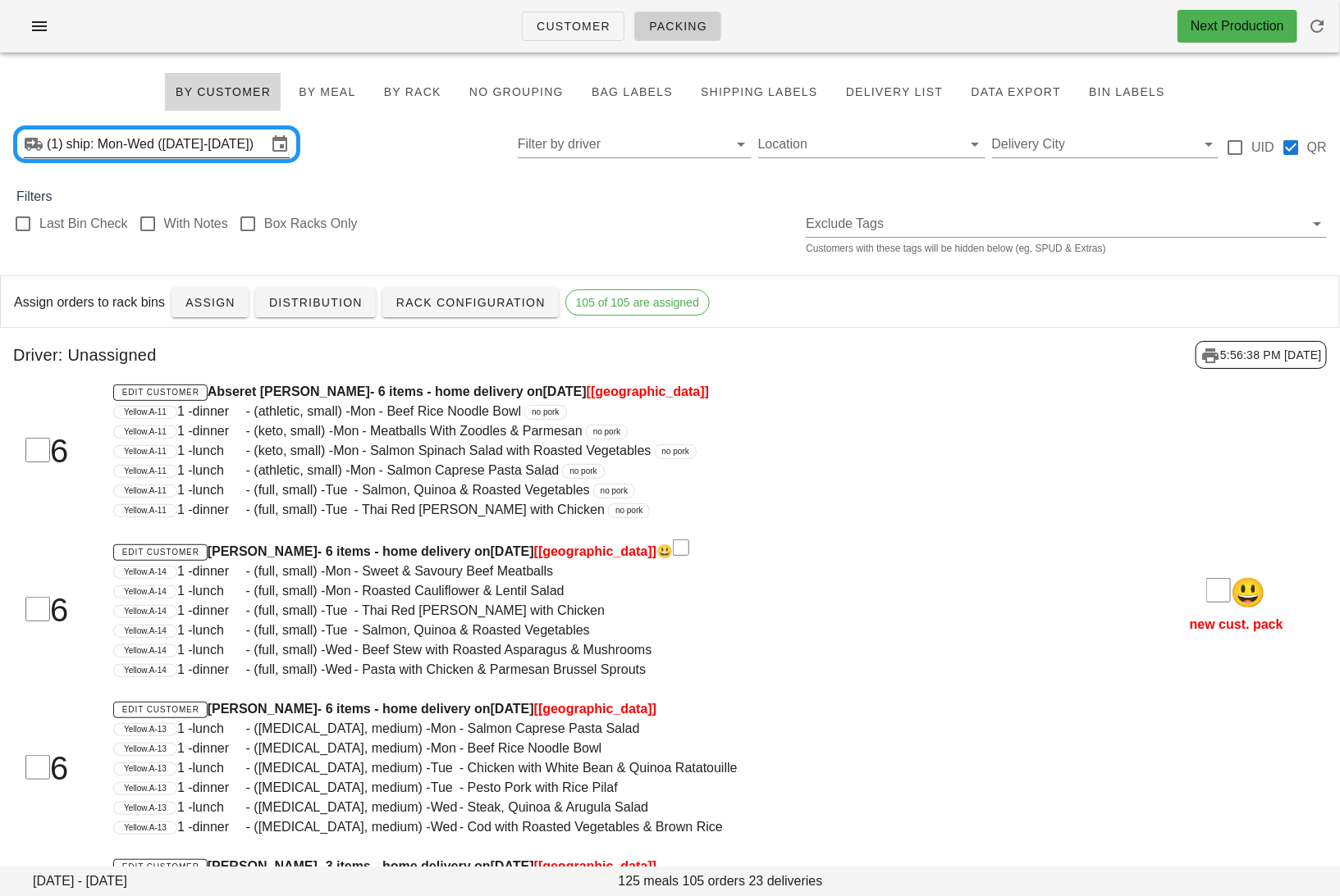
click at [187, 161] on div "(1) ship: Mon-Wed ([DATE]-[DATE])" at bounding box center [157, 144] width 287 height 37
click at [175, 147] on input "ship: Mon-Wed ([DATE]-[DATE])" at bounding box center [166, 144] width 200 height 27
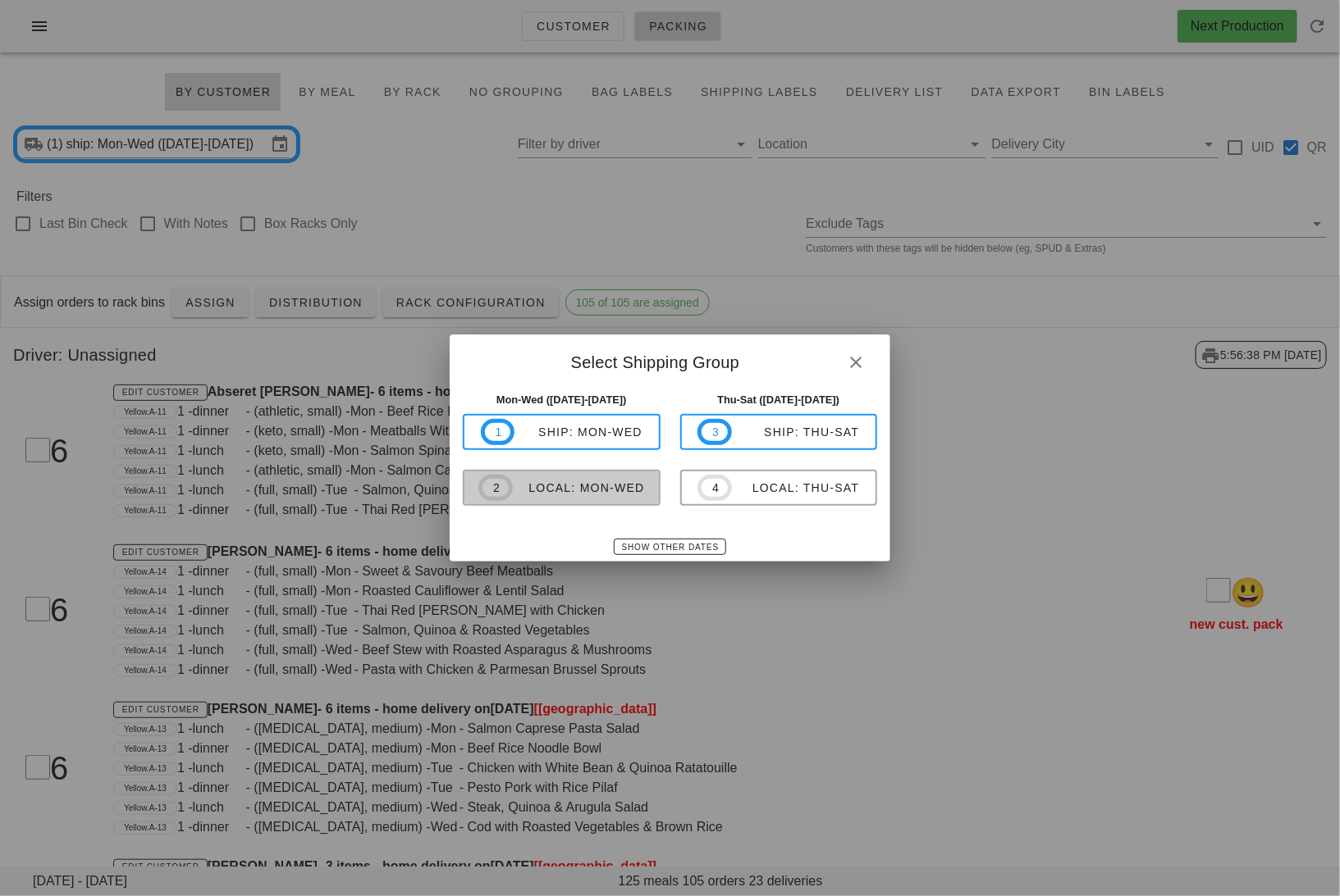
click at [542, 478] on span "2 local: Mon-Wed" at bounding box center [562, 488] width 166 height 27
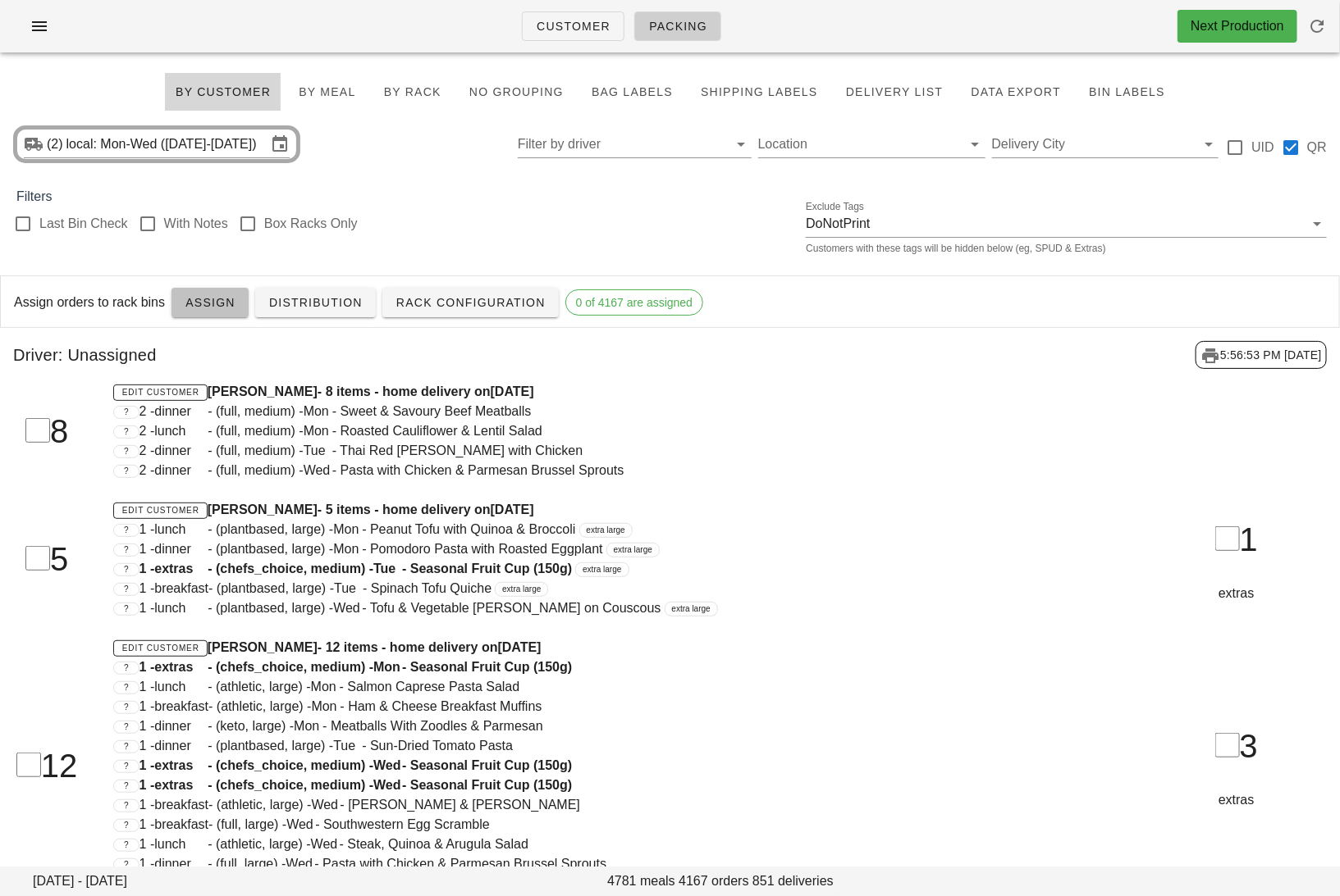
click at [206, 306] on span "Assign" at bounding box center [209, 303] width 51 height 13
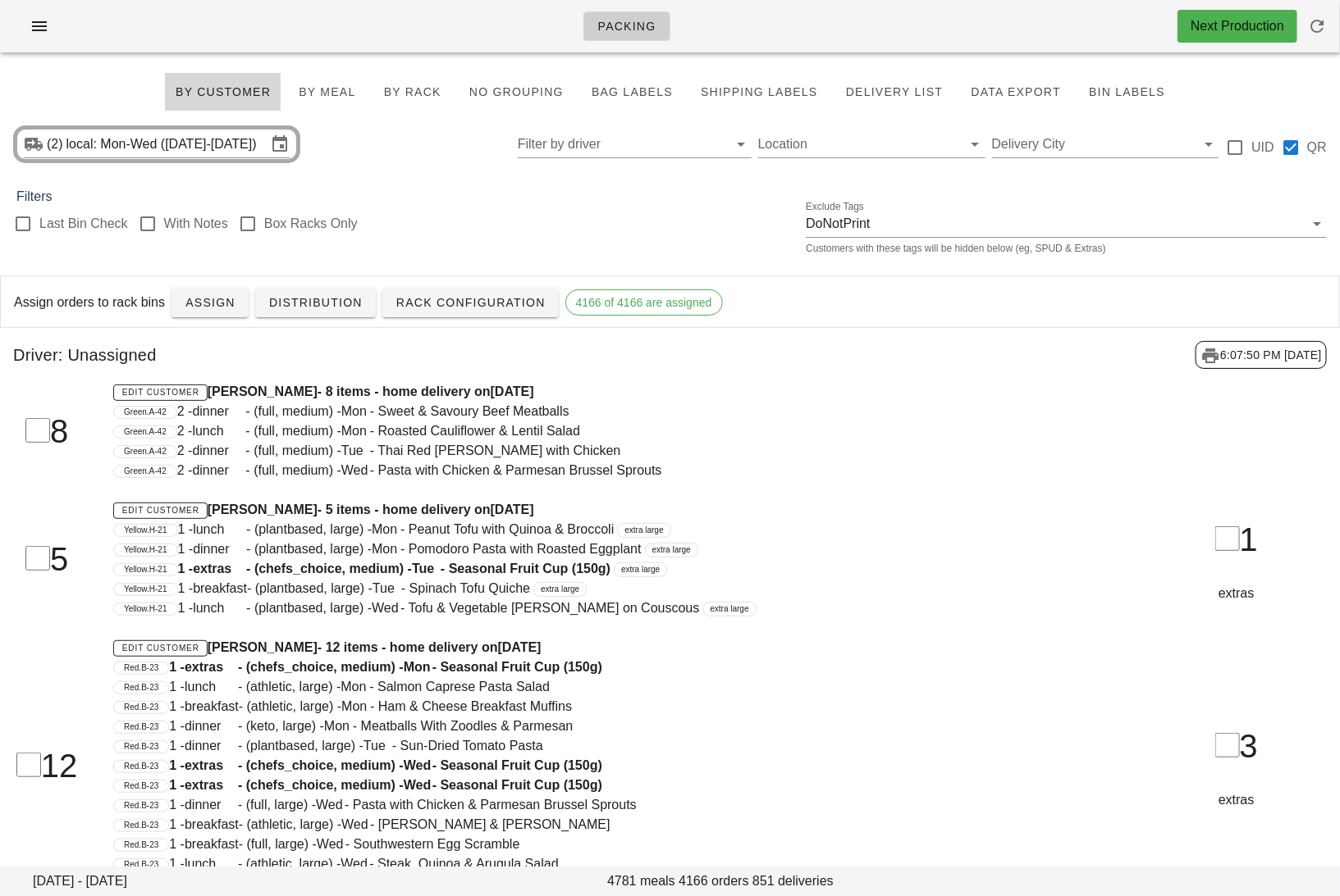
click at [662, 456] on div "Green.A-42 2 - dinner - (full, medium) - Tue - Thai Red Curry with Chicken" at bounding box center [613, 451] width 1000 height 20
click at [691, 551] on span "extra large" at bounding box center [671, 551] width 38 height 0
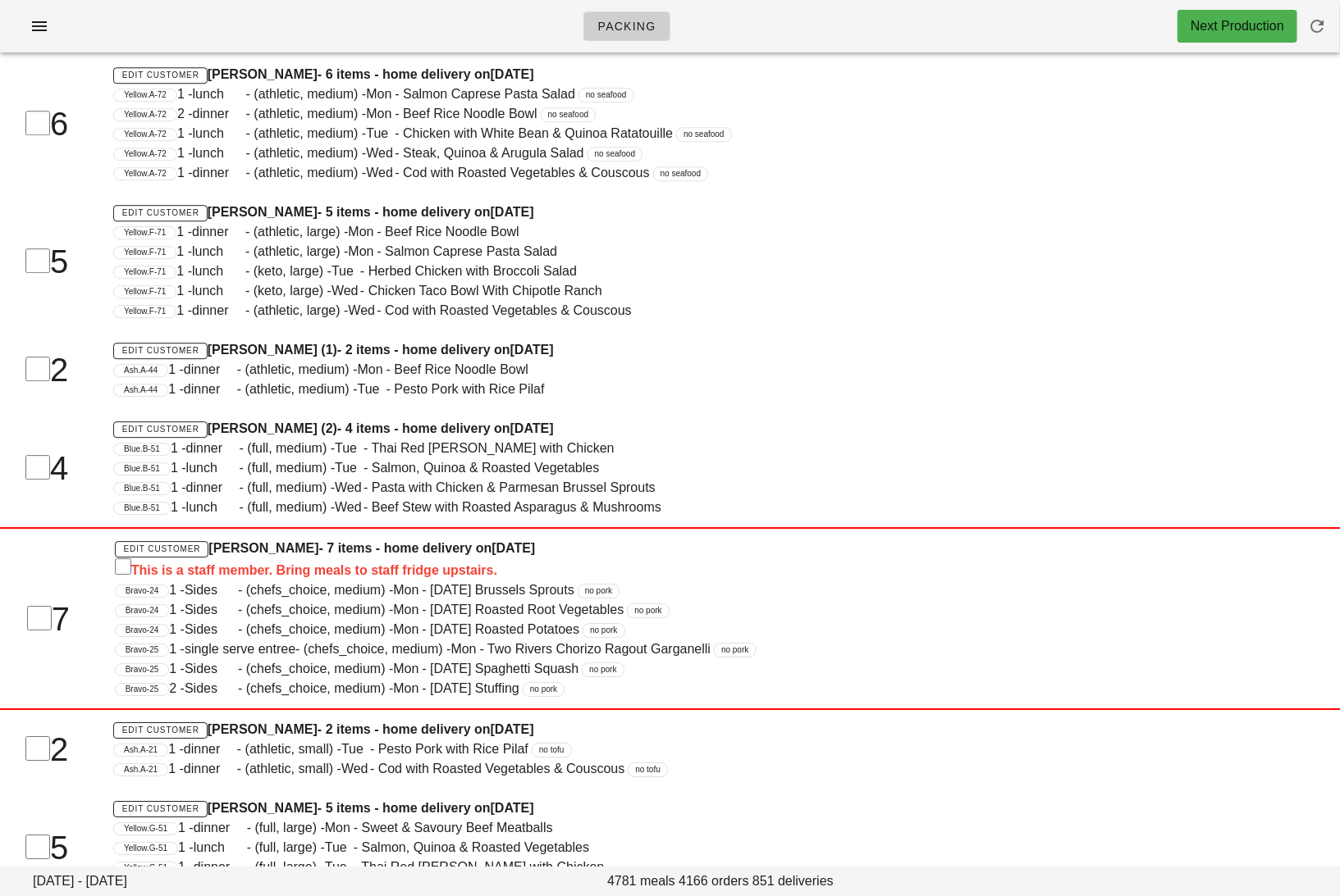
scroll to position [36108, 0]
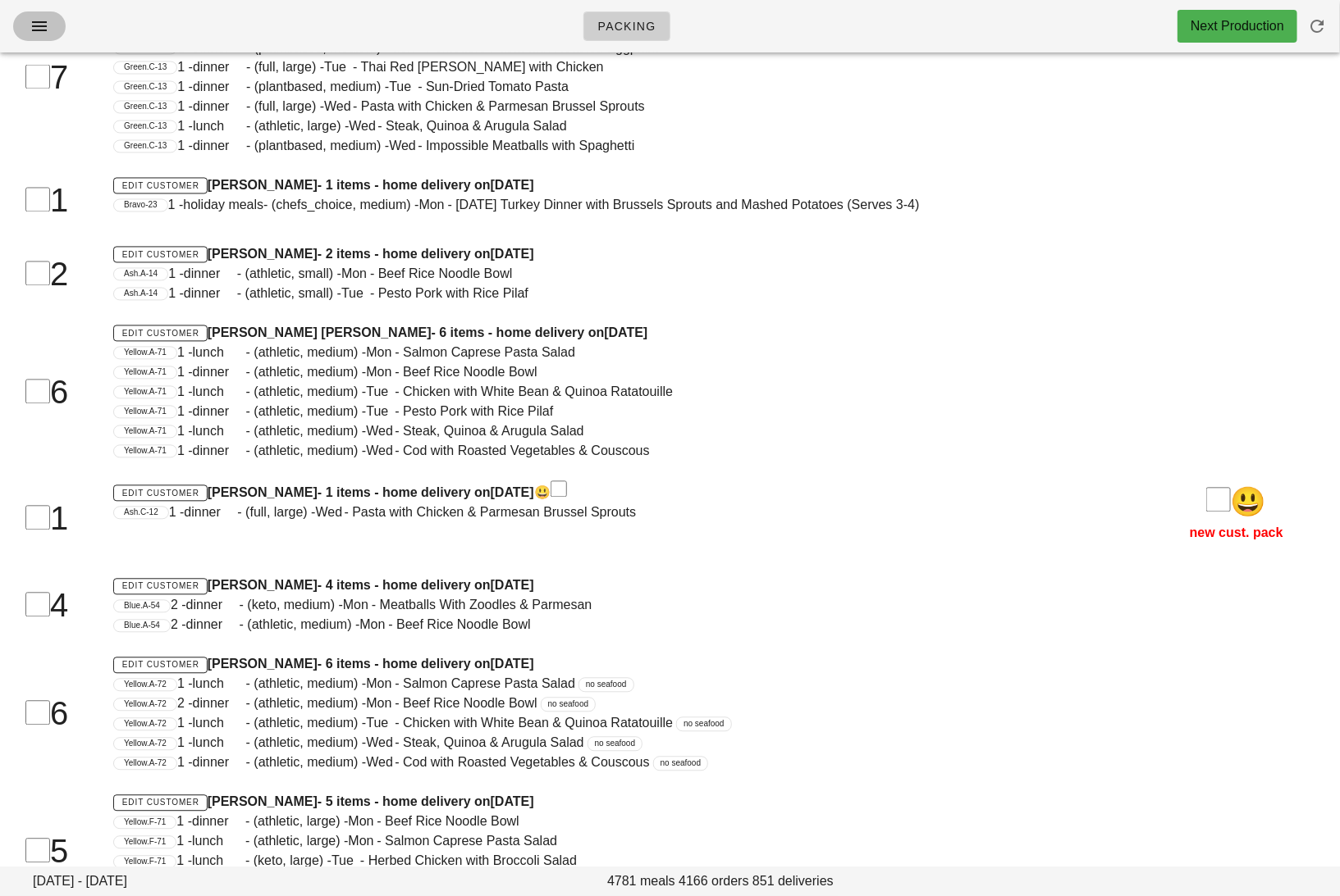
click at [47, 25] on icon "button" at bounding box center [40, 27] width 20 height 20
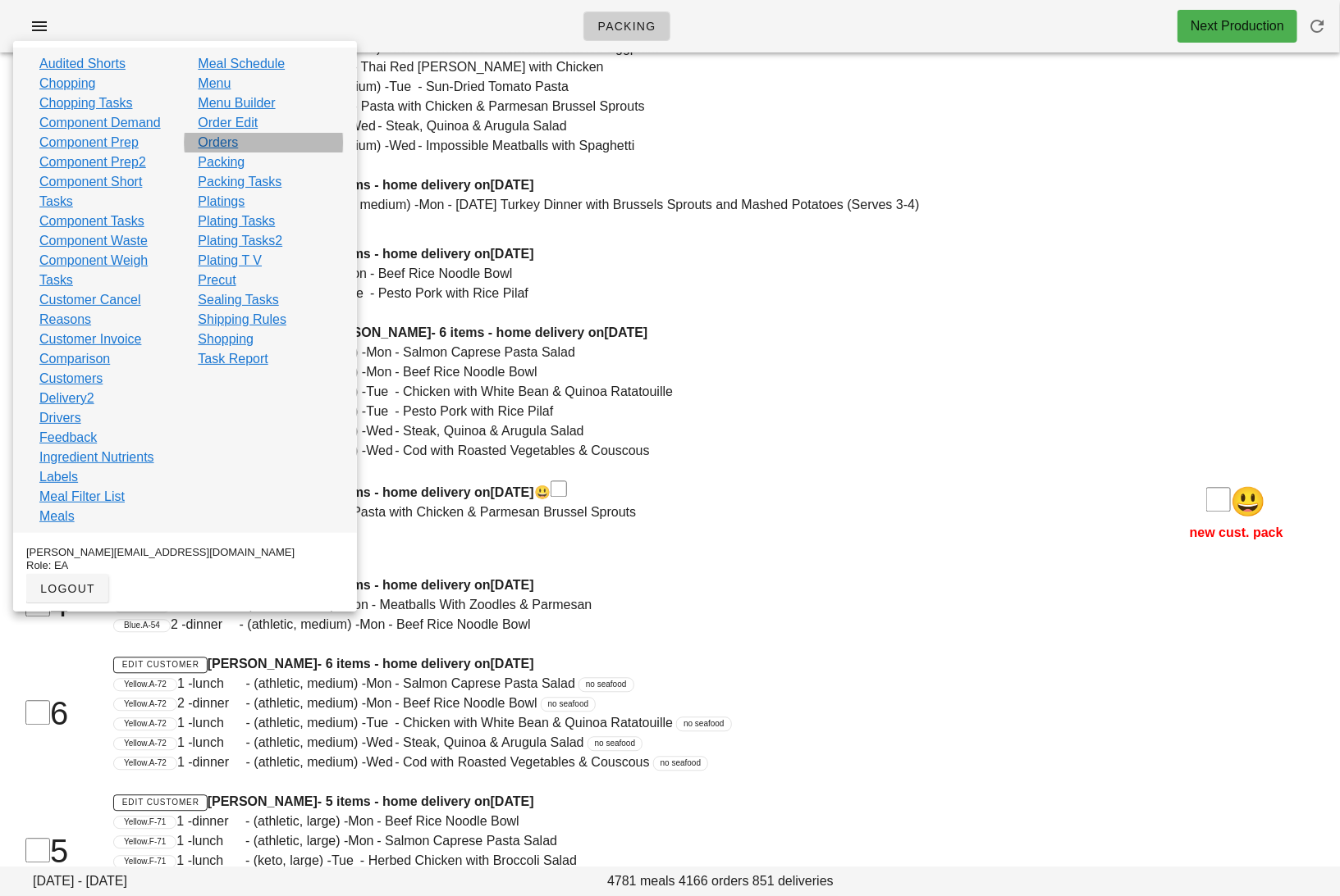
click at [228, 145] on link "Orders" at bounding box center [218, 143] width 40 height 20
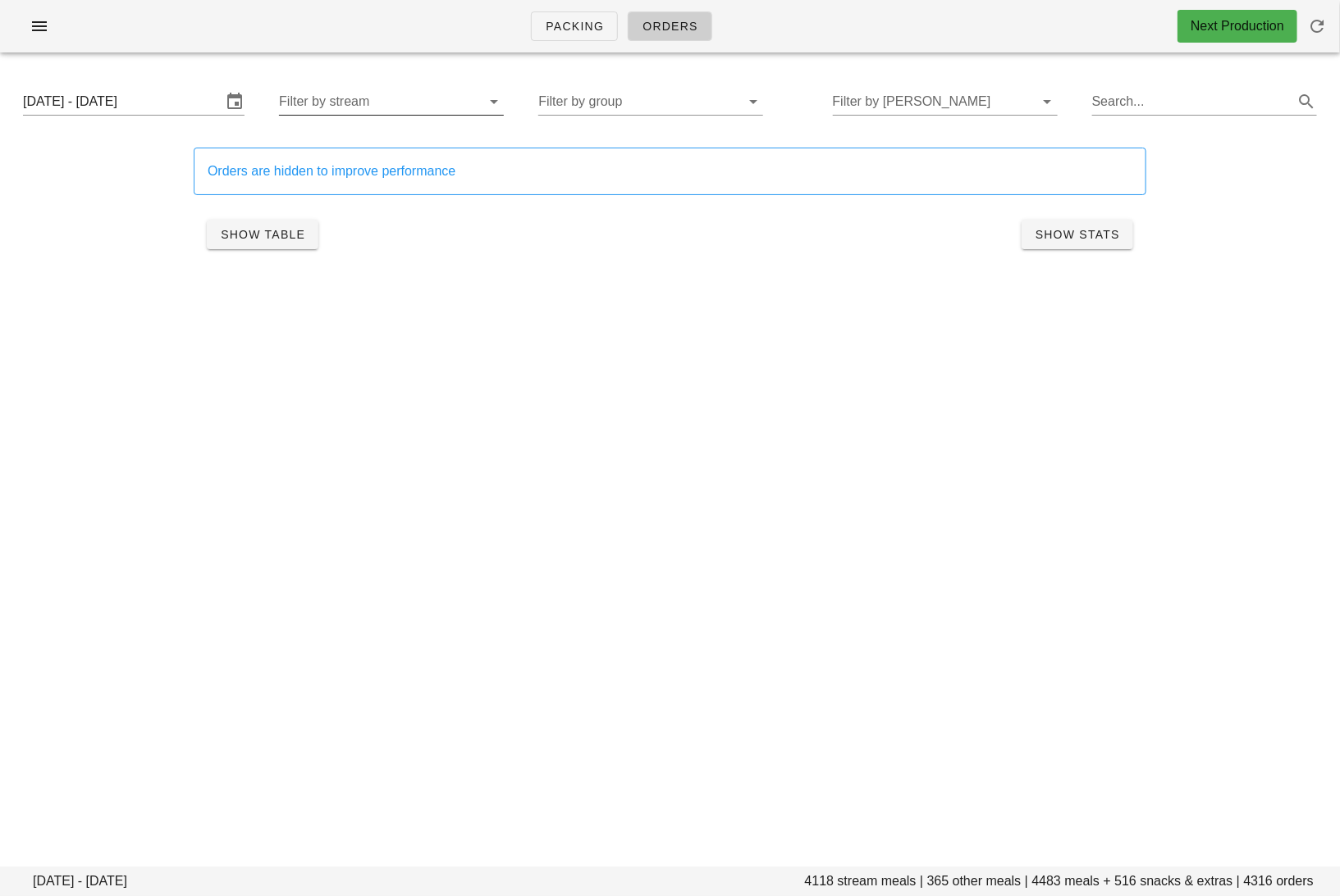
click at [424, 96] on input "Filter by stream" at bounding box center [378, 102] width 199 height 27
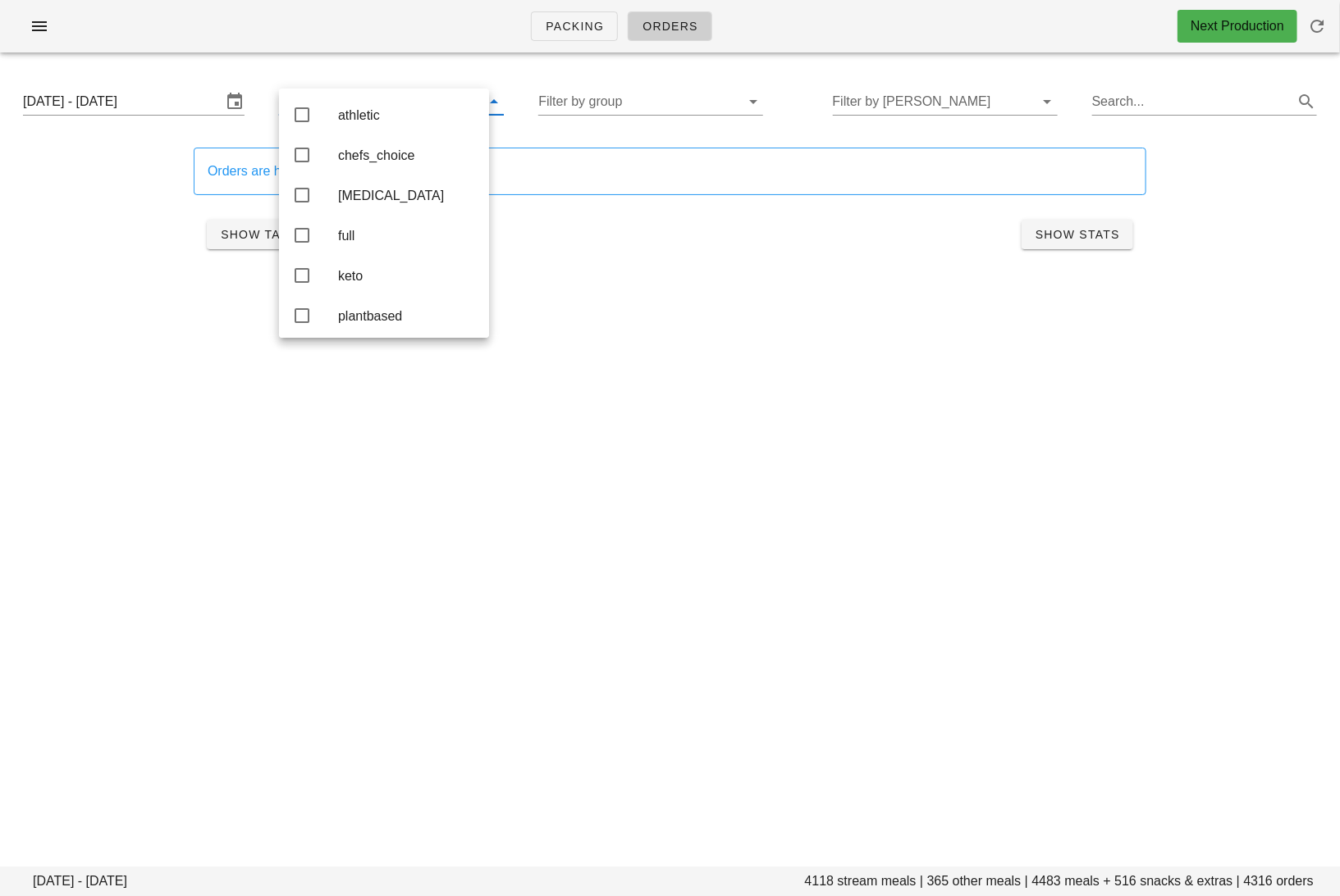
click at [699, 352] on div "Packing Orders Next Production Monday October 13 - Wednesday October 15 4118 st…" at bounding box center [670, 448] width 1340 height 896
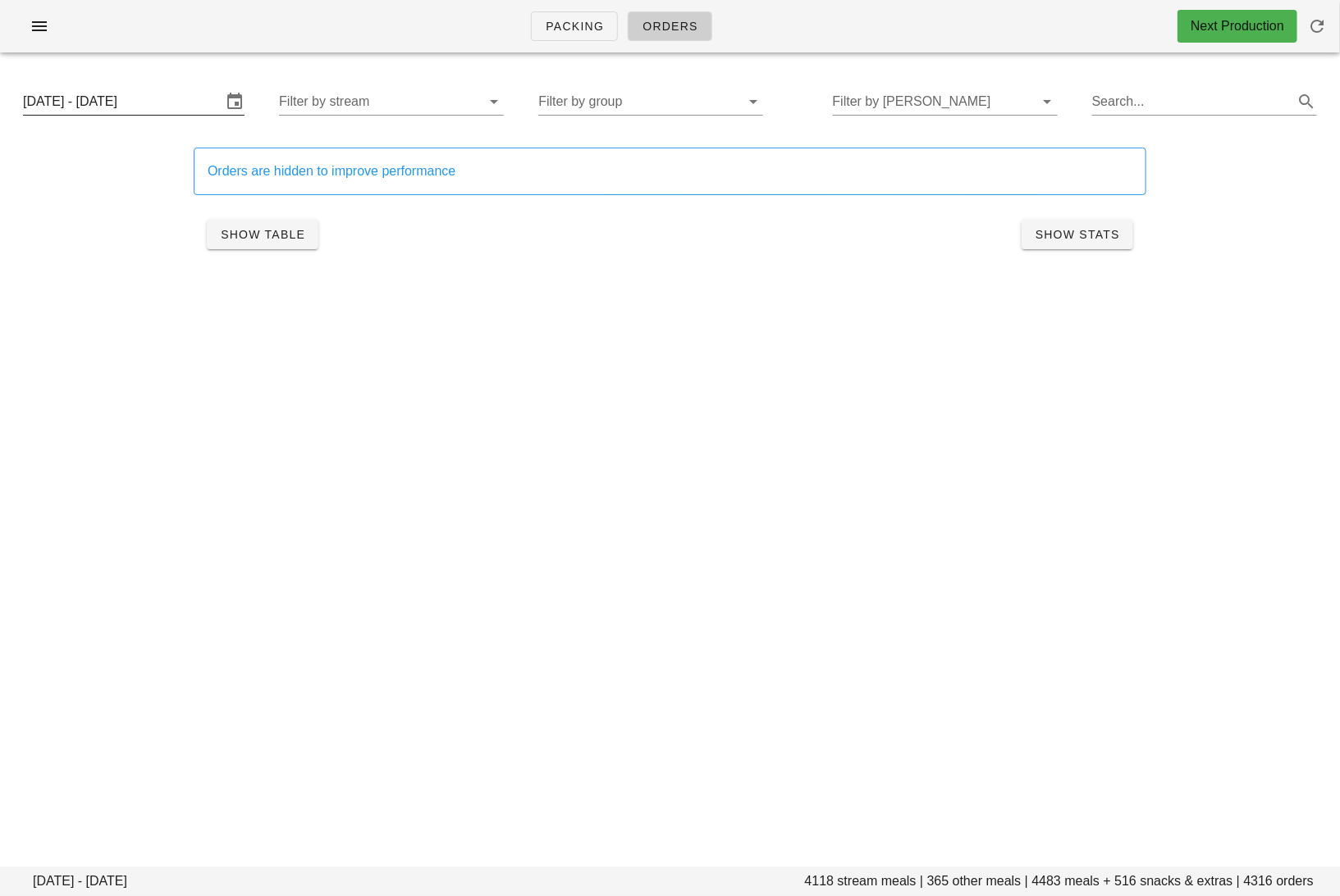
click at [144, 101] on input "[DATE] - [DATE]" at bounding box center [122, 102] width 199 height 27
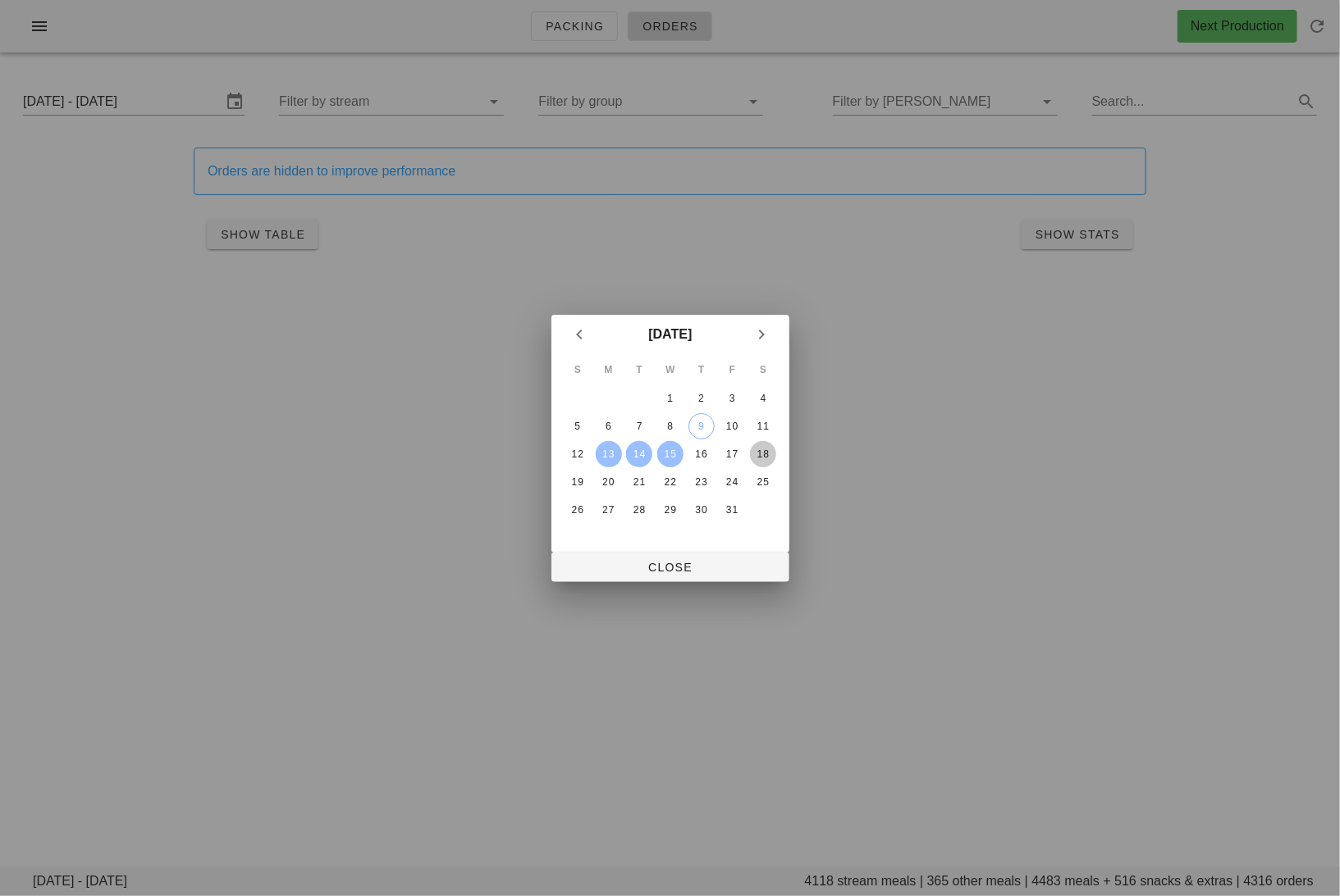
click at [763, 461] on button "18" at bounding box center [763, 454] width 27 height 27
click at [626, 455] on div "14" at bounding box center [640, 454] width 27 height 12
click at [614, 452] on div "13" at bounding box center [608, 454] width 27 height 12
click at [764, 449] on div "18" at bounding box center [763, 454] width 27 height 12
click at [680, 577] on button "Close" at bounding box center [670, 568] width 238 height 30
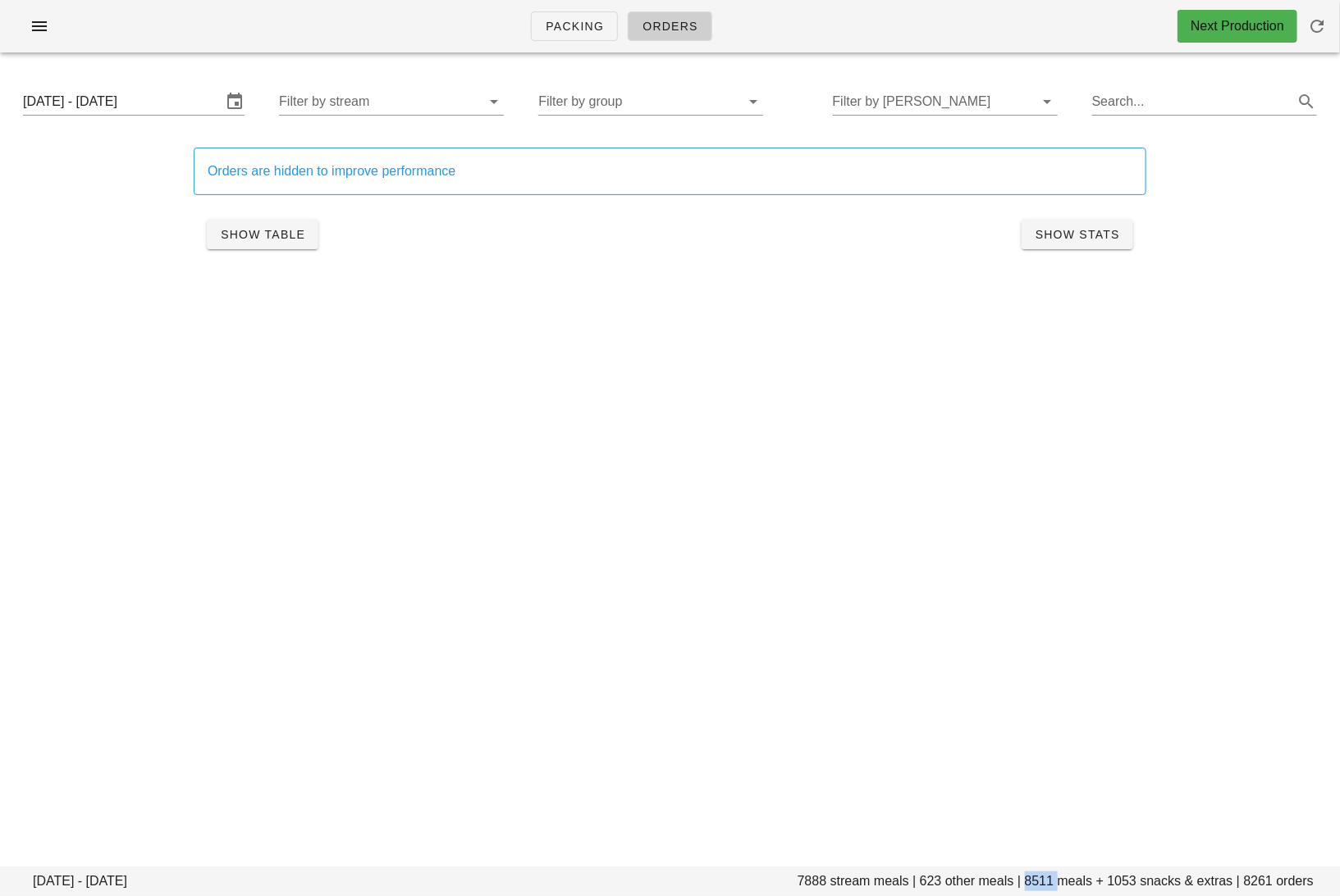
drag, startPoint x: 1054, startPoint y: 884, endPoint x: 1024, endPoint y: 882, distance: 30.1
click at [1024, 882] on footer "Monday October 13 - Saturday October 18 7888 stream meals | 623 other meals | 8…" at bounding box center [670, 882] width 1340 height 30
copy footer "8511"
click at [455, 97] on input "Filter by stream" at bounding box center [378, 102] width 199 height 27
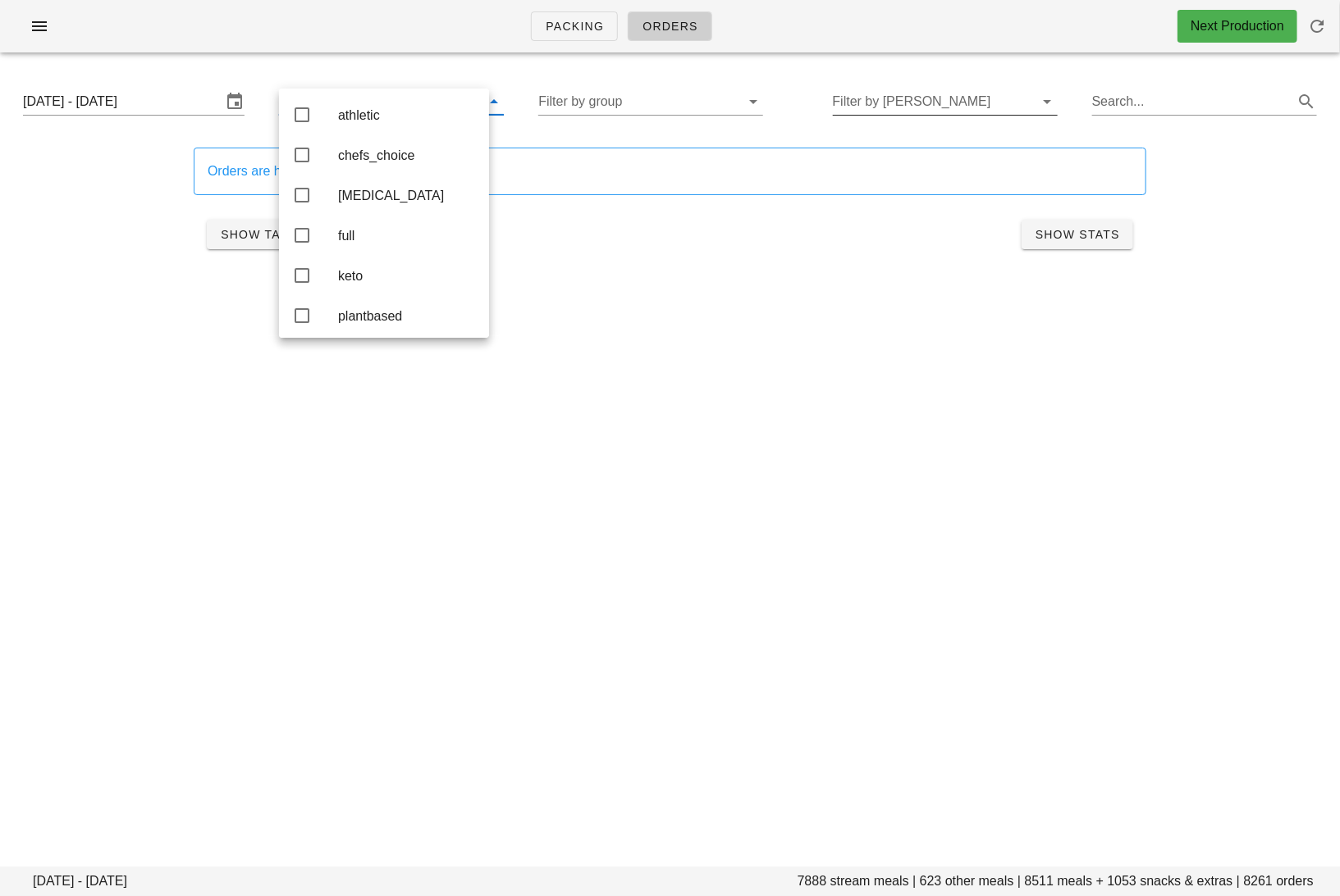
click at [894, 93] on input "Filter by tod" at bounding box center [931, 102] width 199 height 27
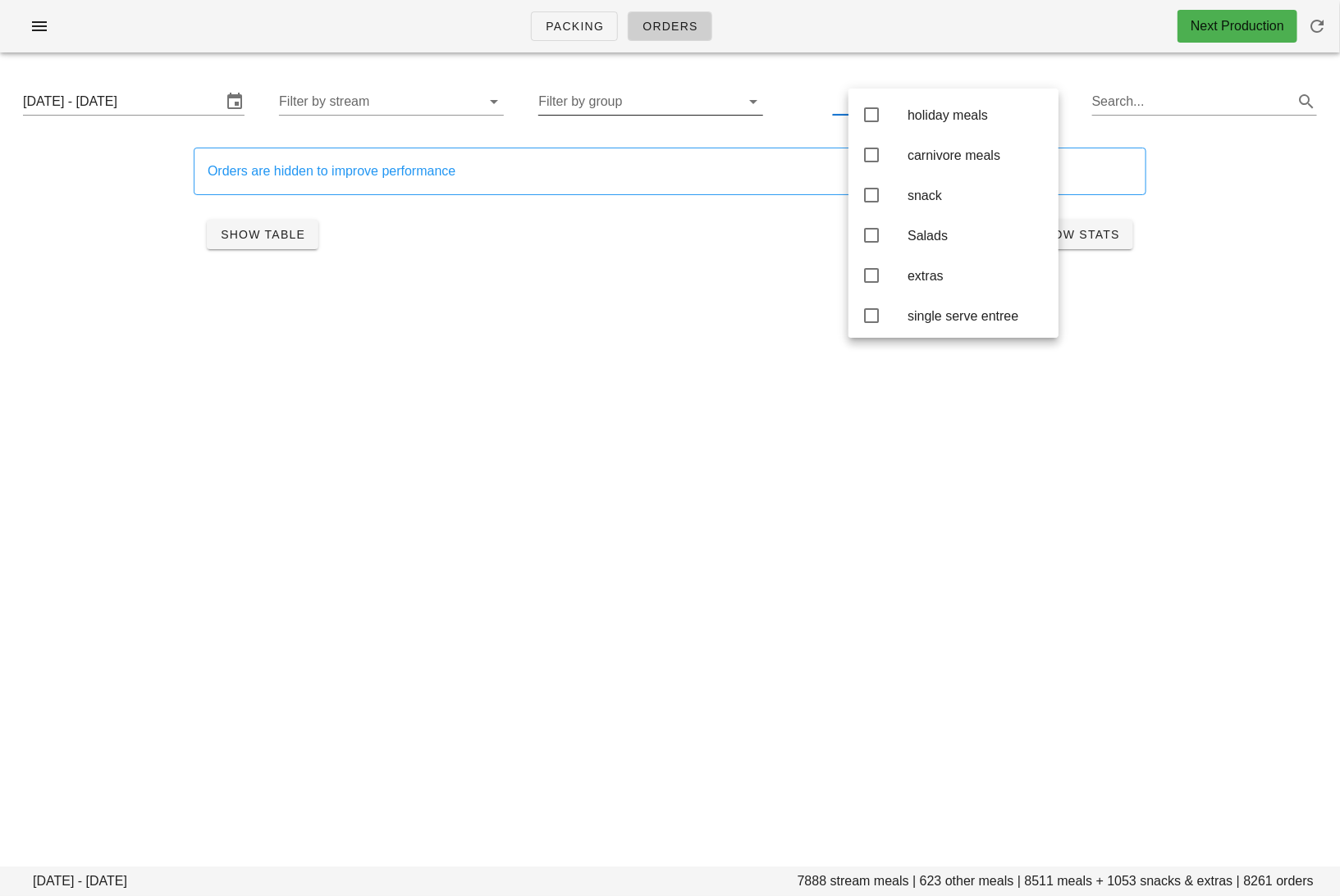
click at [673, 100] on input "Filter by group" at bounding box center [637, 102] width 199 height 27
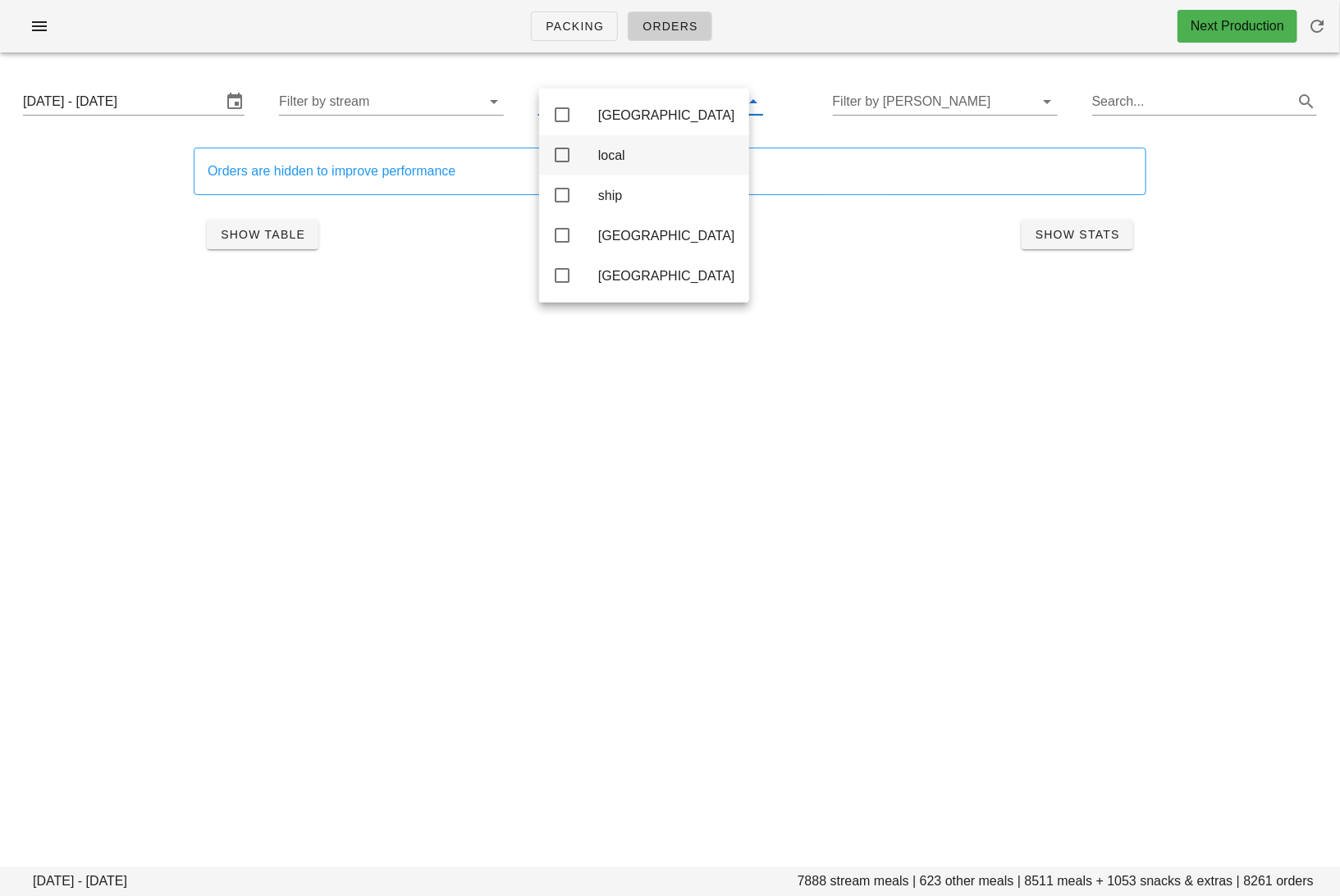
click at [638, 152] on div "local" at bounding box center [667, 155] width 138 height 16
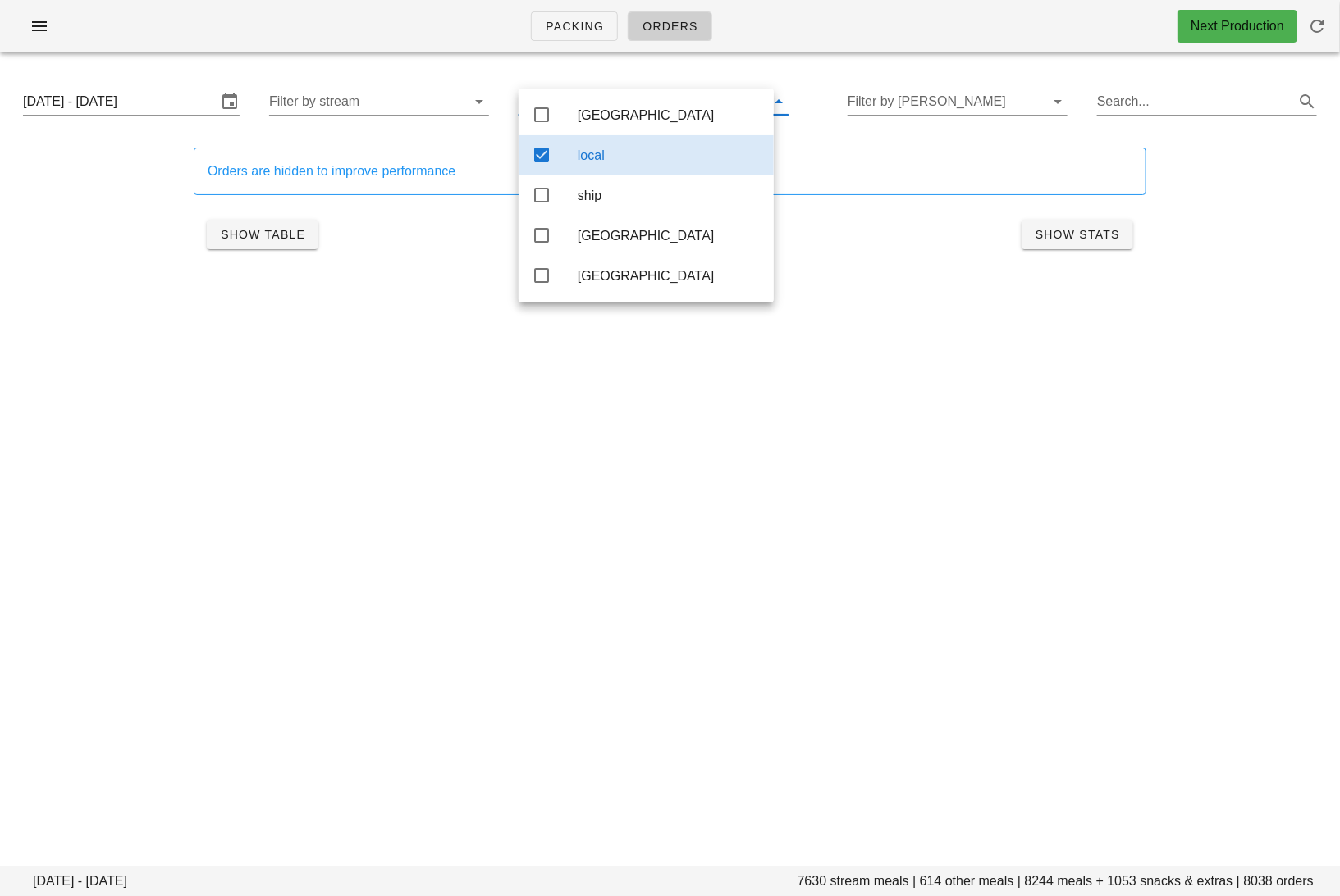
click at [1064, 871] on footer "Monday October 13 - Saturday October 18 7630 stream meals | 614 other meals | 8…" at bounding box center [670, 882] width 1340 height 30
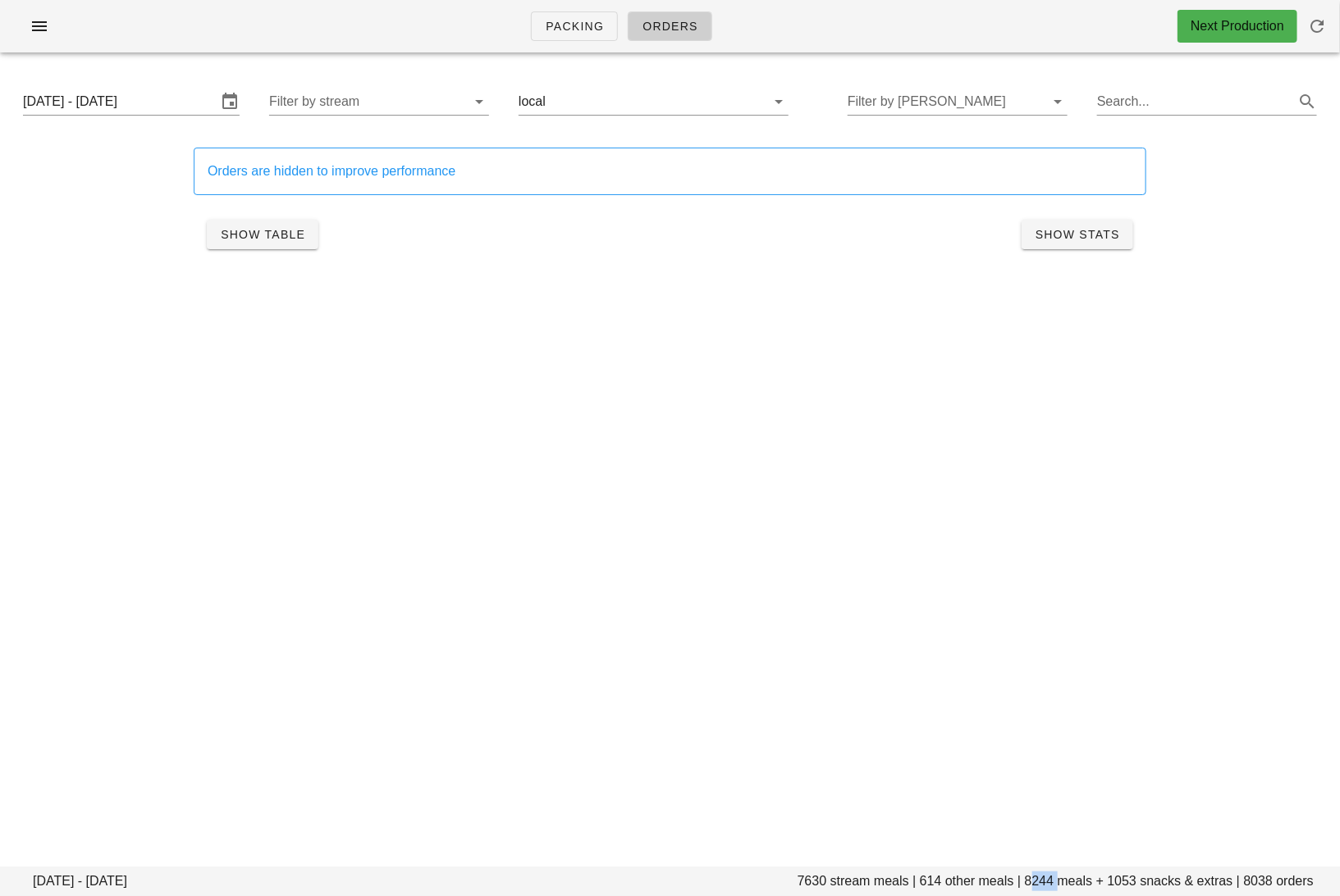
drag, startPoint x: 1058, startPoint y: 883, endPoint x: 1029, endPoint y: 881, distance: 29.1
click at [1029, 881] on footer "Monday October 13 - Saturday October 18 7630 stream meals | 614 other meals | 8…" at bounding box center [670, 882] width 1340 height 30
copy footer "8244"
click at [585, 97] on input "text" at bounding box center [645, 102] width 194 height 27
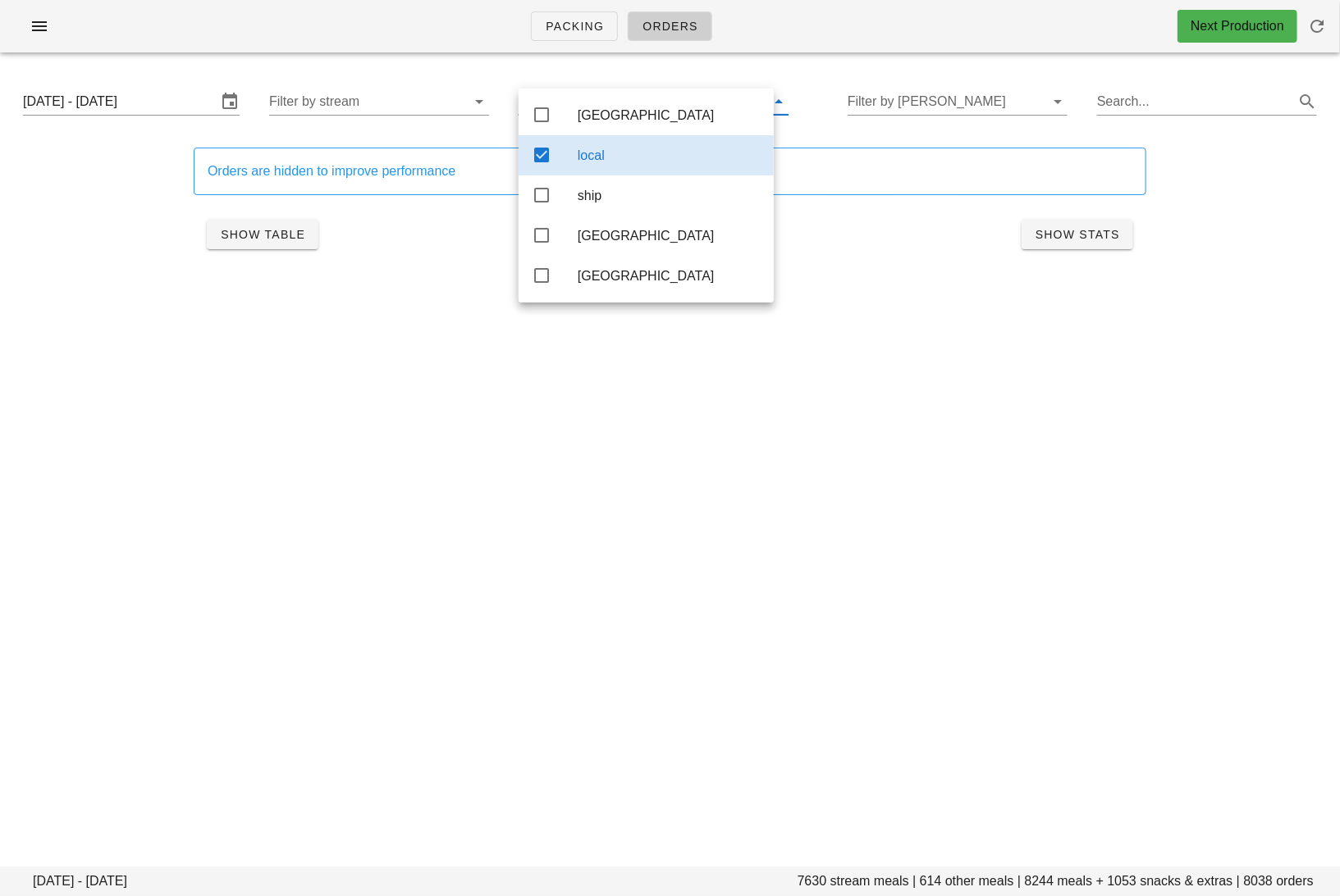
drag, startPoint x: 601, startPoint y: 195, endPoint x: 601, endPoint y: 168, distance: 27.0
click at [601, 195] on div "ship" at bounding box center [669, 195] width 183 height 16
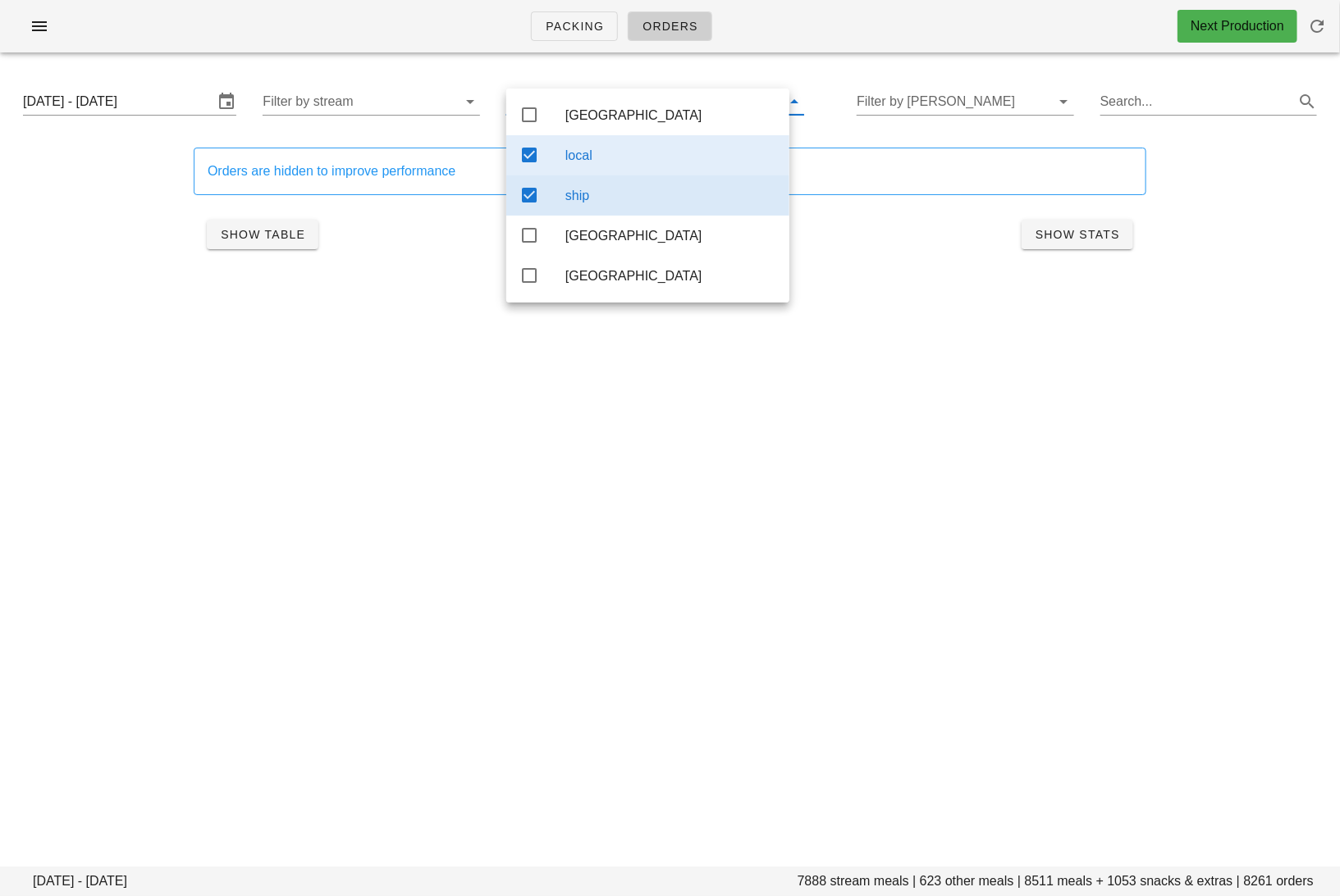
click at [602, 154] on div "local" at bounding box center [670, 155] width 211 height 16
click at [616, 515] on div "Packing Orders Next Production Monday October 13 - Saturday October 18 7888 str…" at bounding box center [670, 448] width 1340 height 896
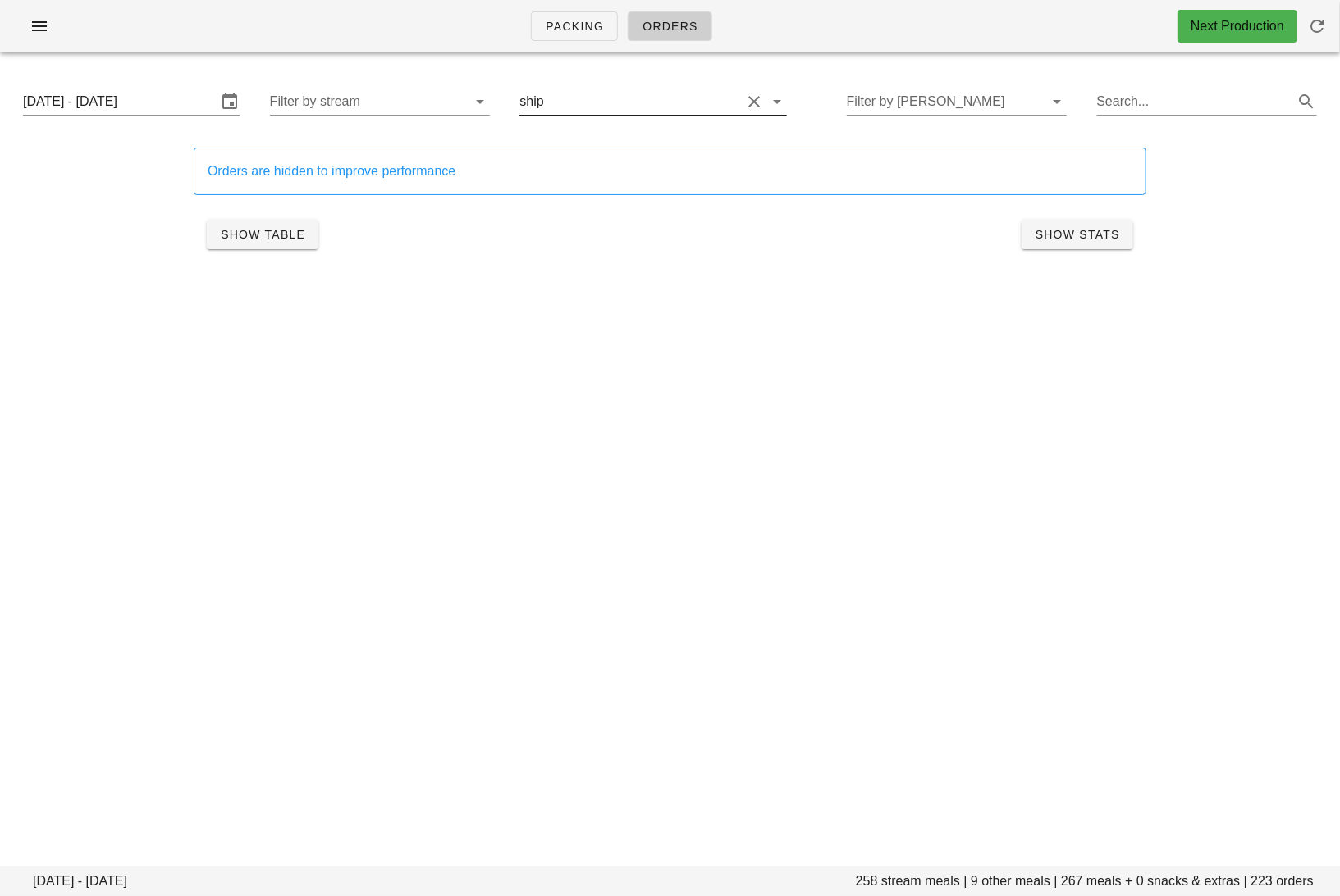
click at [744, 104] on button "Clear Filter by group" at bounding box center [754, 102] width 20 height 20
click at [807, 360] on div "Packing Orders Next Production Monday October 13 - Saturday October 18 7888 str…" at bounding box center [670, 448] width 1340 height 896
click at [45, 28] on icon "button" at bounding box center [40, 27] width 20 height 20
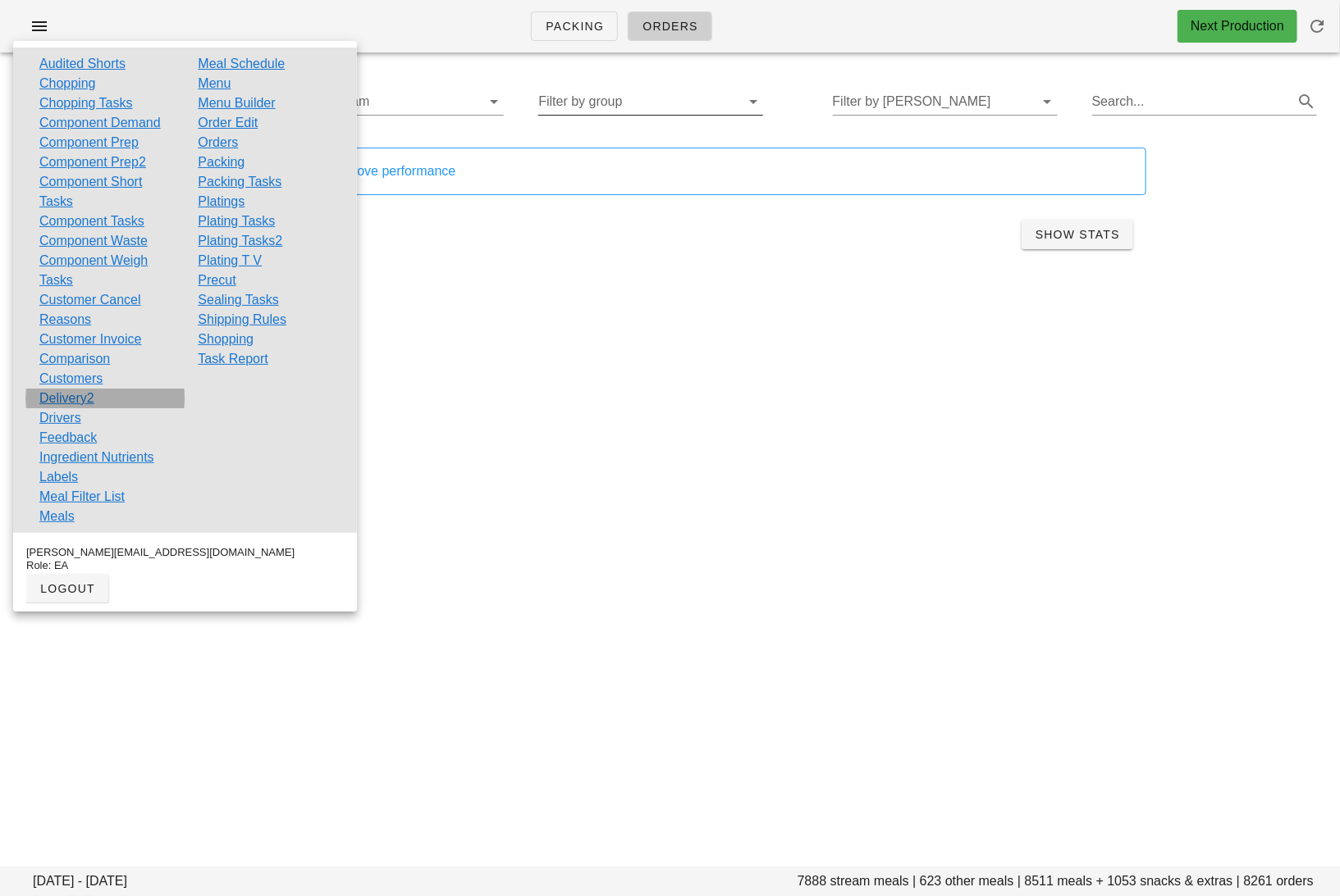
click at [78, 399] on link "Delivery2" at bounding box center [66, 399] width 55 height 20
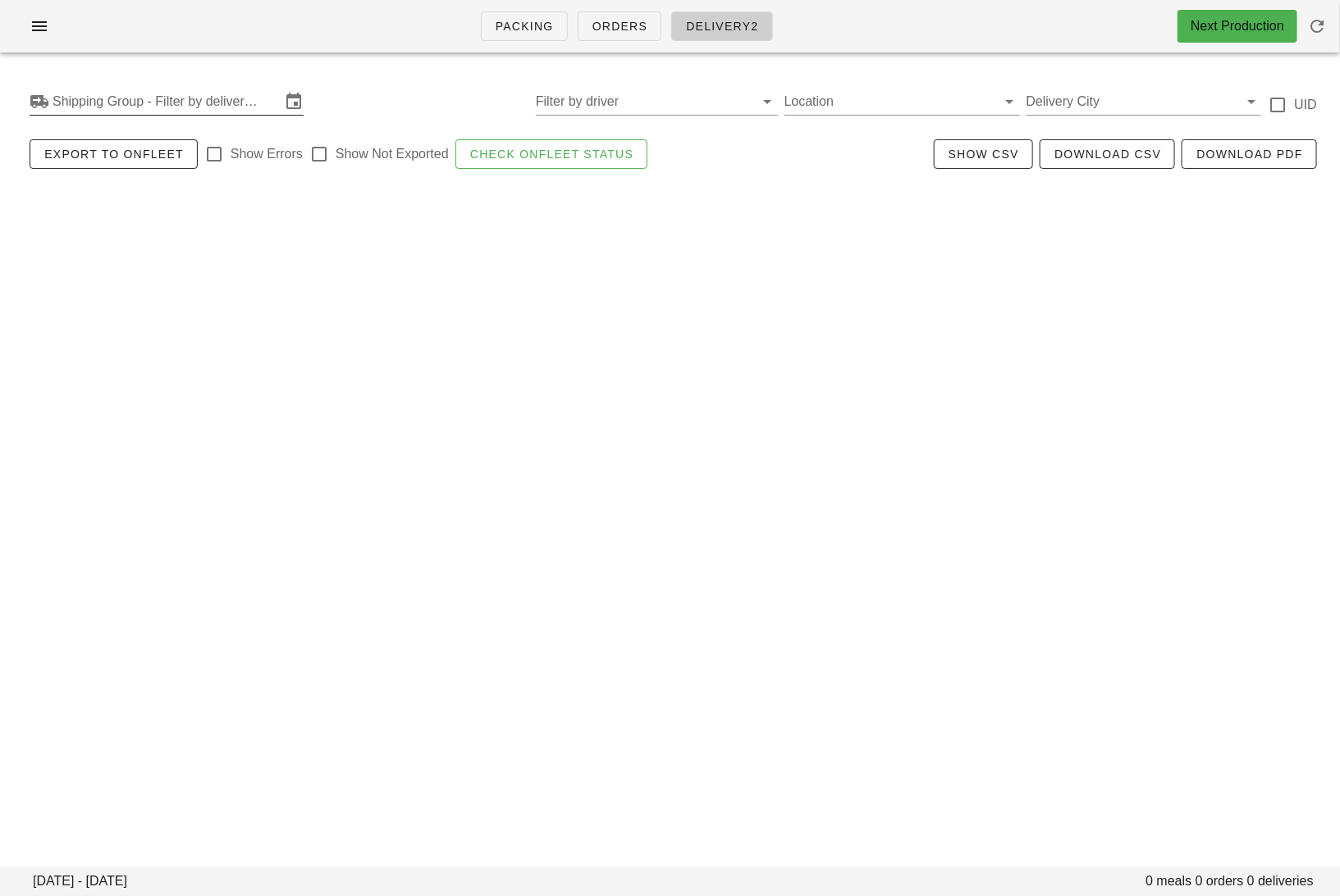
click at [170, 98] on input "Shipping Group - Filter by delivery logistics" at bounding box center [166, 102] width 228 height 27
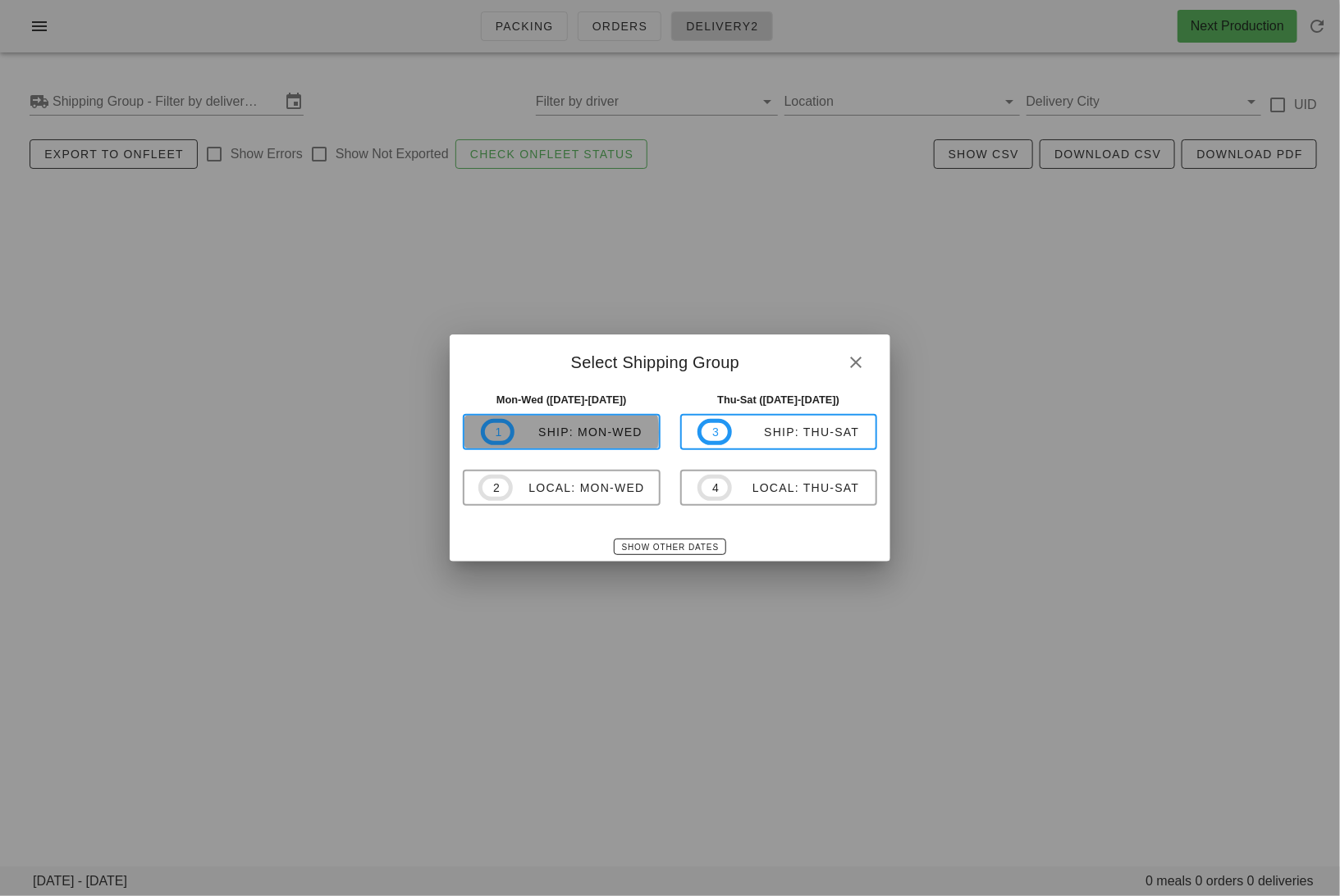
click at [596, 433] on div "ship: Mon-Wed" at bounding box center [578, 433] width 128 height 13
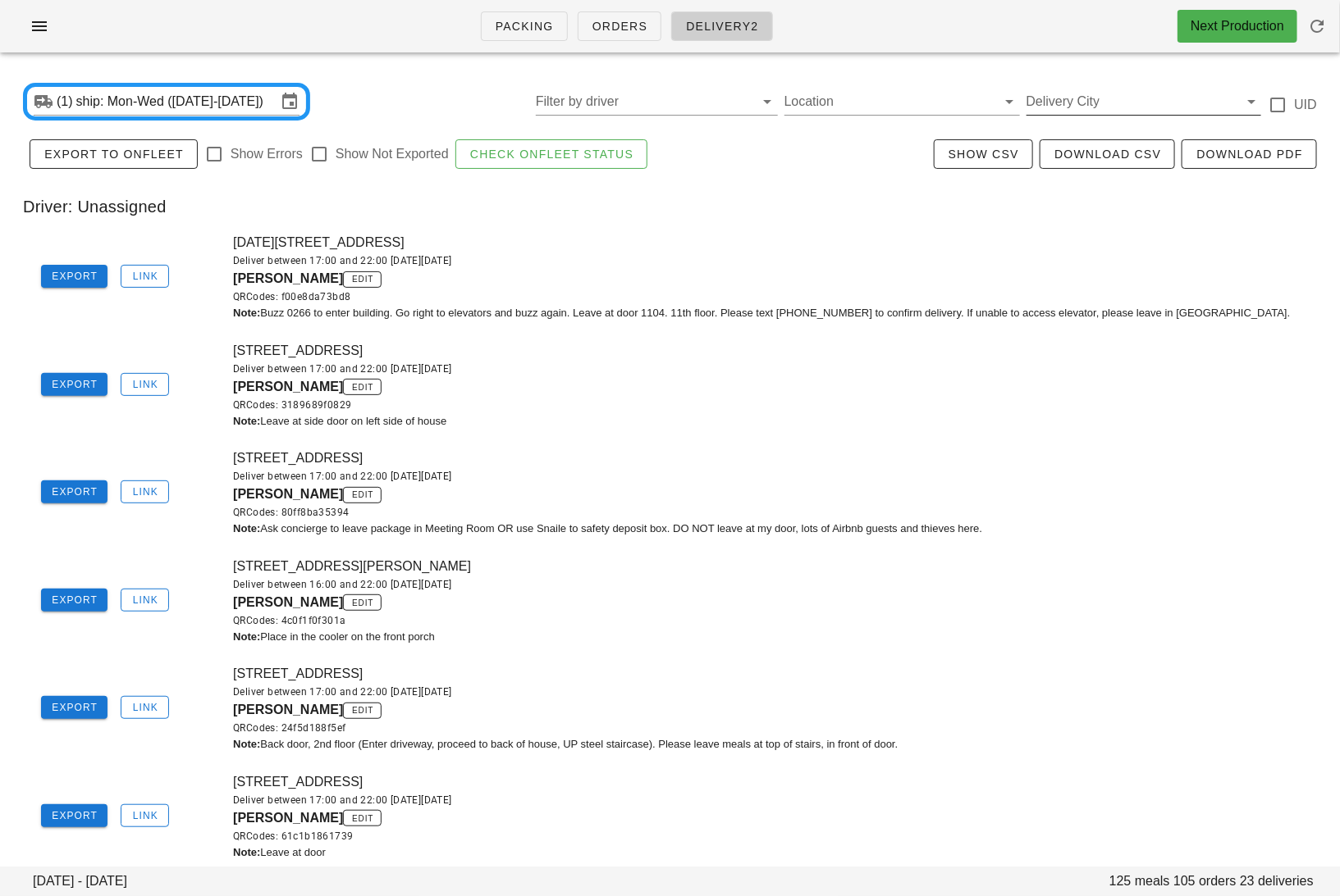
click at [1090, 92] on input "Delivery City" at bounding box center [1131, 102] width 209 height 27
click at [1069, 120] on div "toronto" at bounding box center [1144, 114] width 209 height 16
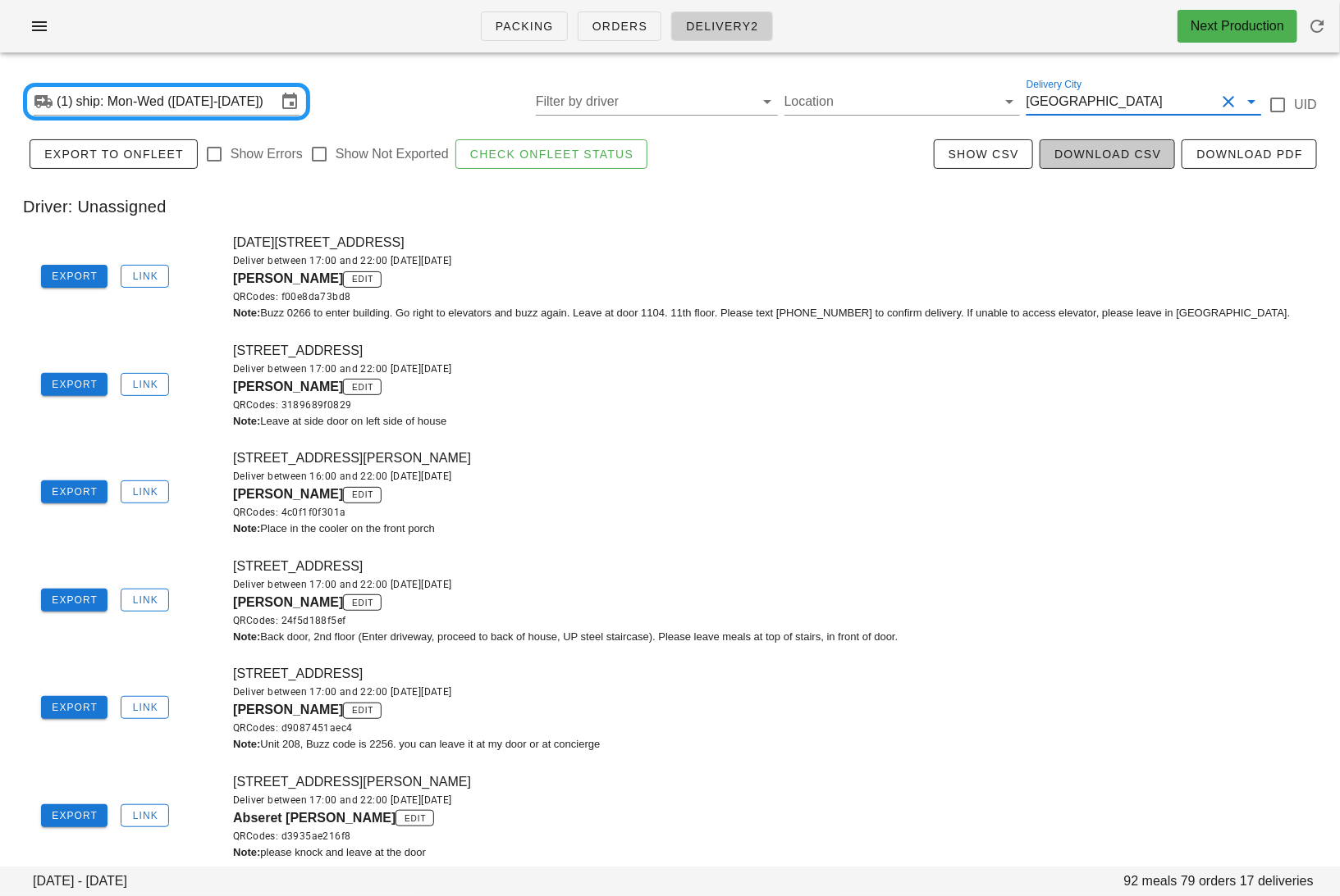
click at [1074, 152] on span "Download CSV" at bounding box center [1107, 154] width 107 height 13
click at [153, 93] on input "ship: Mon-Wed ([DATE]-[DATE])" at bounding box center [176, 102] width 200 height 27
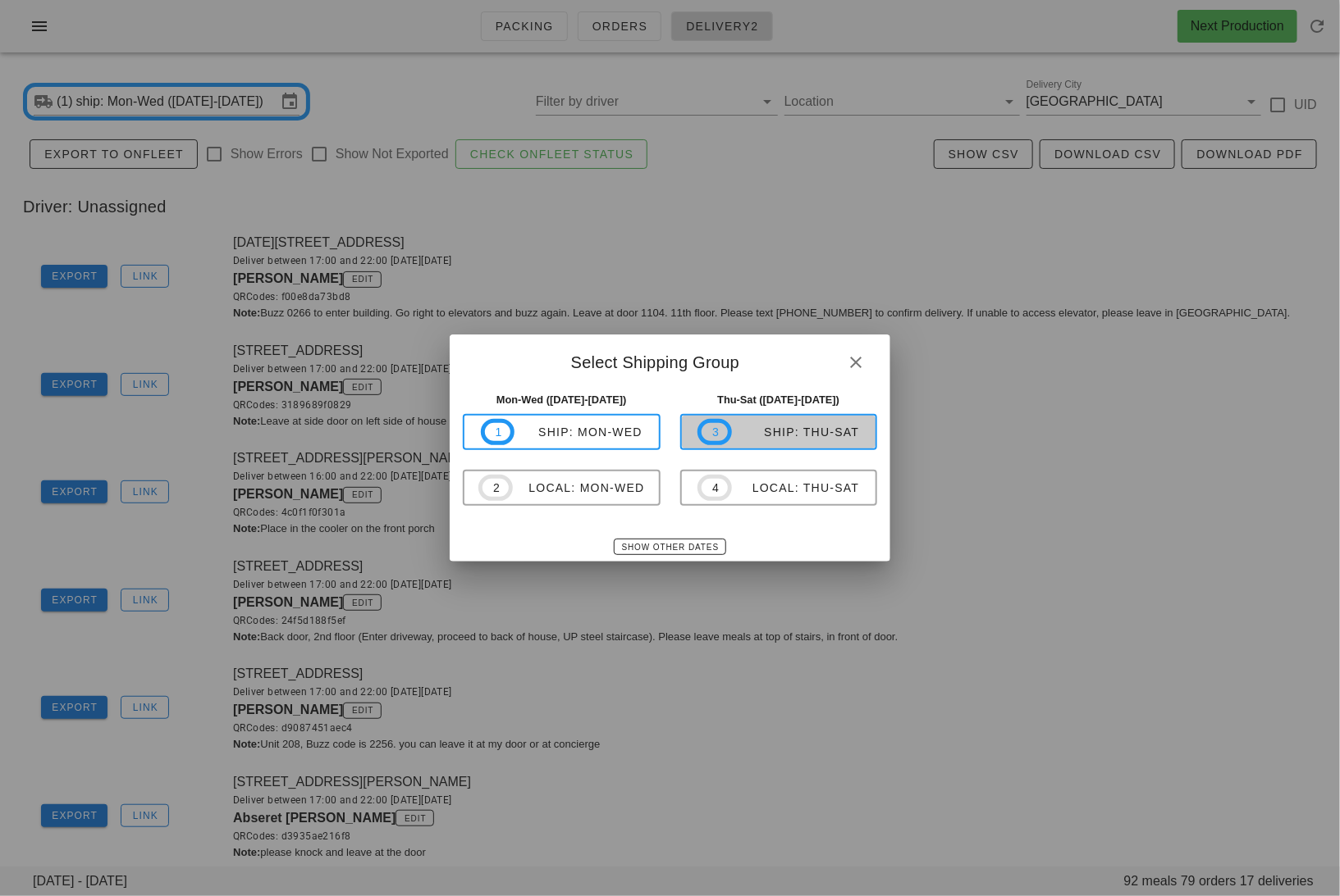
click at [753, 438] on div "ship: Thu-Sat" at bounding box center [796, 433] width 128 height 13
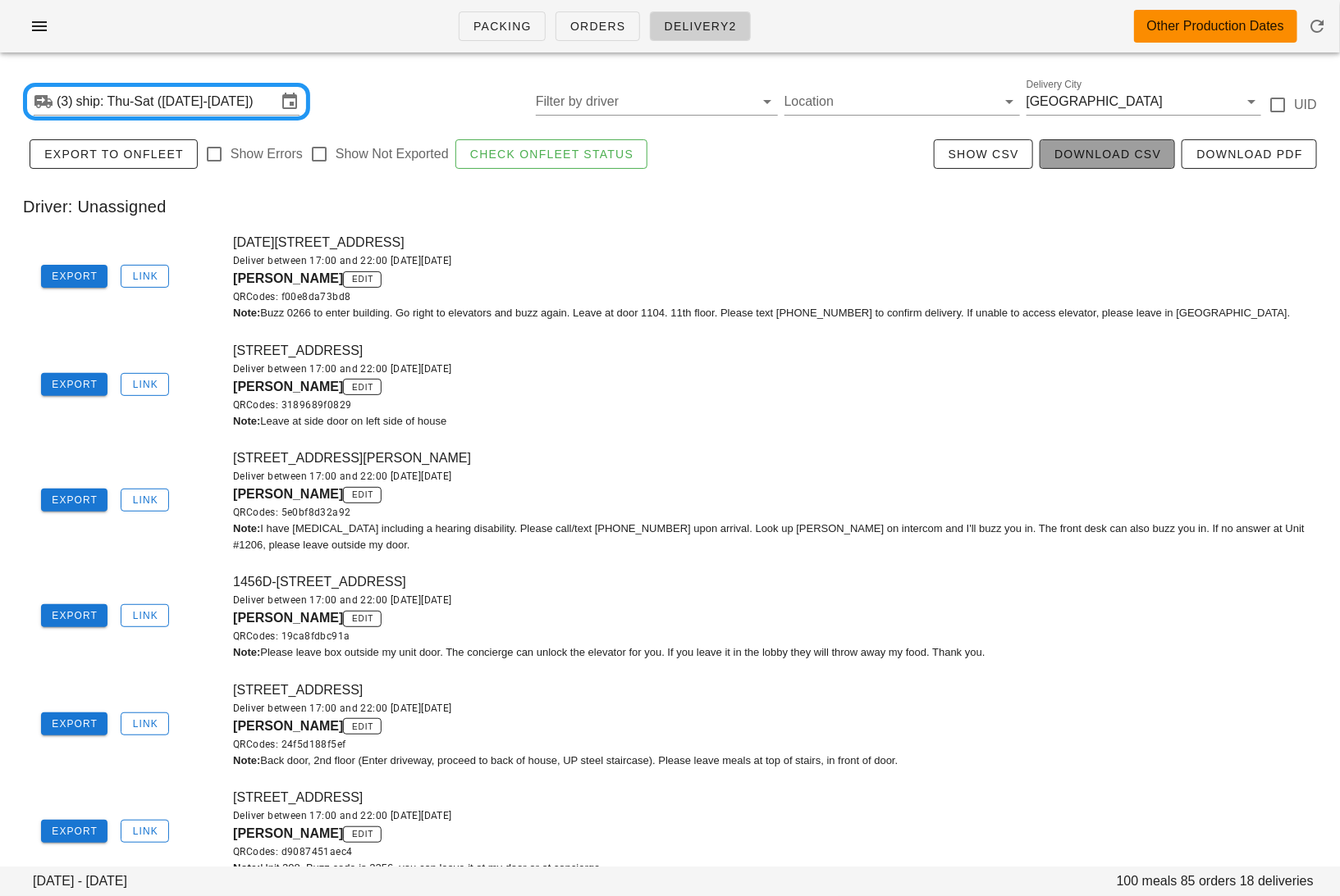
click at [1105, 156] on span "Download CSV" at bounding box center [1107, 154] width 107 height 13
